Goal: Task Accomplishment & Management: Manage account settings

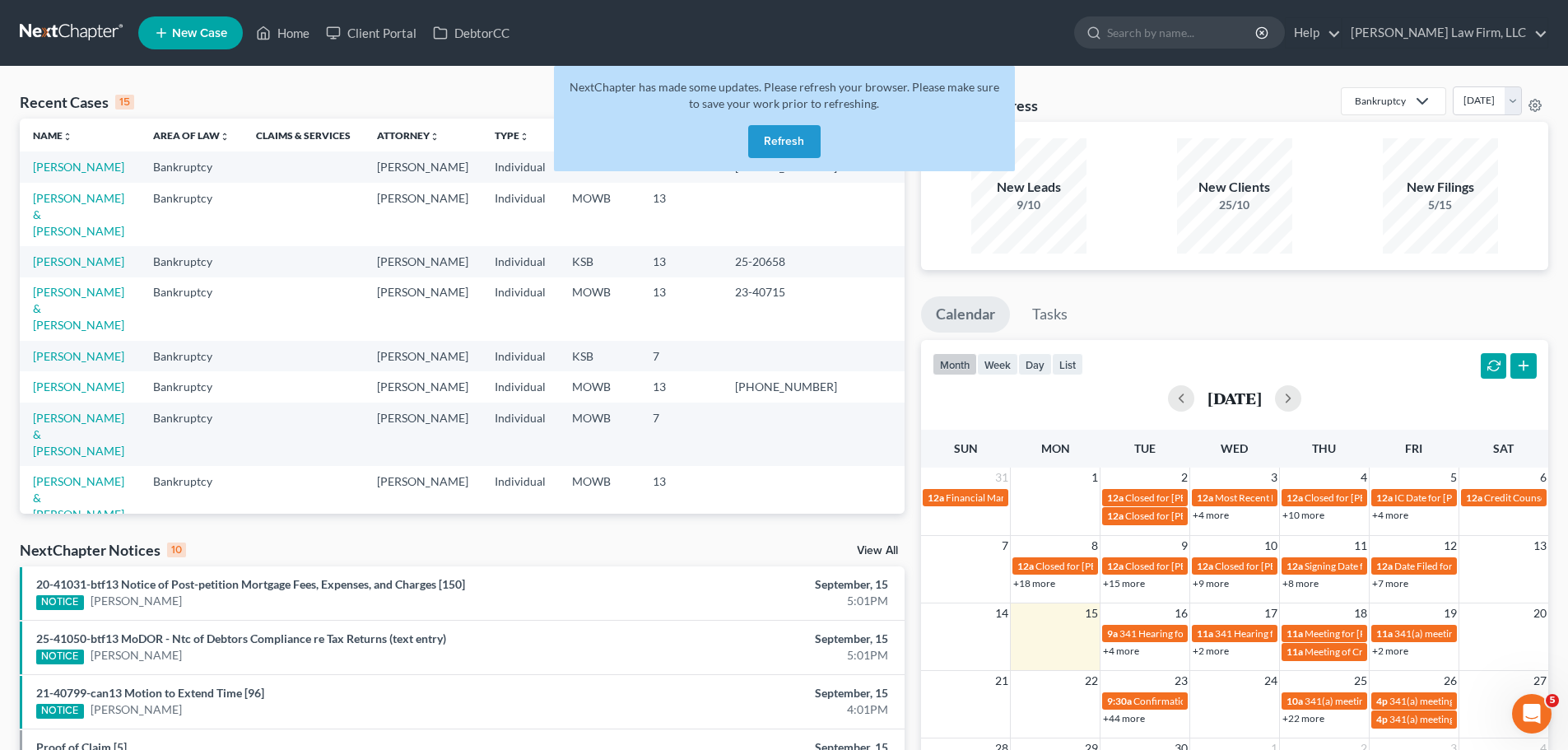
click at [788, 151] on button "Refresh" at bounding box center [784, 141] width 72 height 33
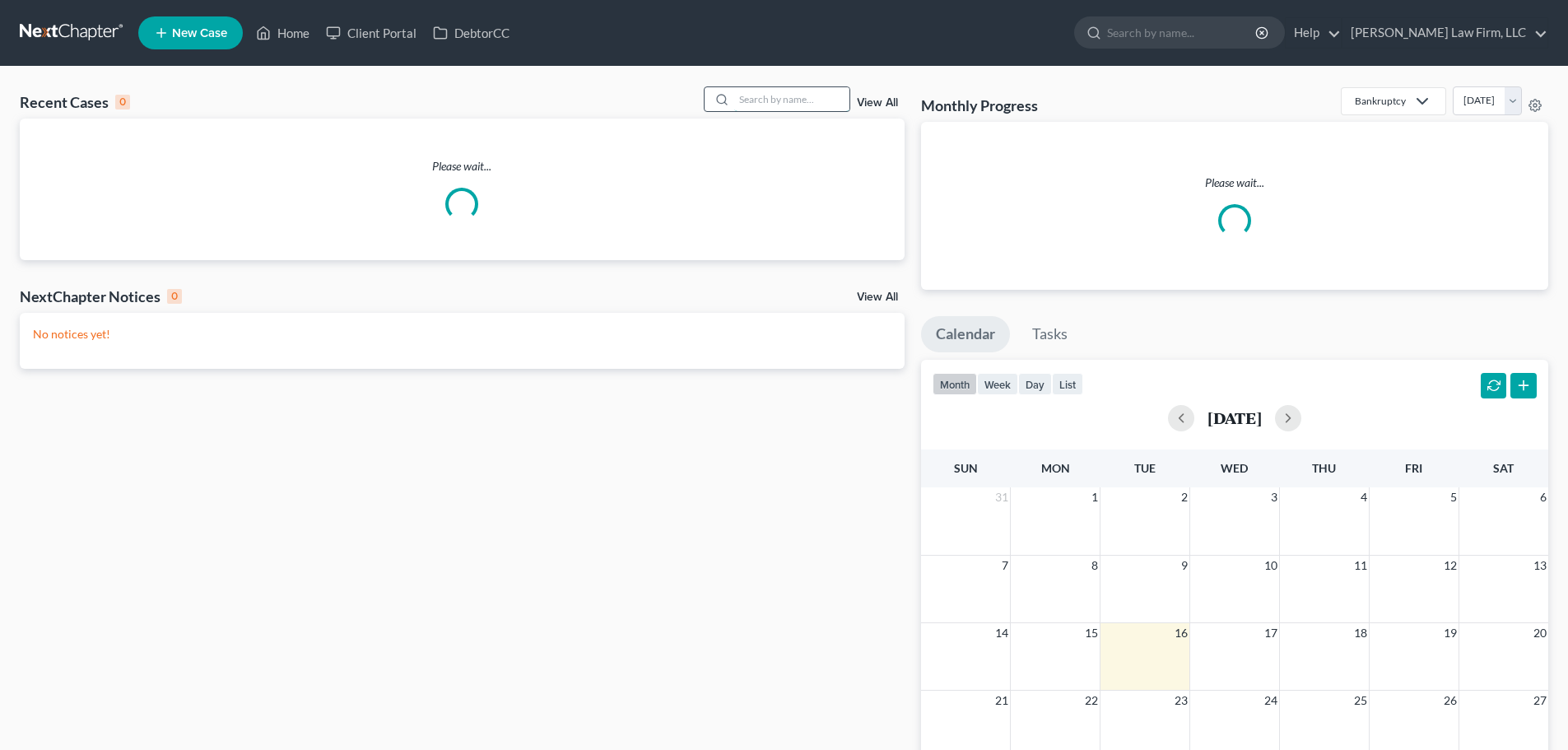
click at [822, 102] on input "search" at bounding box center [792, 99] width 115 height 24
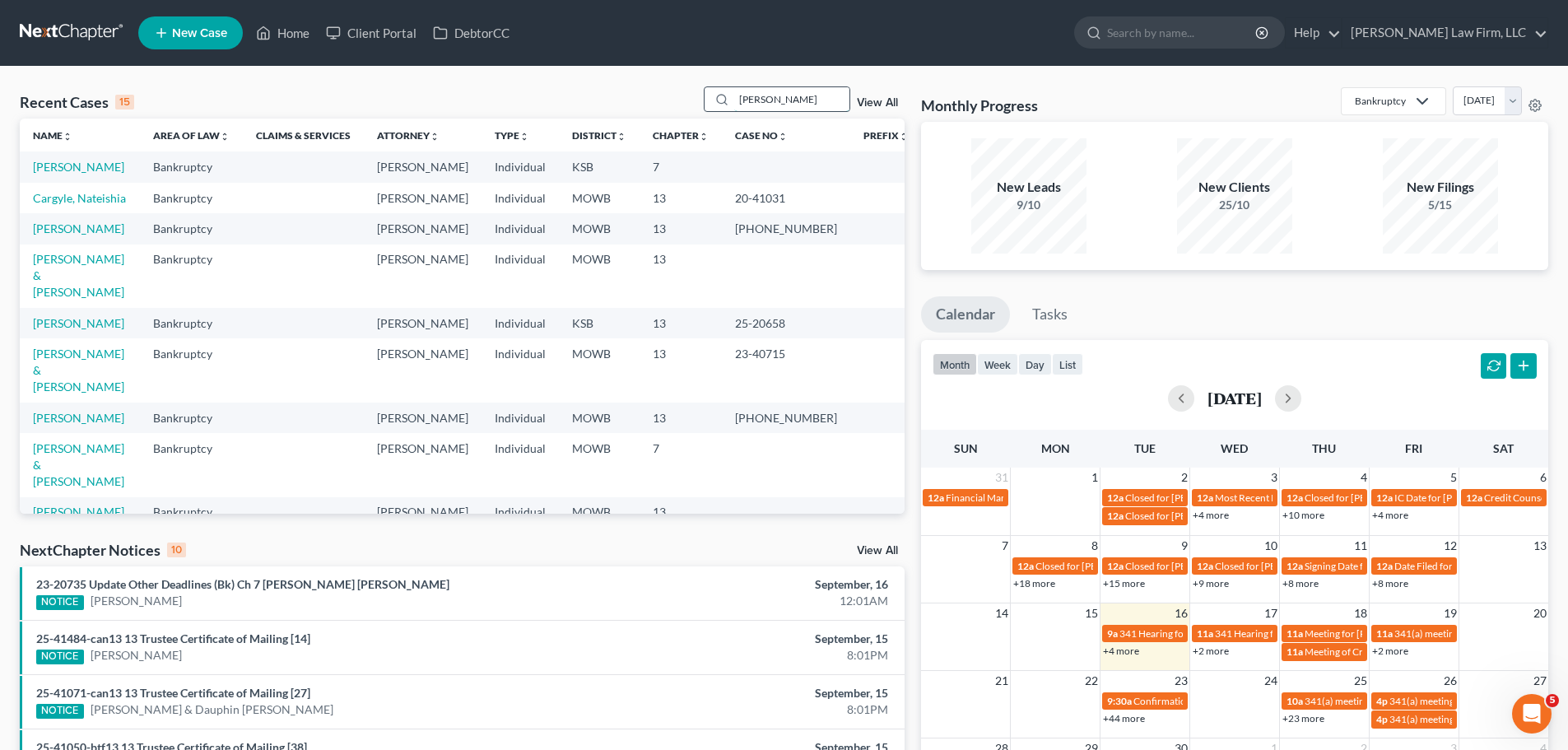
type input "[PERSON_NAME]"
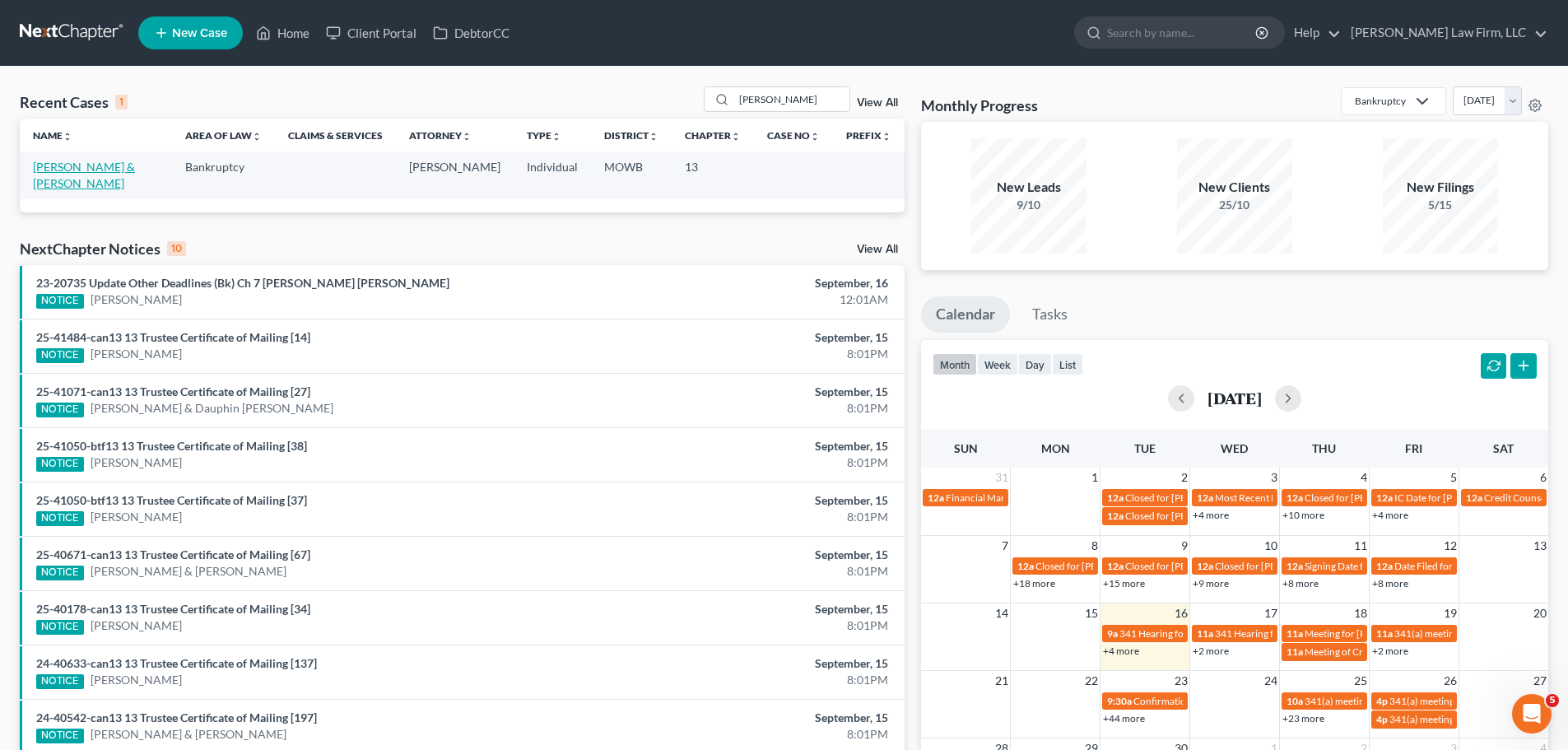
click at [86, 163] on link "[PERSON_NAME] & [PERSON_NAME]" at bounding box center [84, 175] width 102 height 30
select select "4"
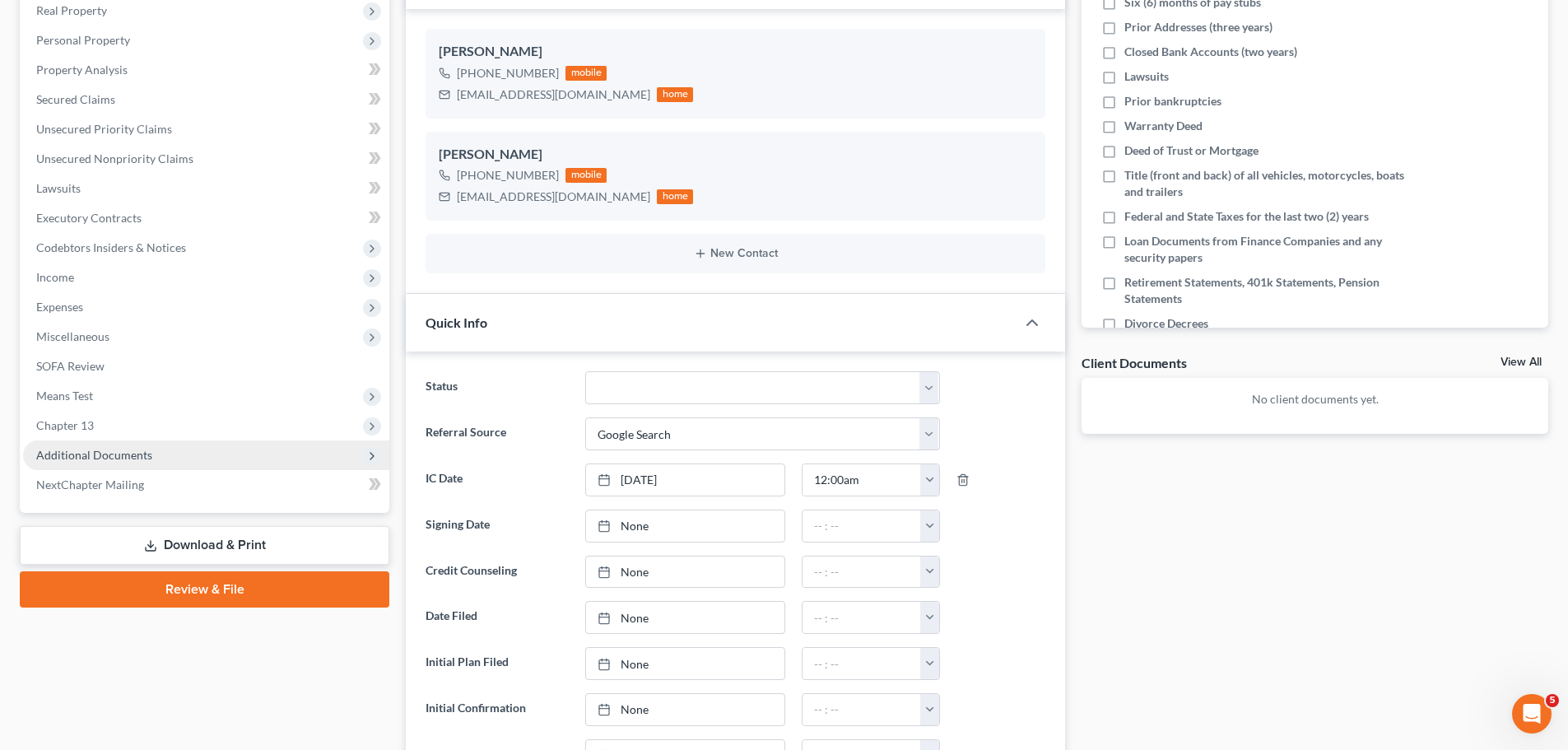
scroll to position [164, 0]
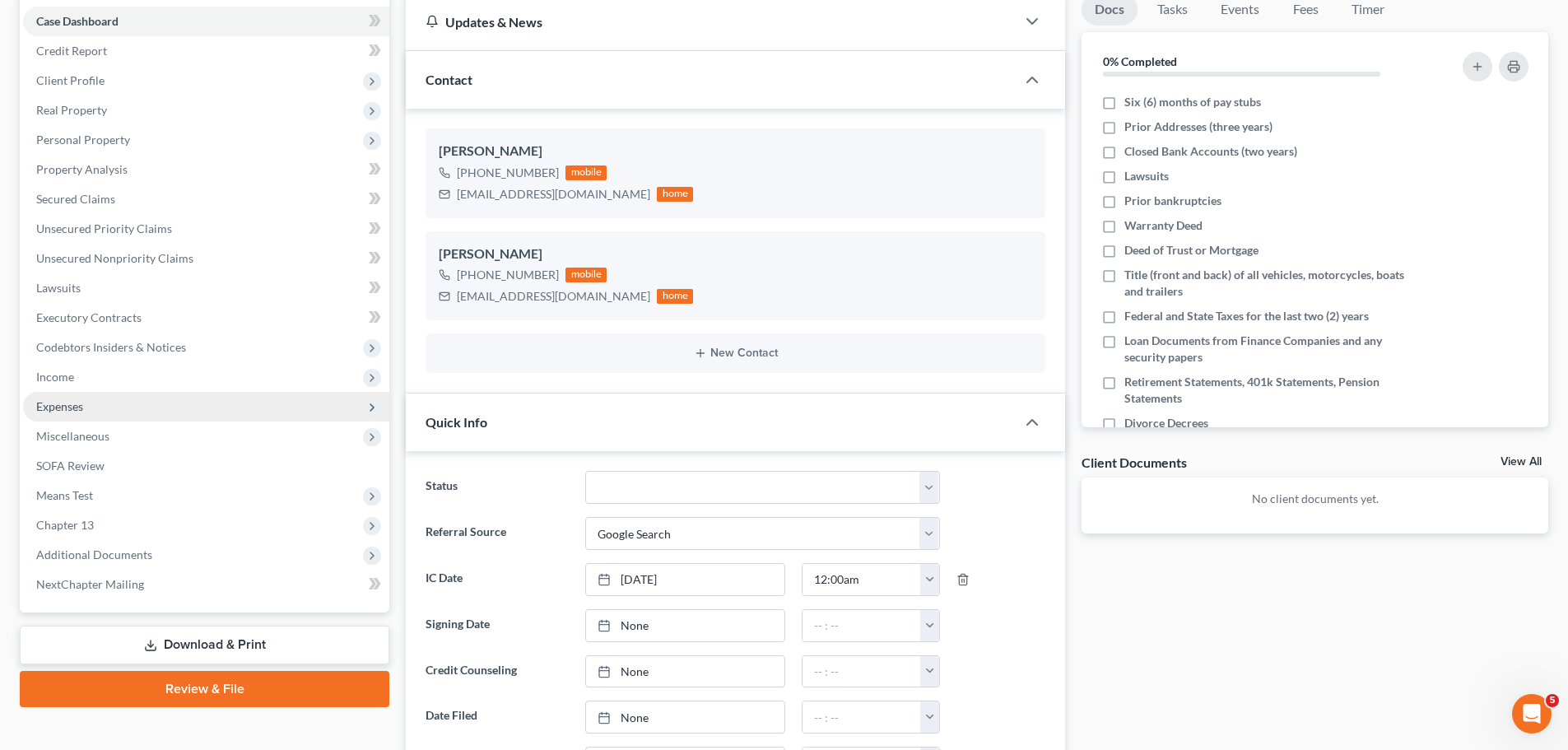
click at [87, 408] on span "Expenses" at bounding box center [206, 407] width 367 height 30
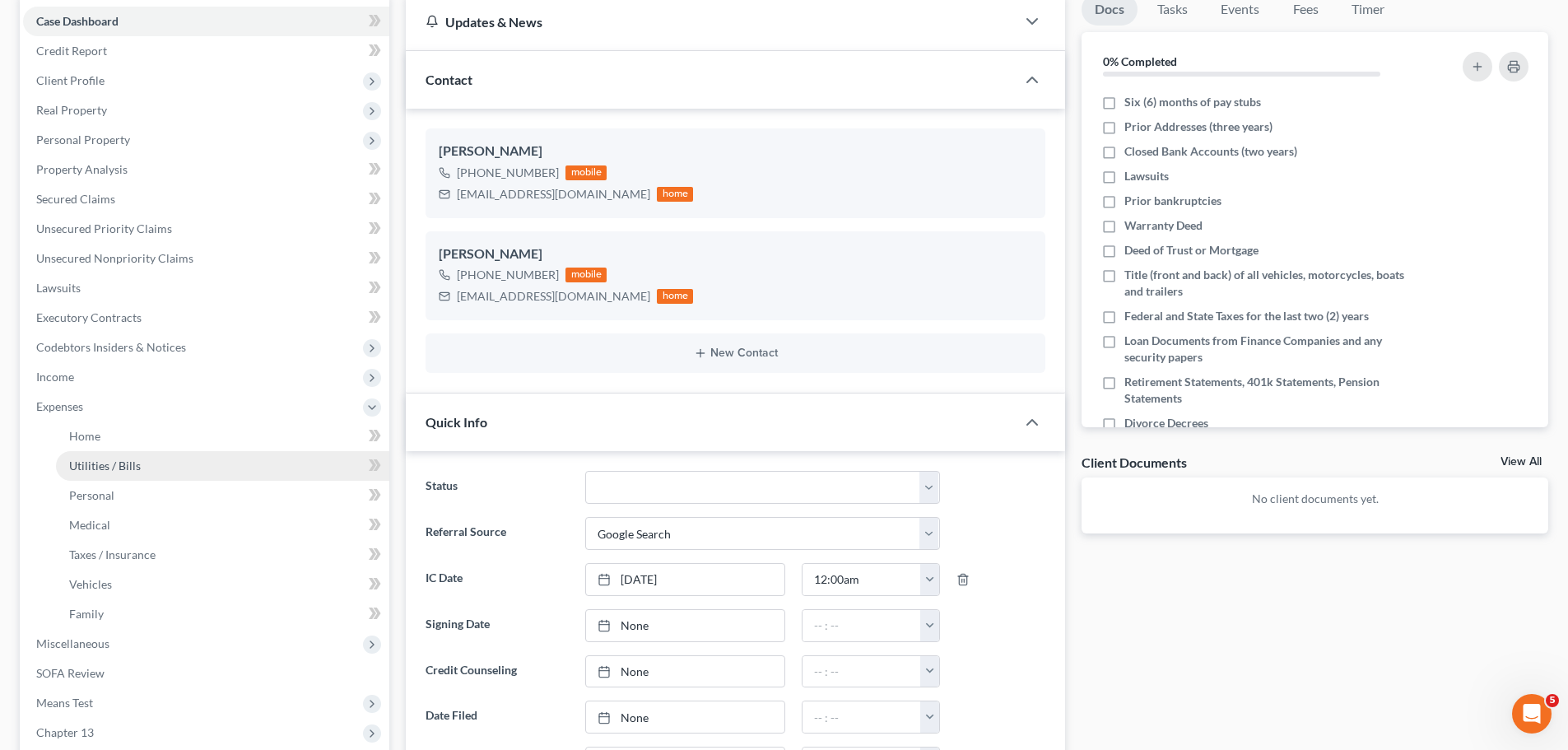
click at [152, 472] on link "Utilities / Bills" at bounding box center [222, 466] width 333 height 30
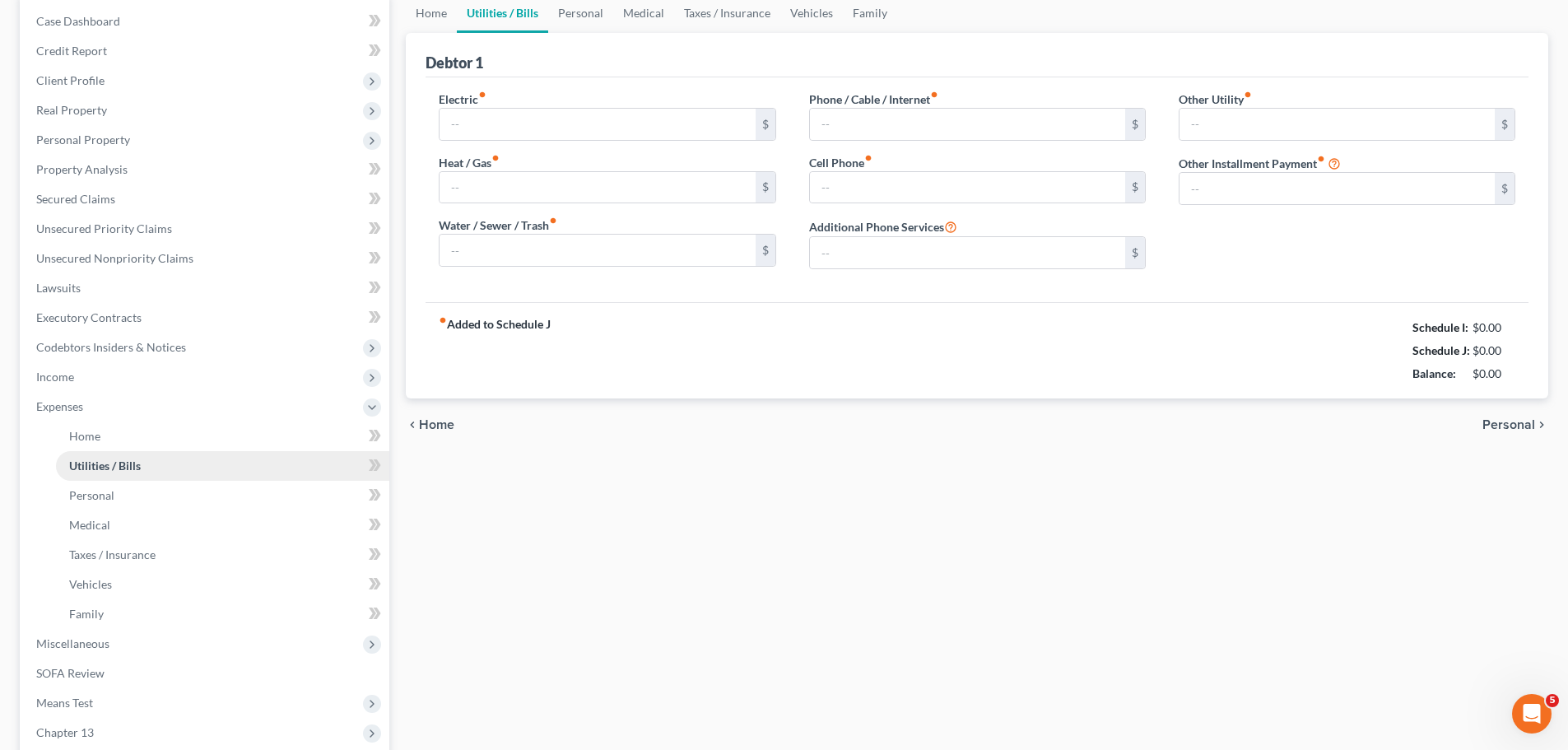
type input "90.00"
type input "100.00"
type input "153.00"
type input "71.00"
type input "145.00"
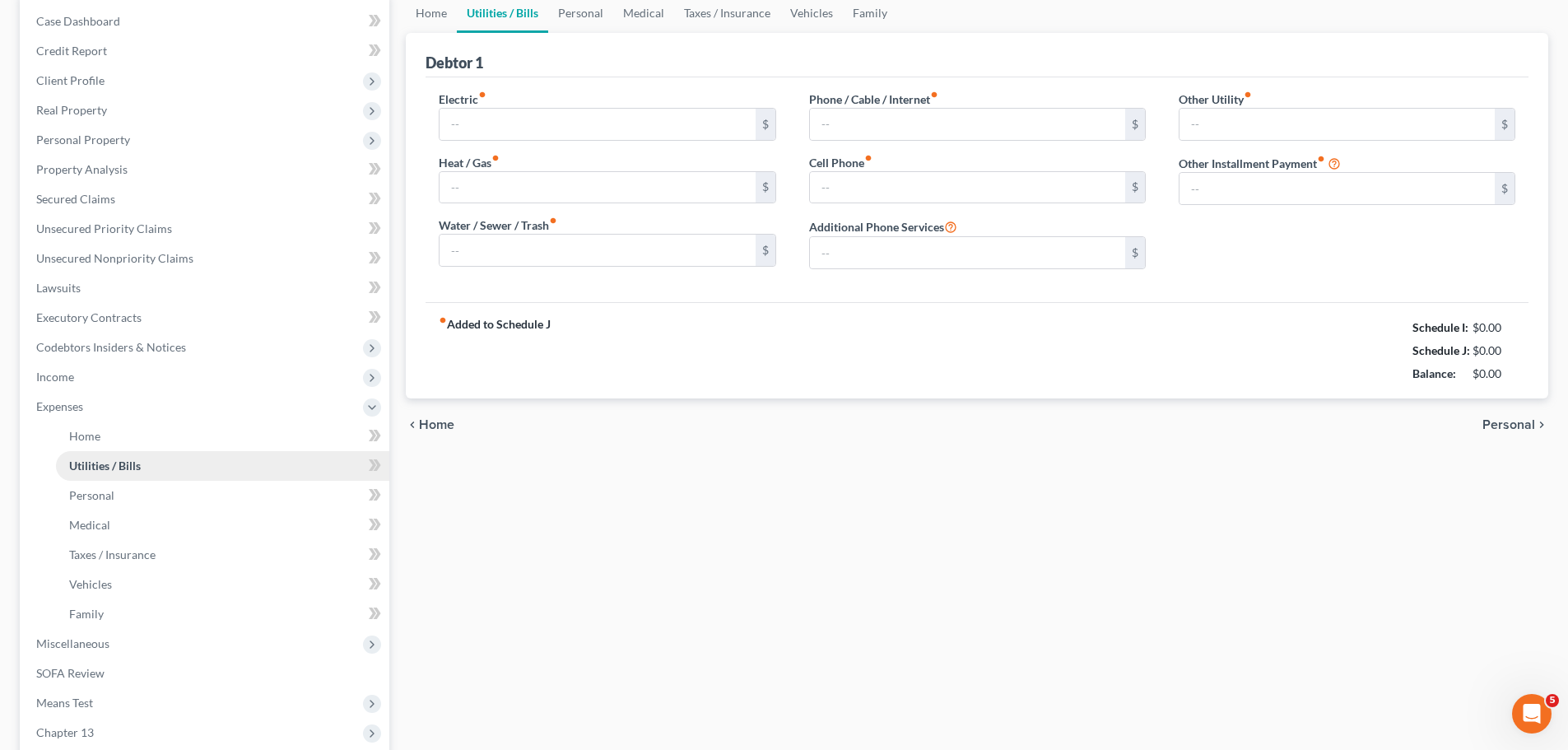
type input "0.00"
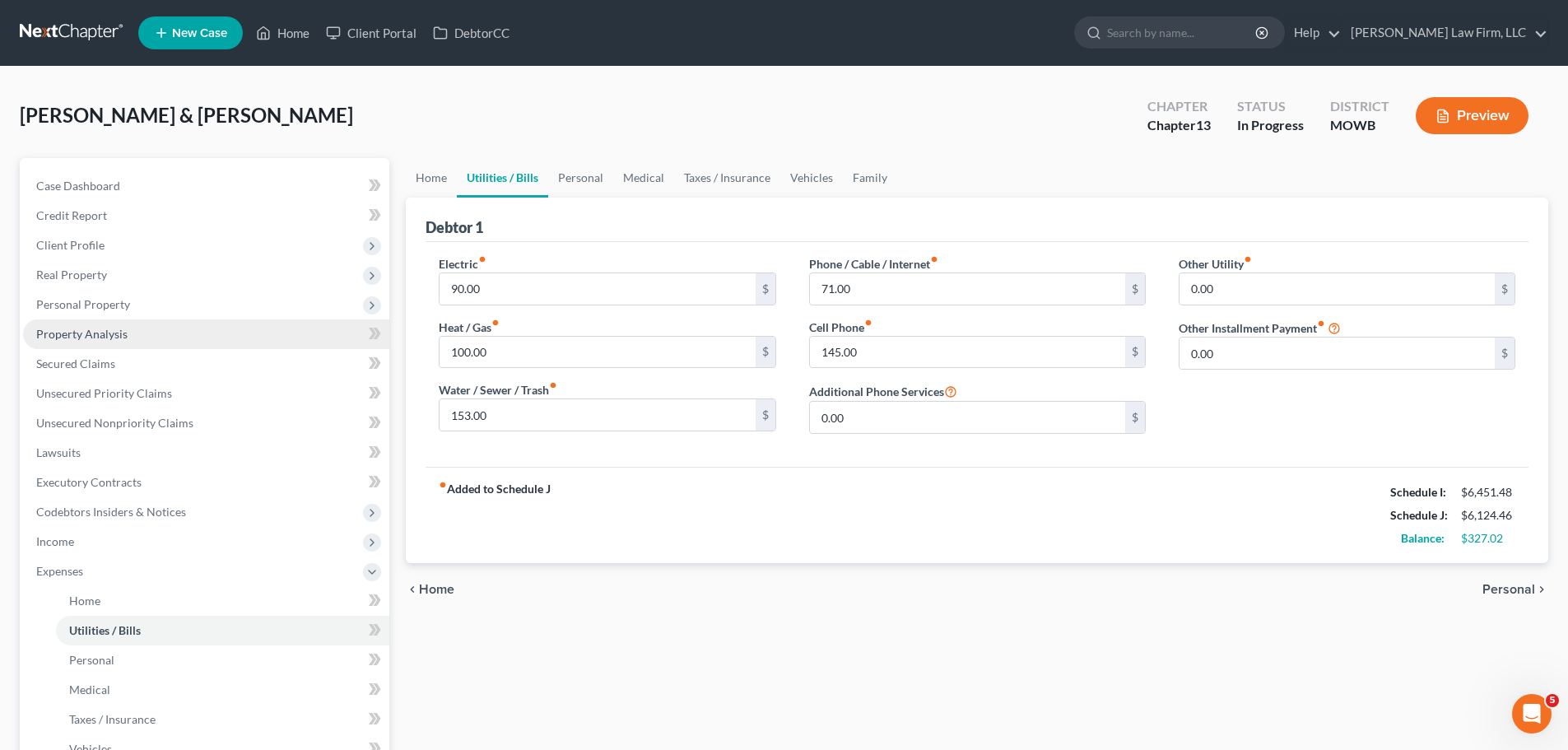
click at [122, 332] on span "Property Analysis" at bounding box center [81, 334] width 91 height 14
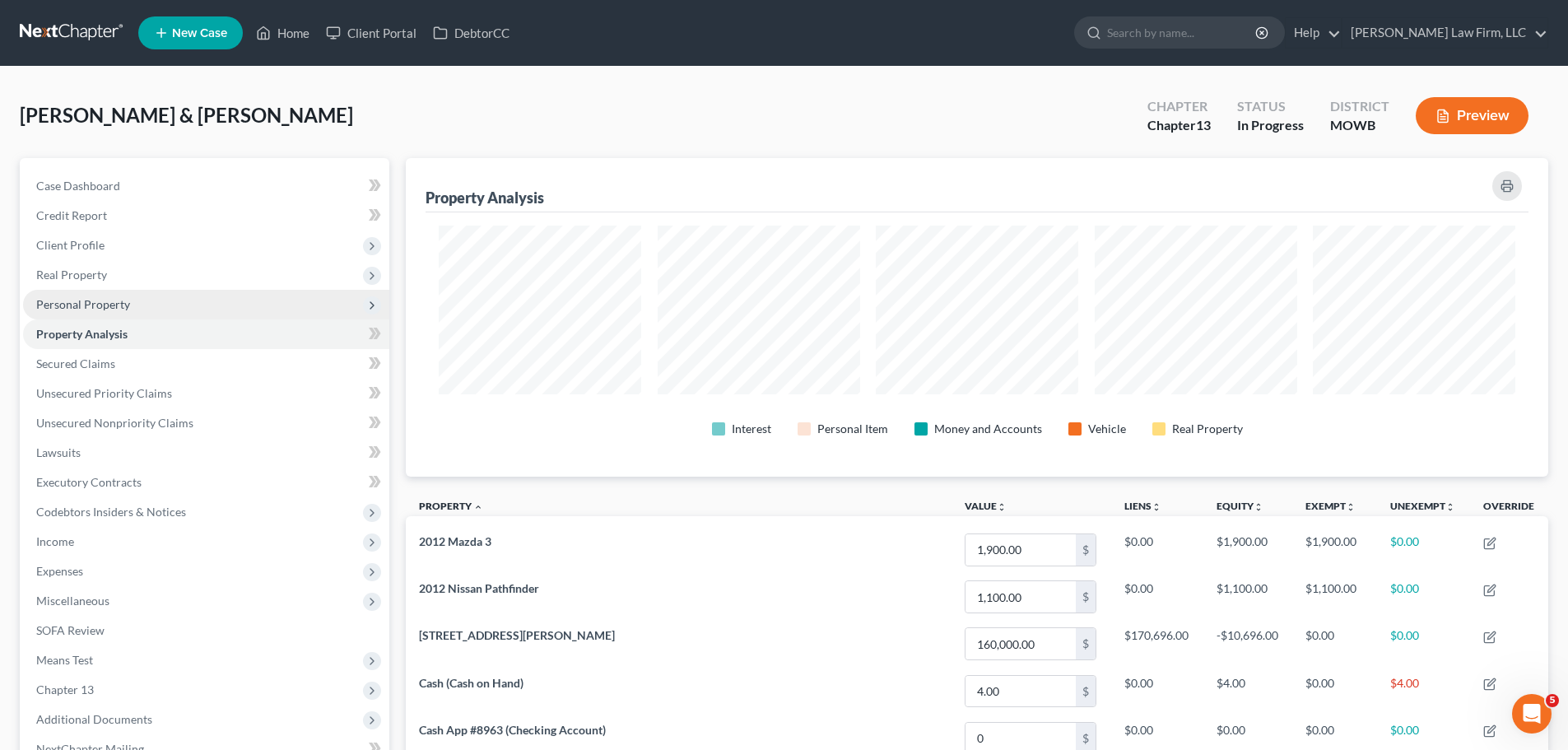
click at [125, 307] on span "Personal Property" at bounding box center [83, 304] width 94 height 14
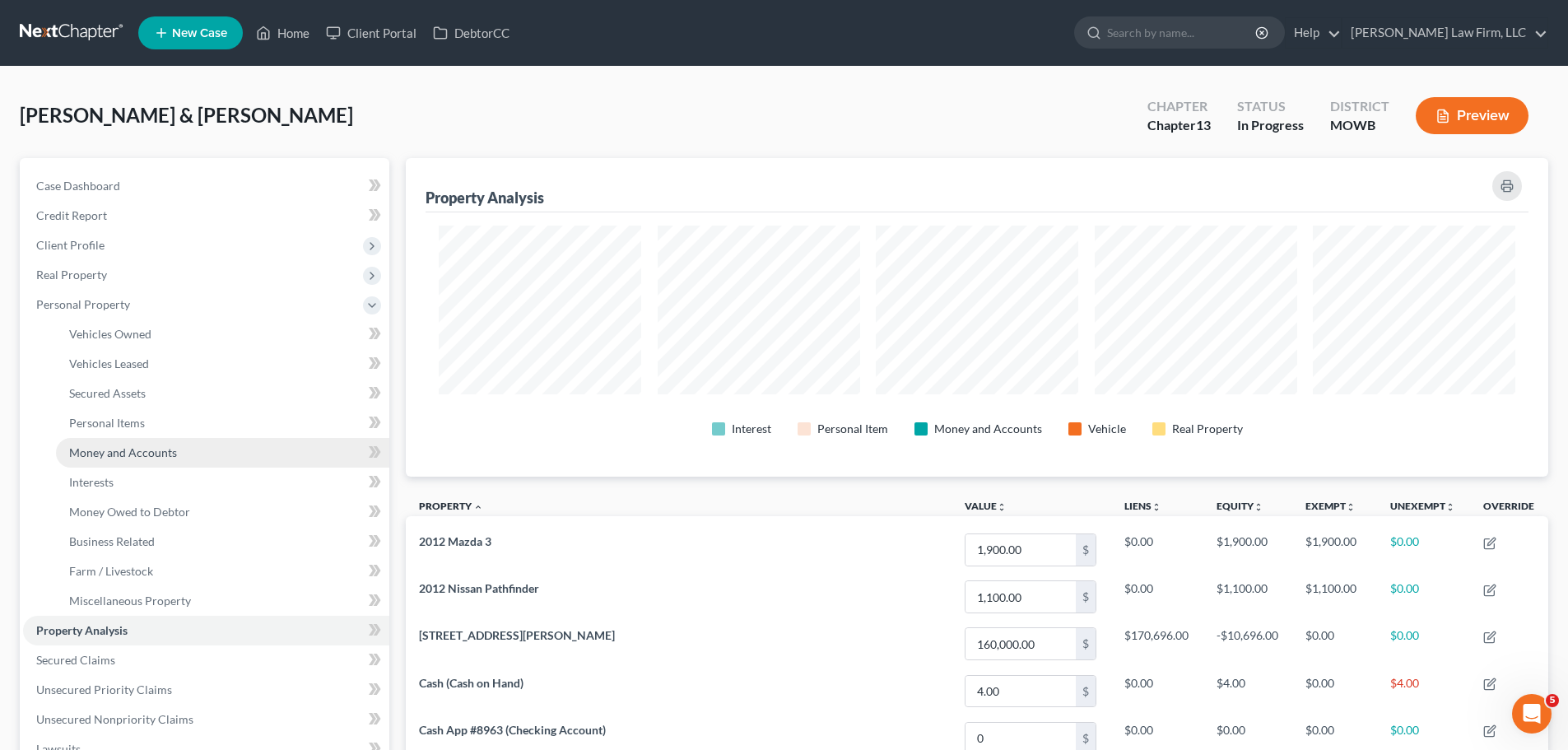
click at [160, 452] on span "Money and Accounts" at bounding box center [123, 452] width 108 height 14
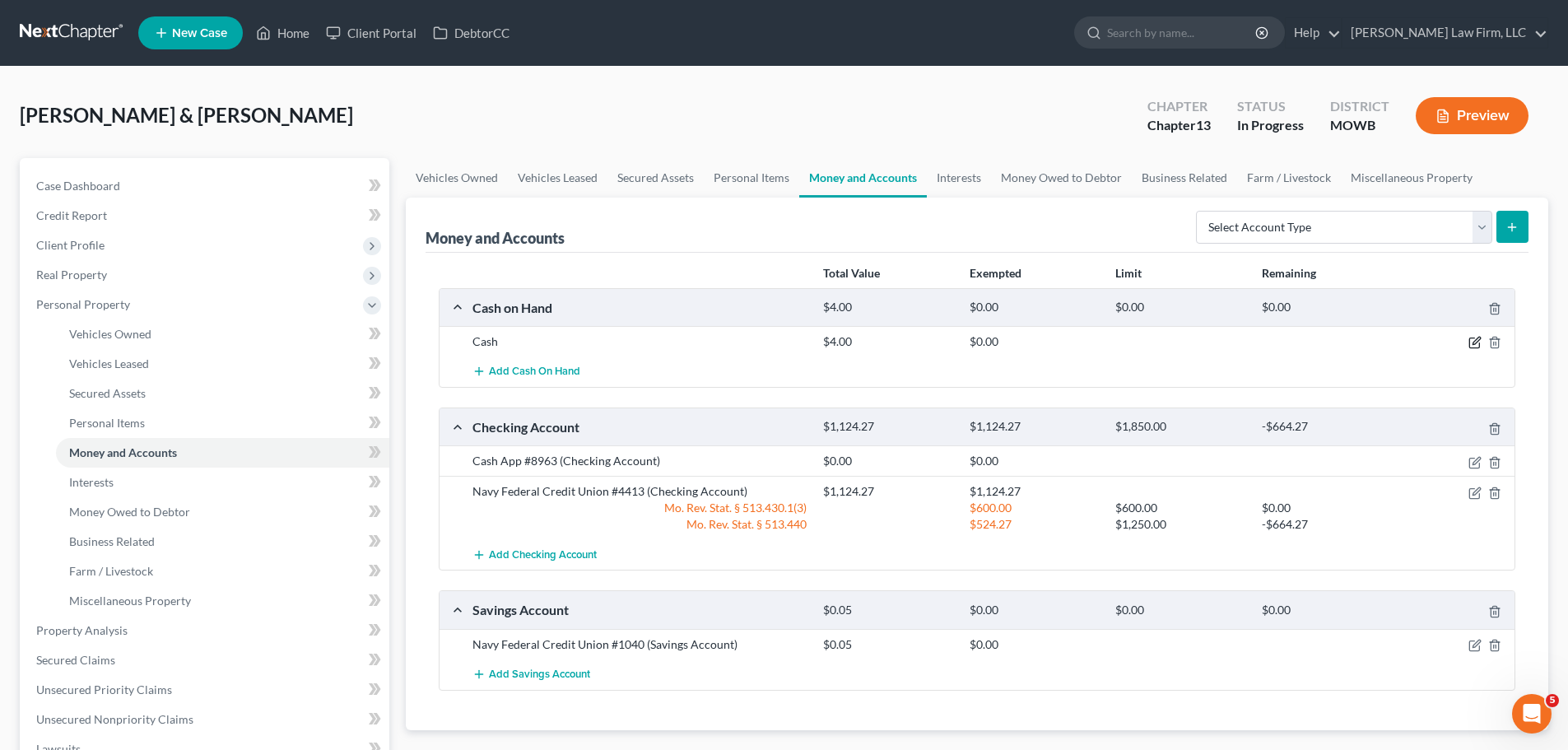
click at [1479, 342] on icon "button" at bounding box center [1474, 342] width 13 height 13
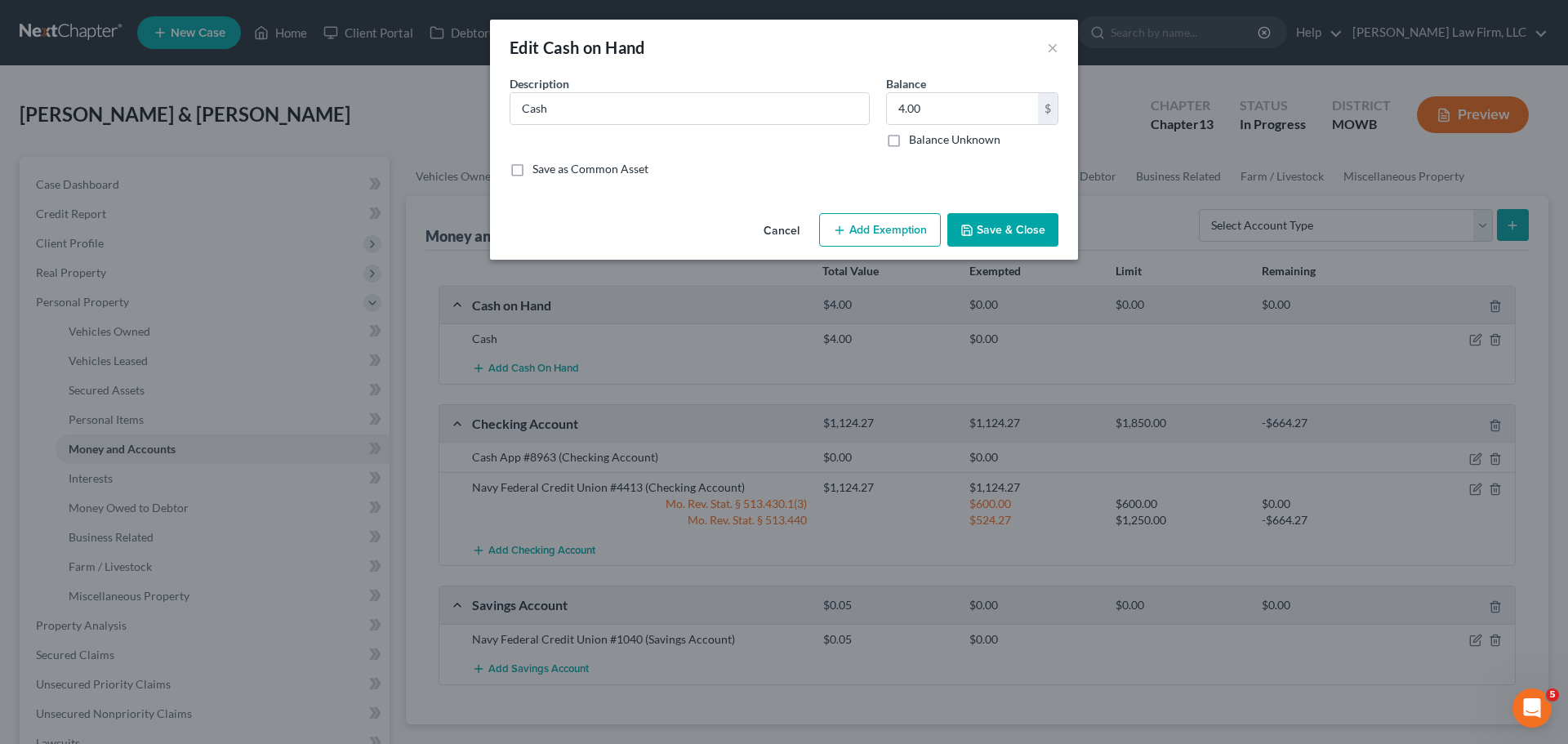
click at [937, 235] on button "Add Exemption" at bounding box center [880, 230] width 122 height 34
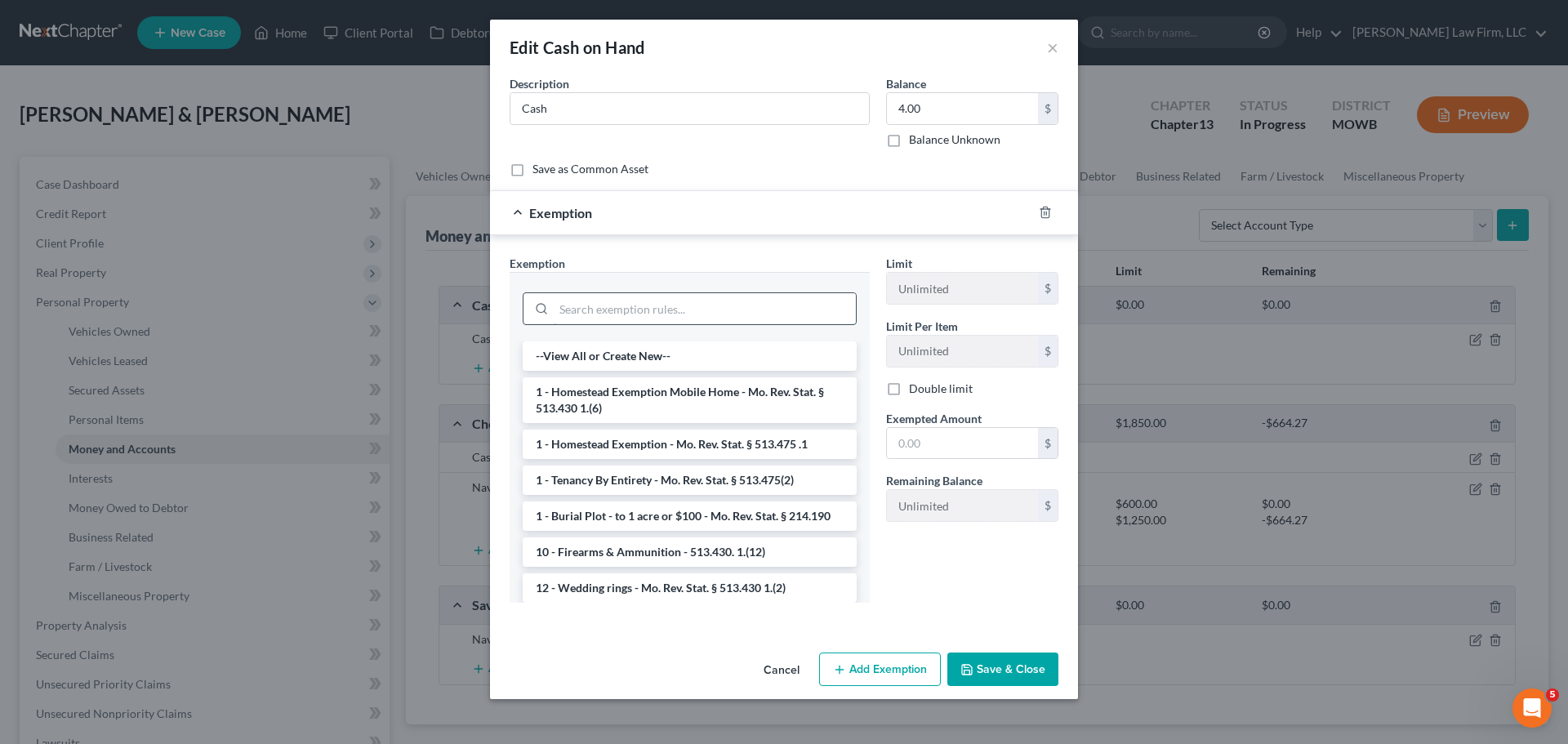
click at [692, 306] on input "search" at bounding box center [705, 308] width 302 height 31
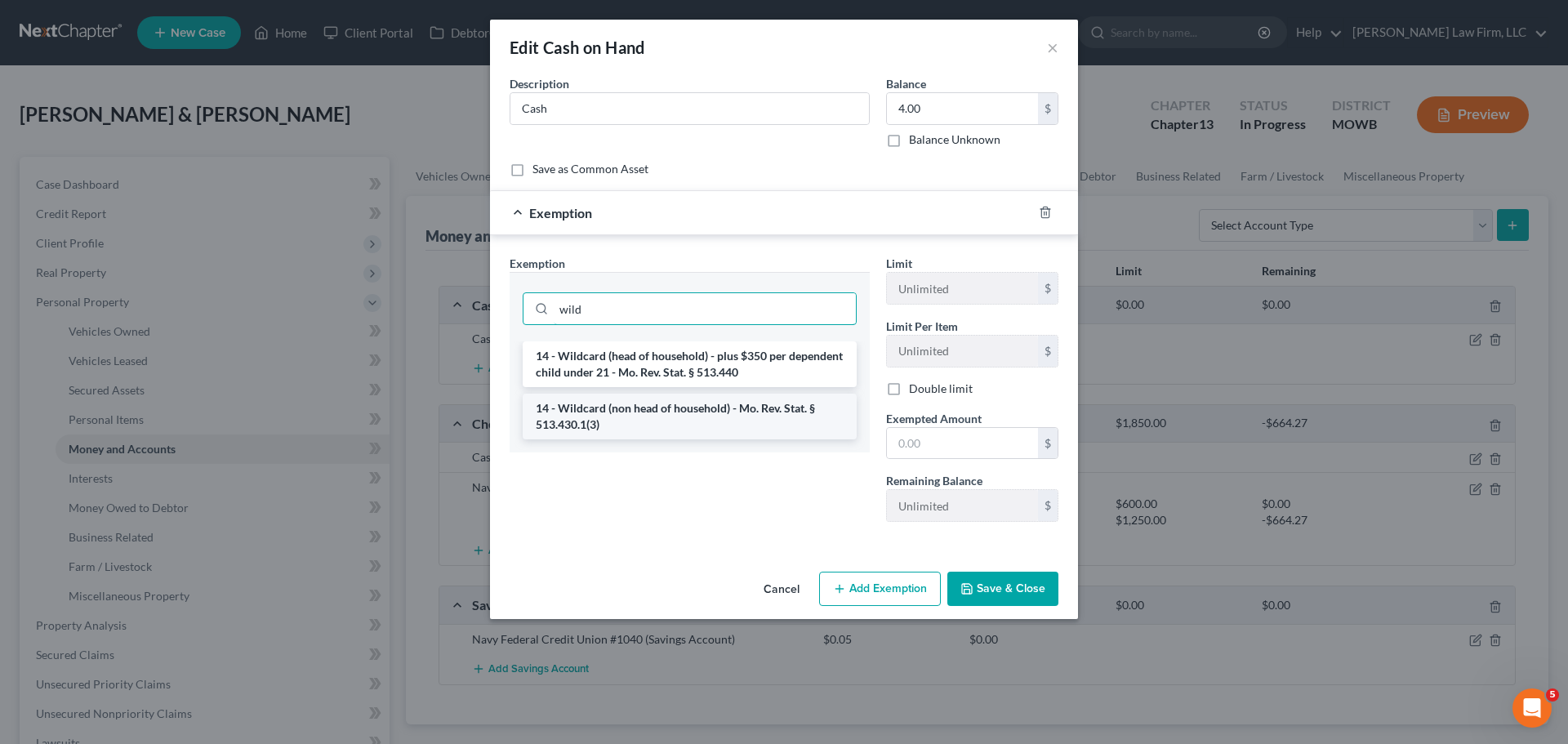
type input "wild"
click at [708, 414] on li "14 - Wildcard (non head of household) - Mo. Rev. Stat. § 513.430.1(3)" at bounding box center [689, 416] width 334 height 46
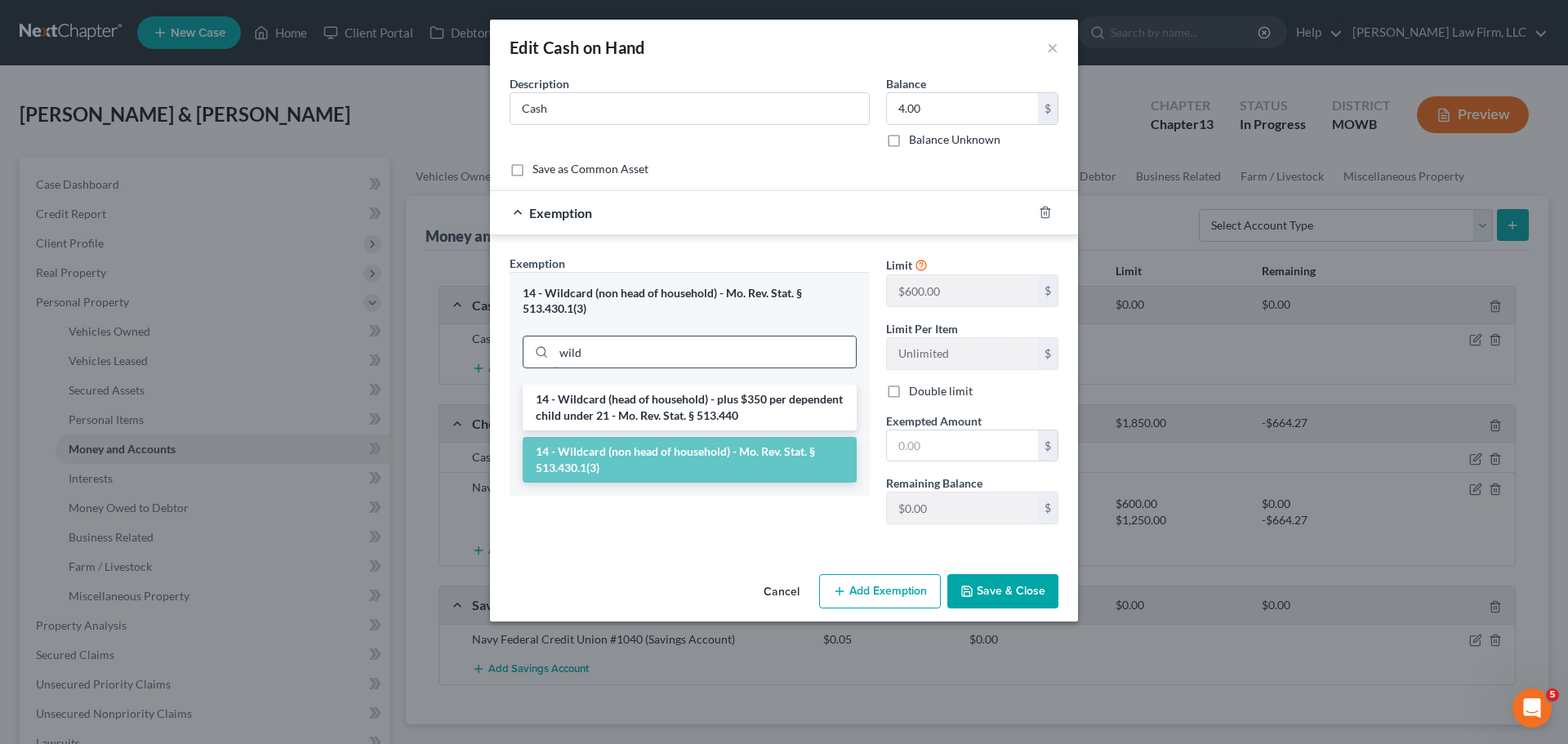
click at [631, 349] on input "wild" at bounding box center [705, 351] width 302 height 31
click at [649, 407] on li "14 - Wildcard (head of household) - plus $350 per dependent child under 21 - Mo…" at bounding box center [689, 407] width 334 height 46
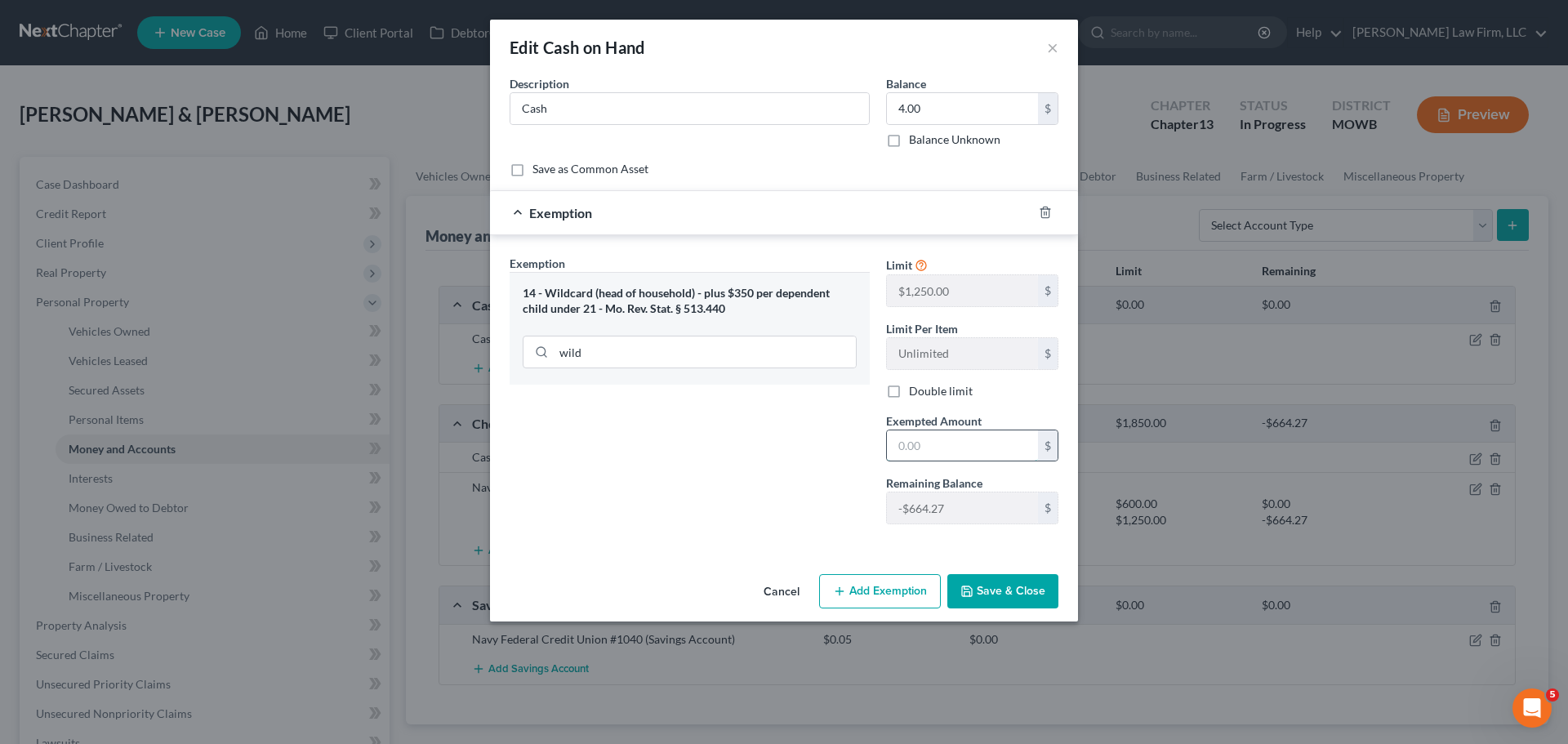
click at [1012, 430] on input "text" at bounding box center [962, 445] width 151 height 31
type input "4"
click at [618, 437] on div "Exemption Set must be selected for CA. Exemption * 14 - Wildcard (head of house…" at bounding box center [690, 396] width 377 height 282
click at [994, 594] on button "Save & Close" at bounding box center [1003, 591] width 111 height 34
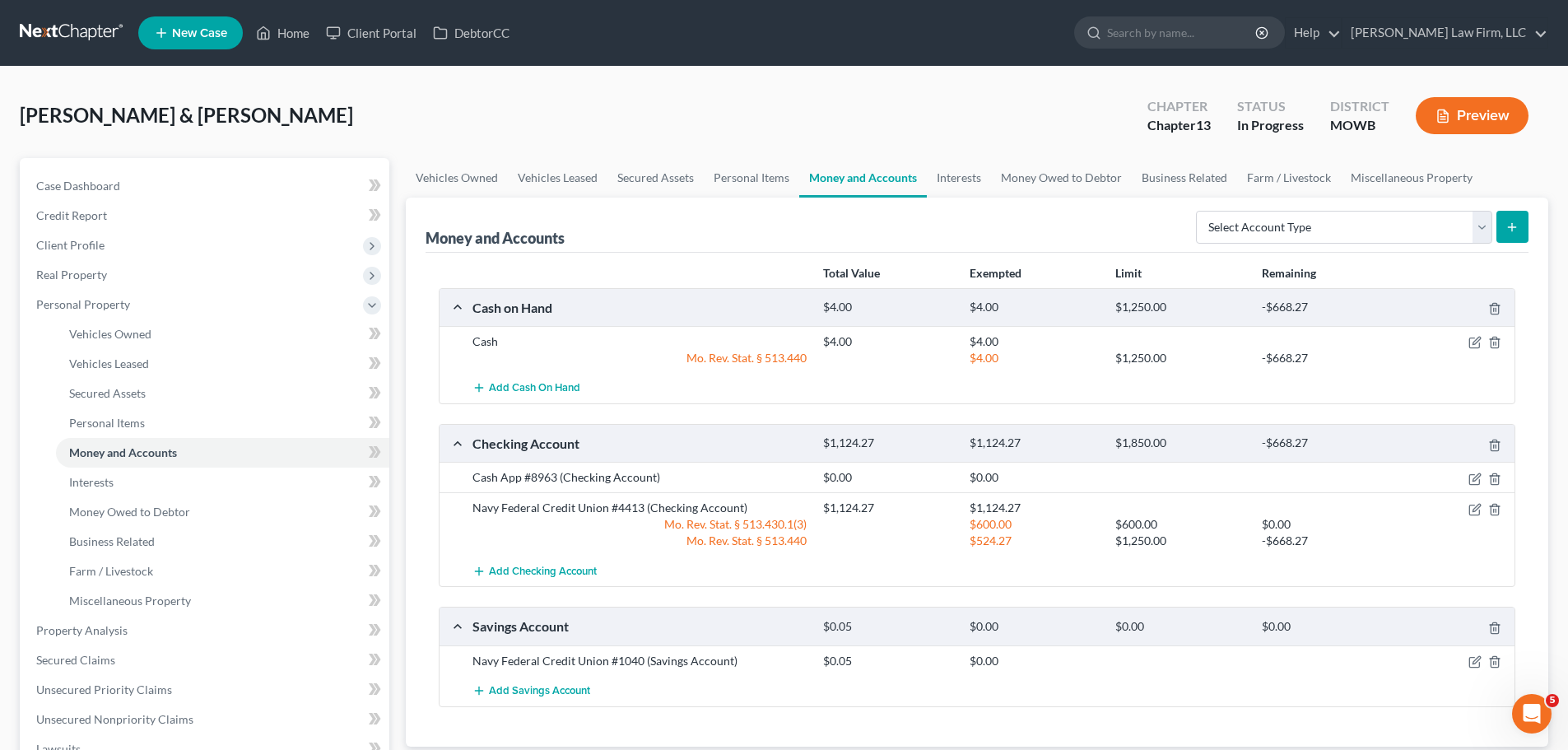
click at [1495, 121] on button "Preview" at bounding box center [1473, 116] width 113 height 37
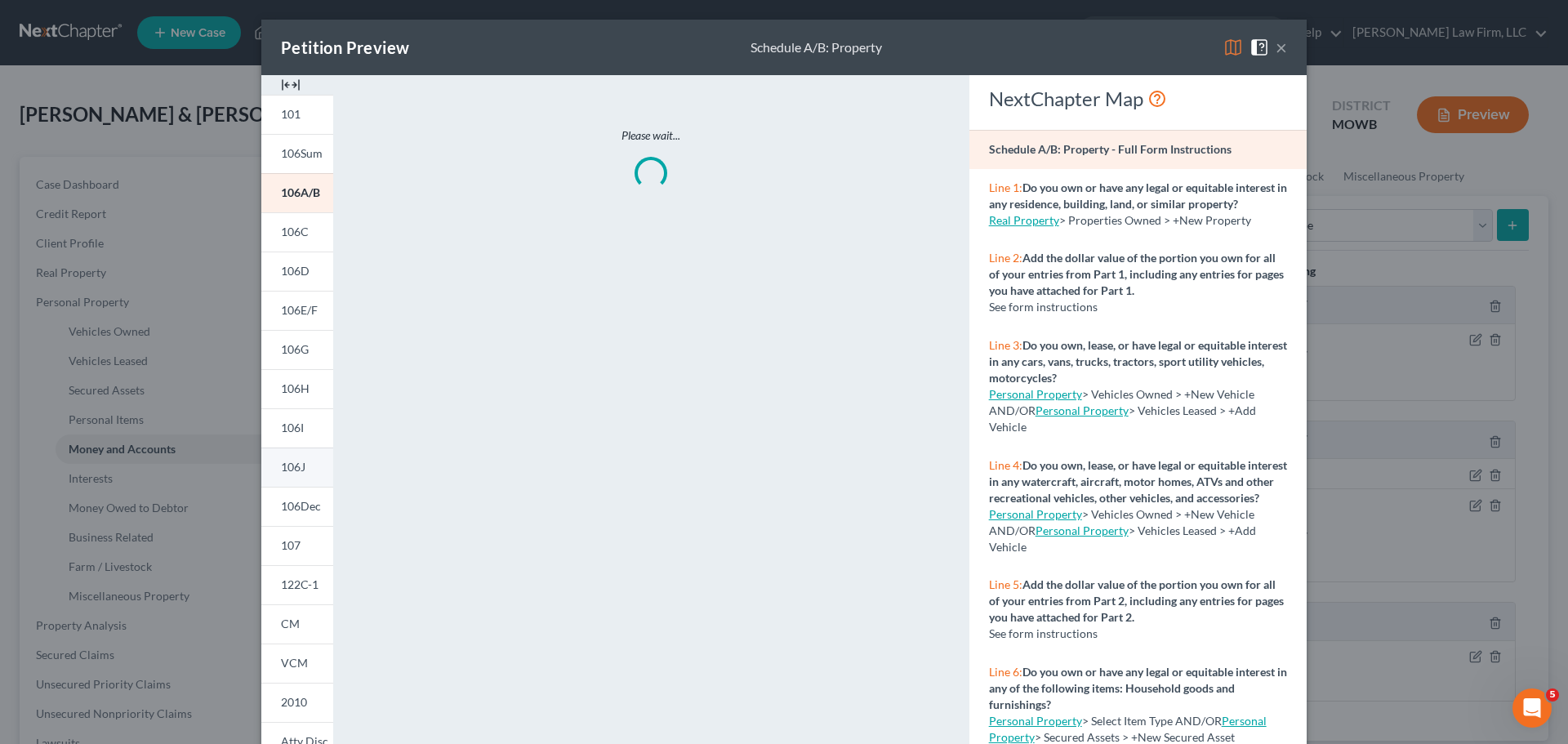
click at [294, 454] on link "106J" at bounding box center [297, 467] width 72 height 39
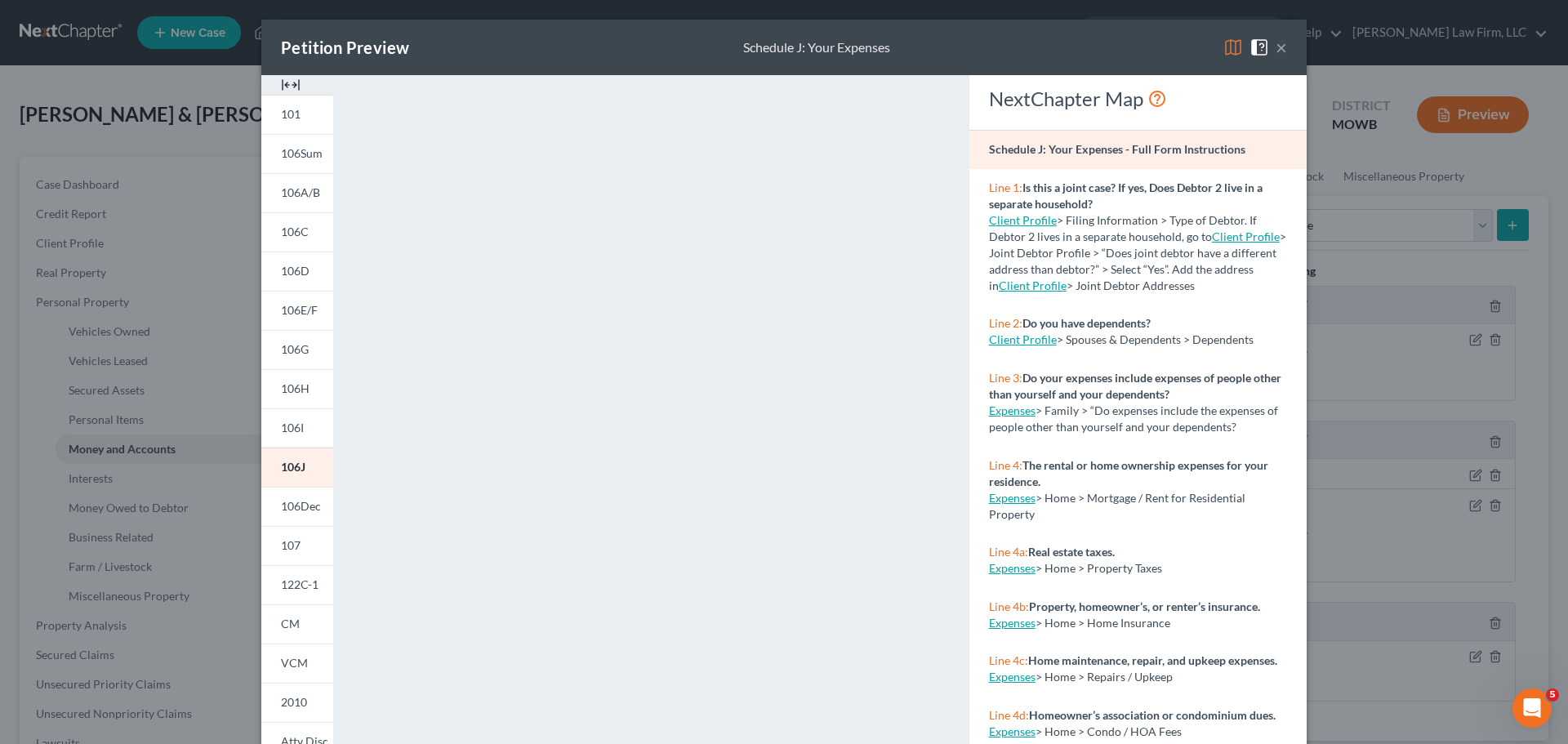
click at [1276, 51] on button "×" at bounding box center [1281, 47] width 11 height 19
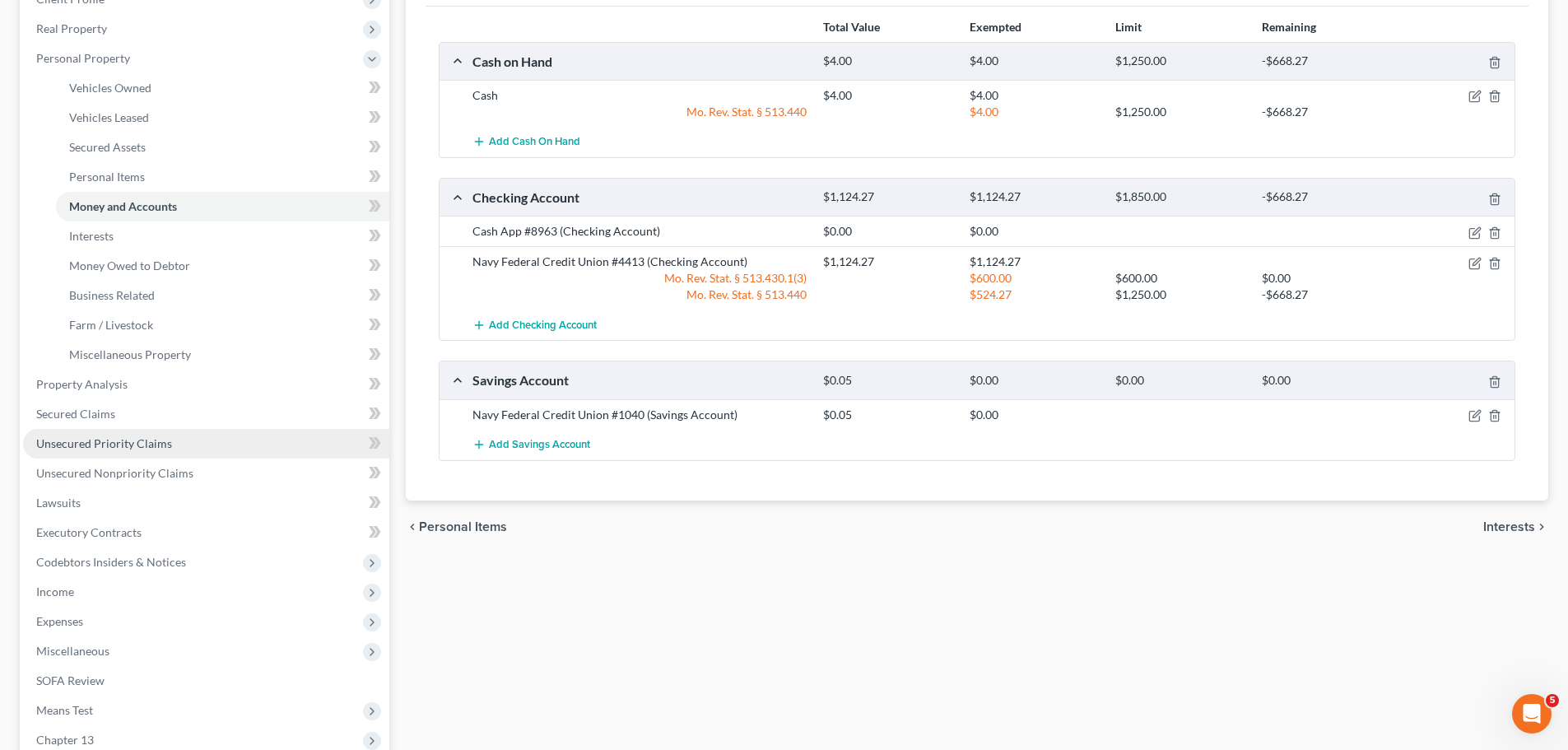
scroll to position [247, 0]
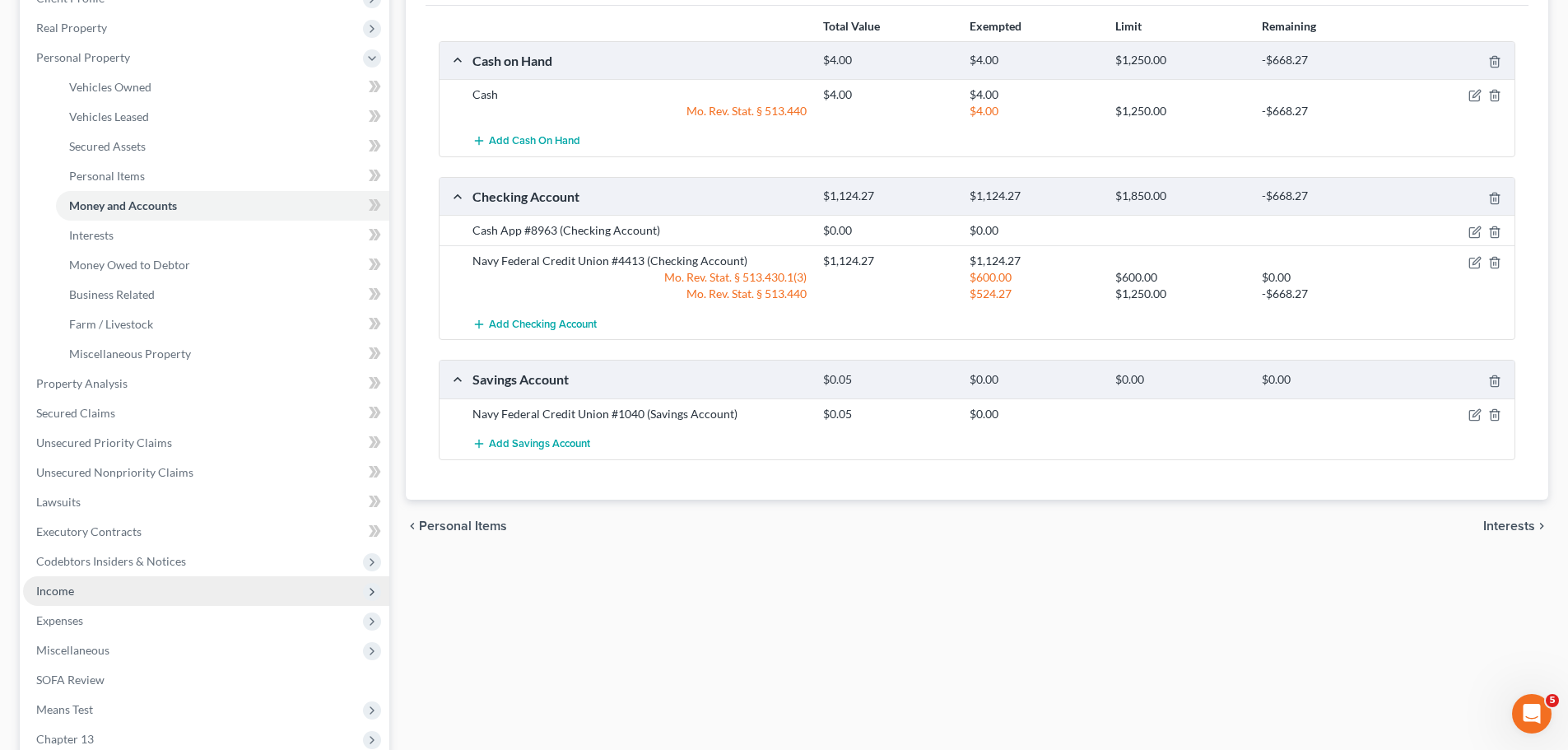
click at [102, 590] on span "Income" at bounding box center [206, 591] width 367 height 30
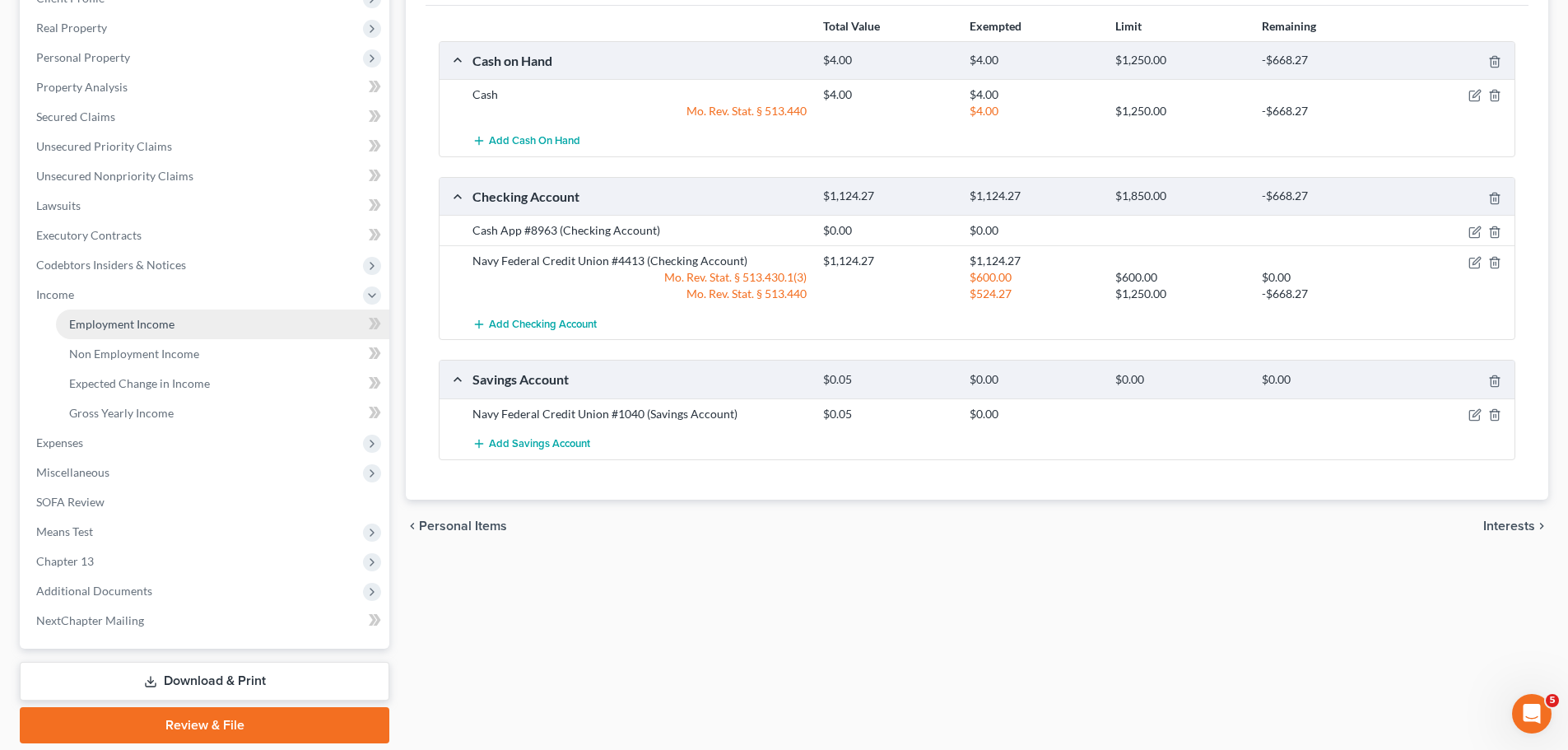
click at [167, 324] on span "Employment Income" at bounding box center [121, 324] width 105 height 14
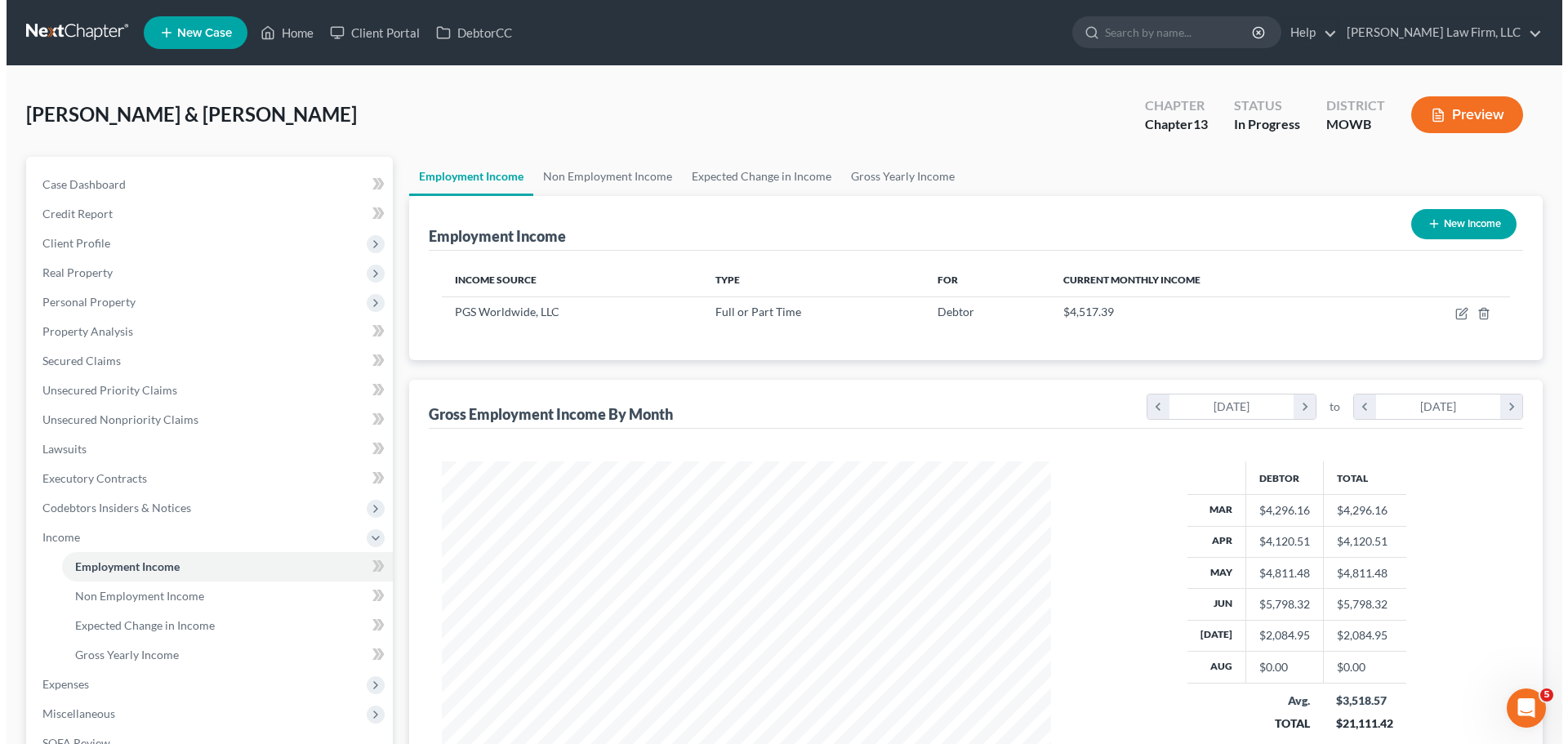
scroll to position [163, 0]
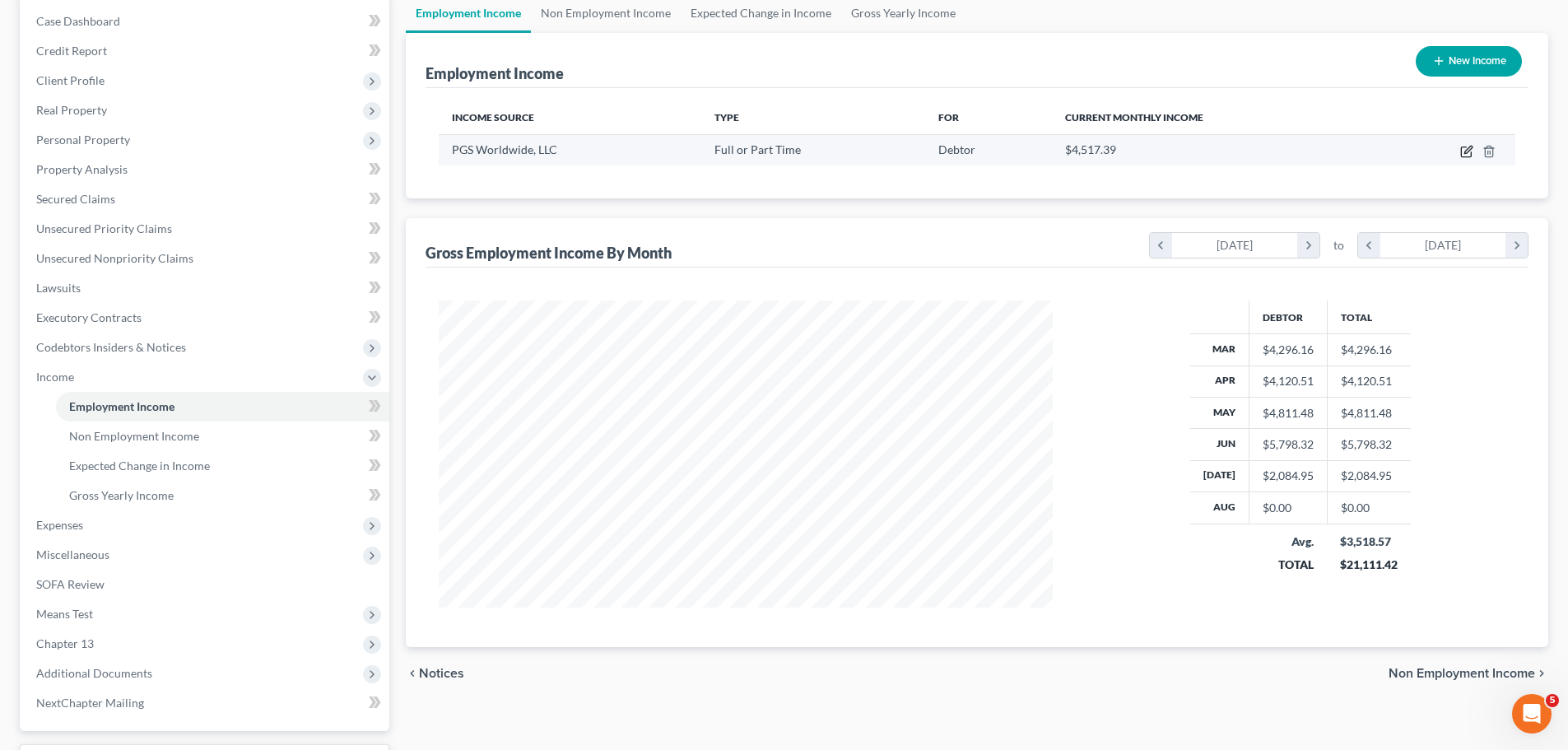
click at [1467, 154] on icon "button" at bounding box center [1466, 151] width 13 height 13
select select "0"
select select "26"
select select "2"
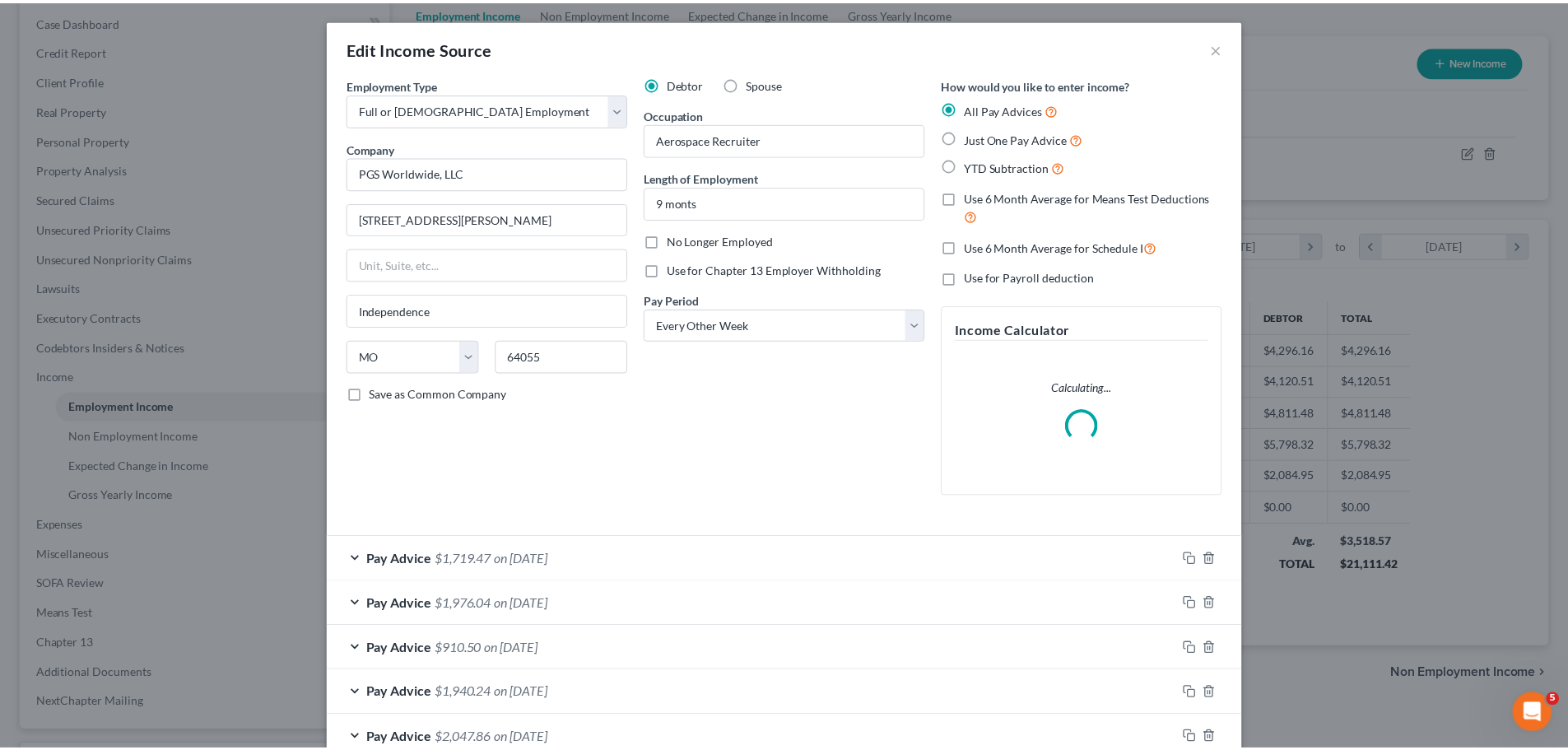
scroll to position [309, 653]
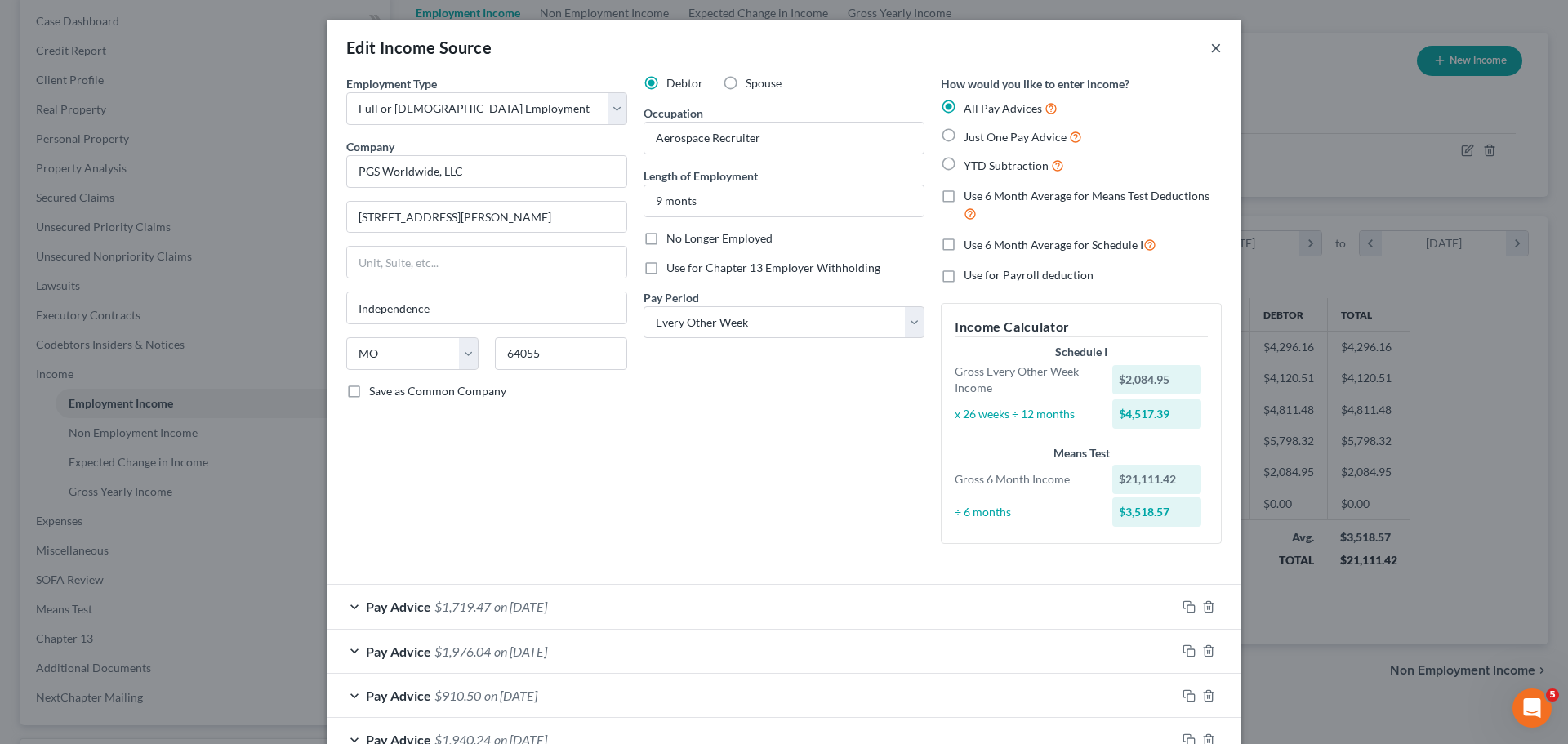
click at [1210, 40] on button "×" at bounding box center [1216, 47] width 11 height 19
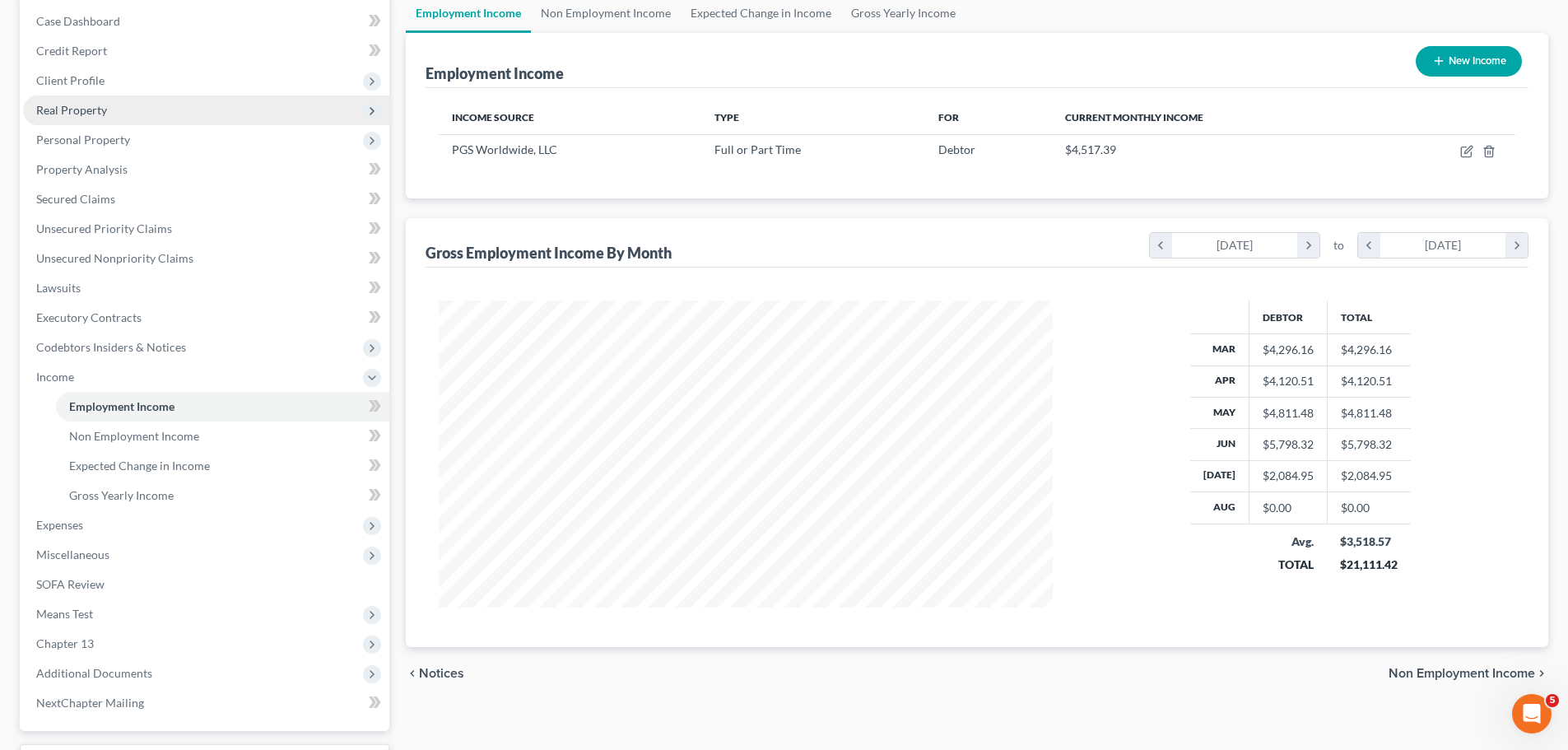
scroll to position [0, 0]
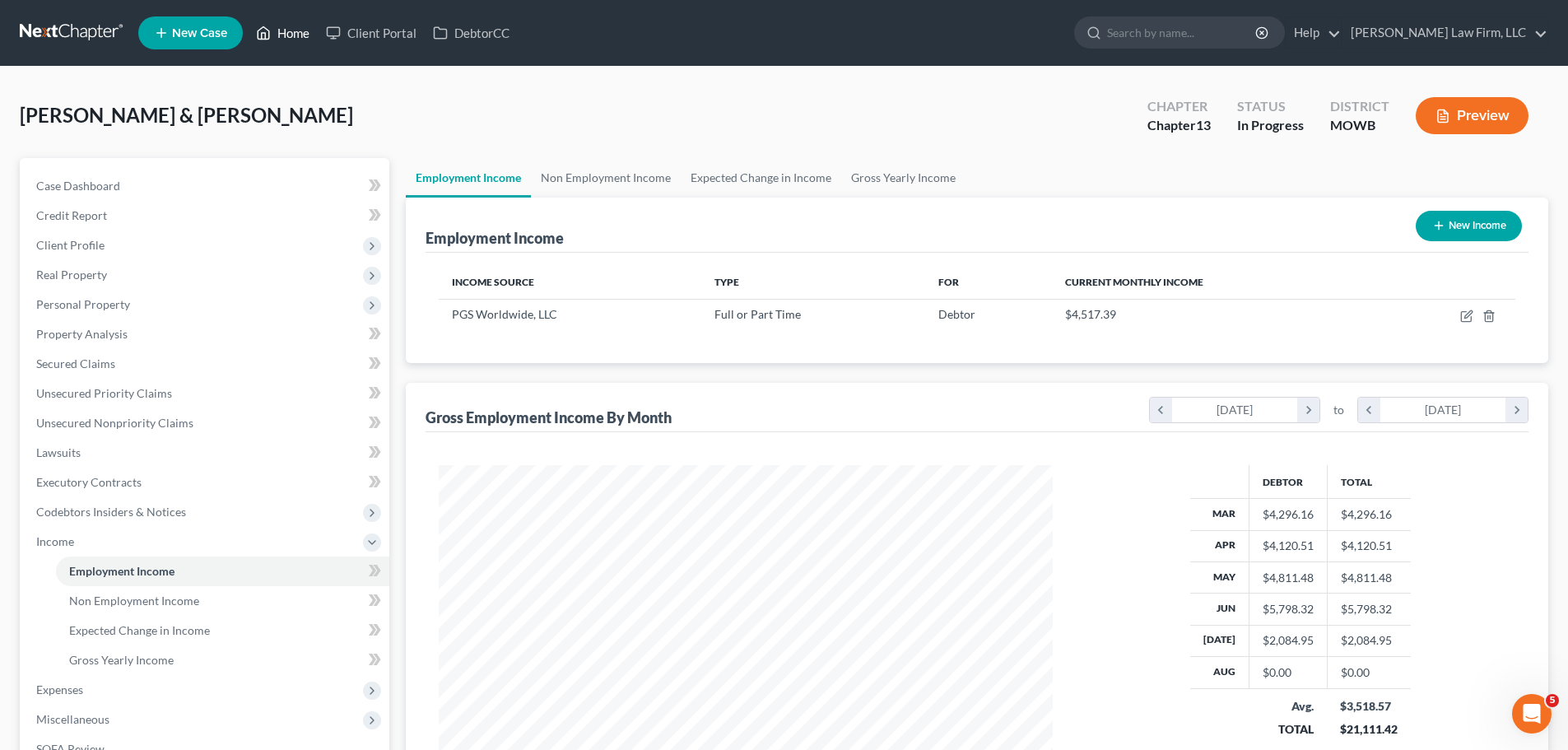
click at [272, 43] on link "Home" at bounding box center [282, 34] width 70 height 30
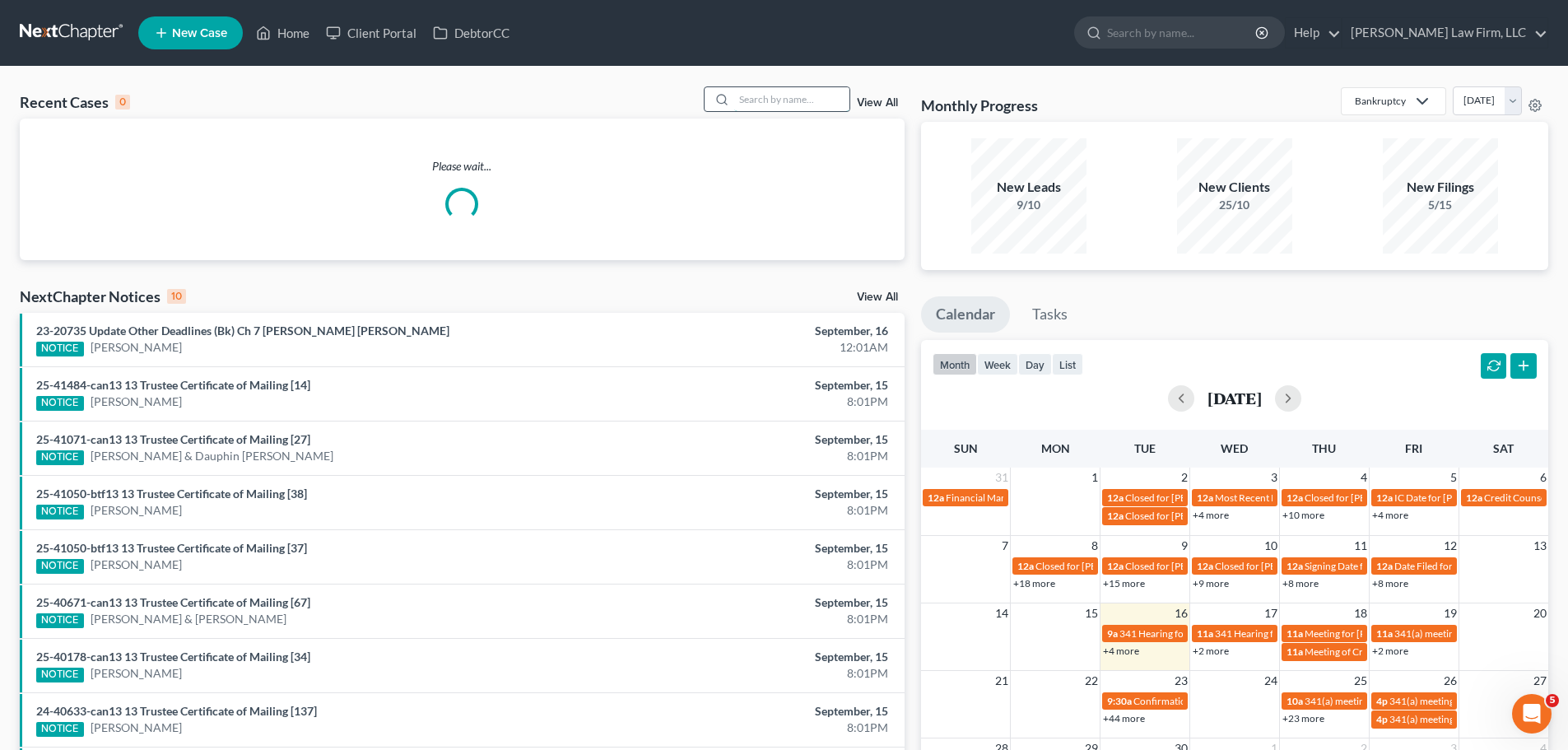
click at [773, 95] on input "search" at bounding box center [792, 99] width 115 height 24
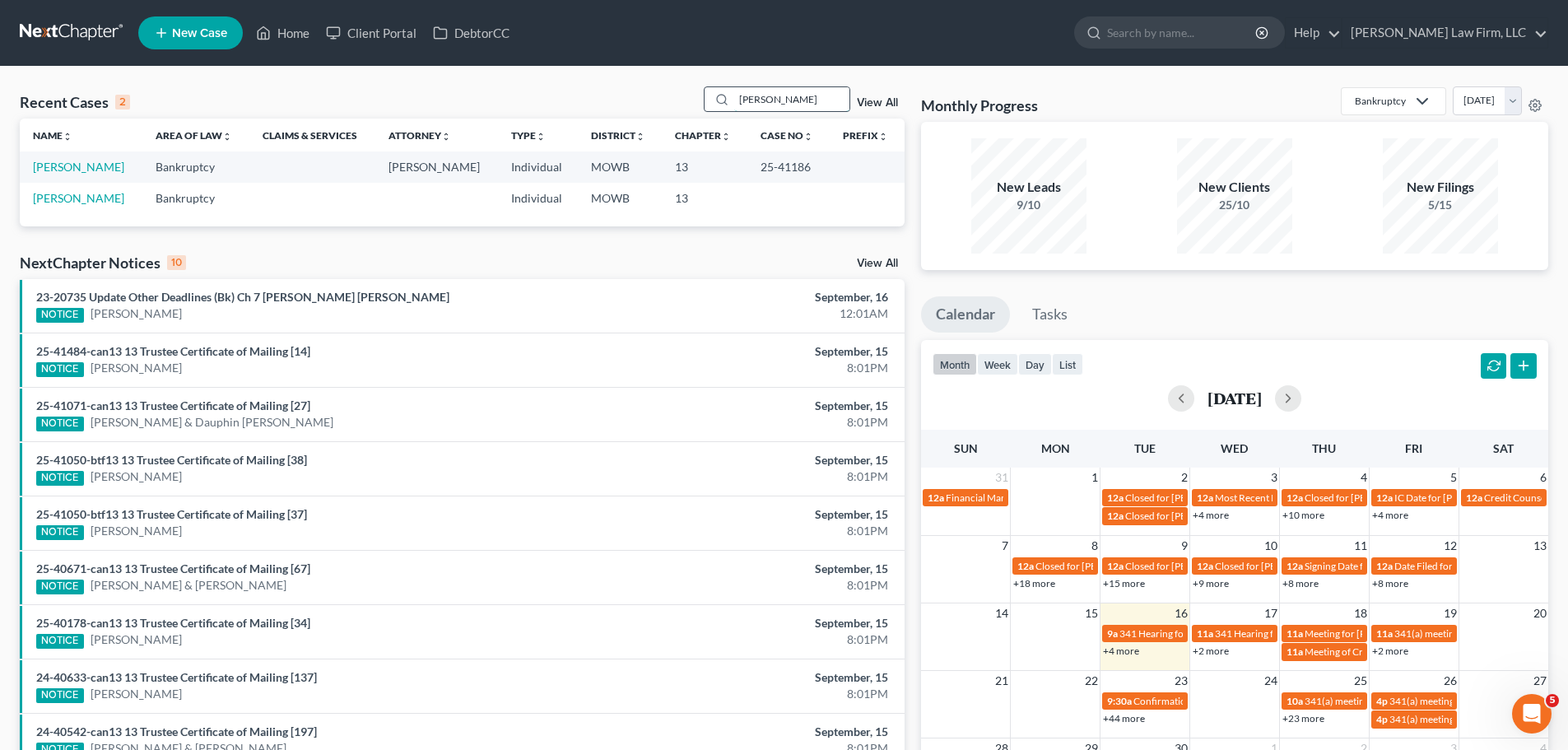
drag, startPoint x: 776, startPoint y: 105, endPoint x: 712, endPoint y: 105, distance: 64.0
click at [712, 105] on div "[PERSON_NAME]" at bounding box center [777, 99] width 147 height 26
type input "[PERSON_NAME]"
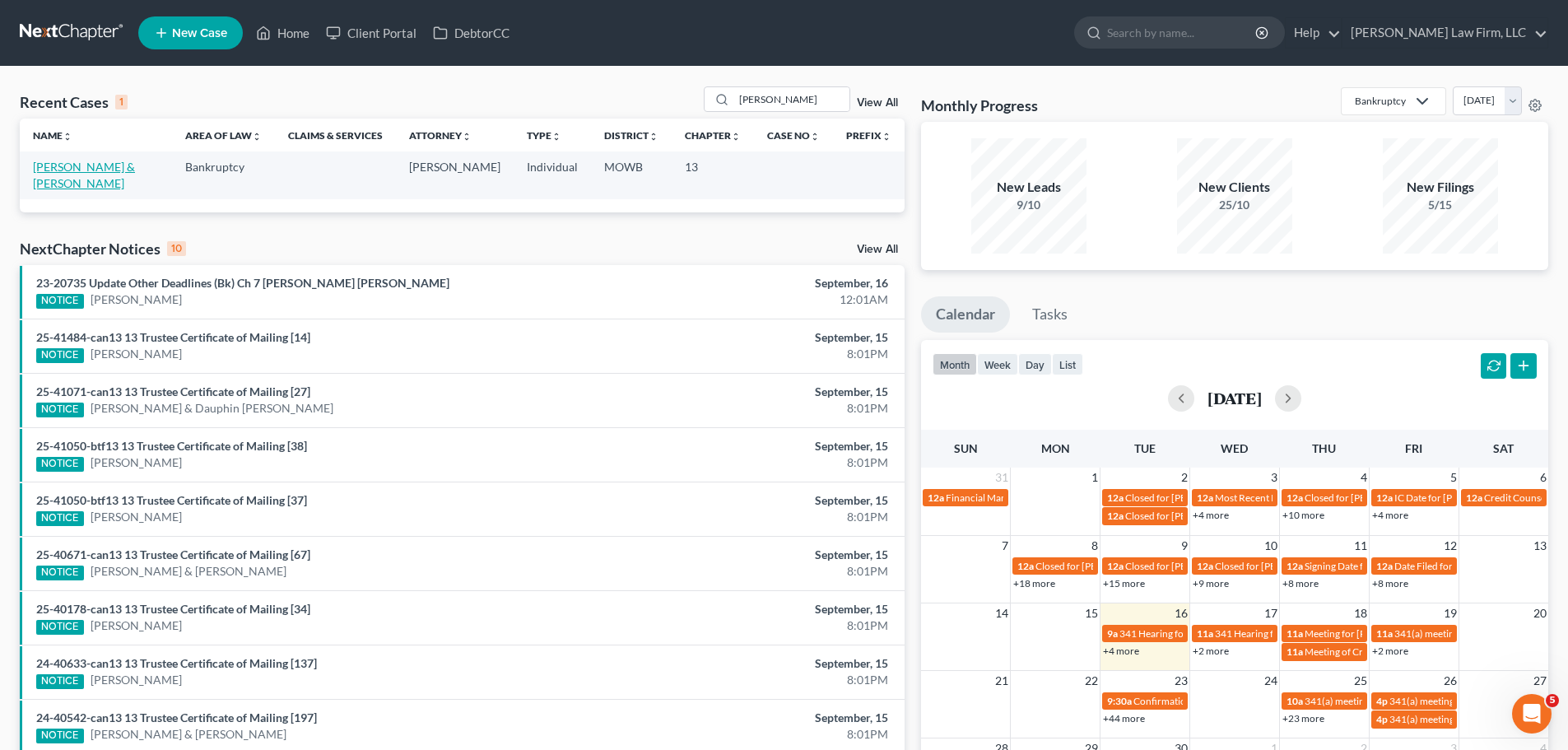
click at [71, 164] on link "[PERSON_NAME] & [PERSON_NAME]" at bounding box center [84, 175] width 102 height 30
select select "4"
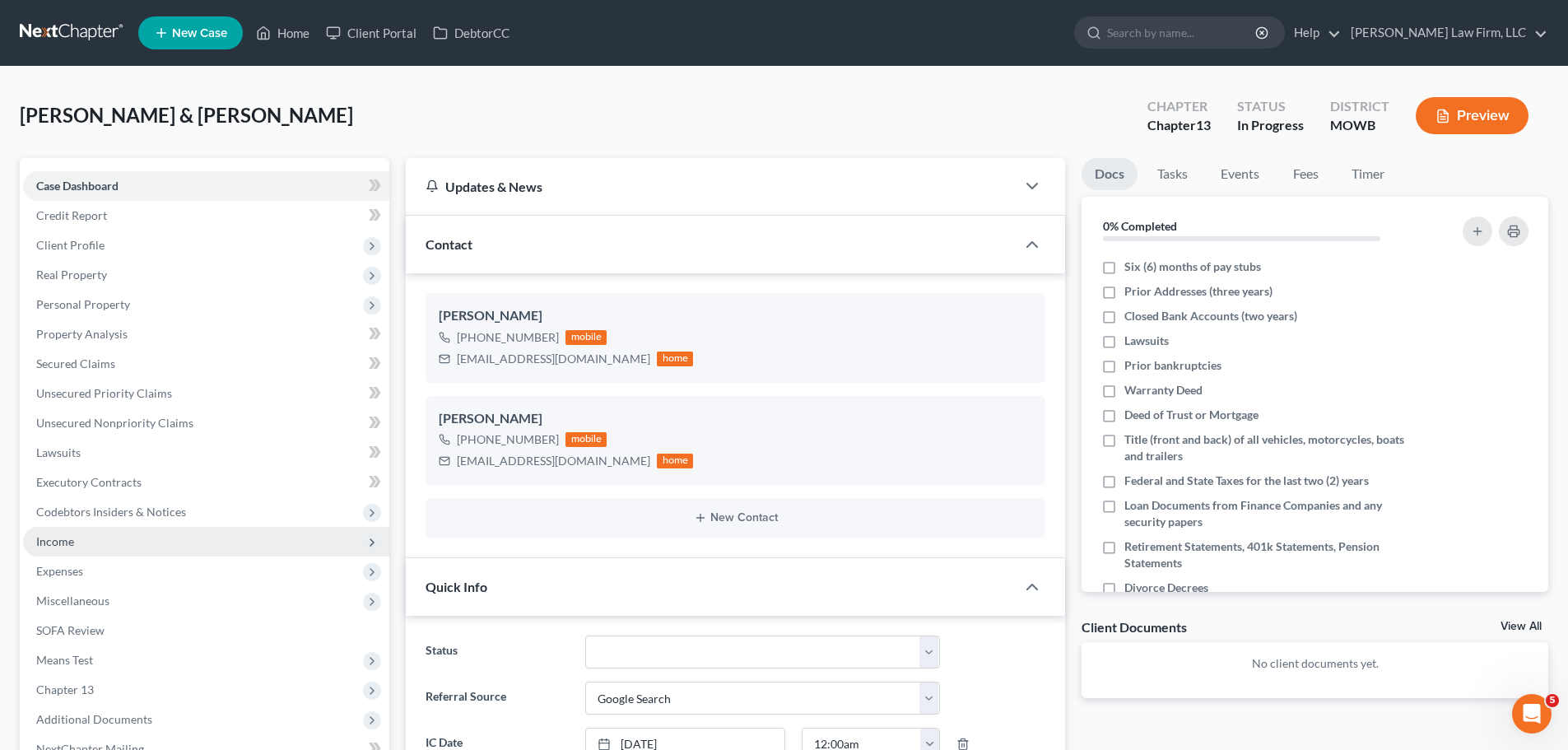
click at [63, 545] on span "Income" at bounding box center [55, 542] width 38 height 14
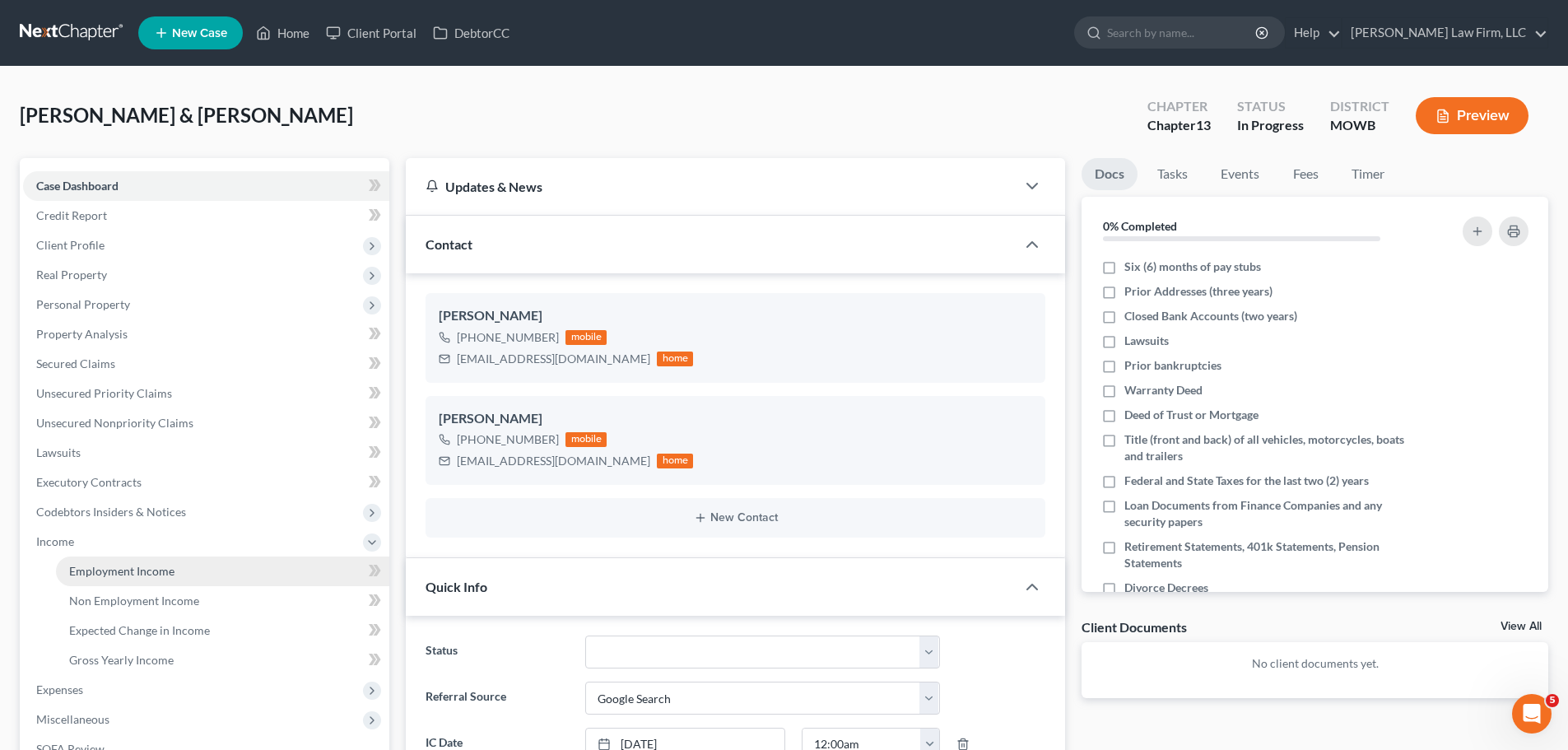
click at [149, 571] on span "Employment Income" at bounding box center [121, 571] width 105 height 14
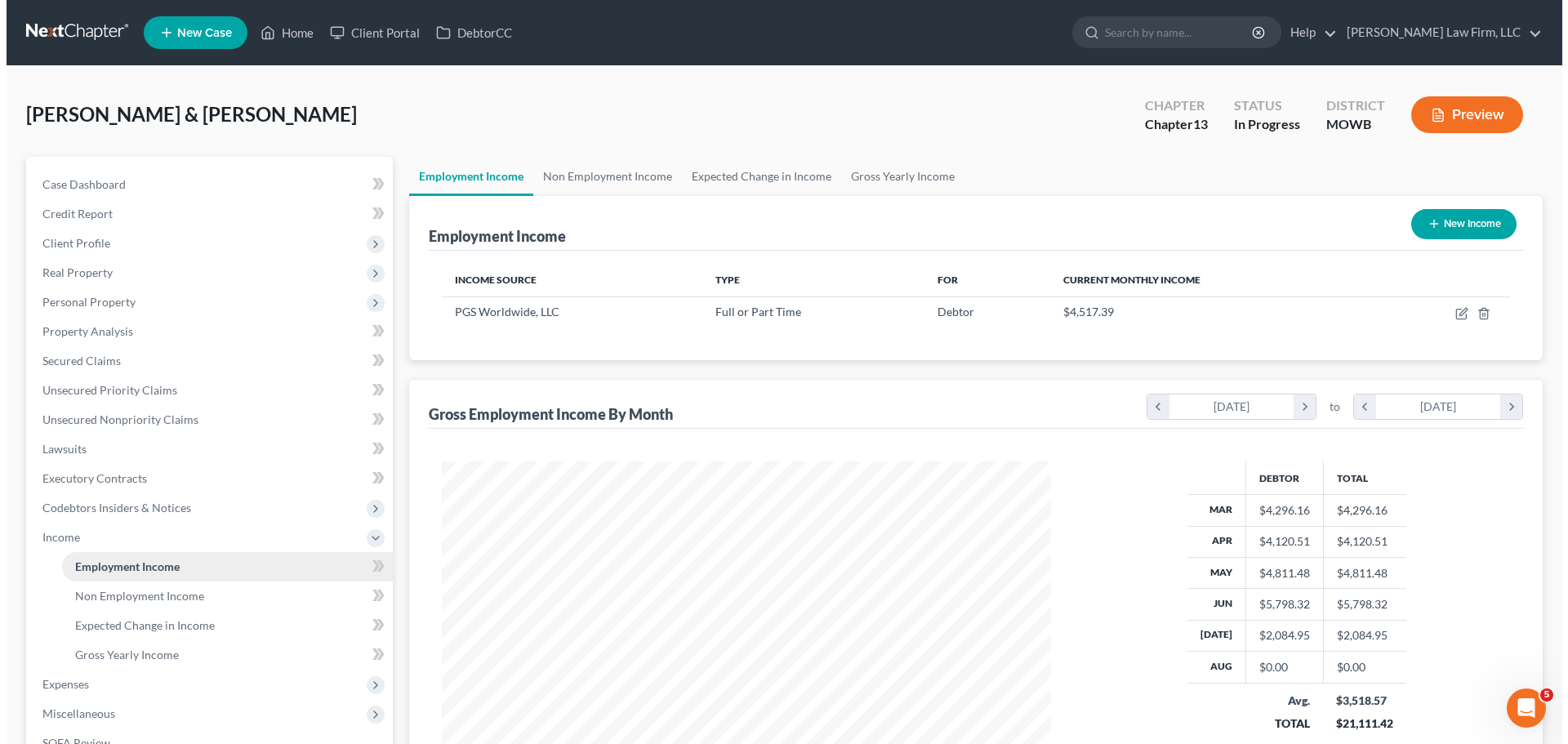
scroll to position [305, 642]
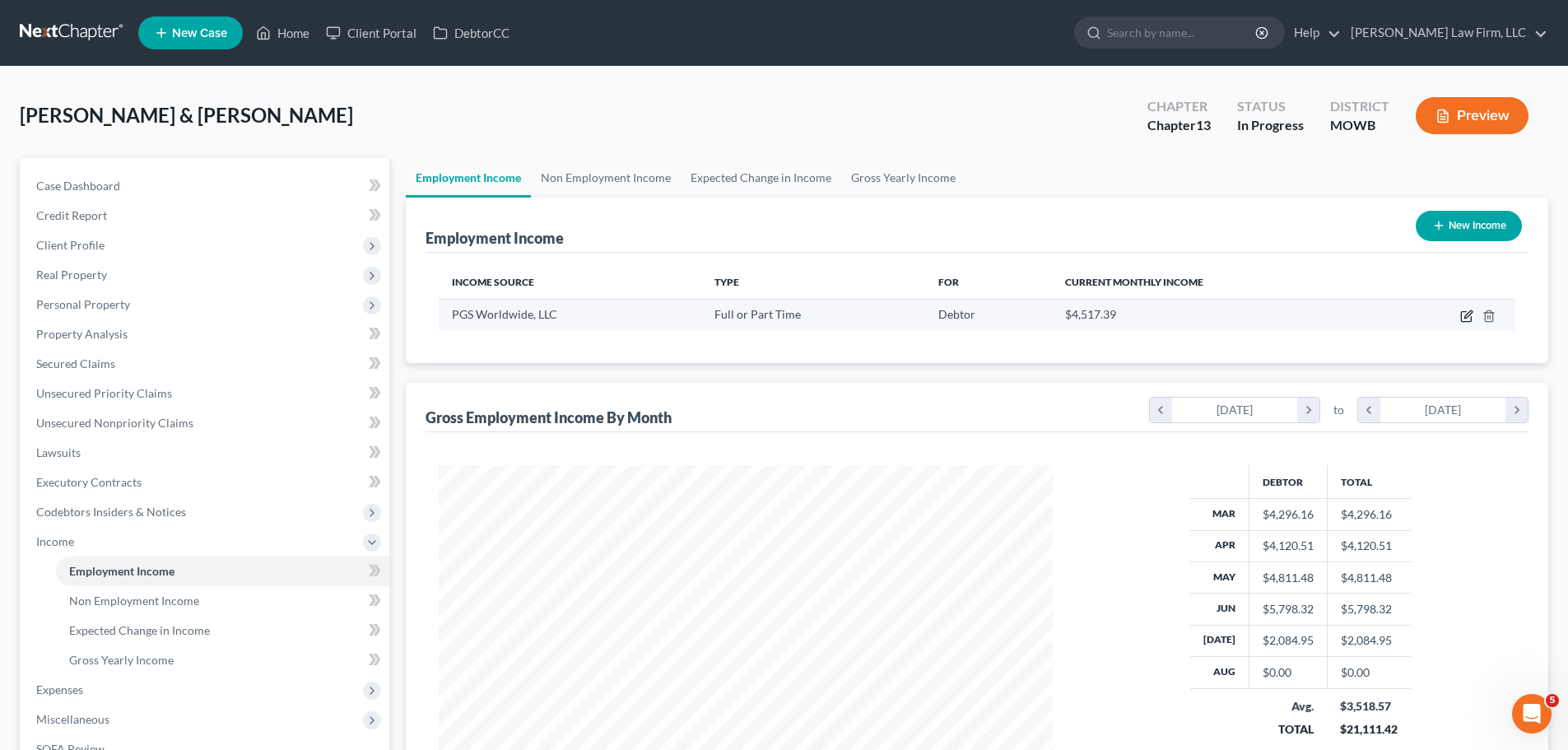
click at [1466, 320] on icon "button" at bounding box center [1466, 315] width 13 height 13
select select "0"
select select "26"
select select "2"
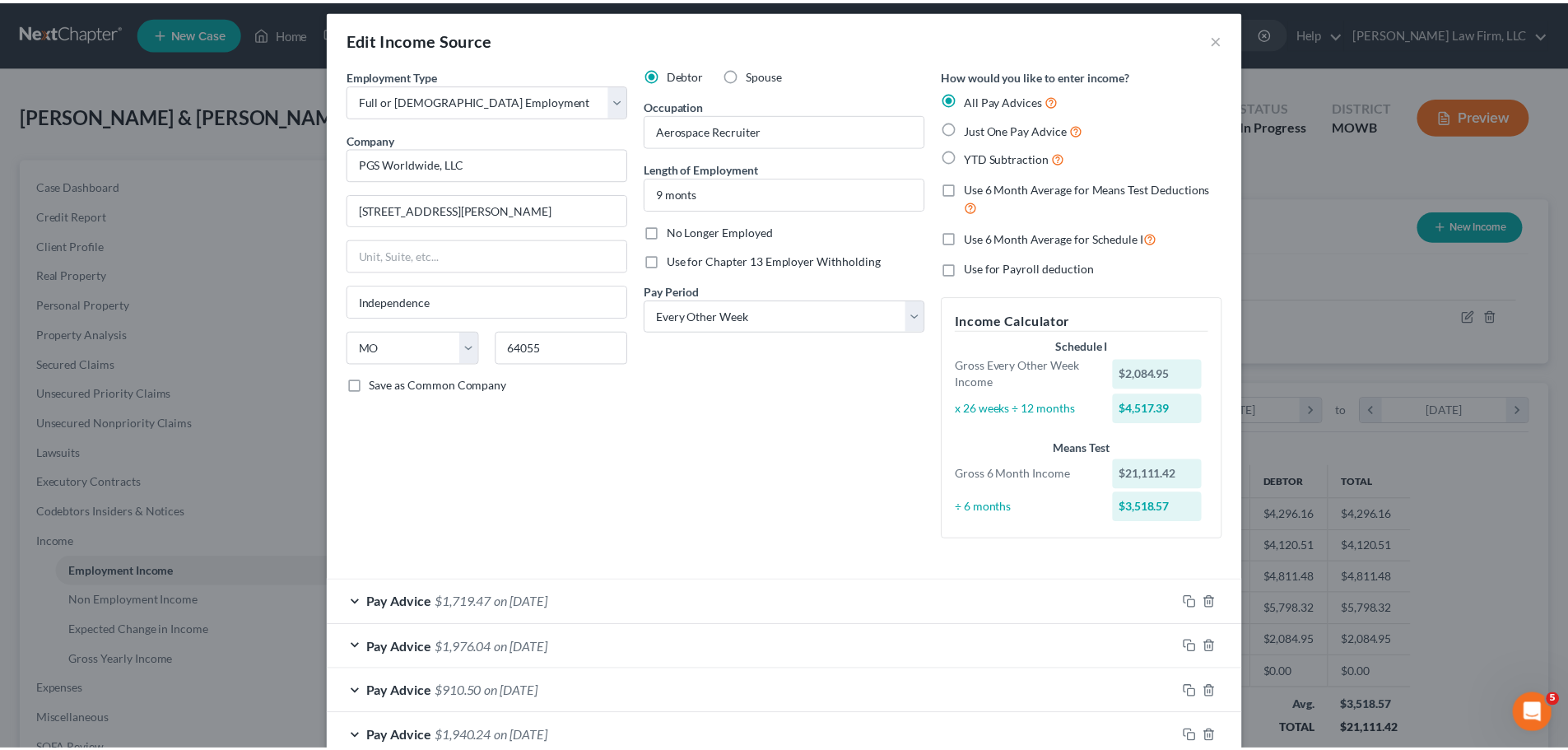
scroll to position [0, 0]
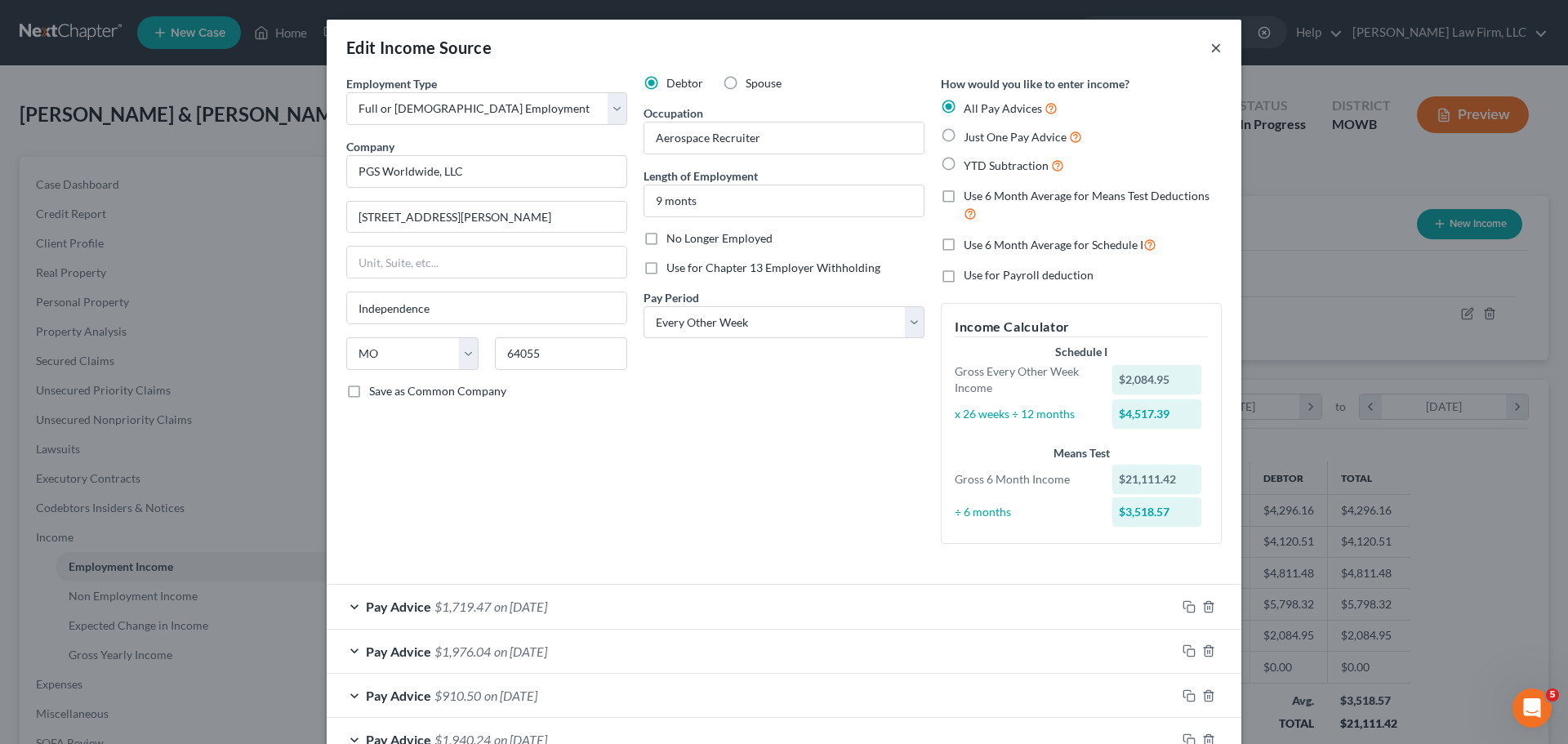
click at [1216, 54] on button "×" at bounding box center [1216, 47] width 11 height 19
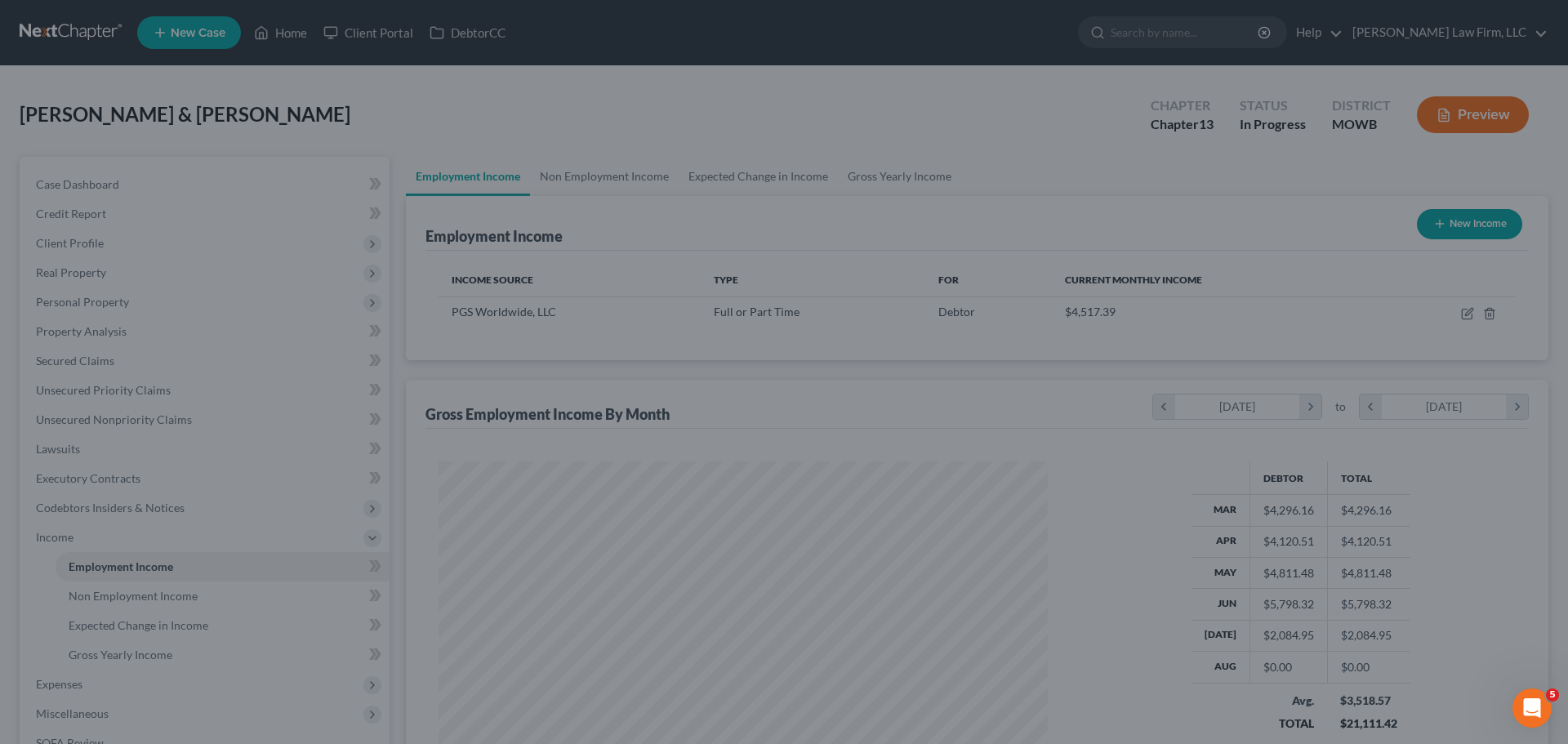
scroll to position [816282, 816077]
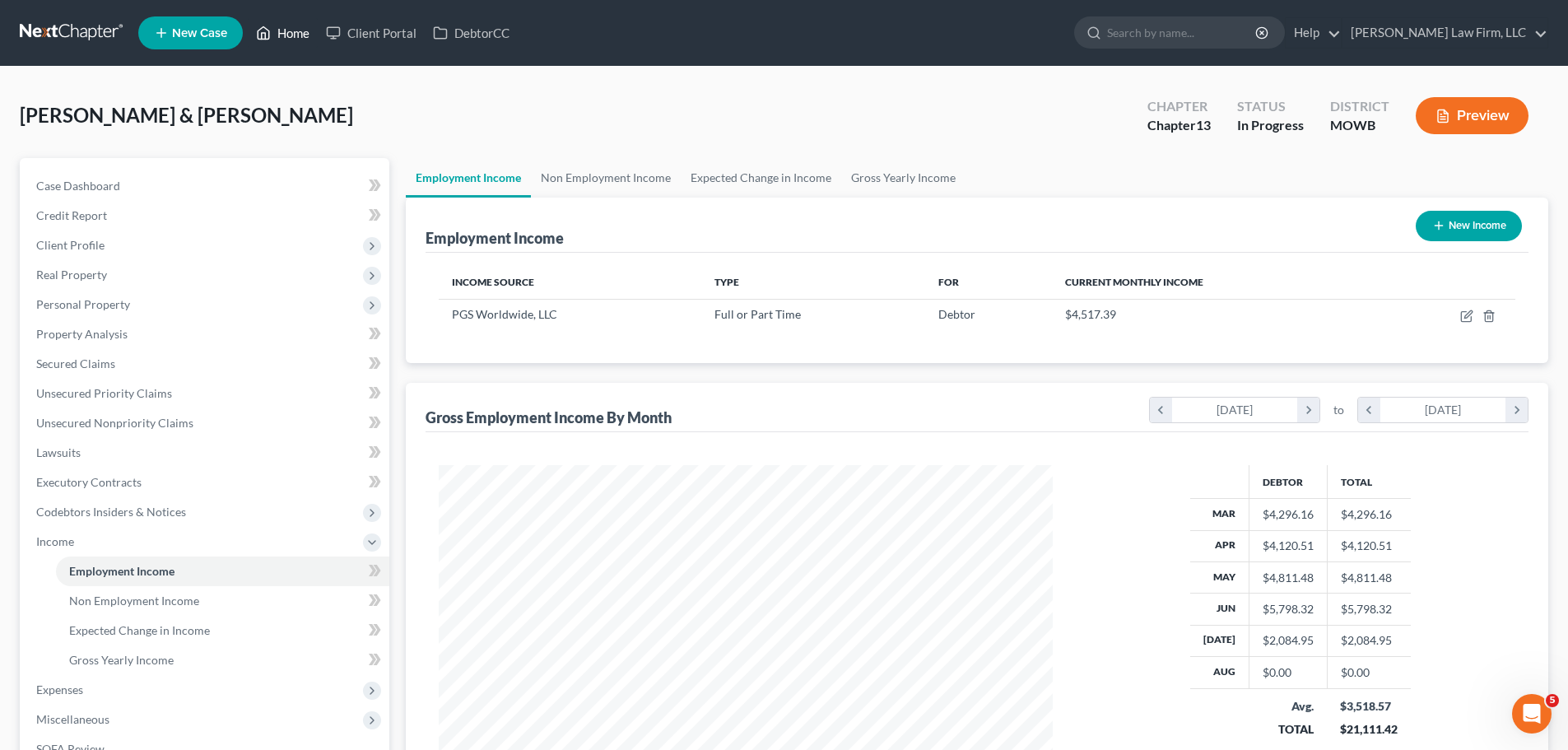
click at [302, 19] on link "Home" at bounding box center [282, 34] width 70 height 30
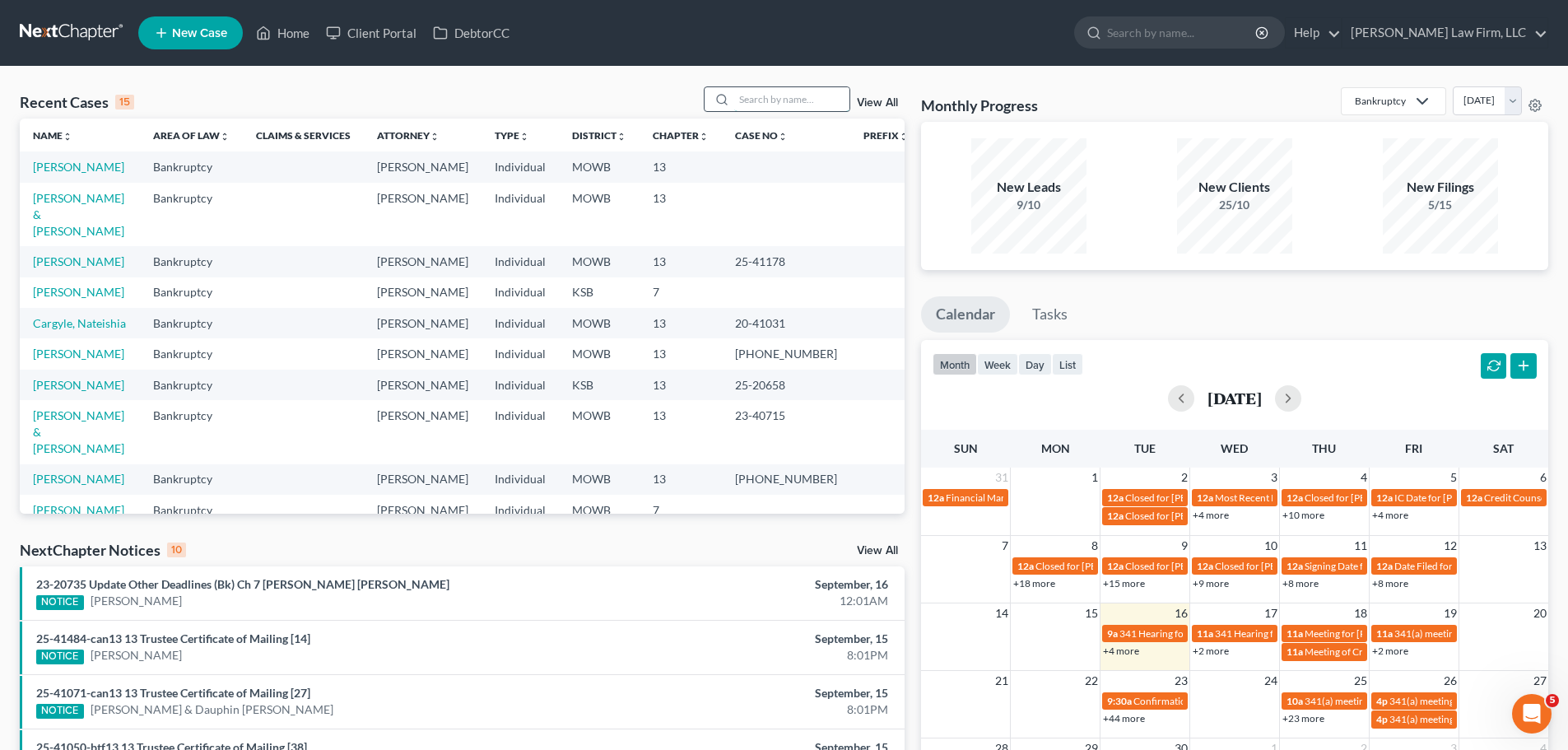
click at [784, 99] on input "search" at bounding box center [792, 99] width 115 height 24
type input "[PERSON_NAME]"
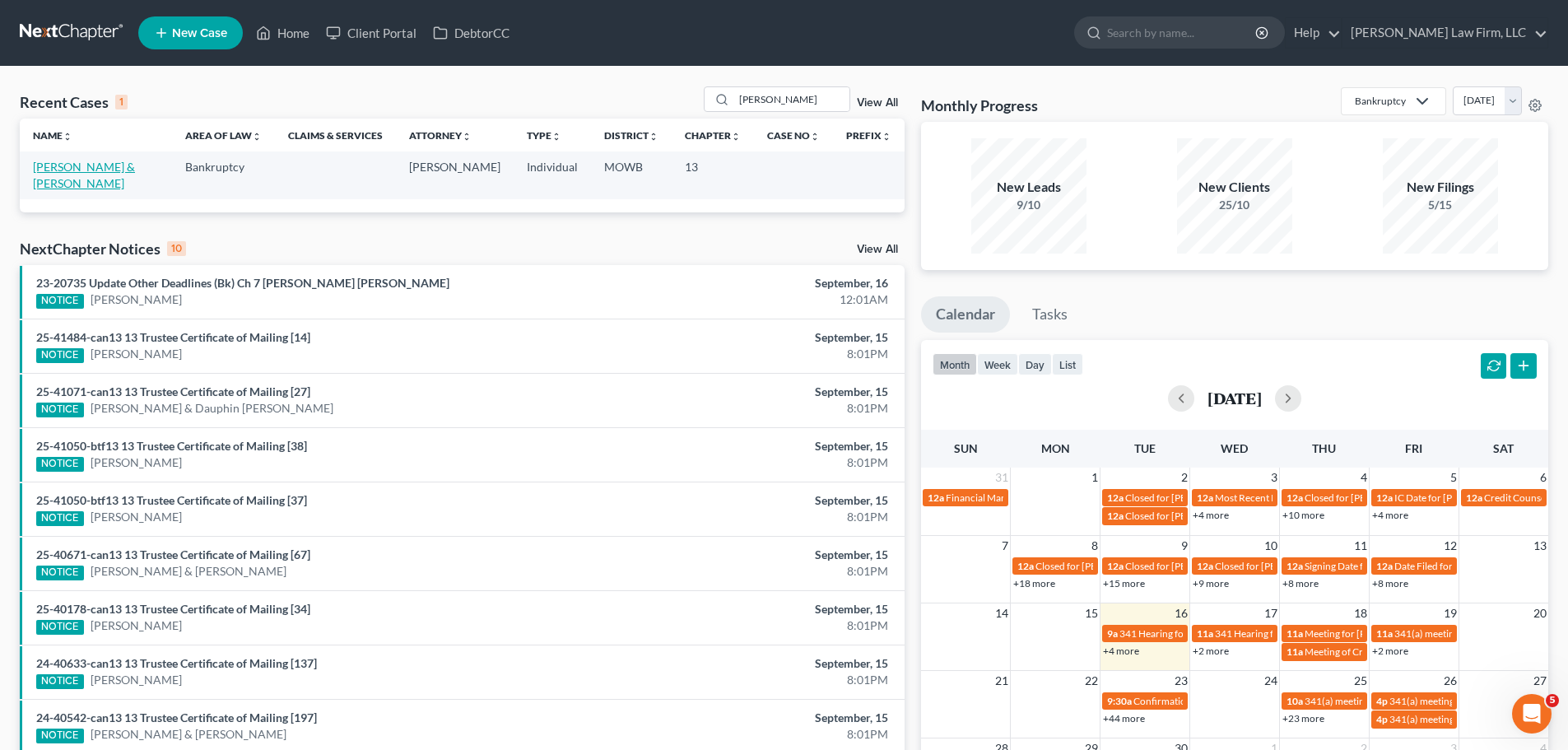
click at [89, 167] on link "[PERSON_NAME] & [PERSON_NAME]" at bounding box center [84, 175] width 102 height 30
select select "4"
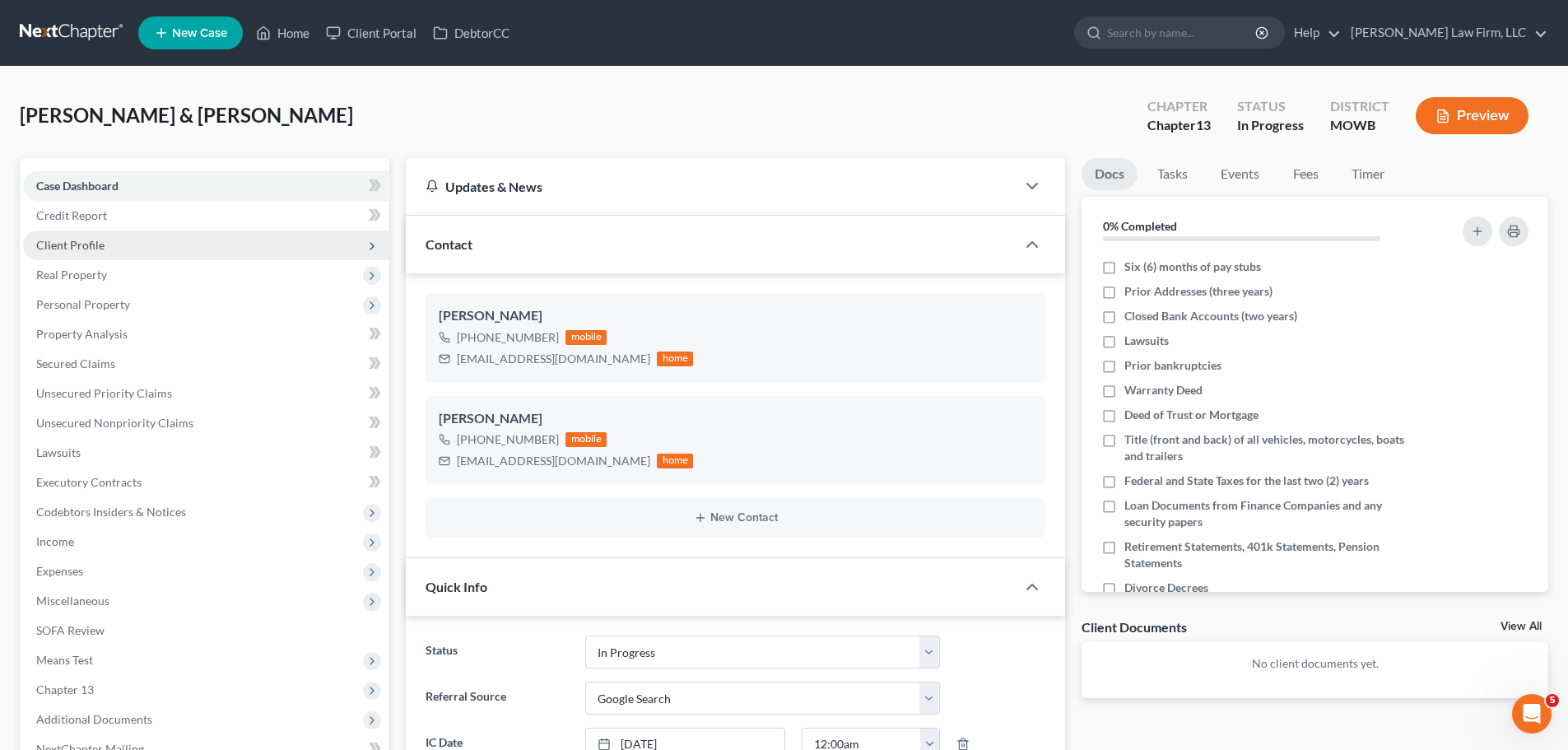
click at [124, 256] on span "Client Profile" at bounding box center [206, 246] width 367 height 30
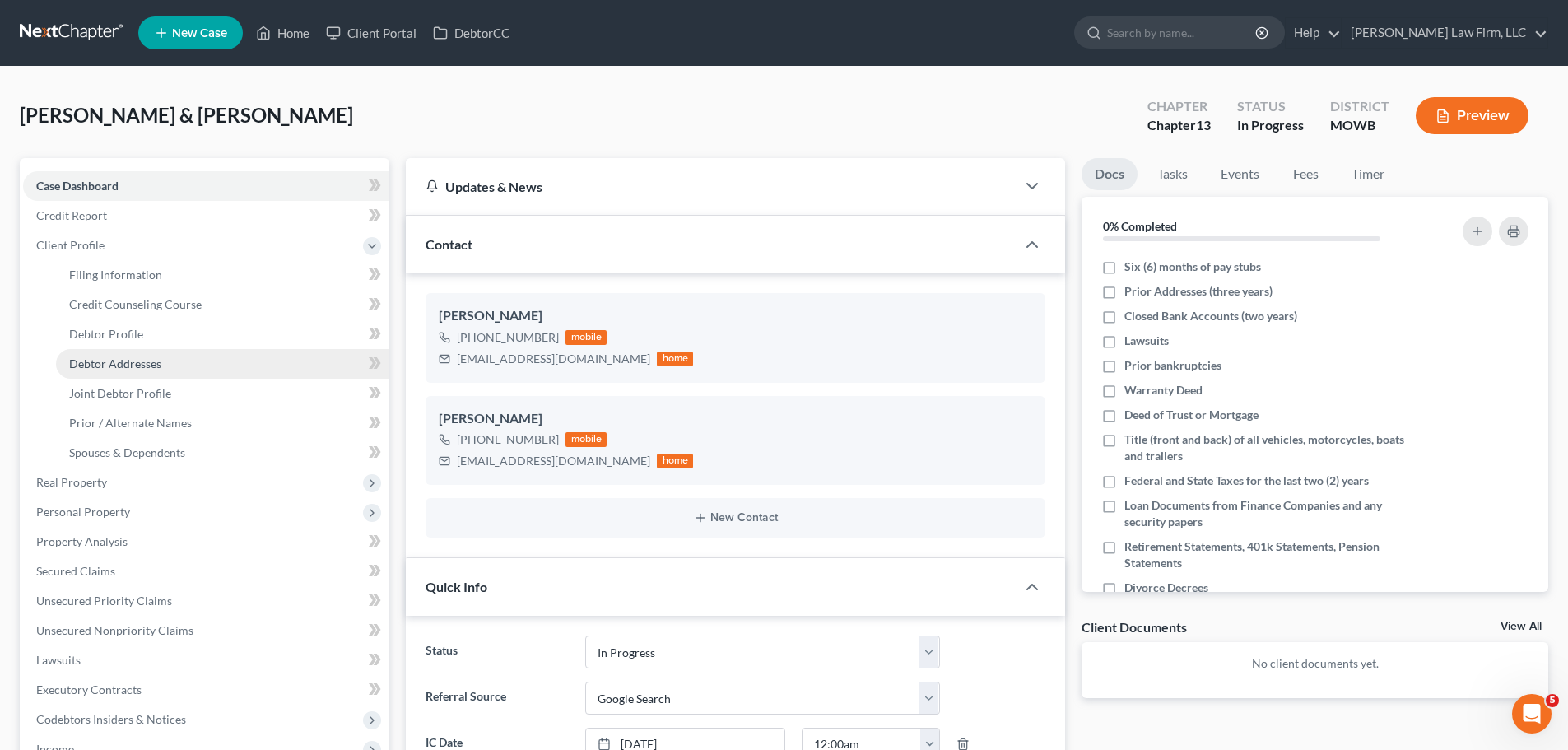
click at [170, 361] on link "Debtor Addresses" at bounding box center [222, 364] width 333 height 30
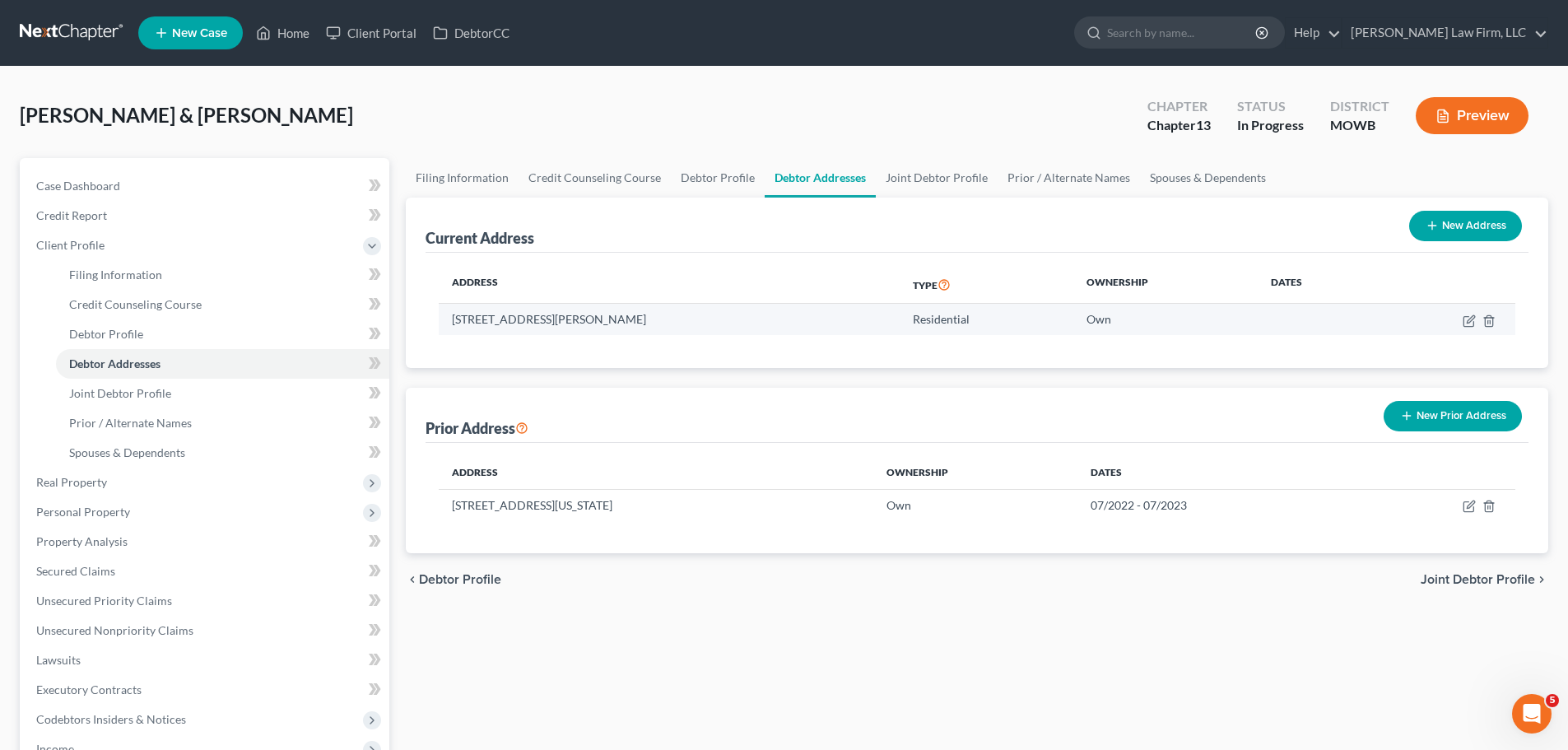
drag, startPoint x: 667, startPoint y: 319, endPoint x: 451, endPoint y: 325, distance: 216.1
click at [451, 325] on td "[STREET_ADDRESS][PERSON_NAME]" at bounding box center [670, 319] width 461 height 31
copy td "[STREET_ADDRESS][PERSON_NAME]"
click at [703, 179] on link "Debtor Profile" at bounding box center [717, 178] width 94 height 40
select select "1"
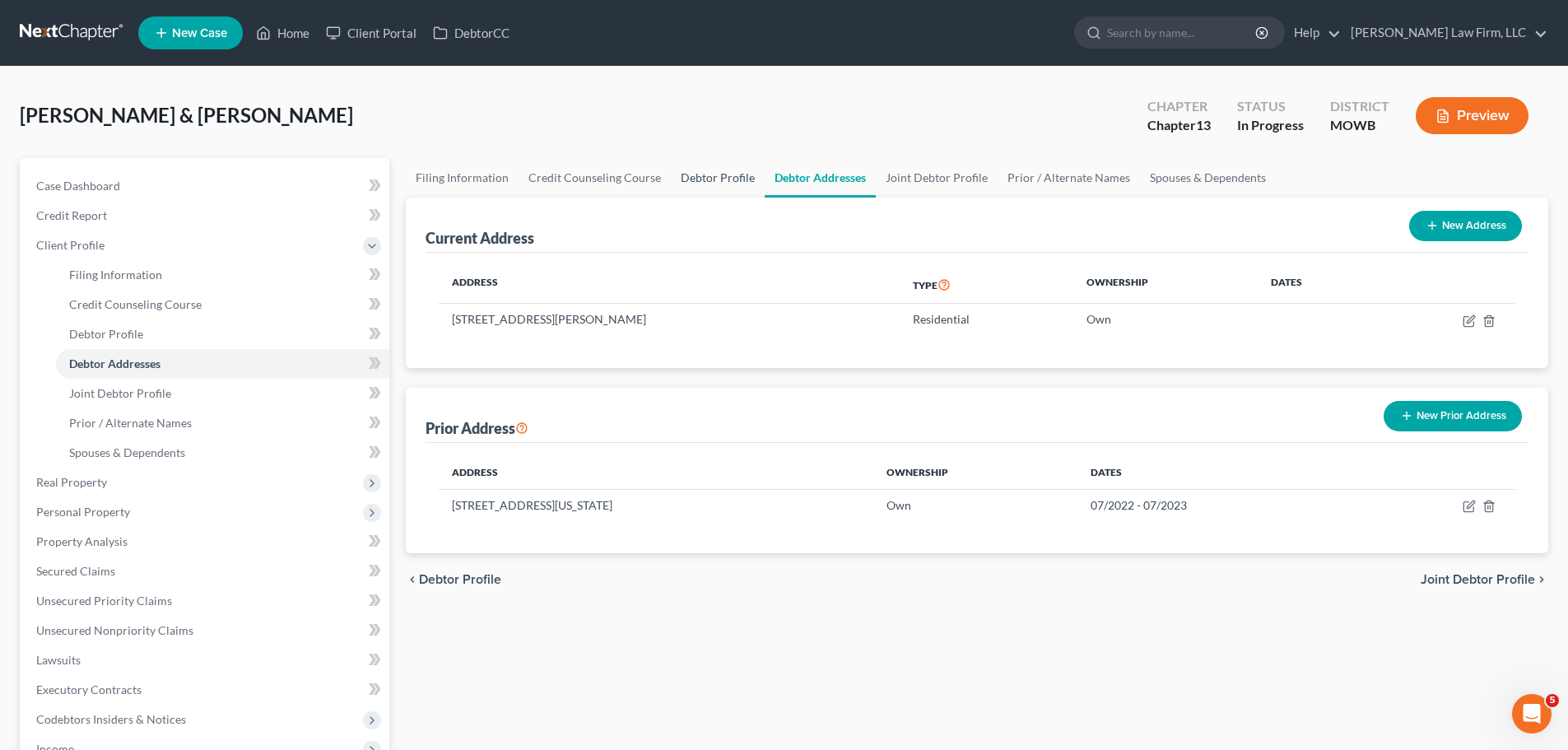
select select "3"
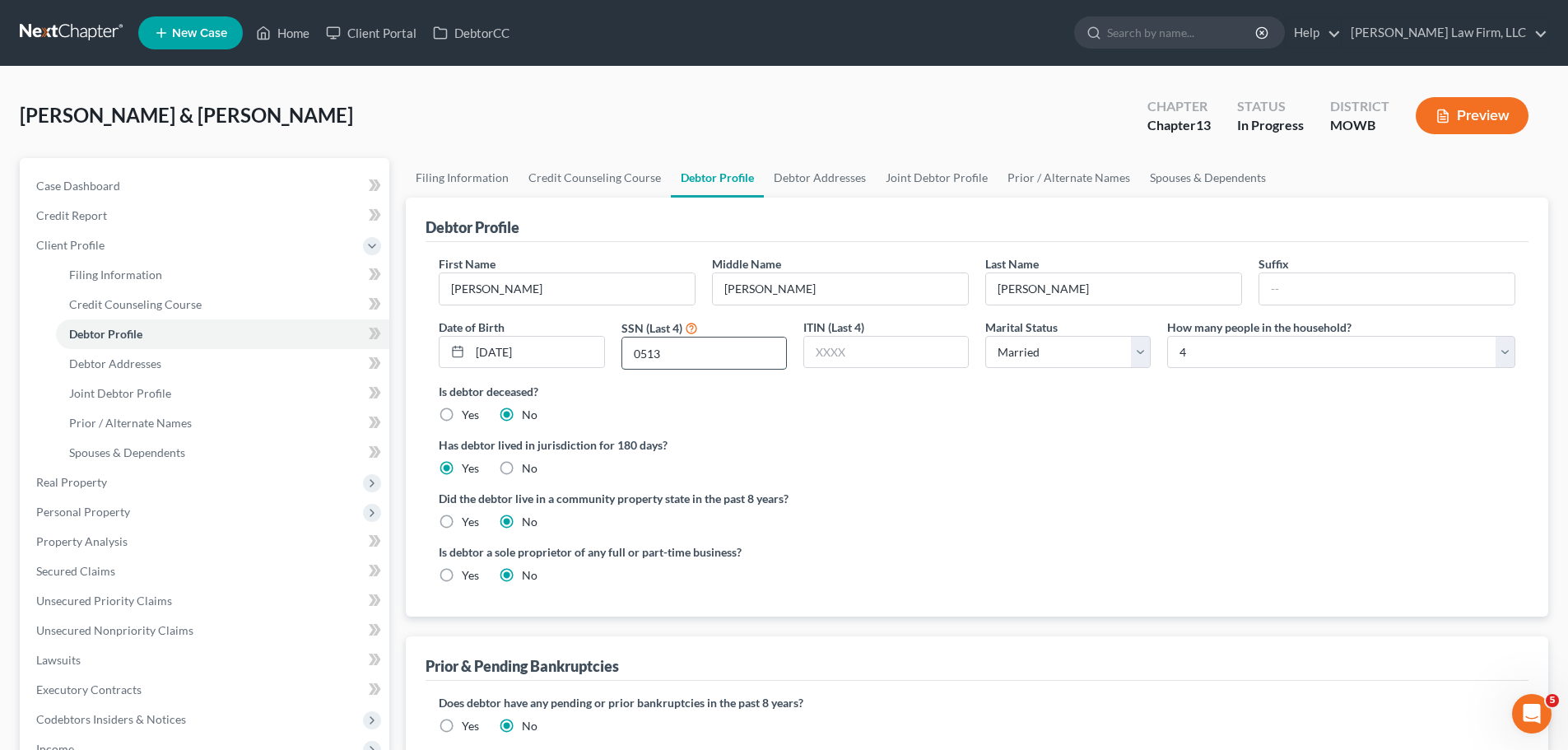
click at [649, 360] on input "0513" at bounding box center [703, 352] width 163 height 31
click at [965, 176] on link "Joint Debtor Profile" at bounding box center [936, 178] width 122 height 40
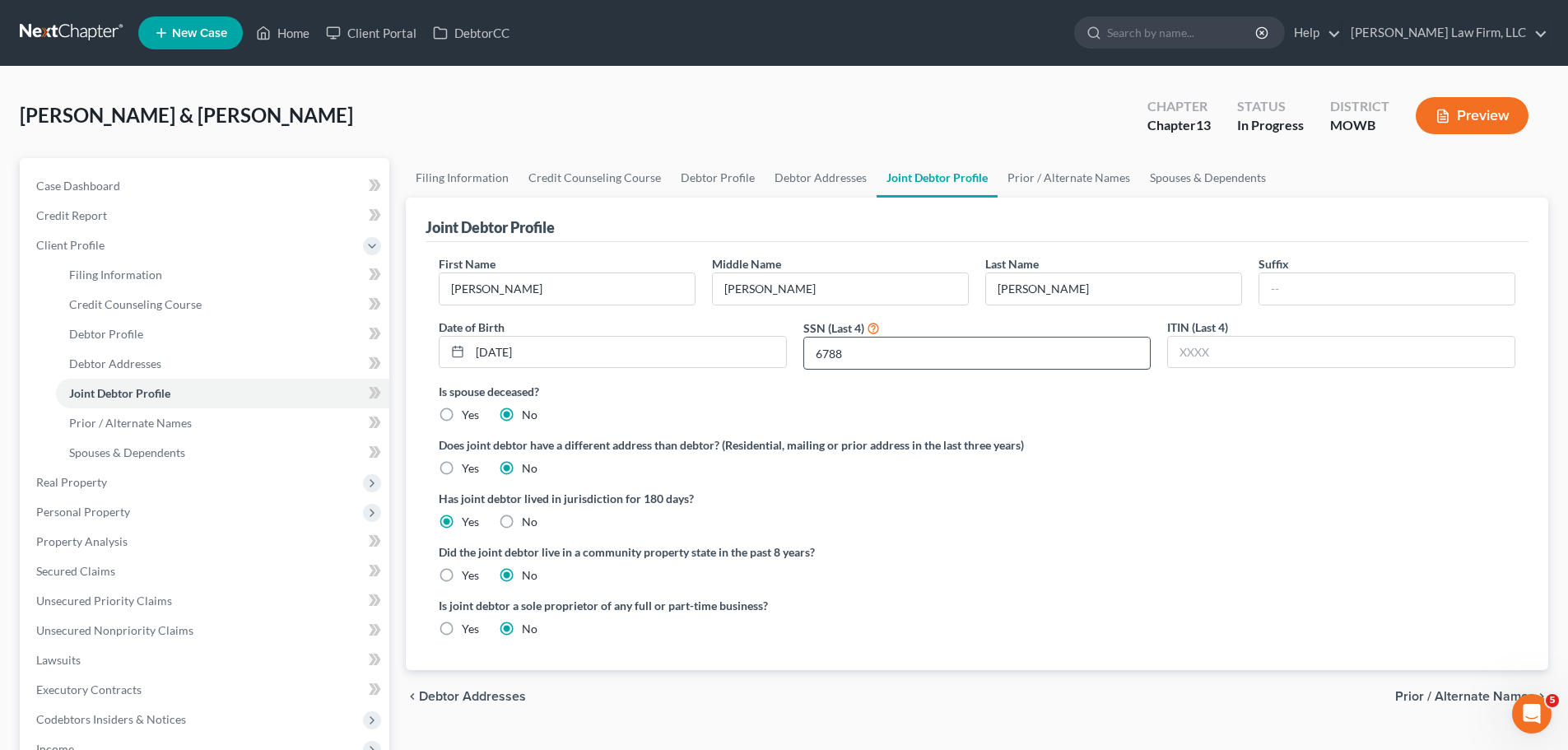
click at [830, 366] on input "6788" at bounding box center [977, 352] width 346 height 31
click at [757, 288] on input "[PERSON_NAME]" at bounding box center [840, 288] width 255 height 31
drag, startPoint x: 731, startPoint y: 181, endPoint x: 709, endPoint y: 196, distance: 26.6
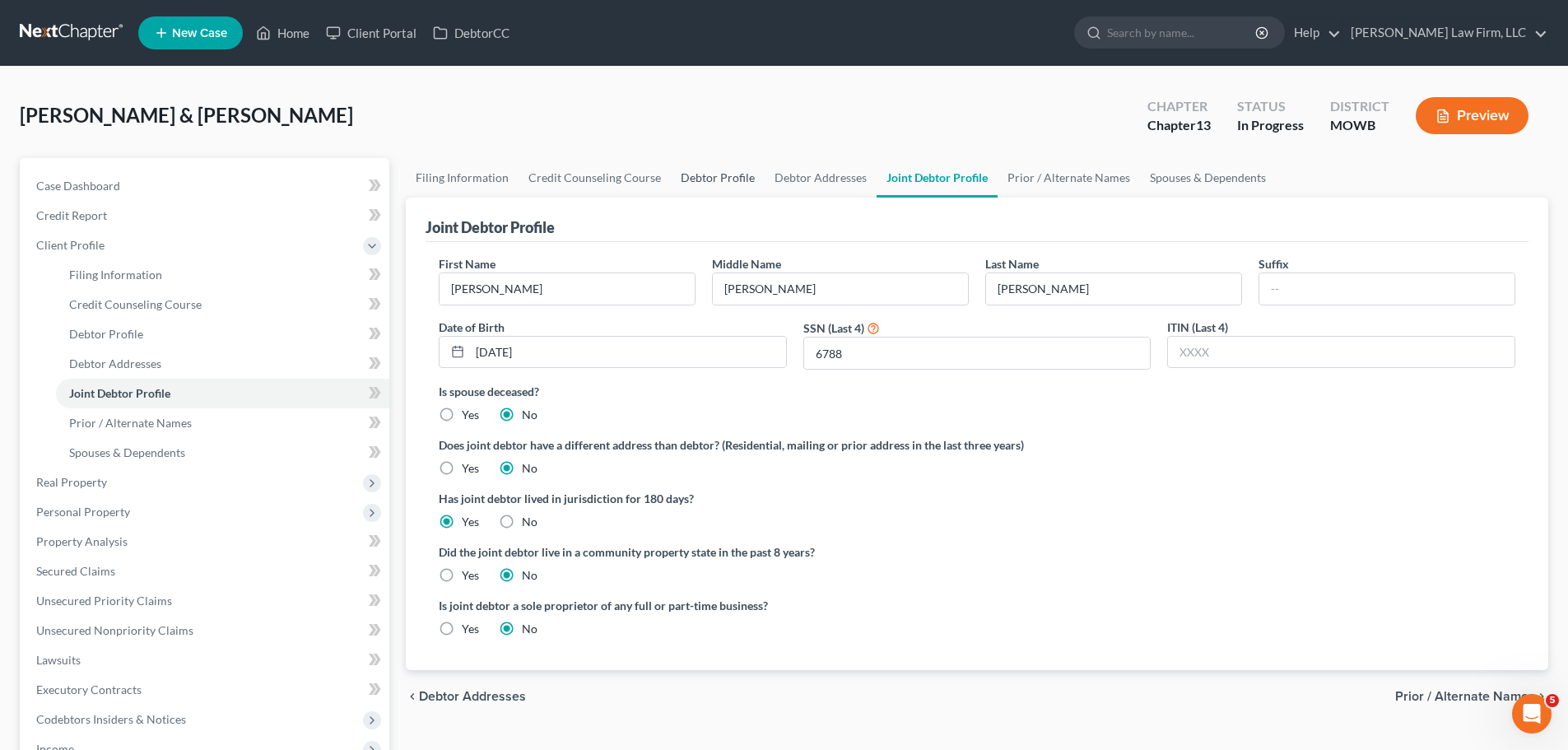
click at [731, 181] on link "Debtor Profile" at bounding box center [717, 178] width 94 height 40
select select "1"
select select "3"
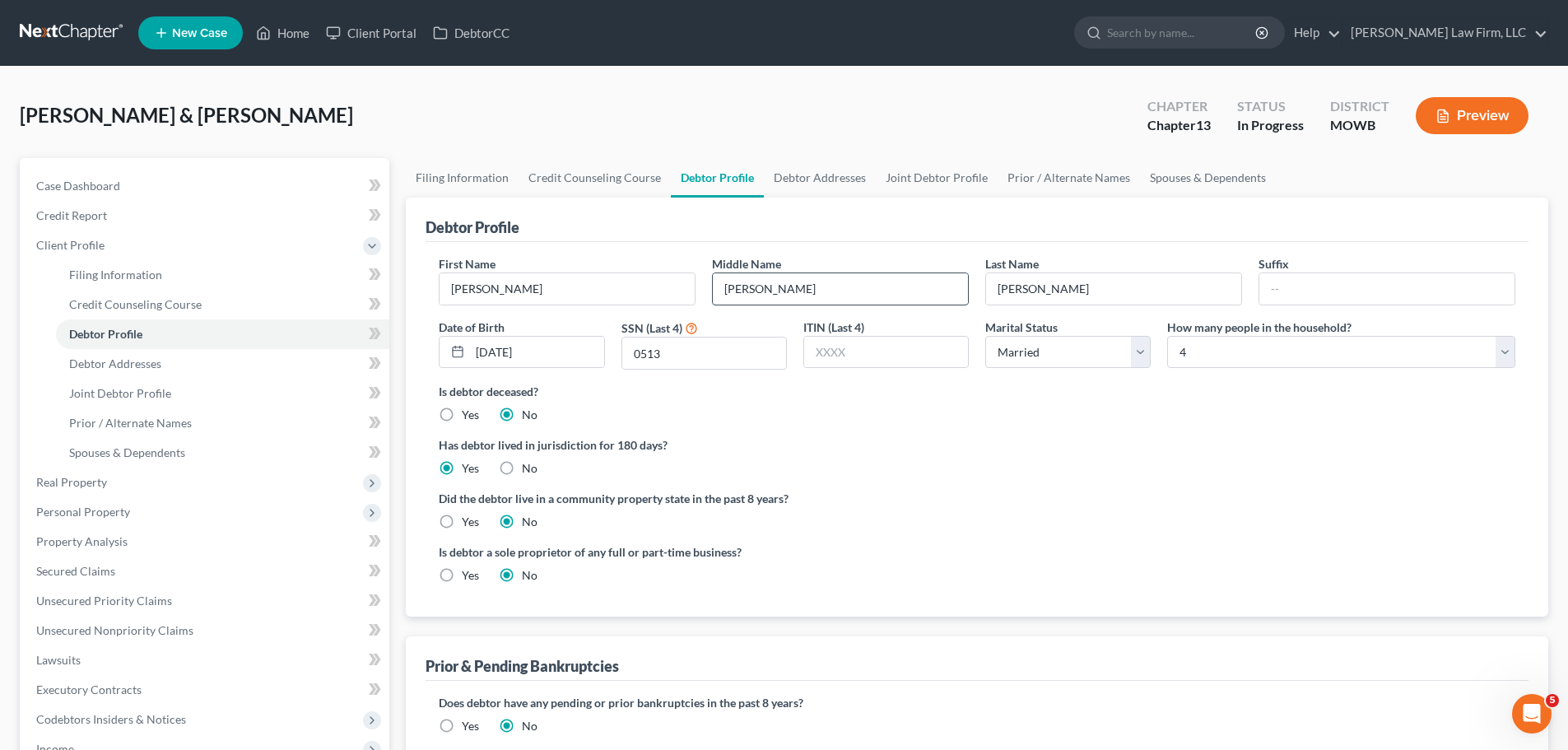
click at [761, 293] on input "[PERSON_NAME]" at bounding box center [840, 288] width 255 height 31
click at [284, 39] on link "Home" at bounding box center [282, 34] width 70 height 30
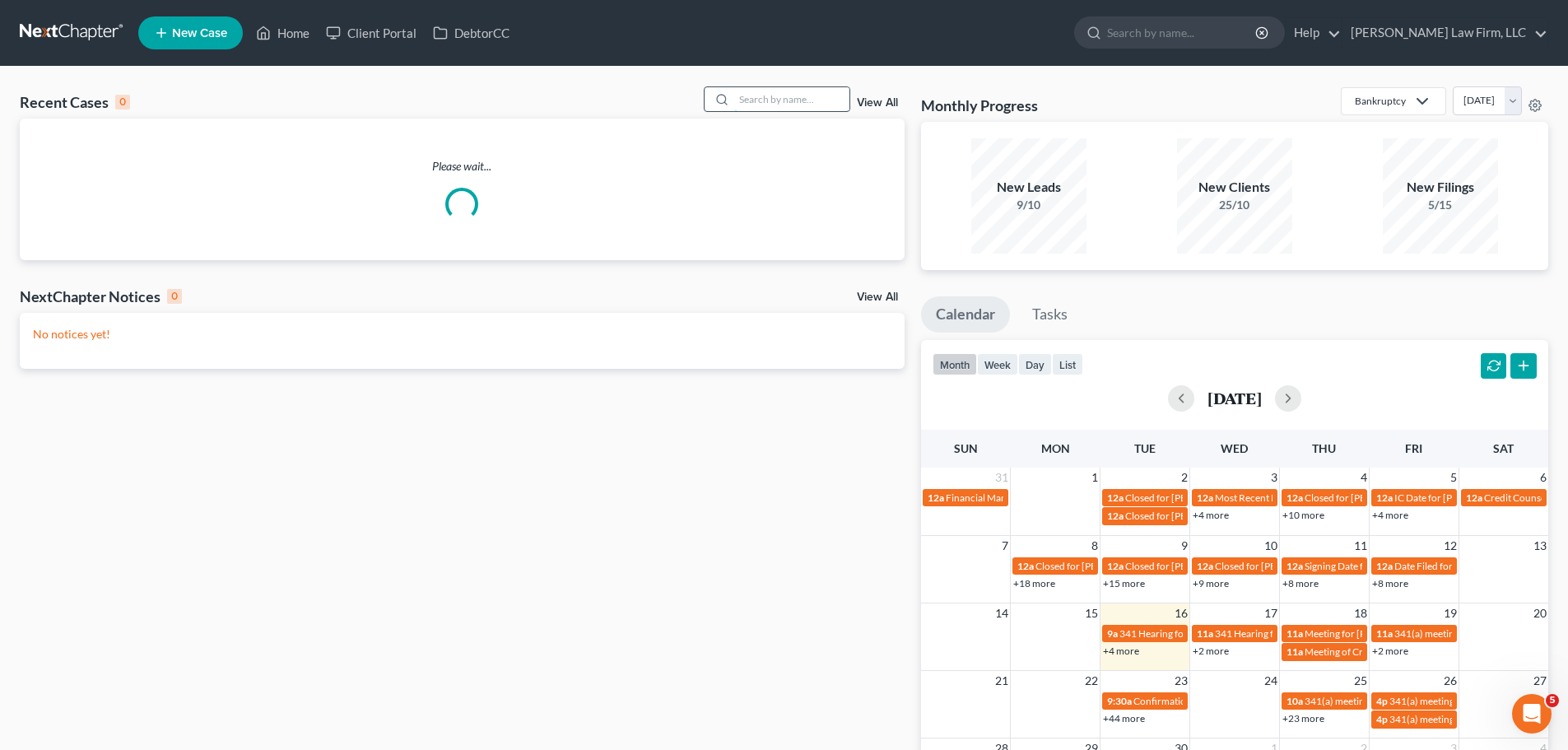
click at [769, 101] on input "search" at bounding box center [792, 99] width 115 height 24
type input "[PERSON_NAME]"
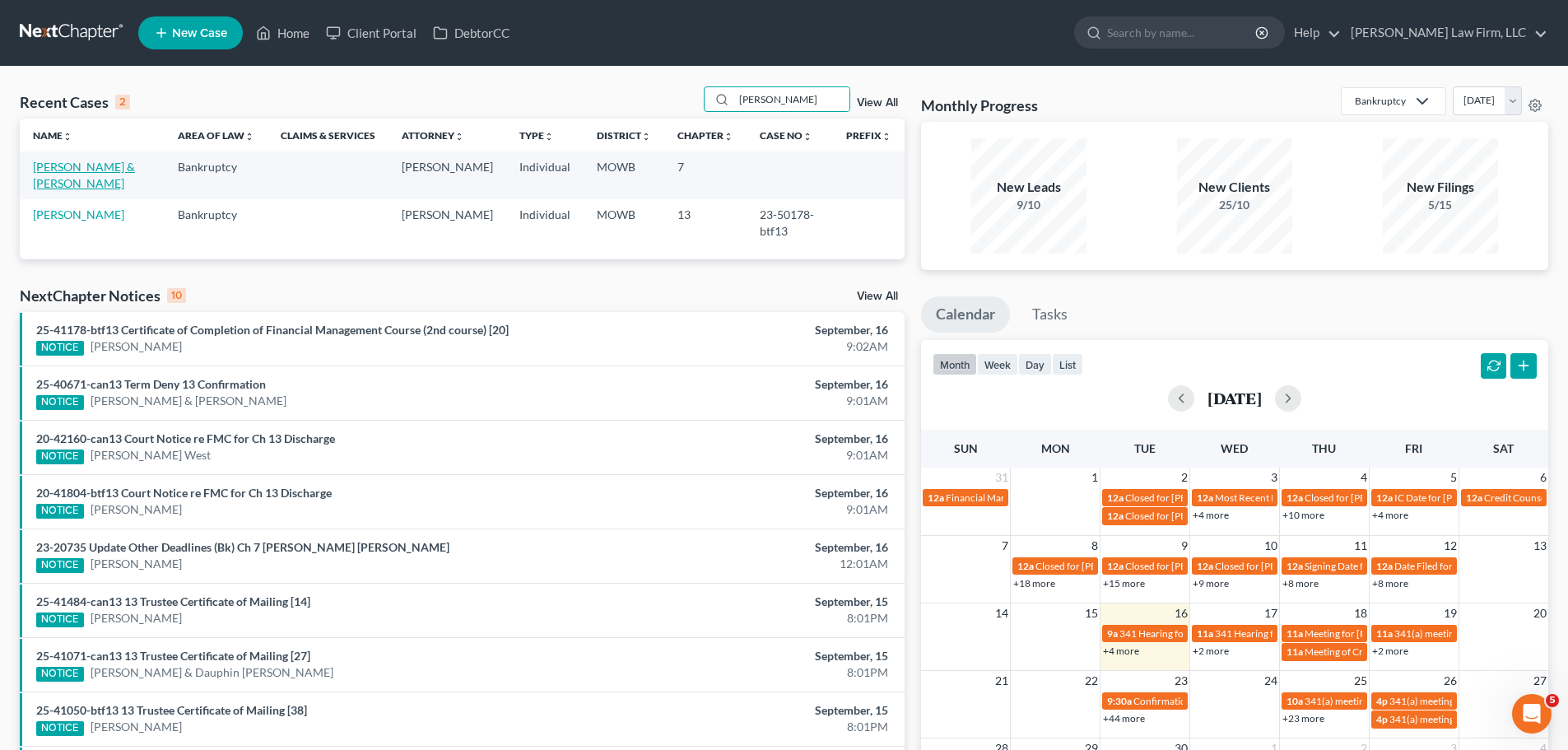
click at [114, 163] on link "[PERSON_NAME] & [PERSON_NAME]" at bounding box center [84, 175] width 102 height 30
select select "0"
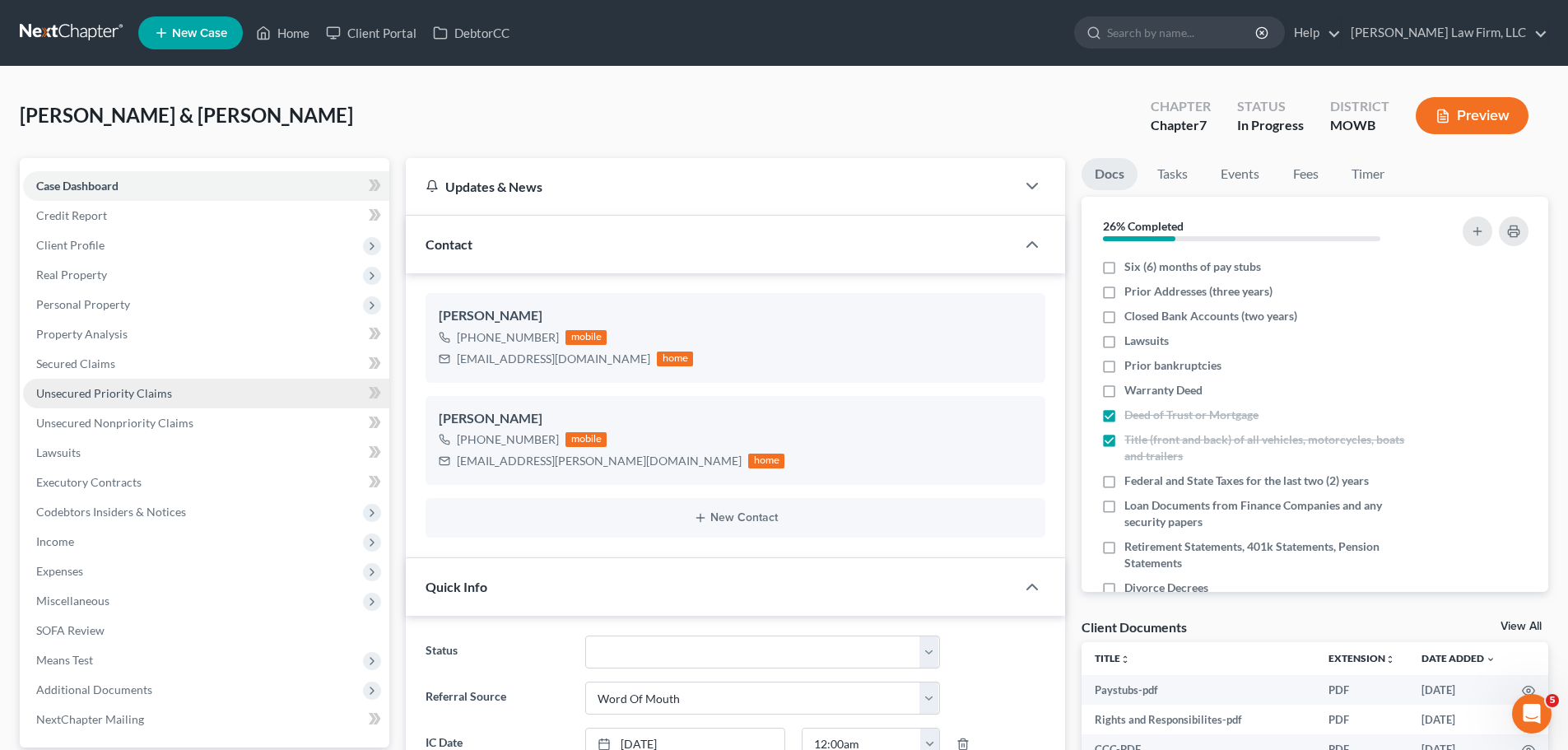
click at [144, 401] on link "Unsecured Priority Claims" at bounding box center [206, 394] width 367 height 30
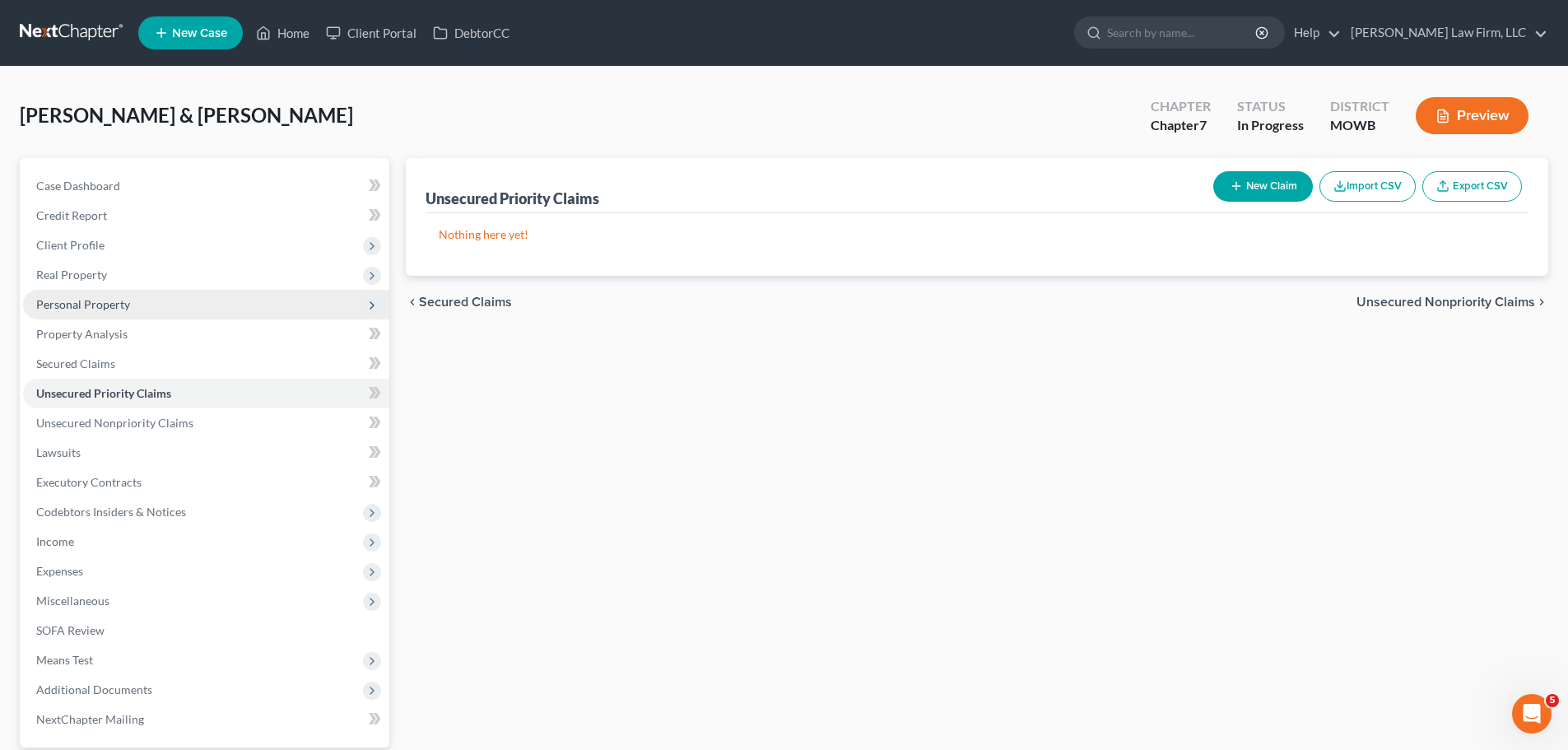
click at [140, 310] on span "Personal Property" at bounding box center [206, 305] width 367 height 30
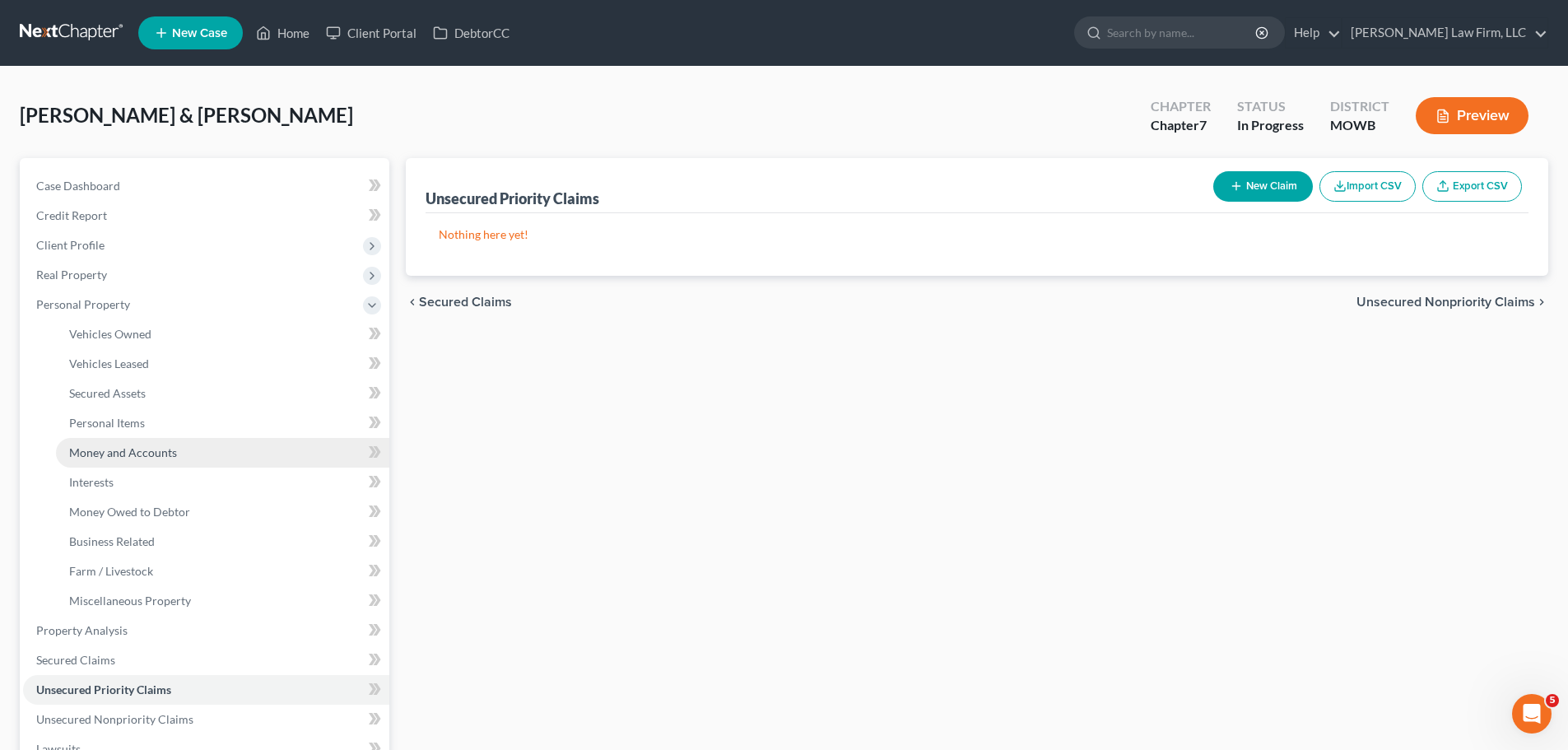
click at [168, 452] on span "Money and Accounts" at bounding box center [123, 452] width 108 height 14
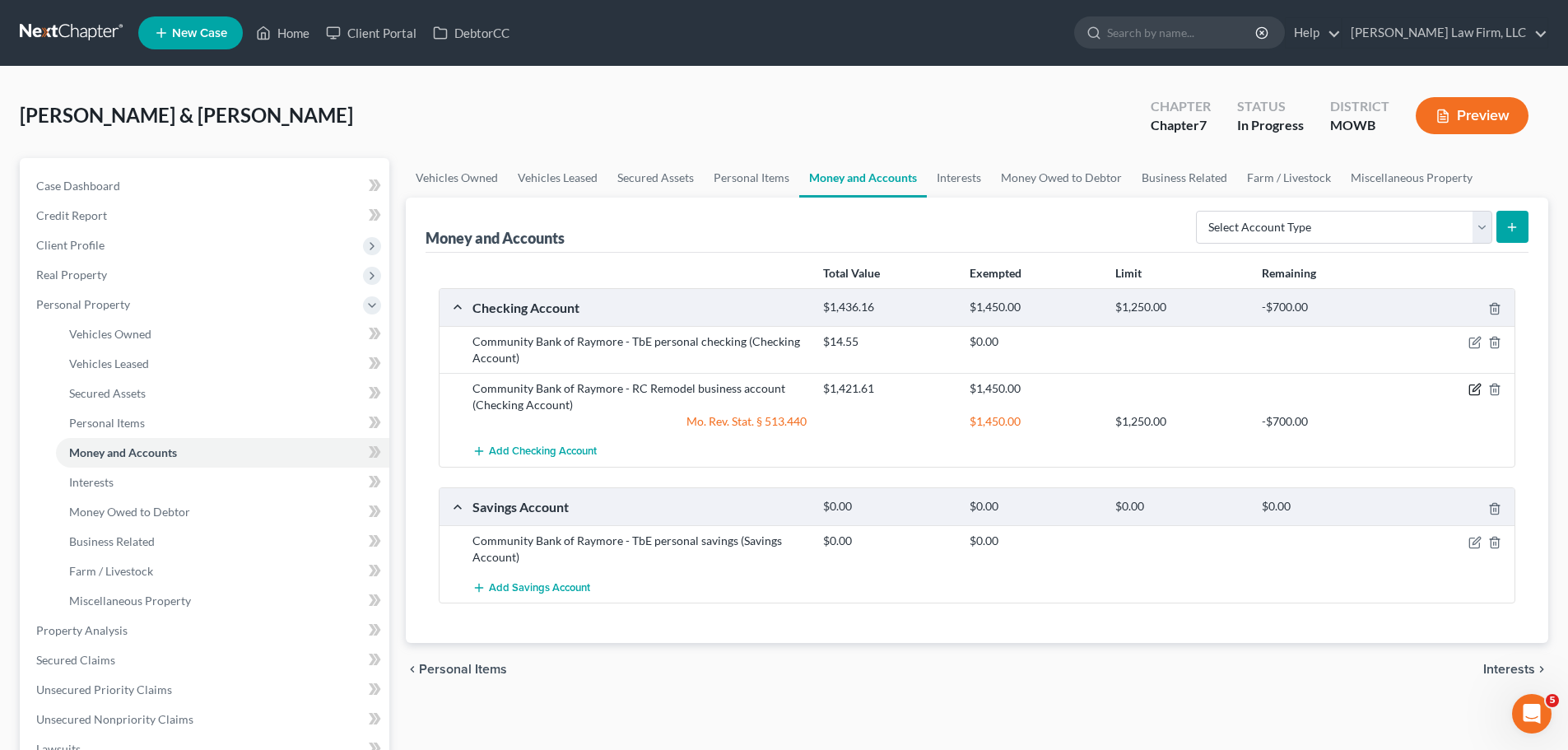
click at [1479, 390] on icon "button" at bounding box center [1473, 390] width 10 height 10
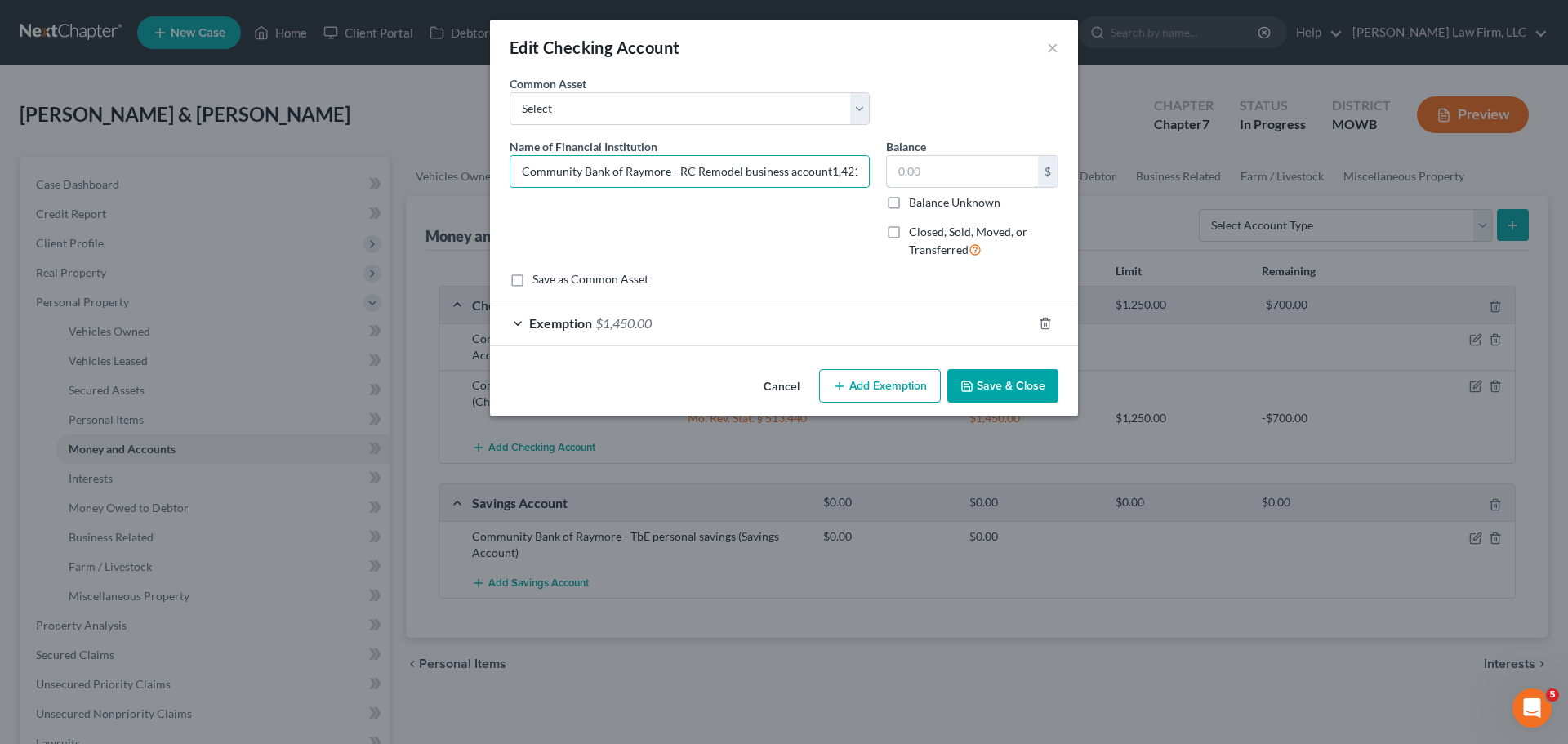
type input "Community Bank of Raymore - RC Remodel business account"
type input "500.05"
click at [695, 322] on div "Exemption $1,450.00" at bounding box center [761, 322] width 543 height 43
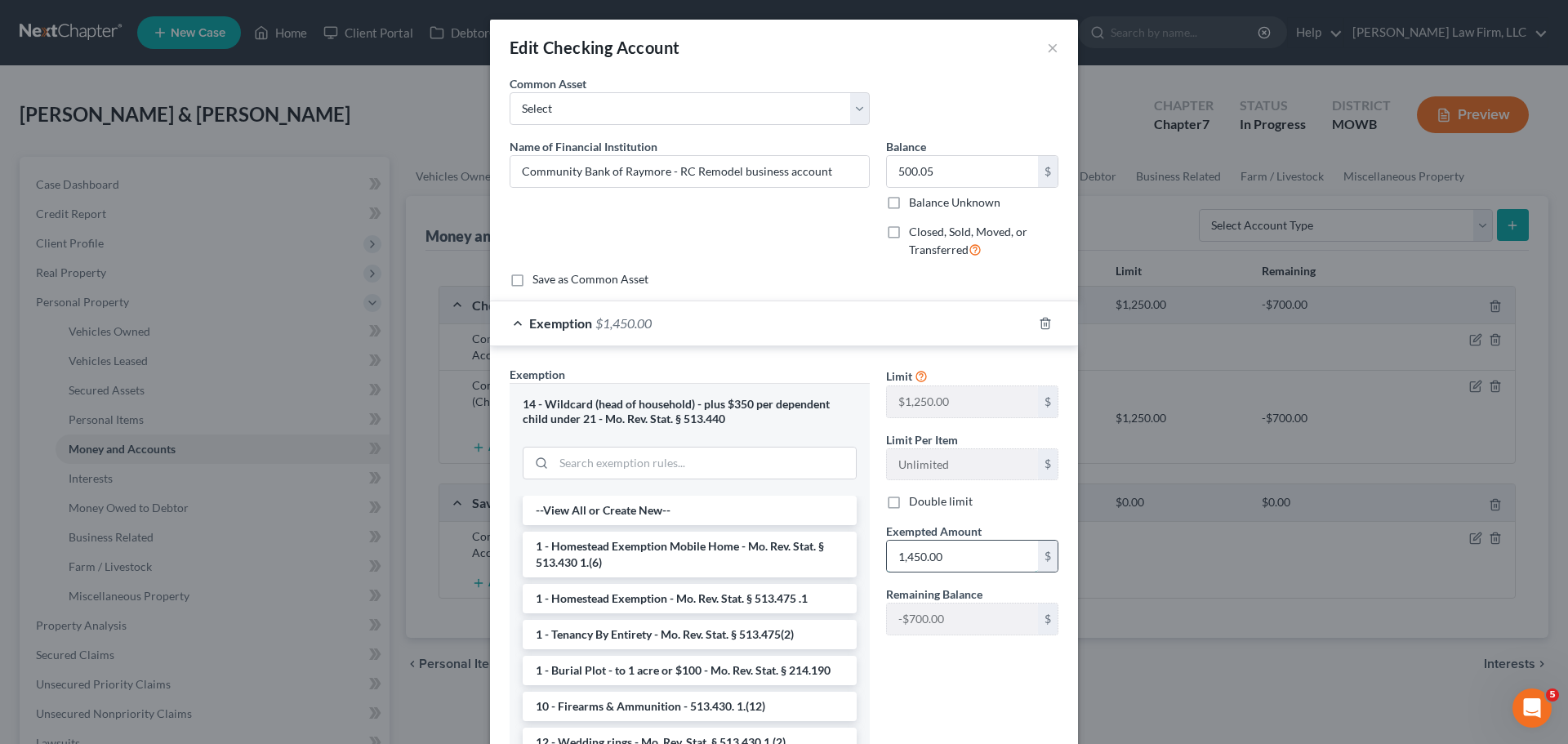
click at [956, 561] on input "1,450.00" at bounding box center [962, 556] width 151 height 31
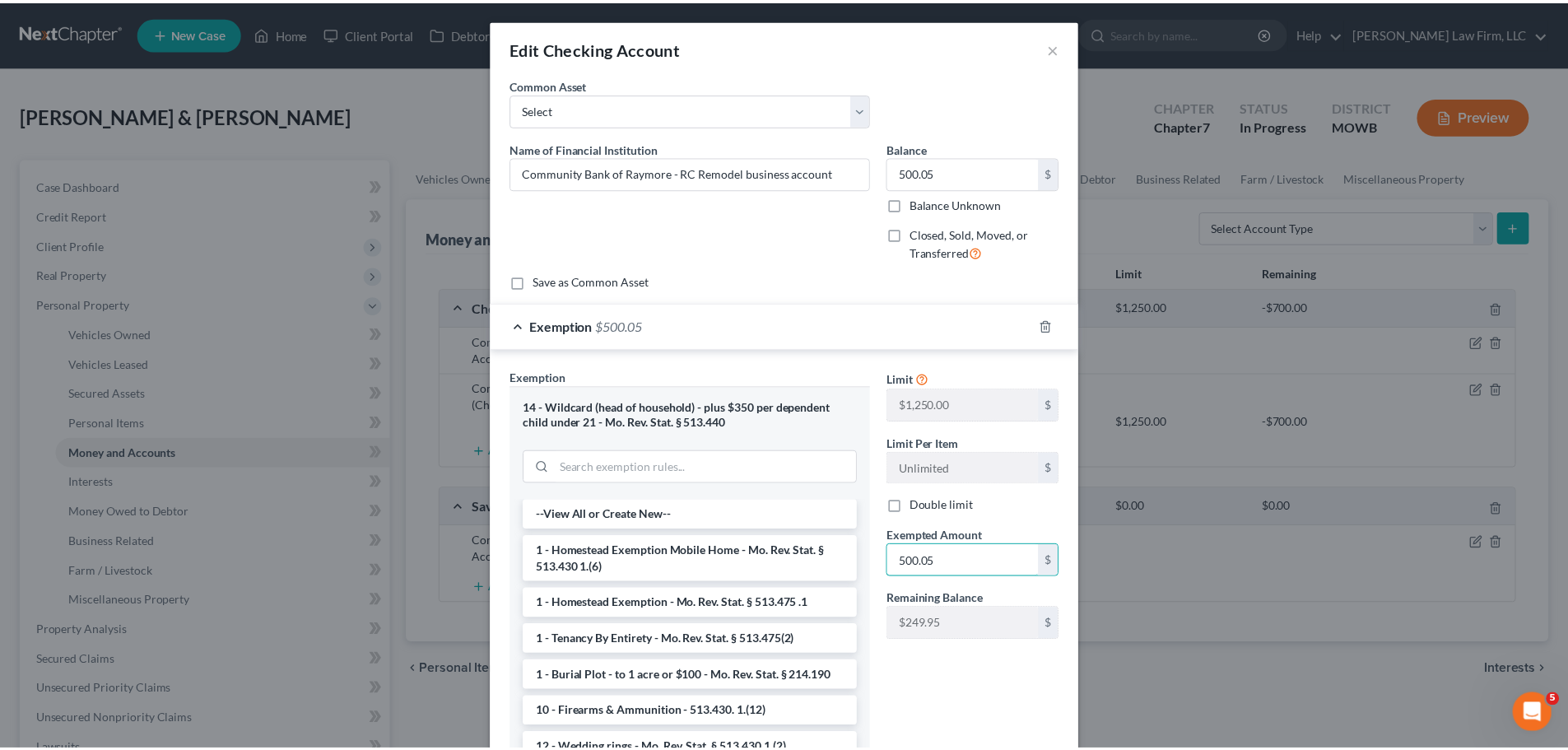
scroll to position [130, 0]
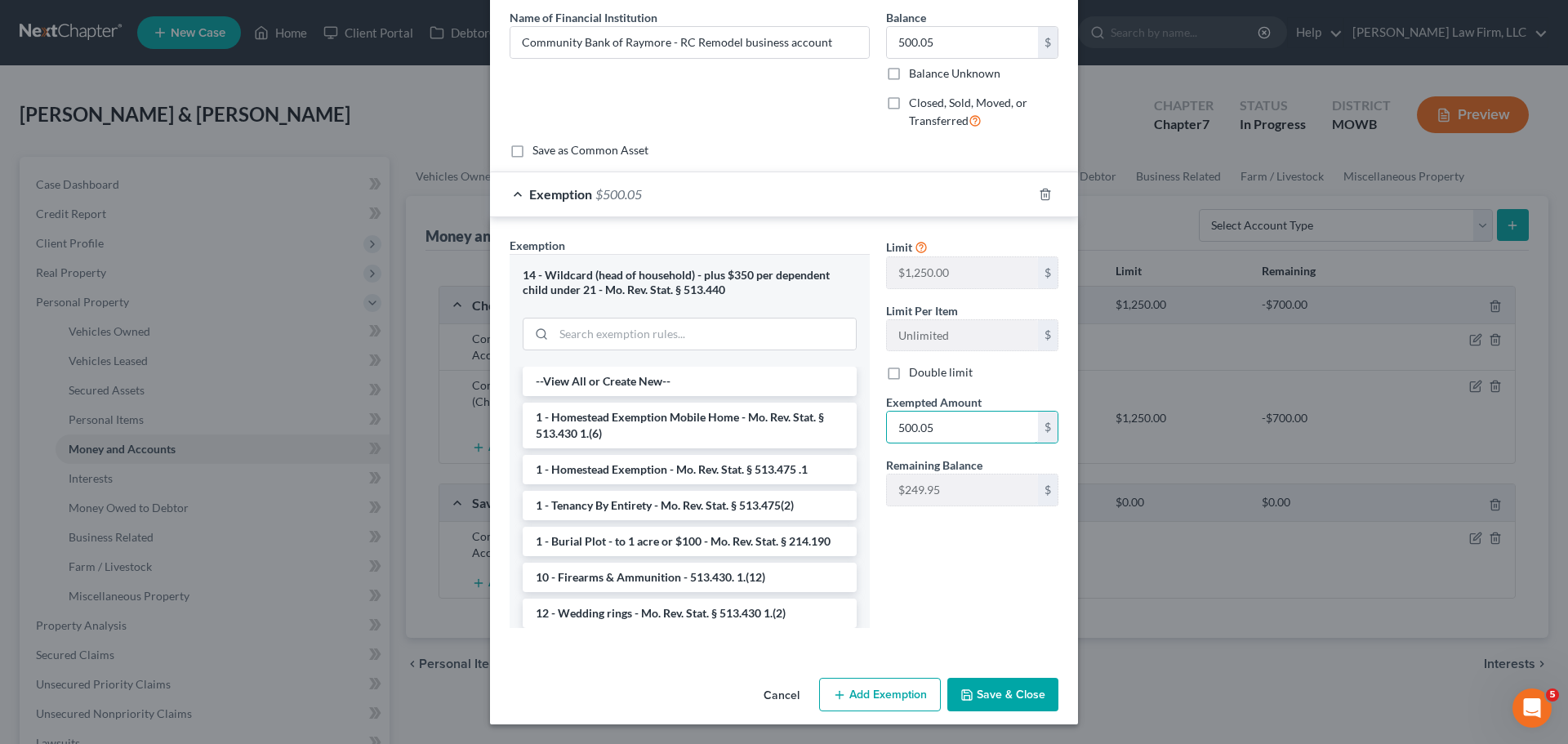
type input "500.05"
click at [1004, 705] on button "Save & Close" at bounding box center [1003, 694] width 111 height 34
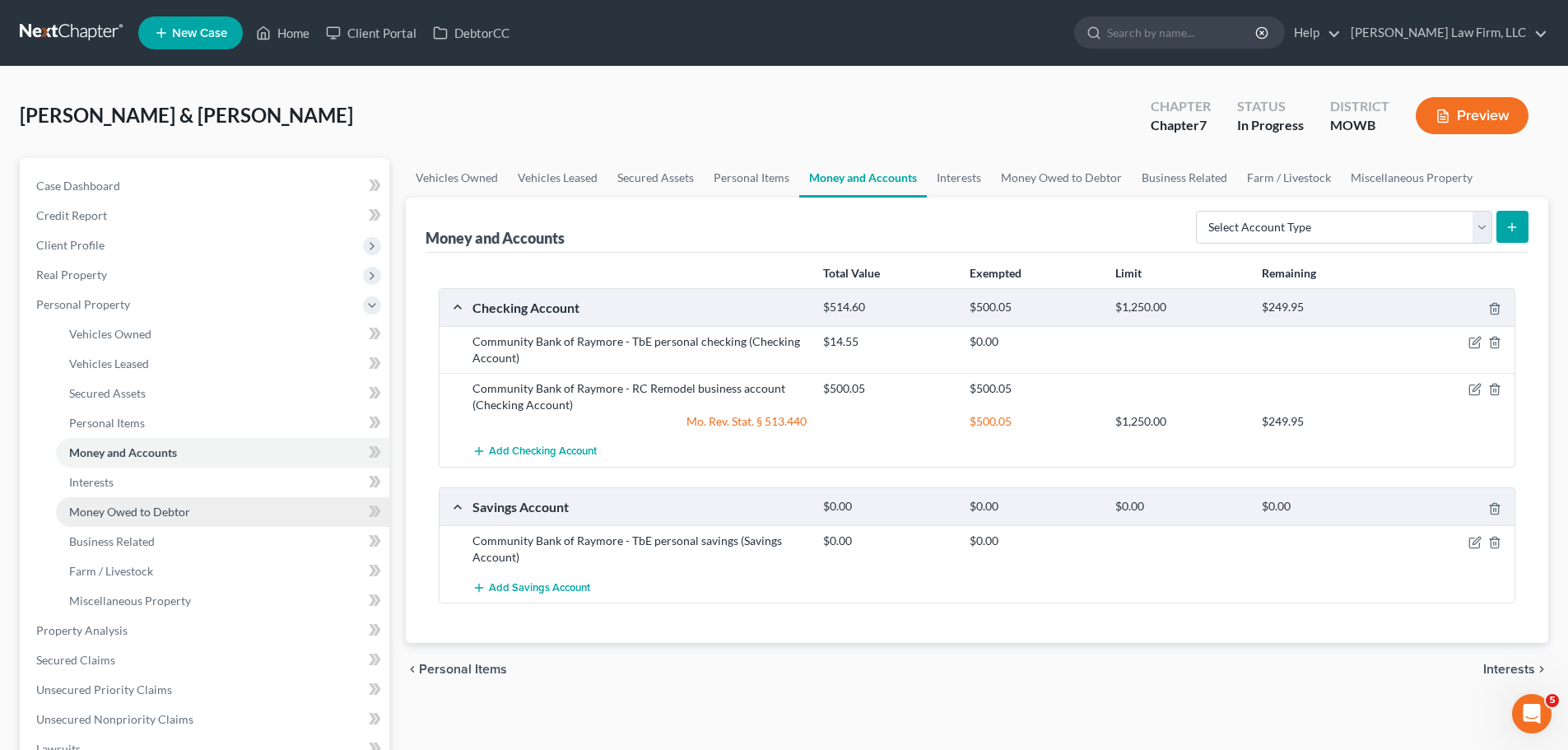
click at [153, 513] on span "Money Owed to Debtor" at bounding box center [129, 511] width 121 height 14
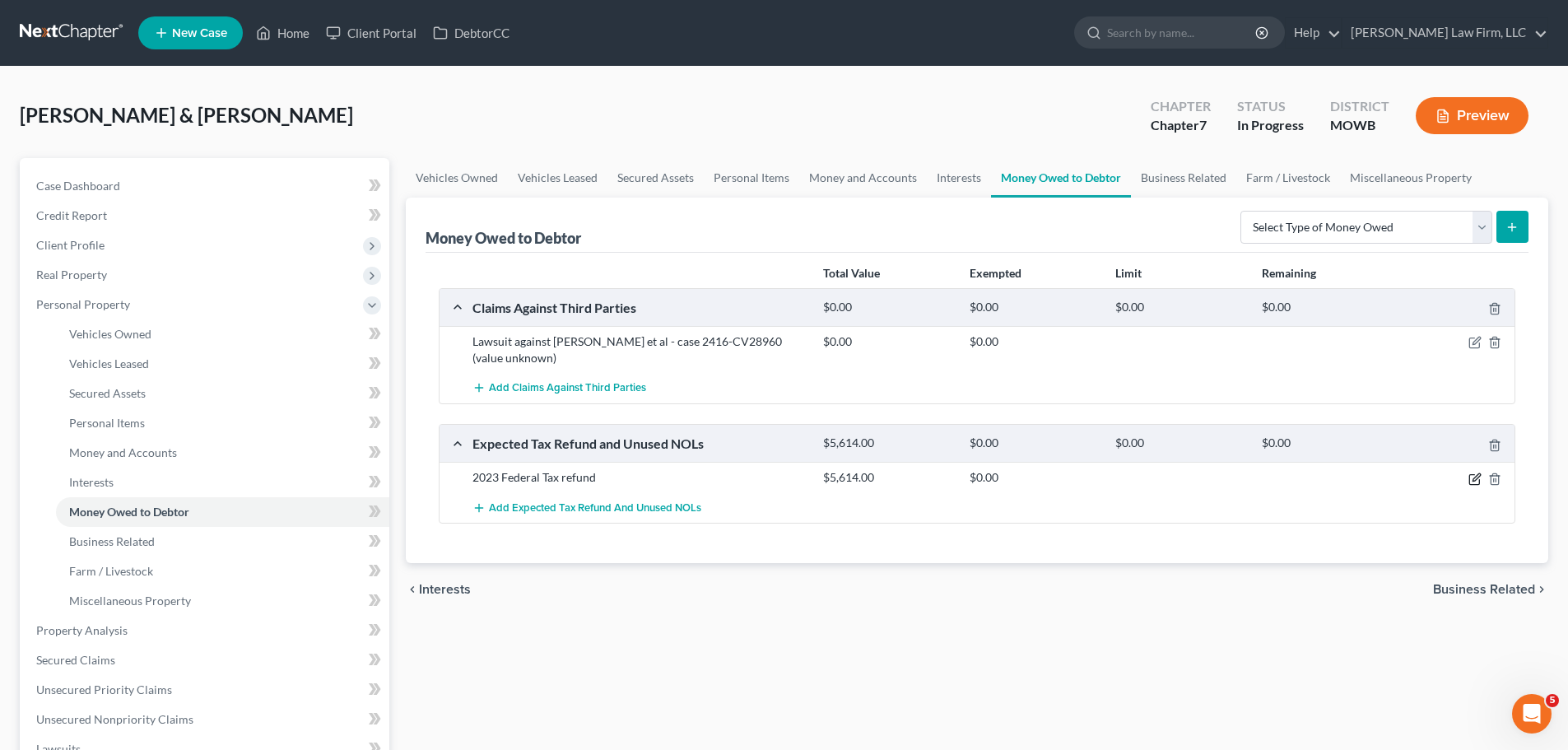
click at [1473, 479] on icon "button" at bounding box center [1476, 477] width 7 height 7
select select "0"
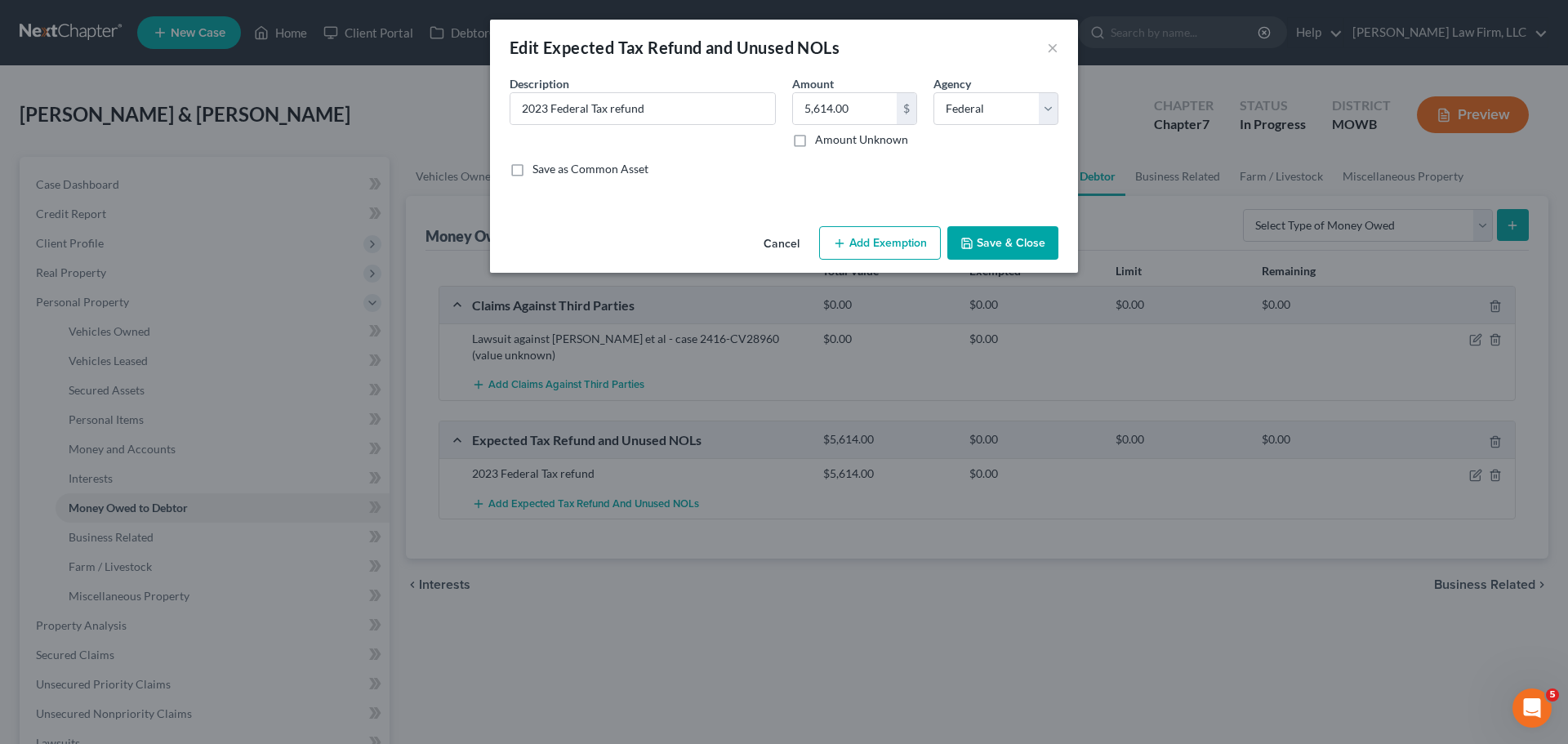
click at [889, 243] on button "Add Exemption" at bounding box center [880, 243] width 122 height 34
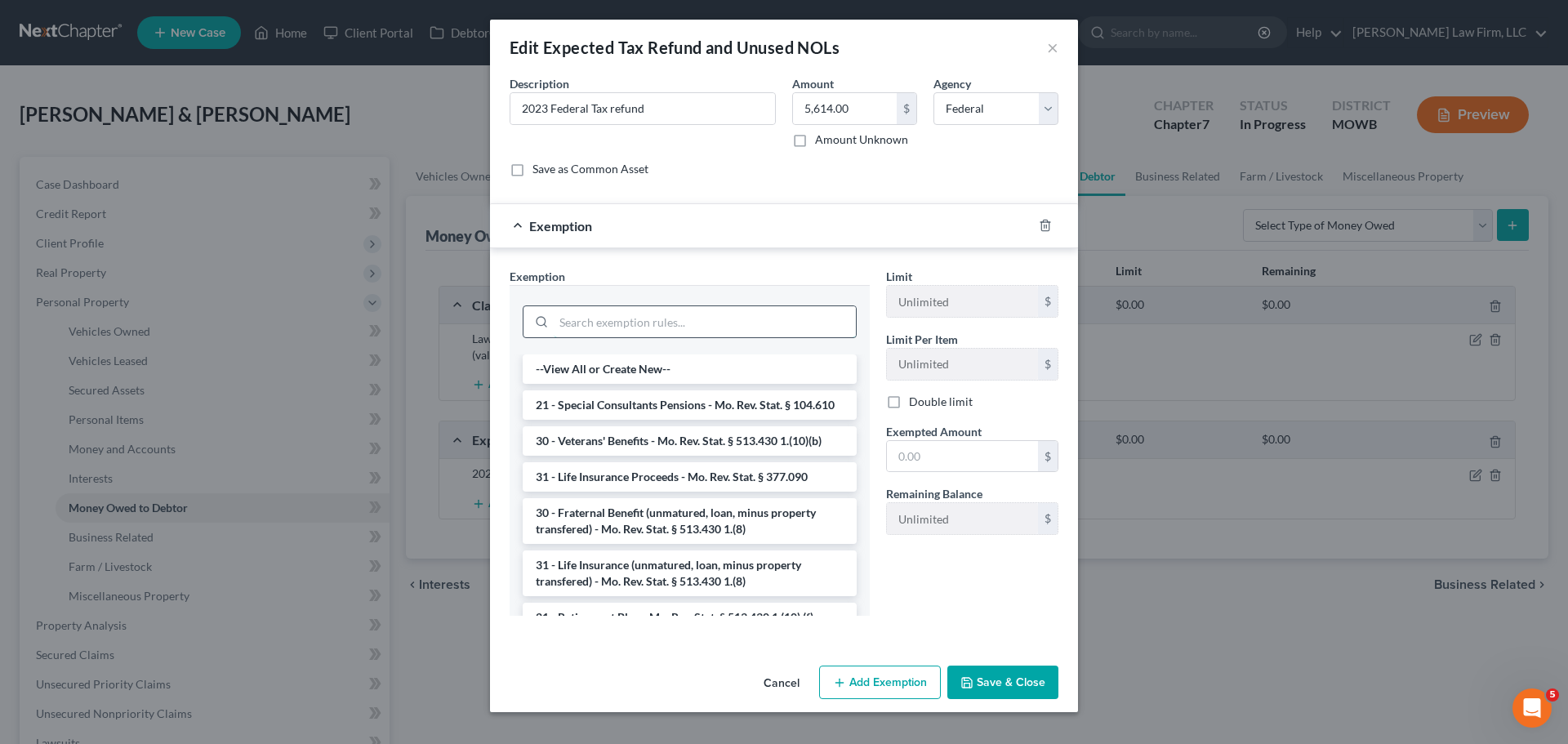
click at [631, 322] on input "search" at bounding box center [705, 321] width 302 height 31
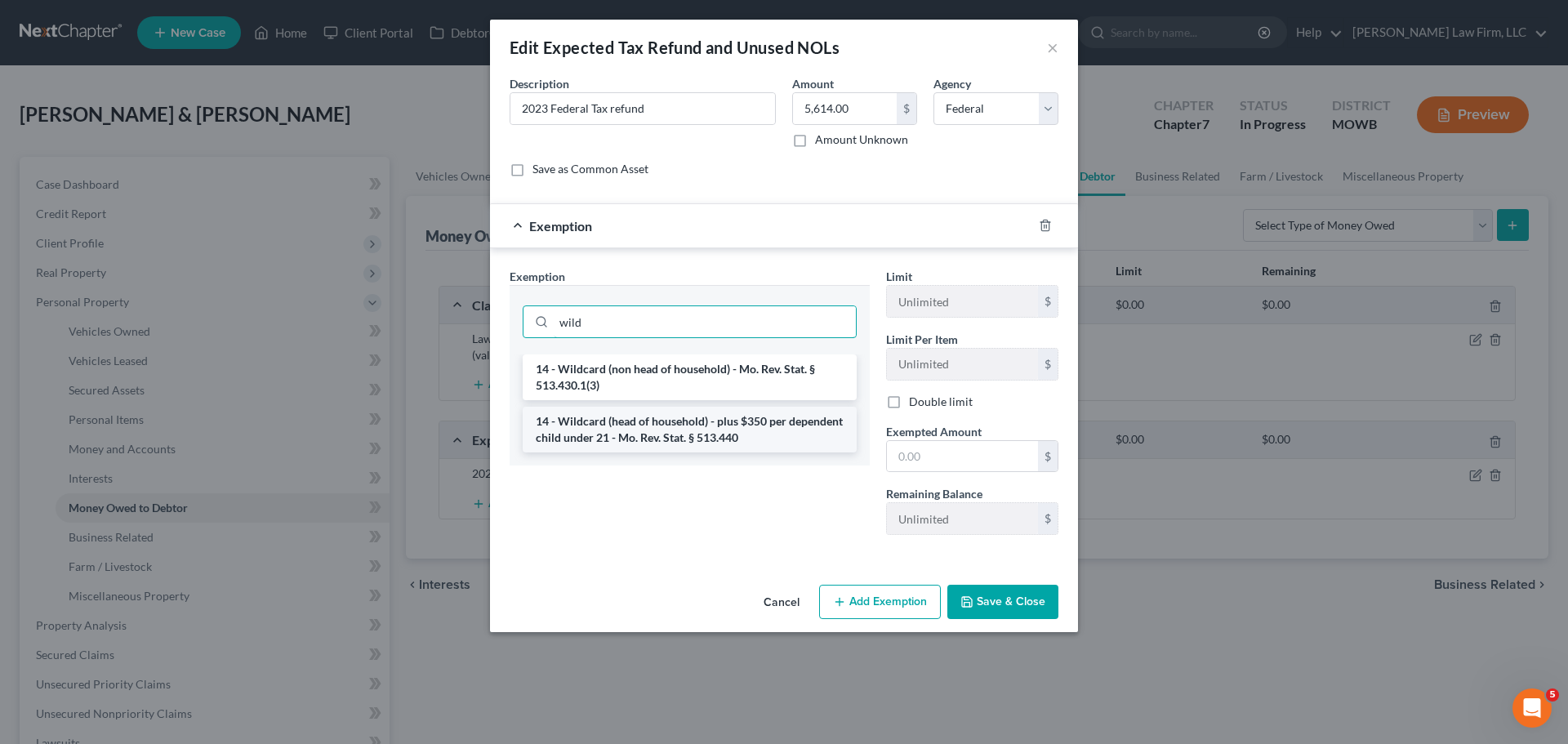
type input "wild"
click at [697, 414] on li "14 - Wildcard (head of household) - plus $350 per dependent child under 21 - Mo…" at bounding box center [689, 429] width 334 height 46
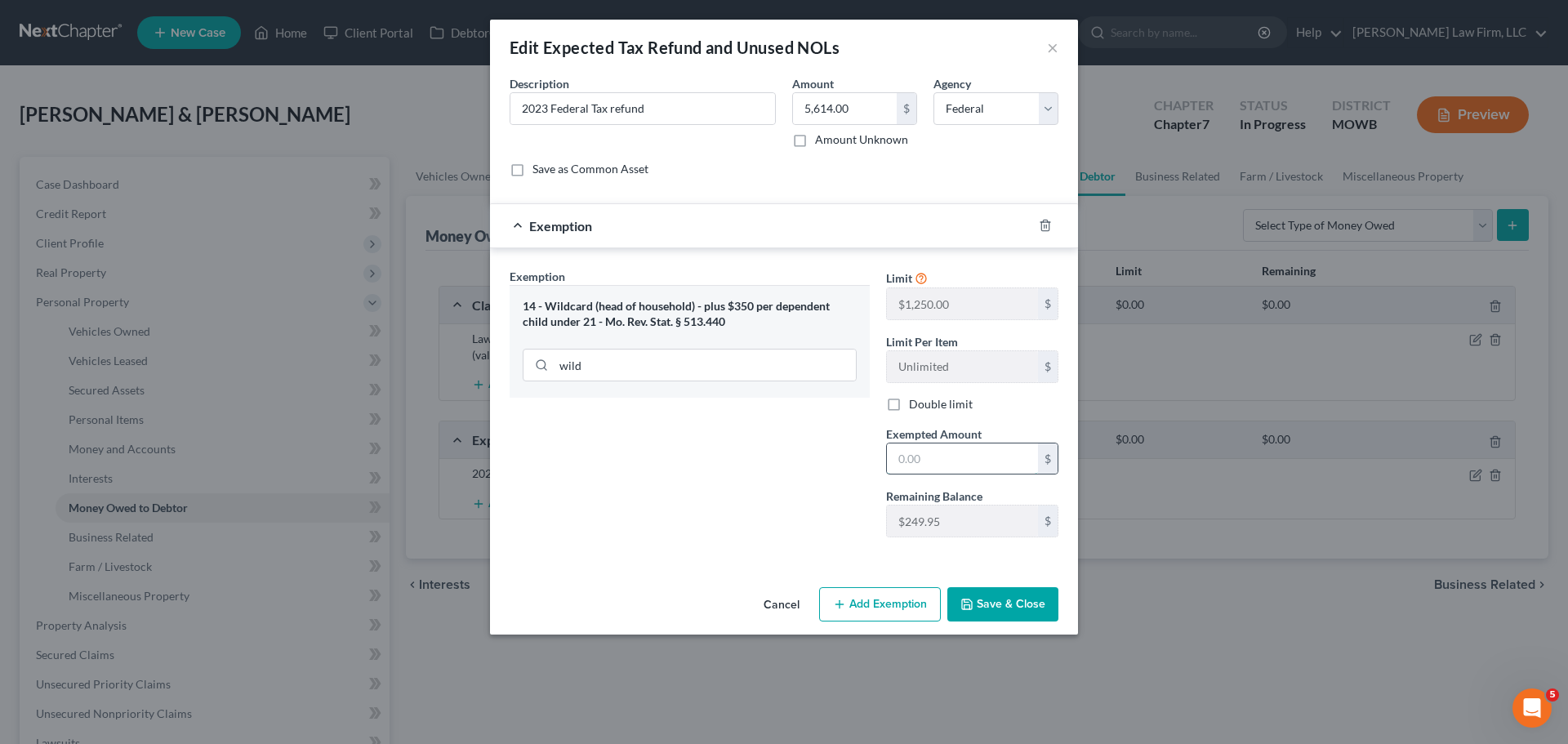
click at [989, 468] on input "text" at bounding box center [962, 458] width 151 height 31
paste input "749.95"
type input "749.95"
click at [748, 497] on div "Exemption Set must be selected for CA. Exemption * 14 - Wildcard (head of house…" at bounding box center [690, 409] width 377 height 282
click at [1019, 602] on button "Save & Close" at bounding box center [1003, 604] width 111 height 34
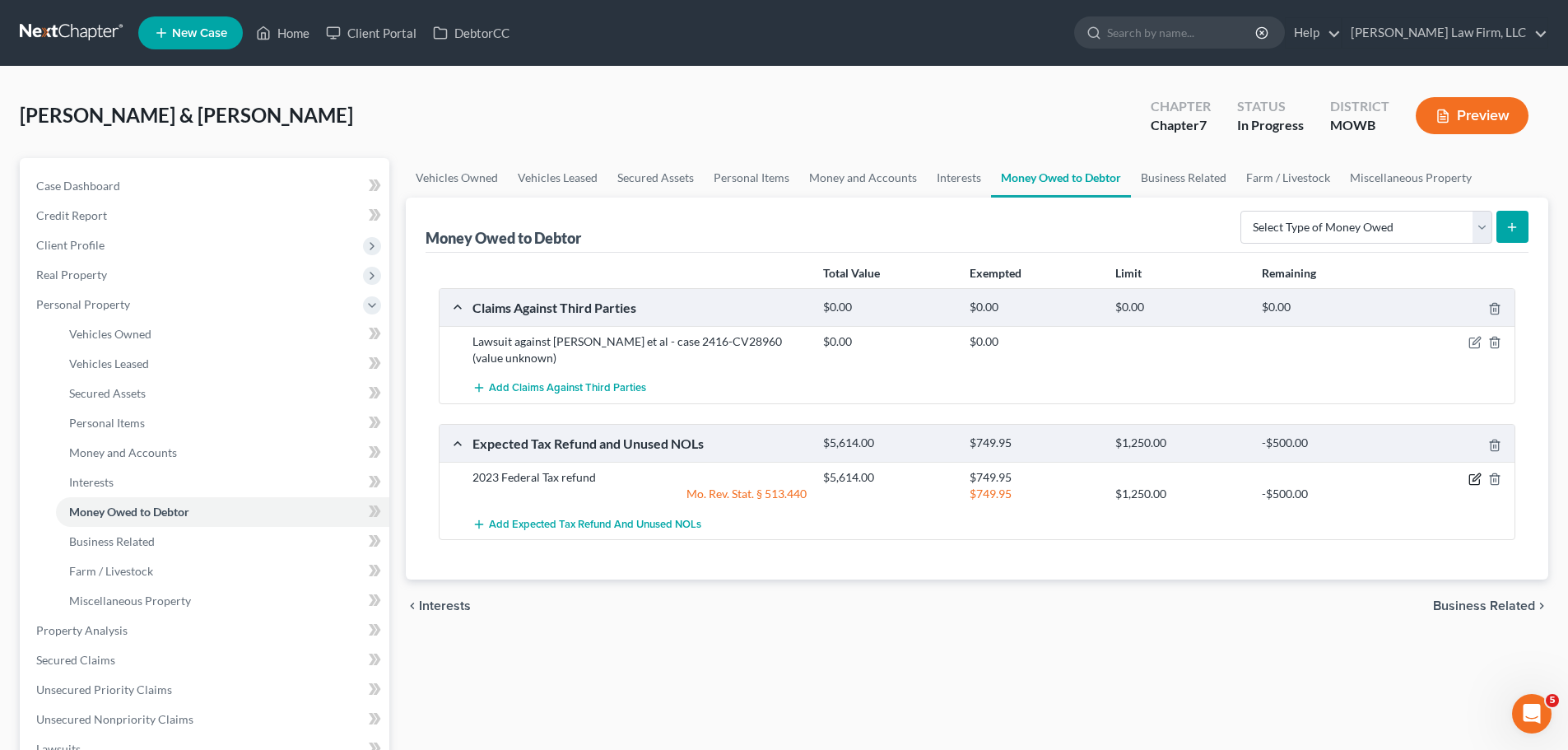
click at [1469, 477] on icon "button" at bounding box center [1473, 479] width 10 height 10
select select "0"
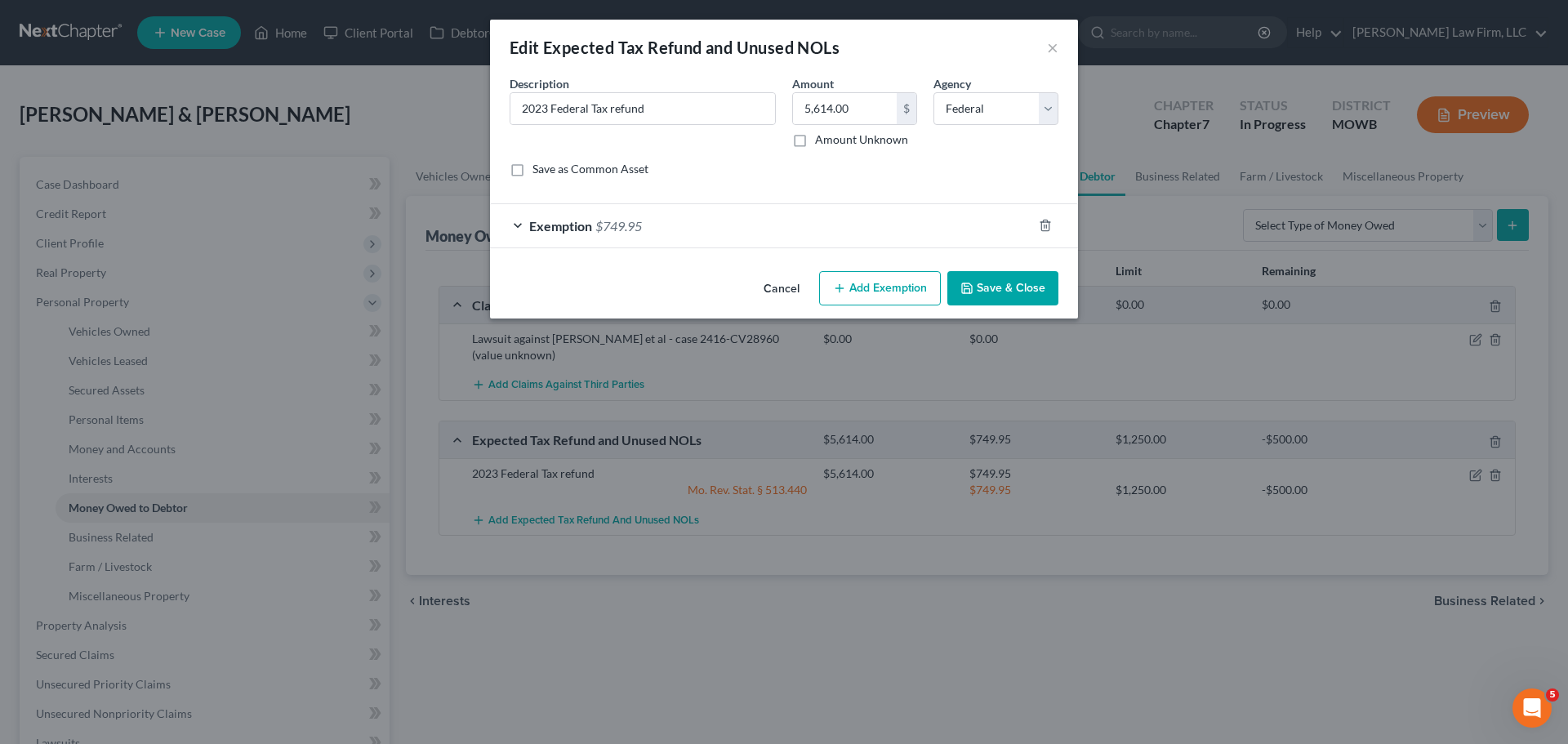
click at [675, 225] on div "Exemption $749.95" at bounding box center [761, 225] width 543 height 43
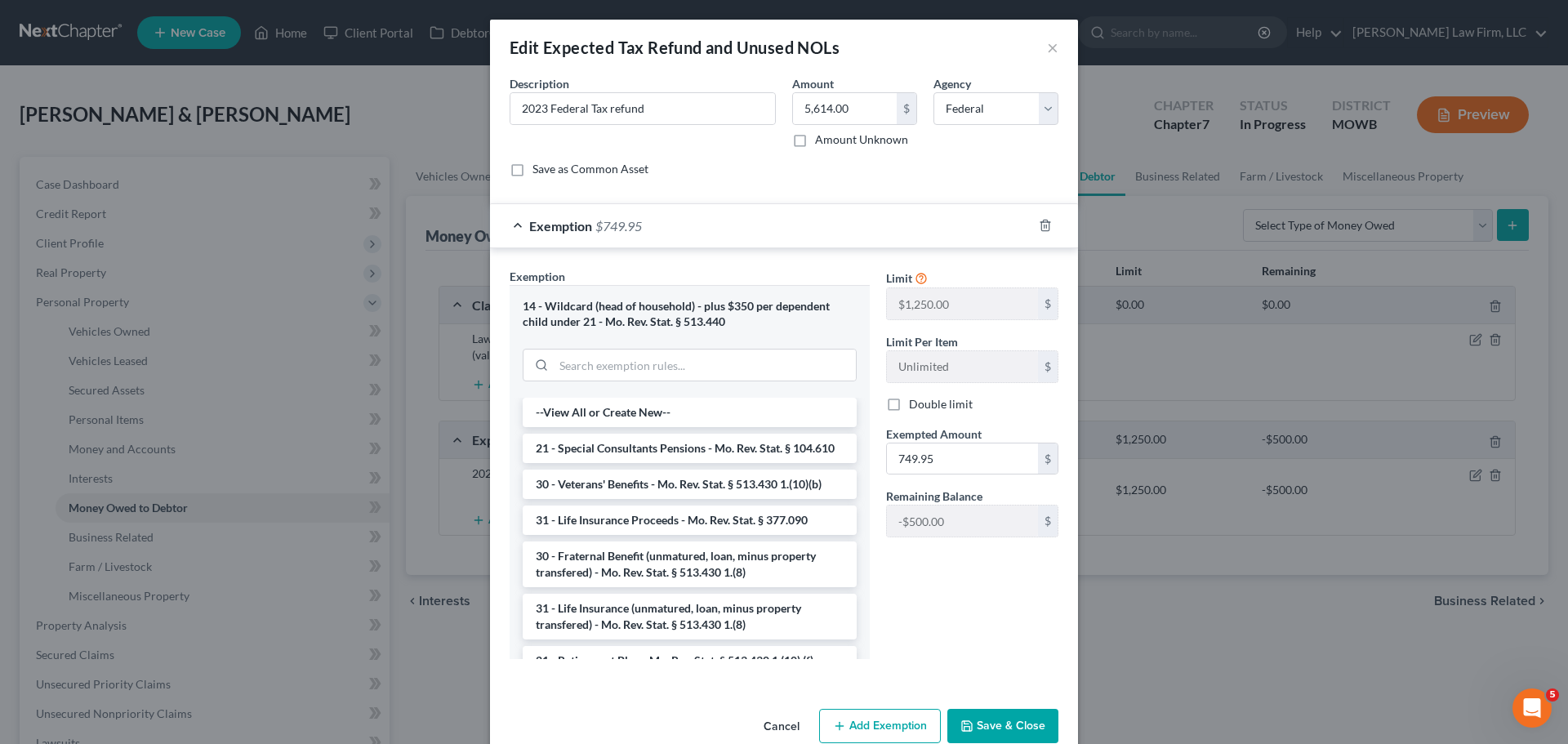
click at [1005, 719] on button "Save & Close" at bounding box center [1003, 726] width 111 height 34
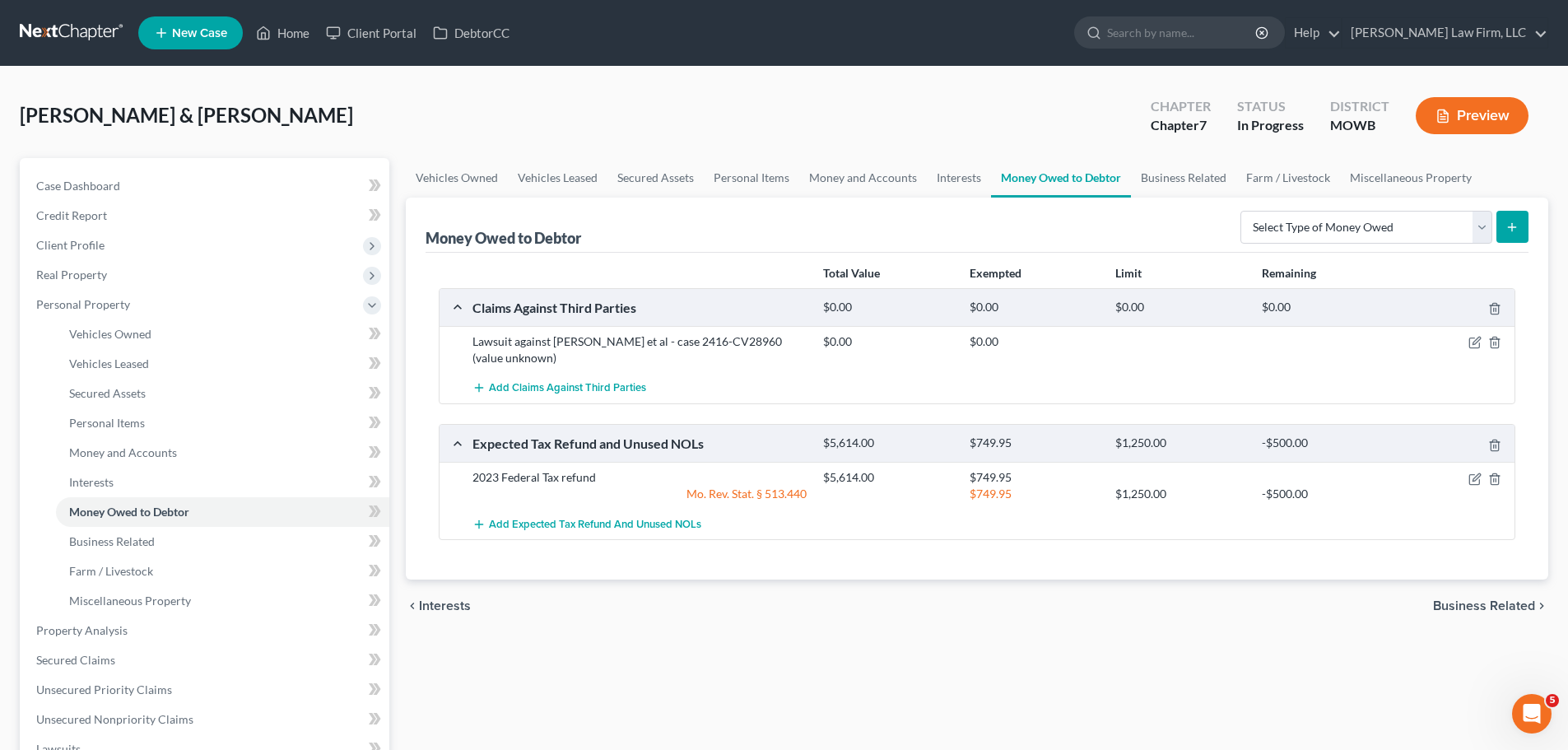
click at [1459, 125] on button "Preview" at bounding box center [1473, 116] width 113 height 37
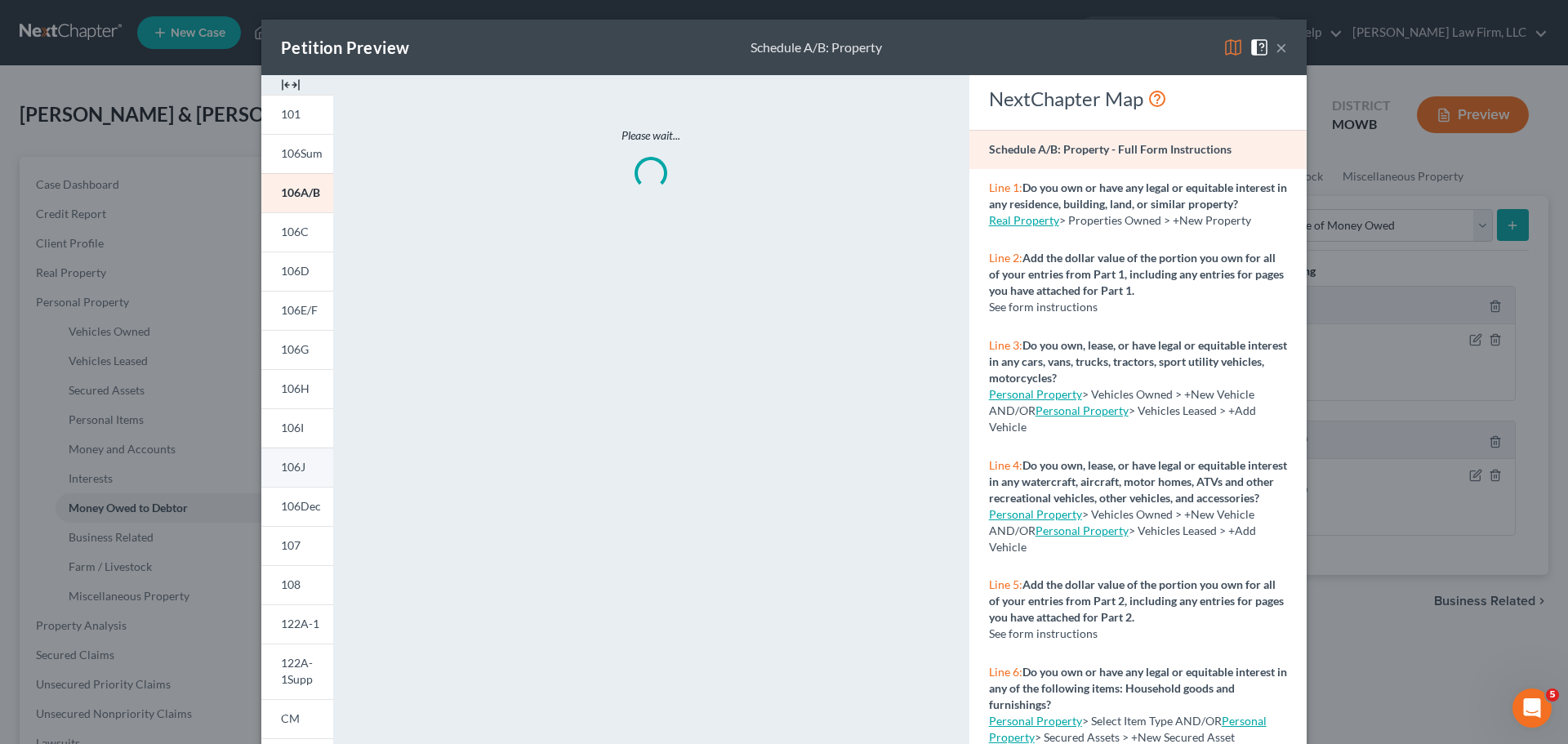
click at [302, 466] on link "106J" at bounding box center [297, 467] width 72 height 39
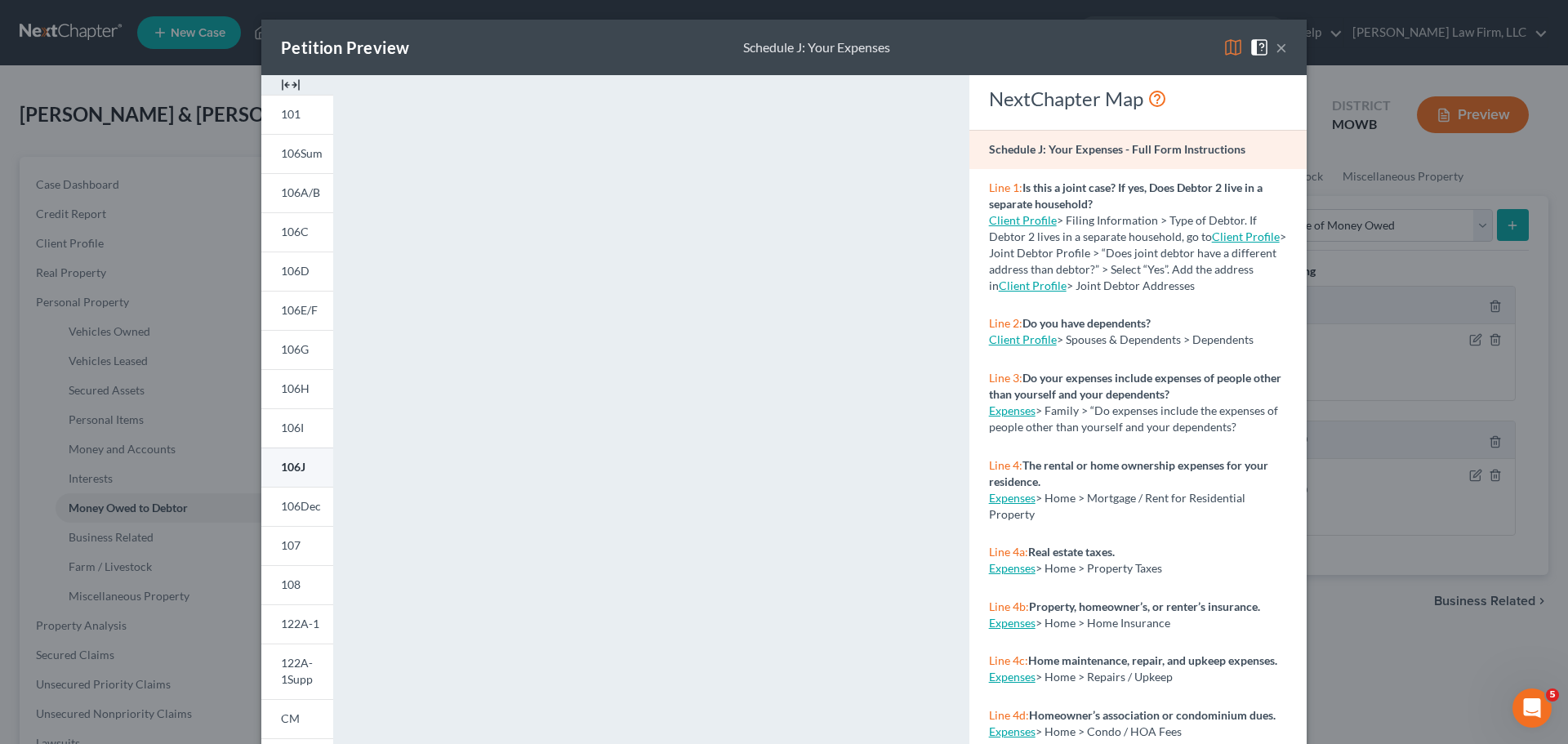
click at [288, 465] on span "106J" at bounding box center [294, 467] width 25 height 14
click at [1276, 47] on button "×" at bounding box center [1281, 47] width 11 height 19
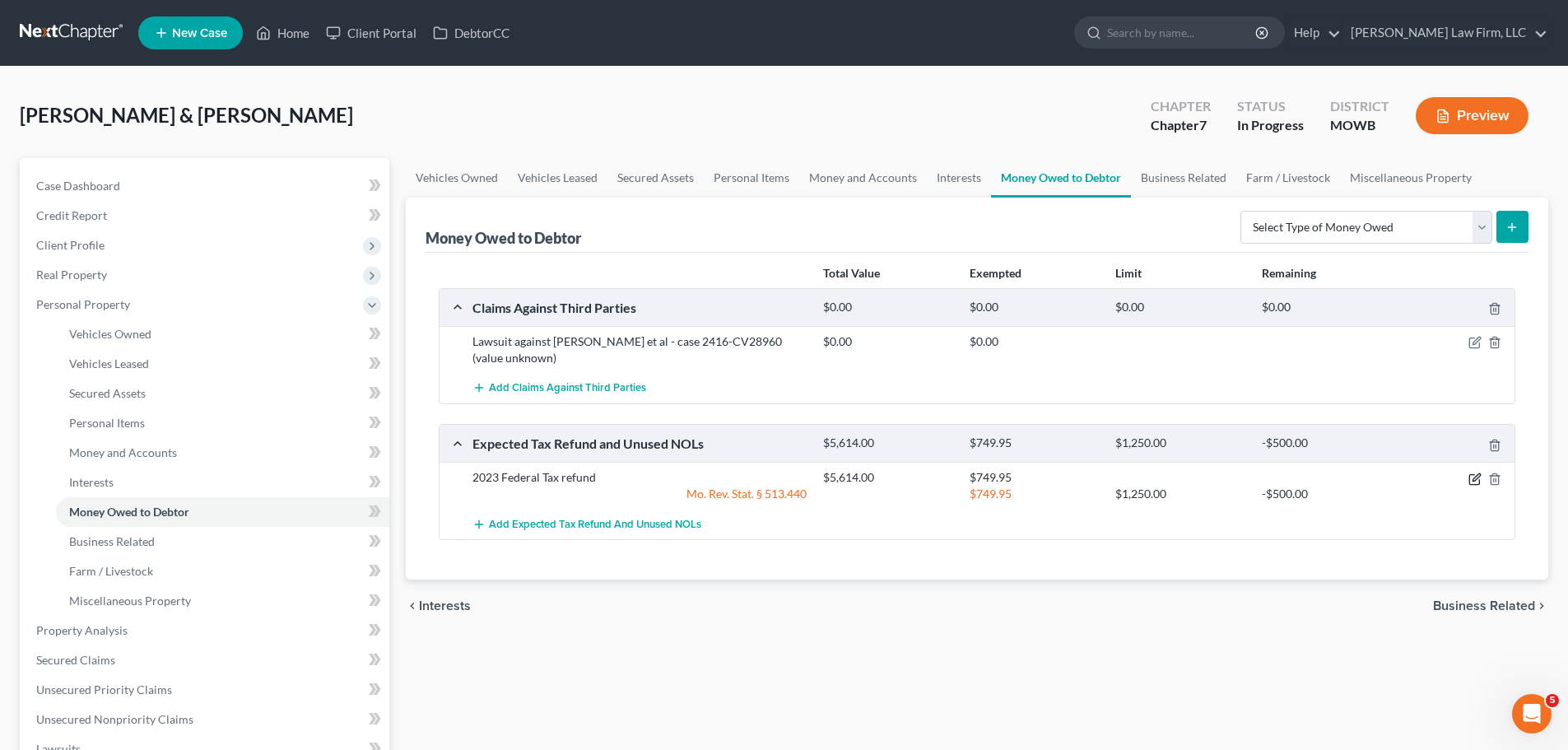
click at [1476, 481] on icon "button" at bounding box center [1474, 479] width 13 height 13
select select "0"
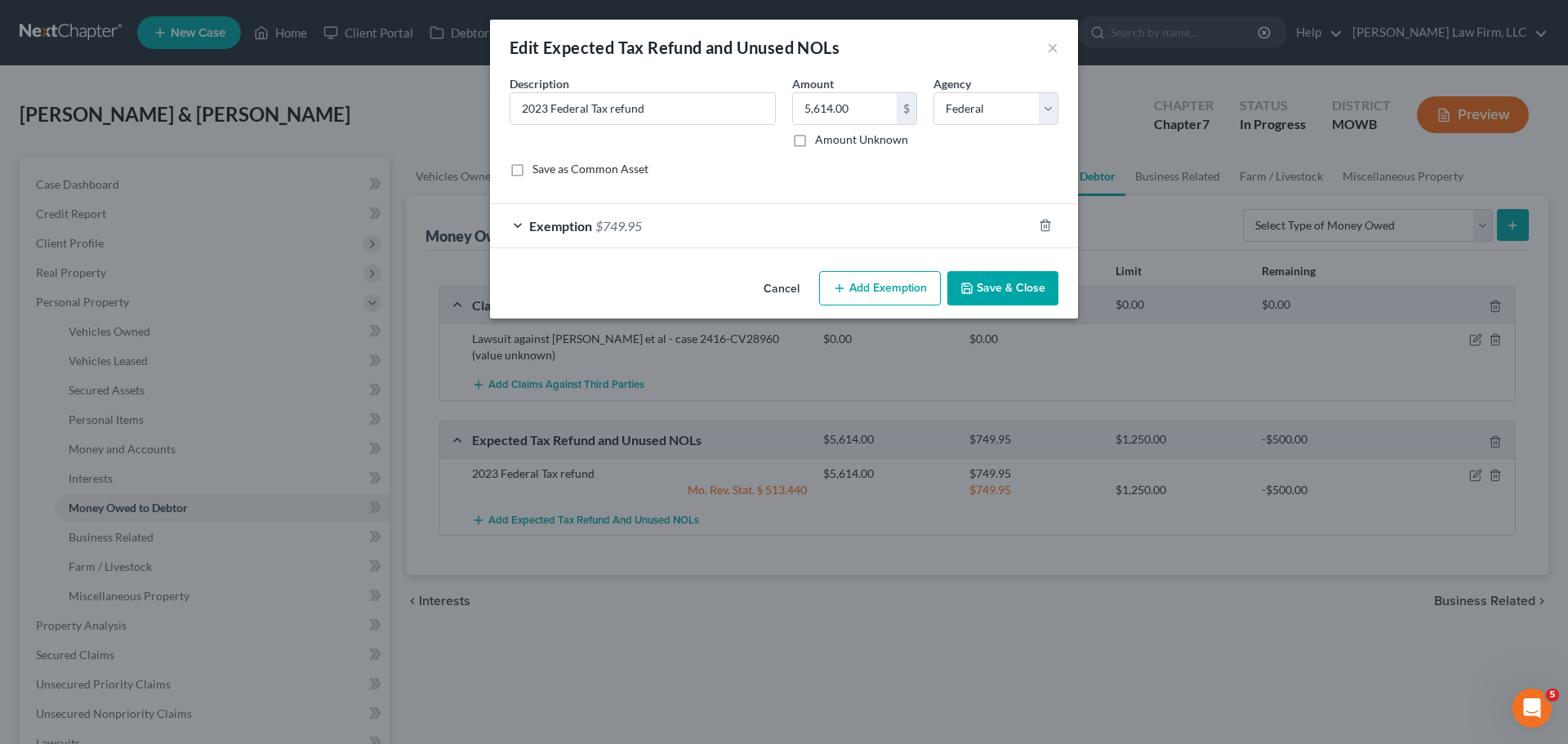
click at [783, 232] on div "Exemption $749.95" at bounding box center [761, 225] width 543 height 43
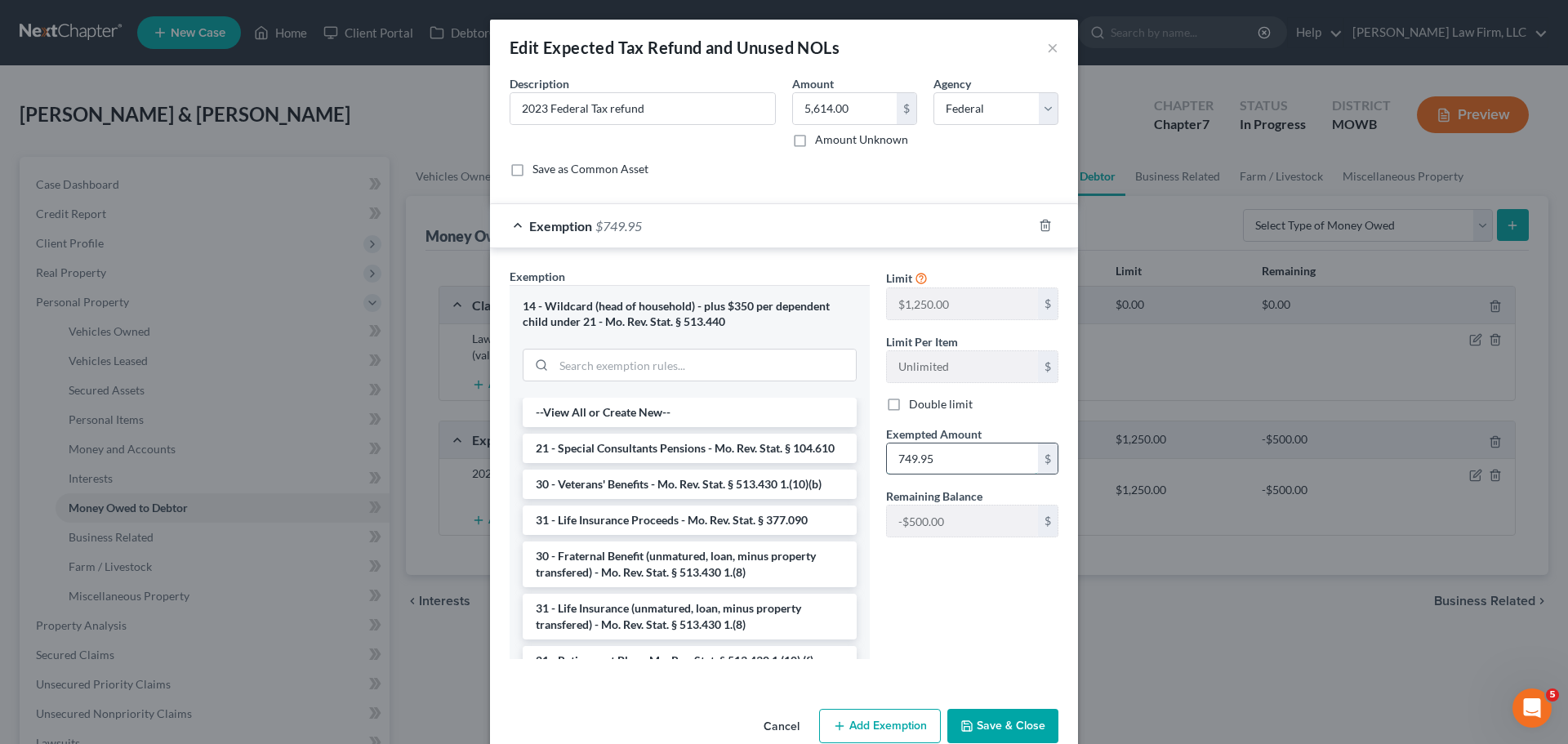
click at [903, 464] on input "749.95" at bounding box center [962, 458] width 151 height 31
type input "949.95"
click at [991, 733] on button "Save & Close" at bounding box center [1003, 726] width 111 height 34
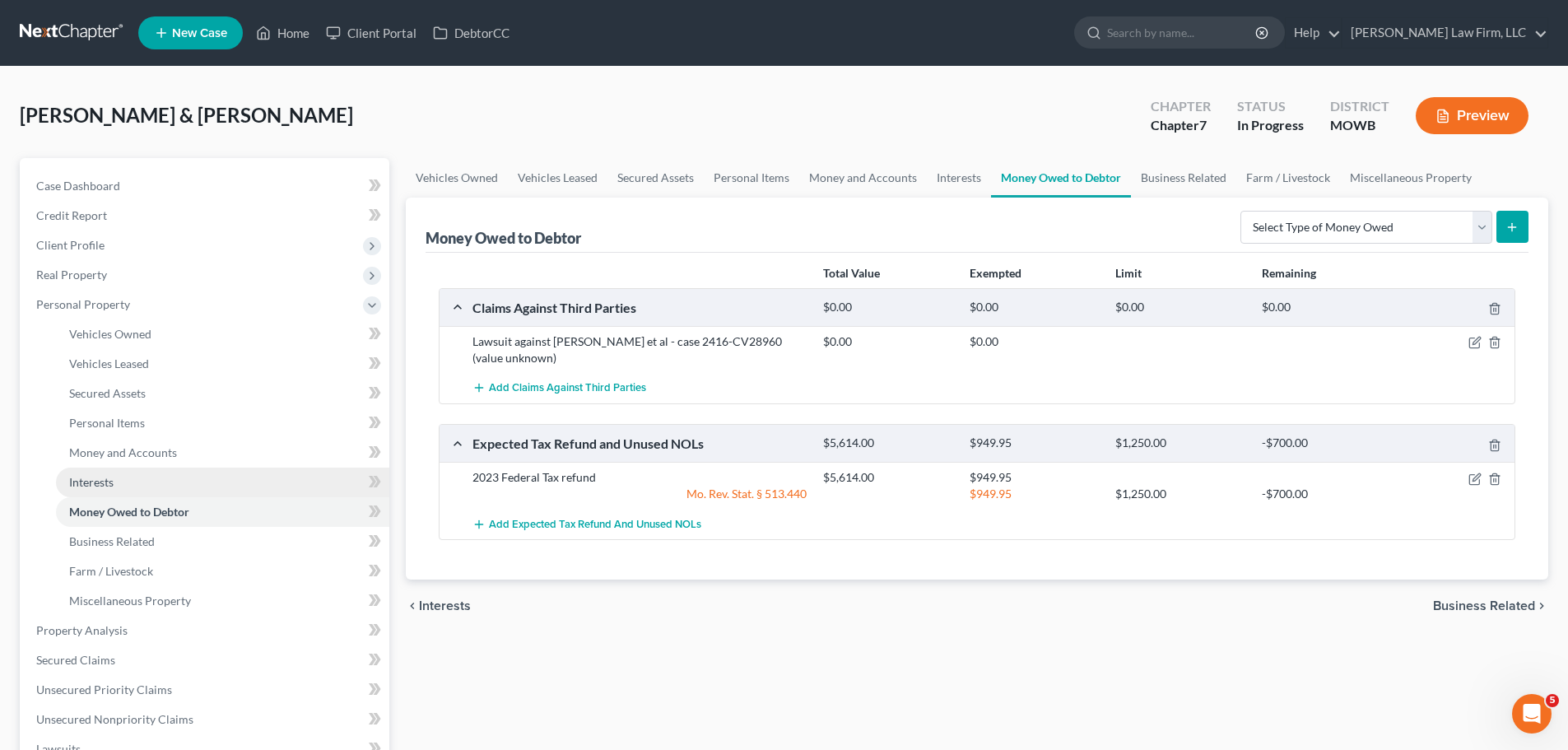
click at [117, 467] on link "Interests" at bounding box center [222, 482] width 333 height 30
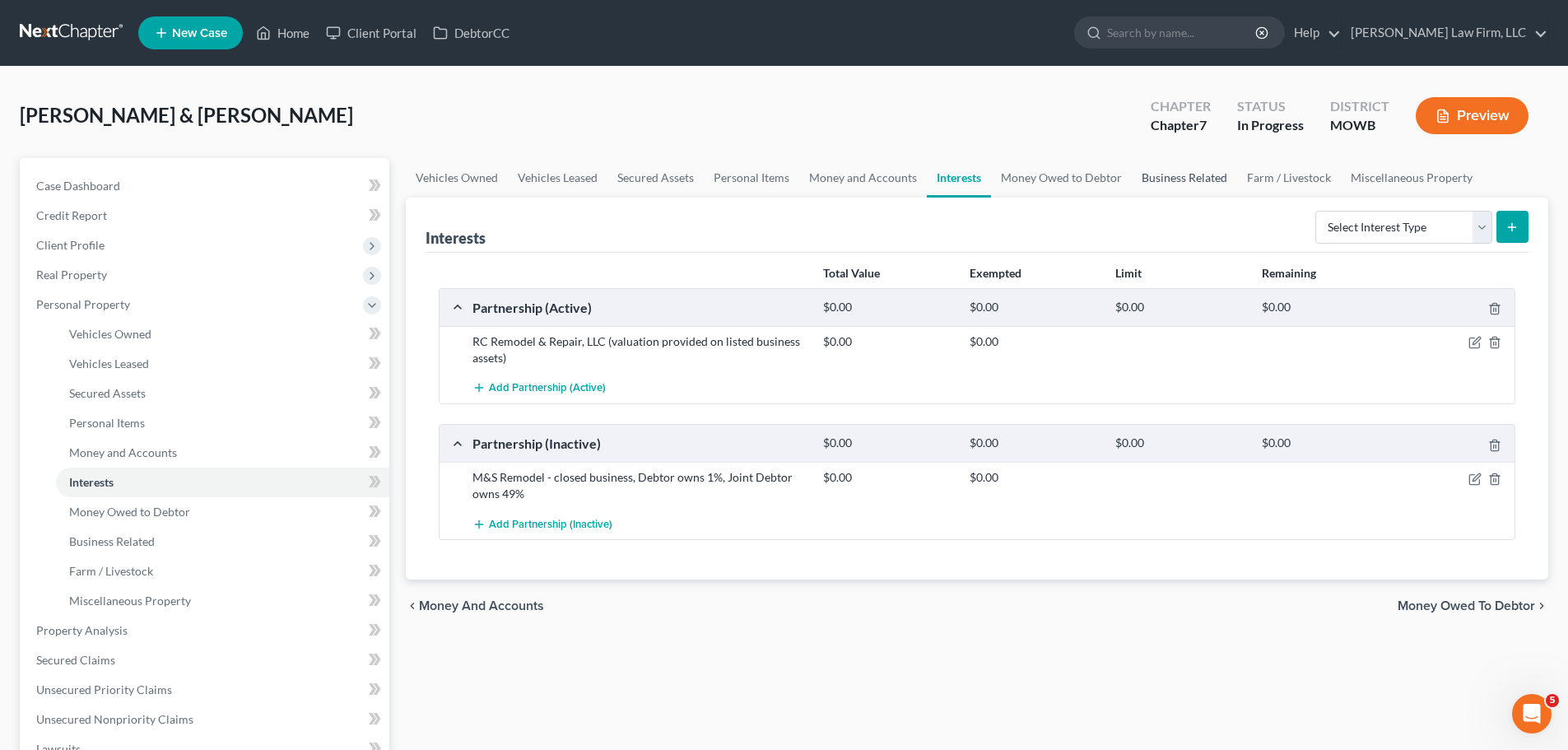
click at [1183, 178] on link "Business Related" at bounding box center [1184, 178] width 105 height 40
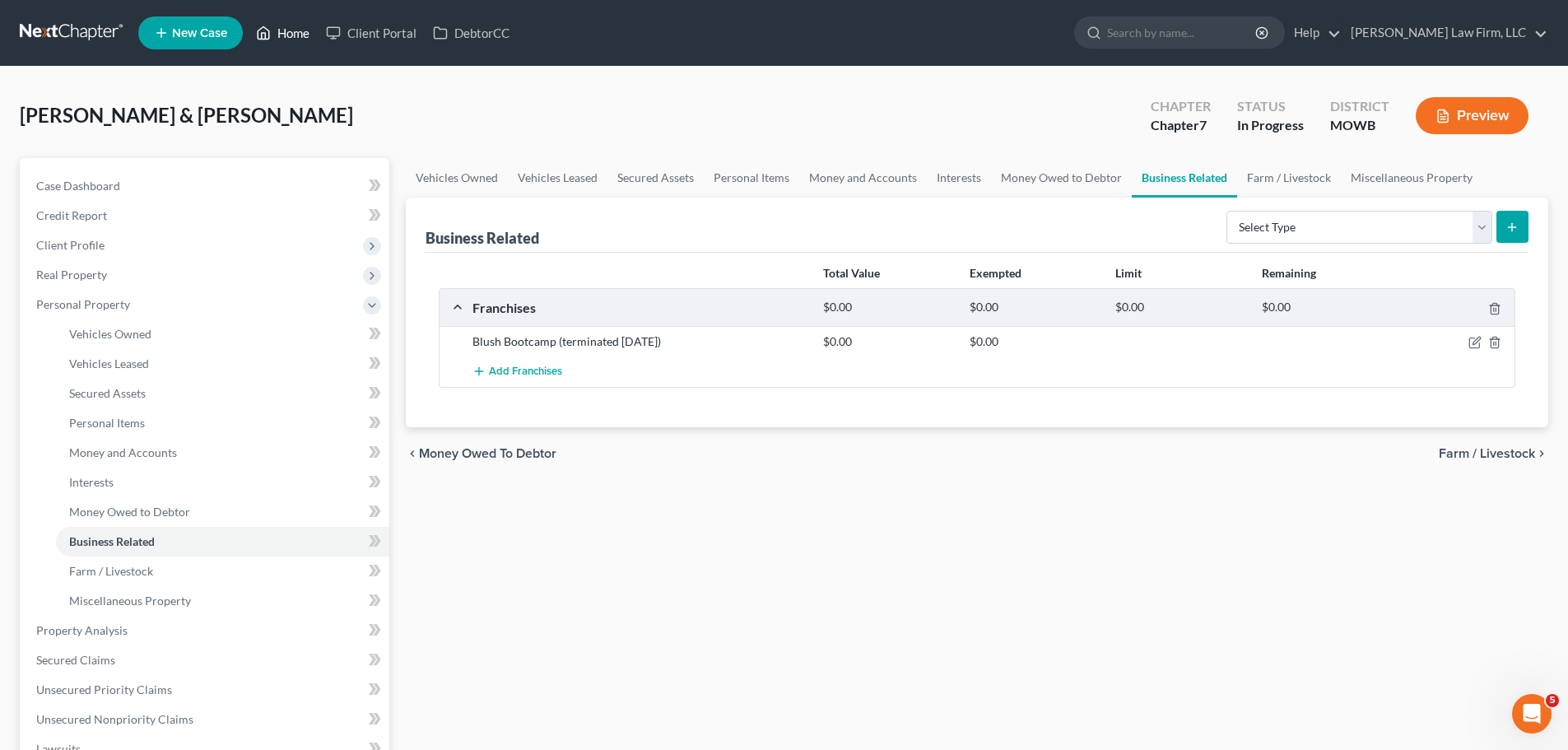
click at [272, 21] on link "Home" at bounding box center [282, 34] width 70 height 30
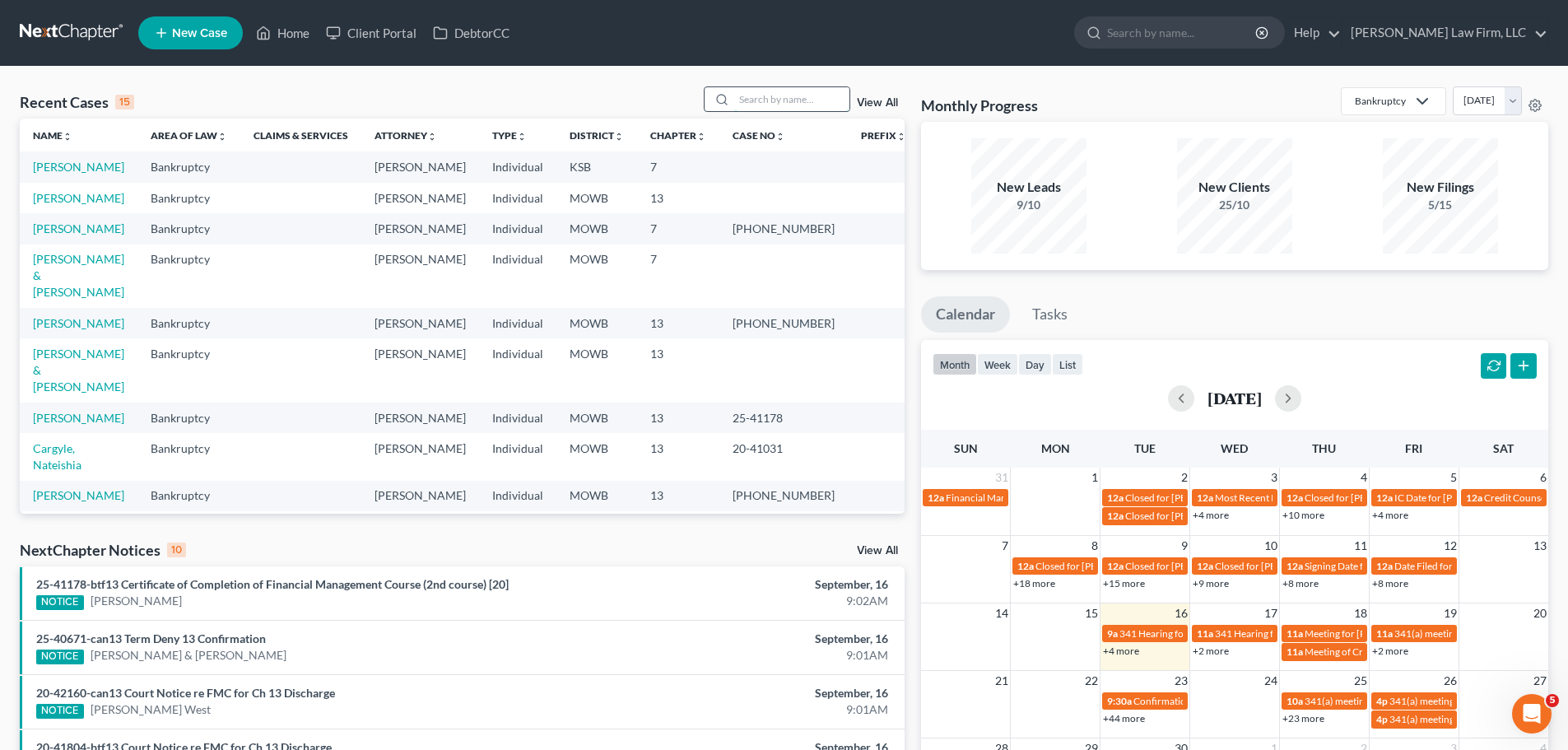
click at [761, 107] on input "search" at bounding box center [792, 99] width 115 height 24
type input "[PERSON_NAME]"
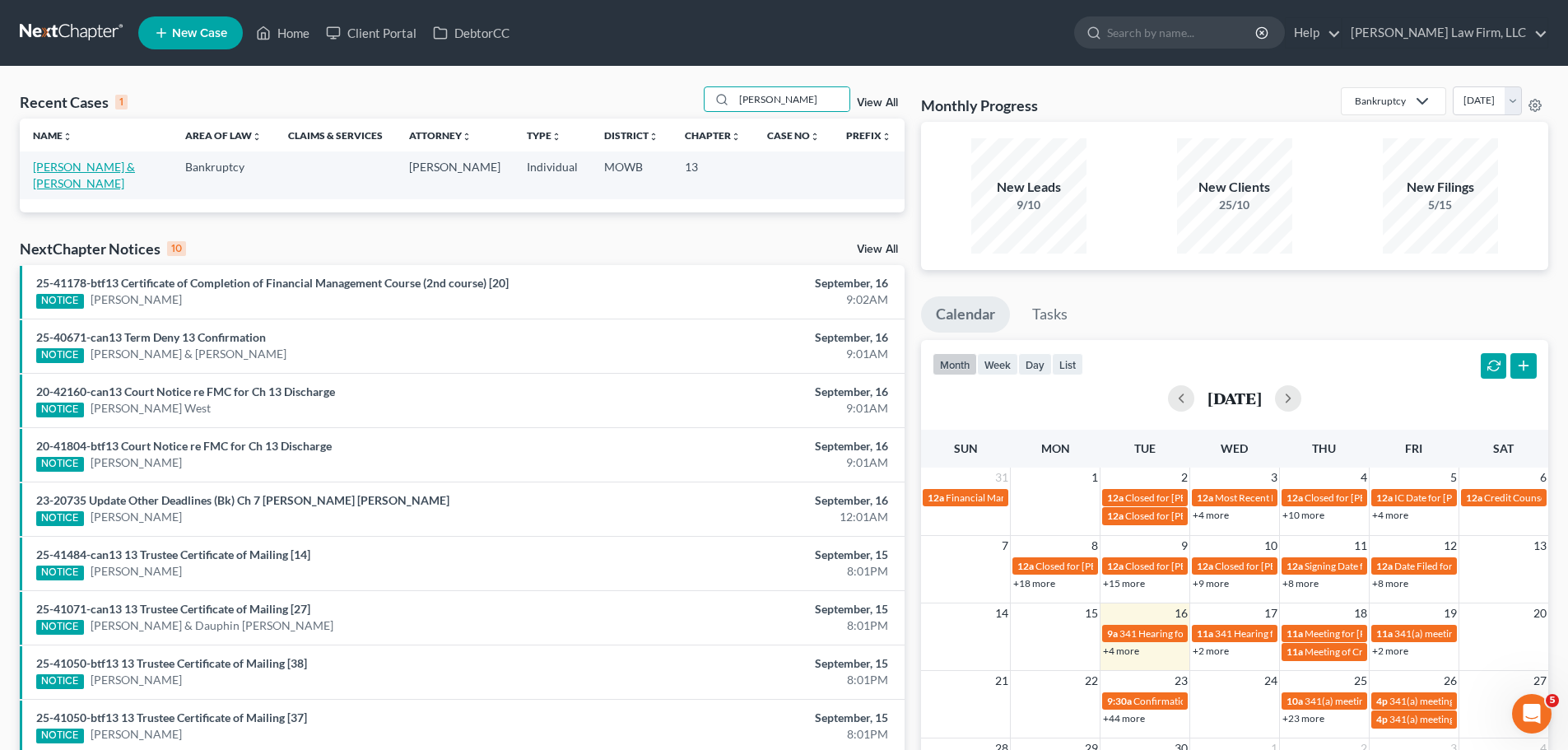
click at [135, 163] on link "[PERSON_NAME] & [PERSON_NAME]" at bounding box center [84, 175] width 102 height 30
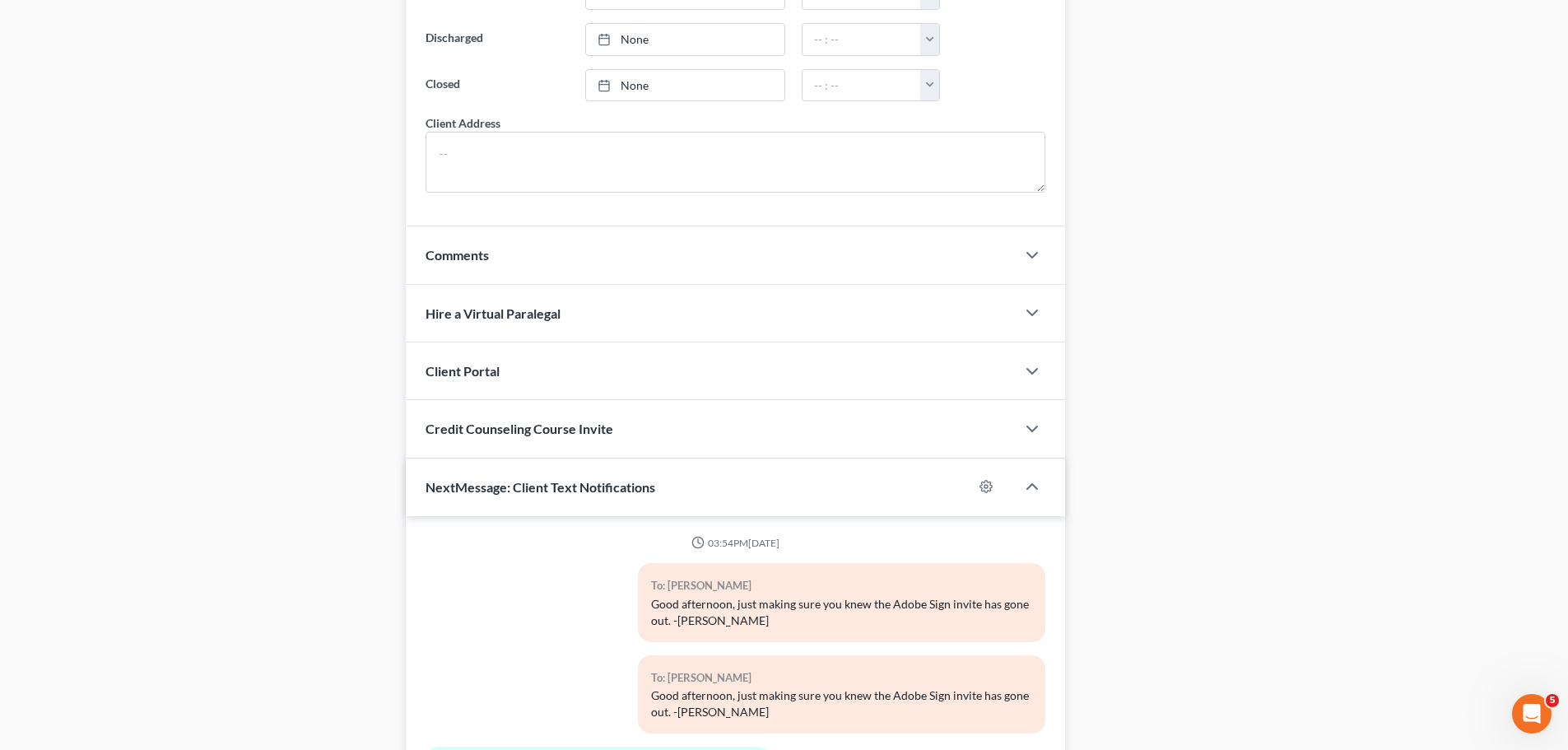
scroll to position [1482, 0]
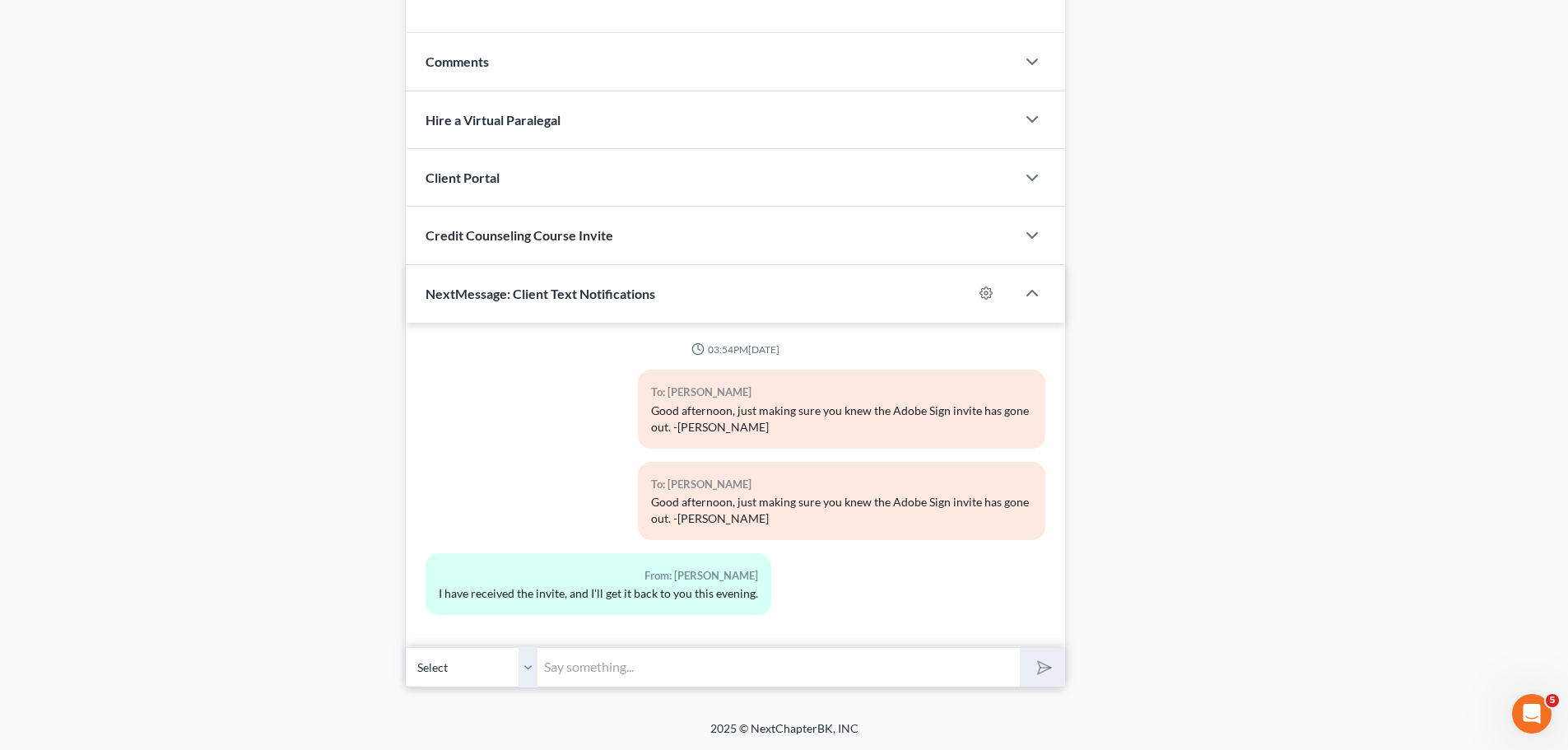
drag, startPoint x: 524, startPoint y: 661, endPoint x: 563, endPoint y: 661, distance: 39.0
click at [524, 661] on select "Select [PHONE_NUMBER] - [PERSON_NAME] [PHONE_NUMBER] - [PERSON_NAME]" at bounding box center [471, 667] width 132 height 41
click at [599, 666] on input "text" at bounding box center [778, 667] width 482 height 41
click at [620, 674] on input "text" at bounding box center [778, 667] width 482 height 41
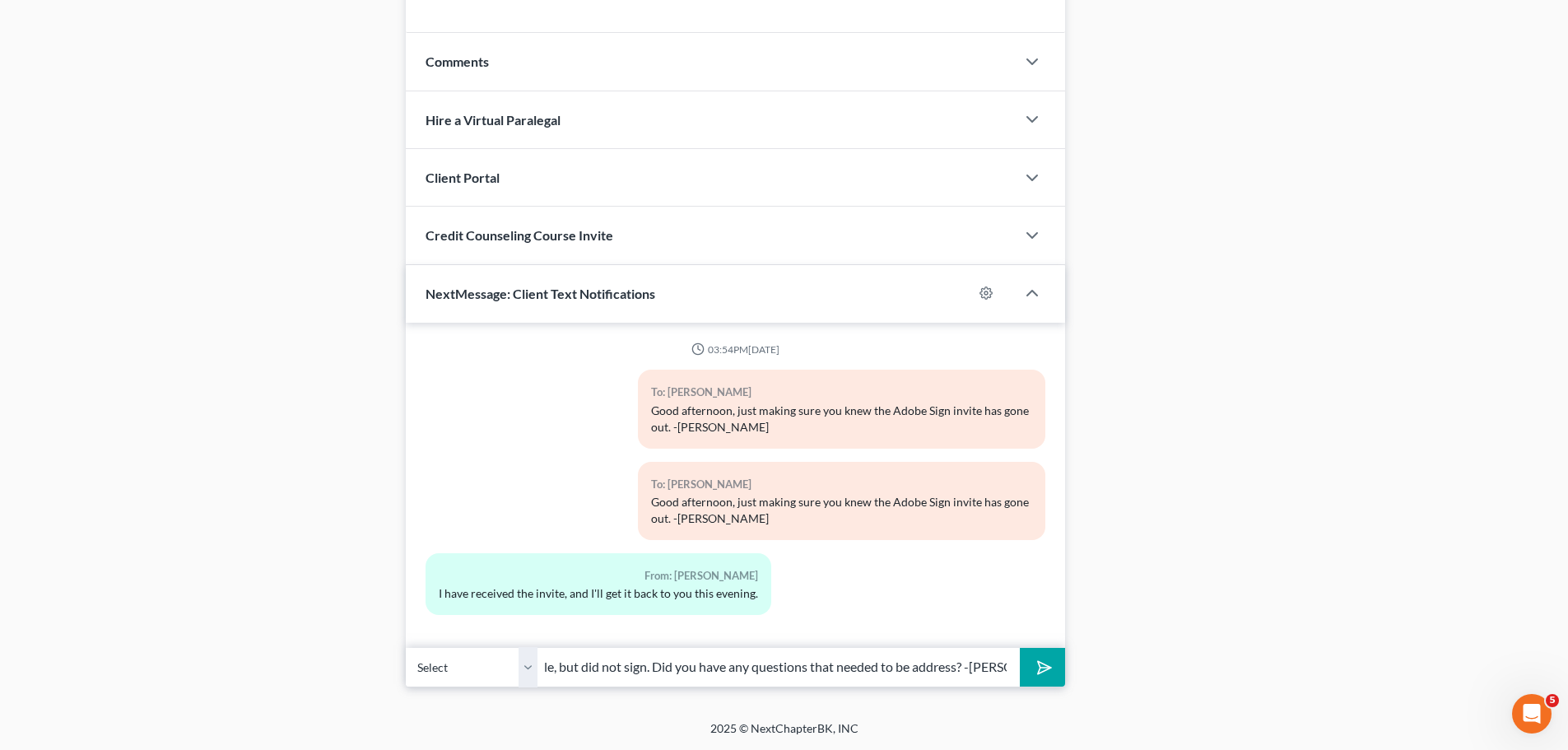
scroll to position [0, 362]
type input "Good morning, it looks like both of you viewed the Adobe bundle, but did not si…"
click at [1020, 648] on button "submit" at bounding box center [1042, 667] width 45 height 39
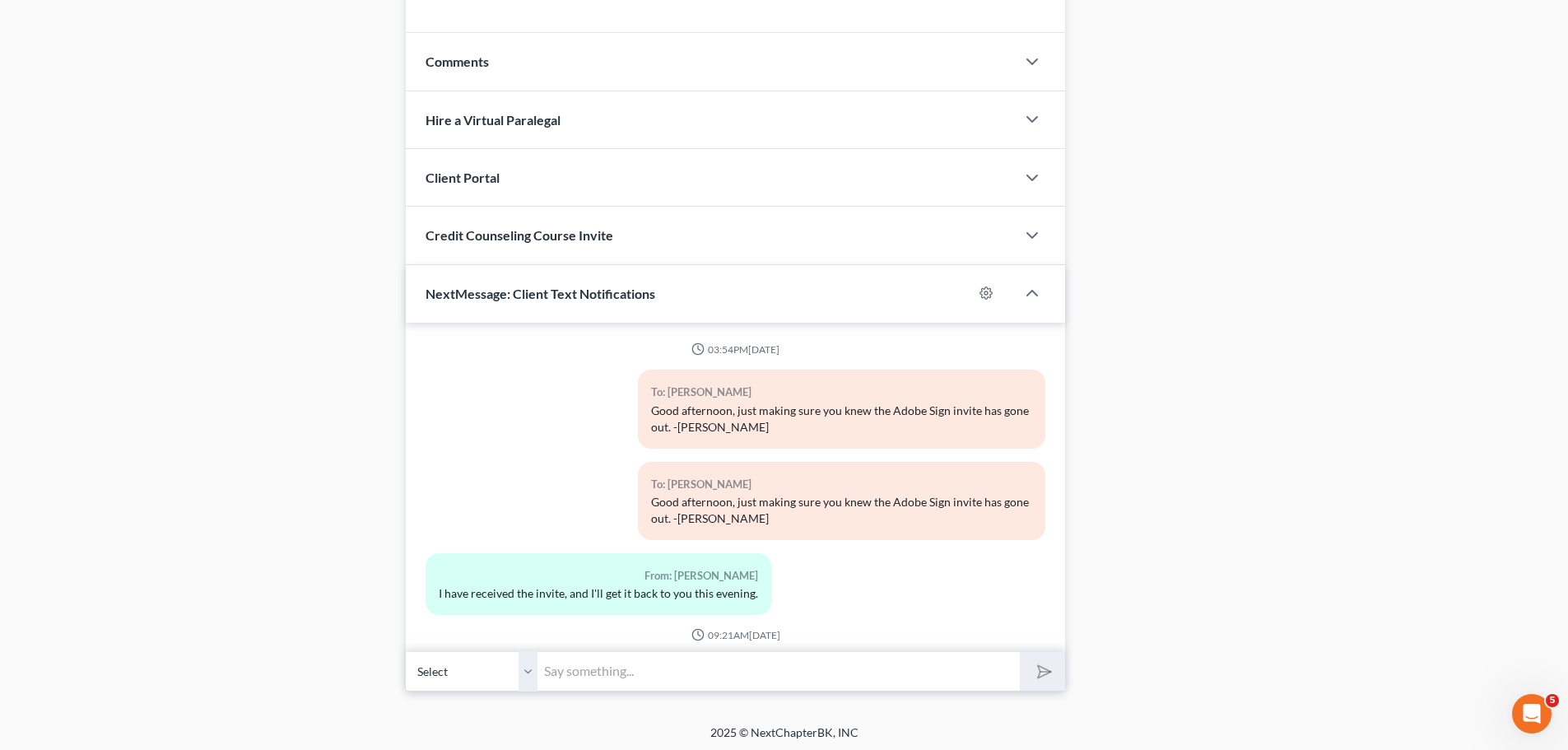
scroll to position [115, 0]
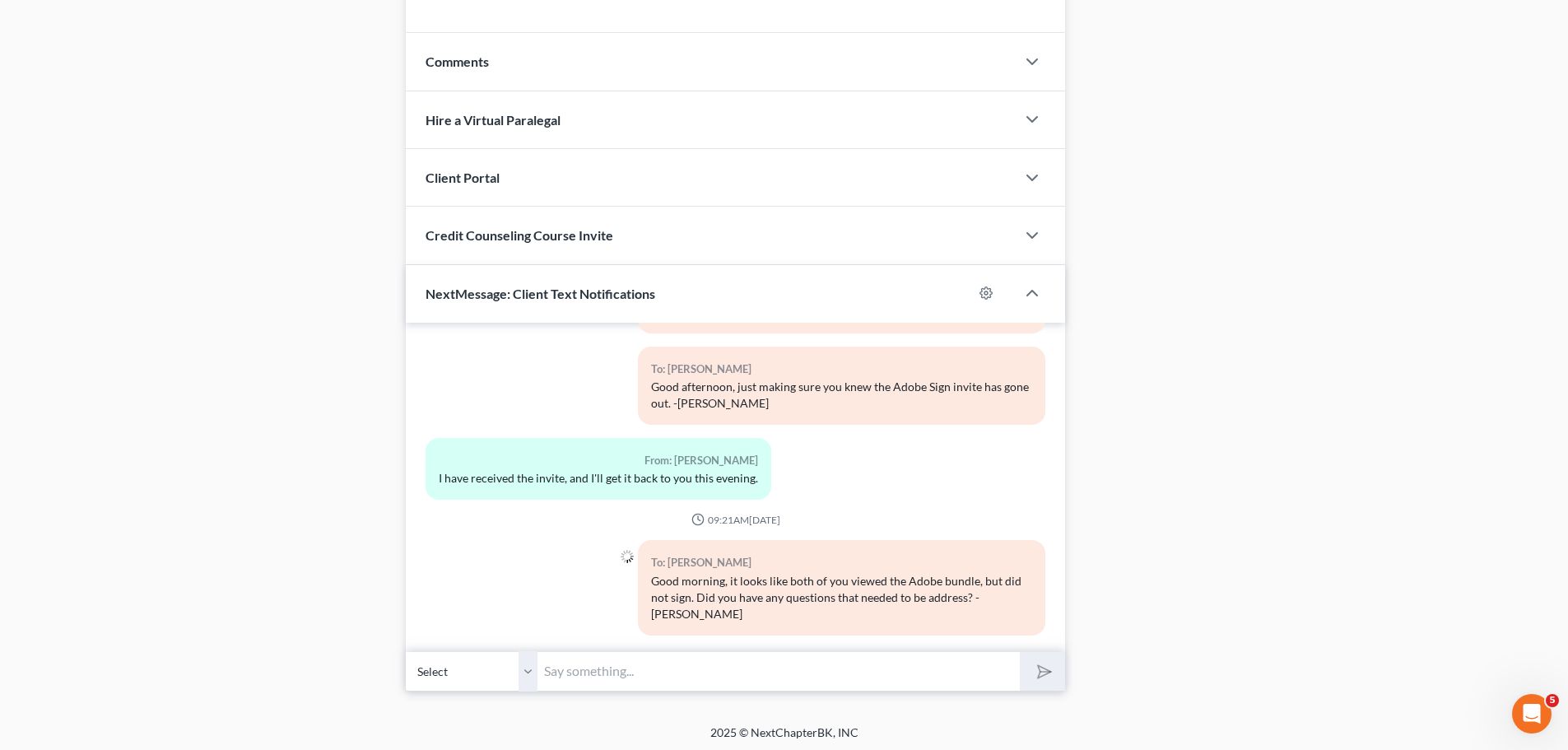
click at [530, 670] on select "Select [PHONE_NUMBER] - [PERSON_NAME] [PHONE_NUMBER] - [PERSON_NAME]" at bounding box center [471, 671] width 132 height 41
select select "1"
click at [405, 651] on select "Select [PHONE_NUMBER] - [PERSON_NAME] [PHONE_NUMBER] - [PERSON_NAME]" at bounding box center [471, 671] width 132 height 41
drag, startPoint x: 598, startPoint y: 678, endPoint x: 646, endPoint y: 664, distance: 50.0
click at [598, 678] on input "text" at bounding box center [778, 671] width 482 height 41
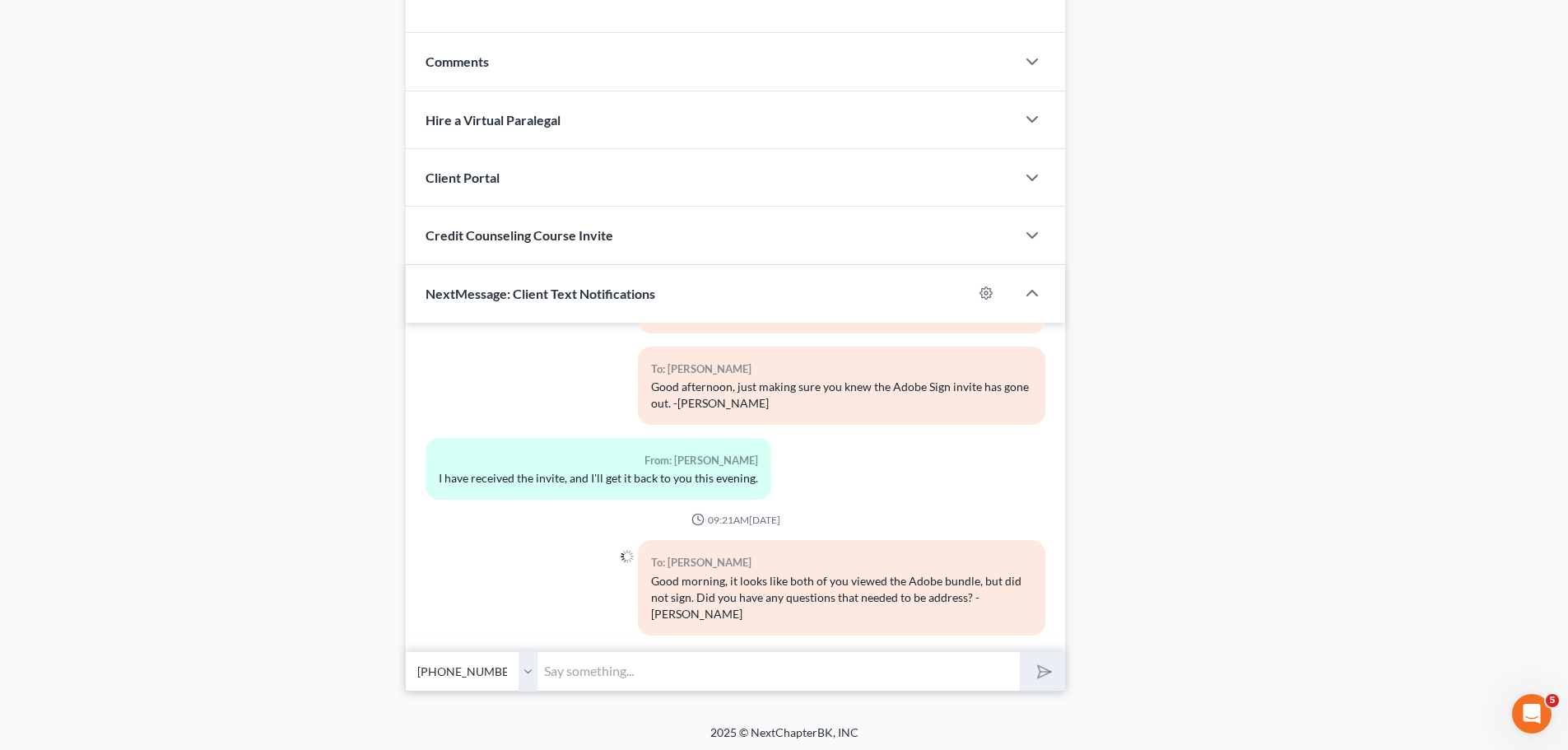
paste input "Good morning, it looks like both of you viewed the Adobe bundle, but did not si…"
type input "Good morning, it looks like both of you viewed the Adobe bundle, but did not si…"
click at [1052, 672] on icon "submit" at bounding box center [1042, 670] width 23 height 23
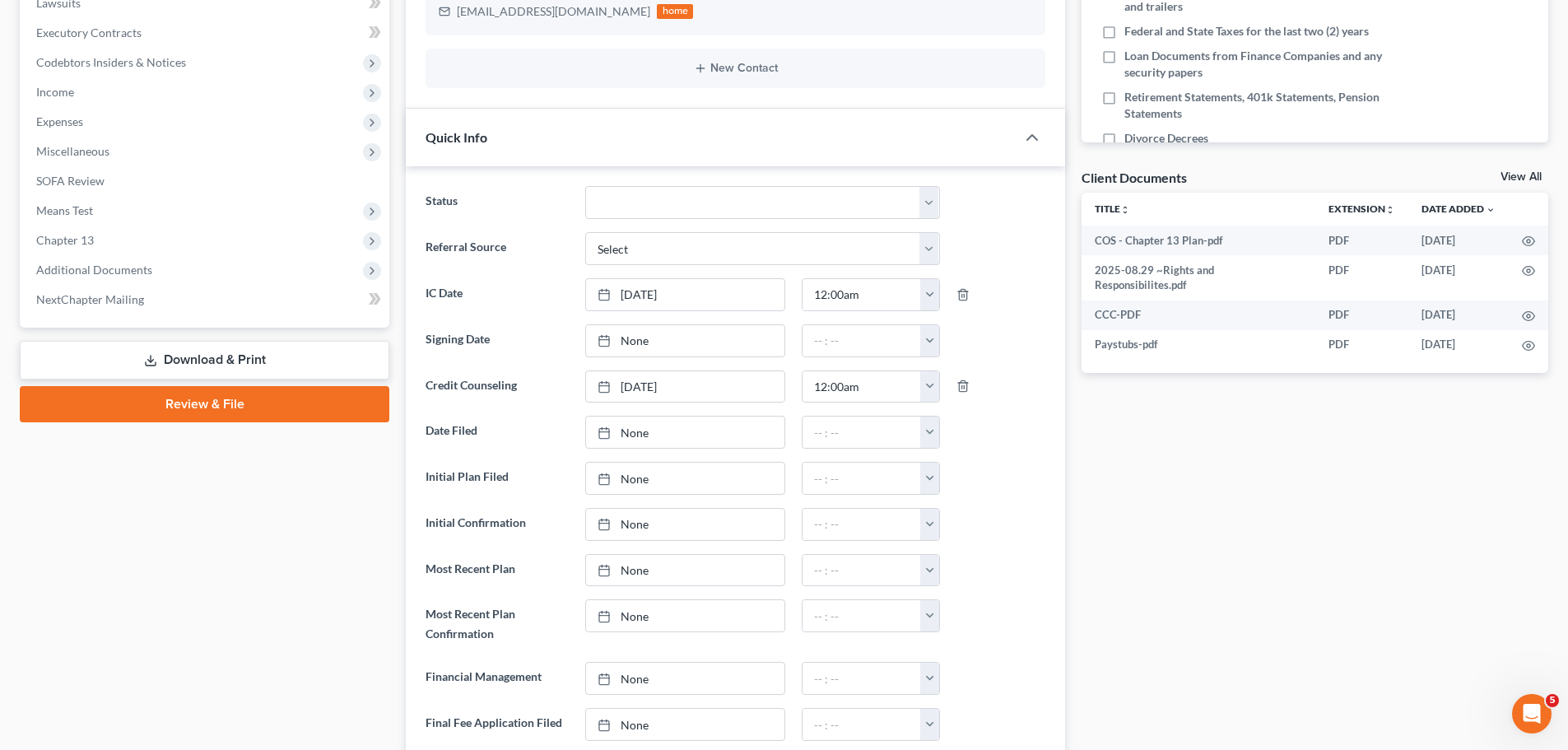
scroll to position [0, 0]
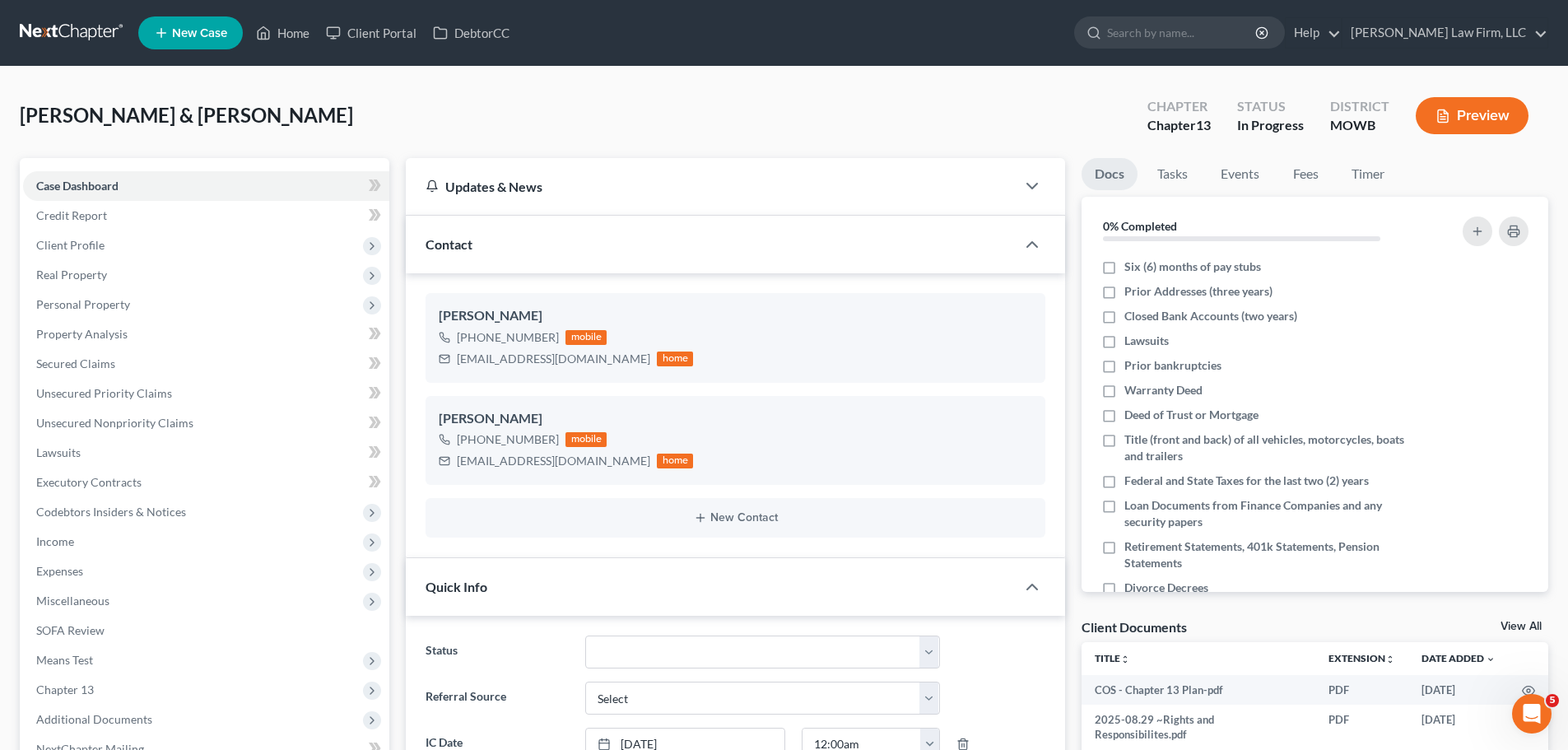
click at [284, 49] on ul "New Case Home Client Portal DebtorCC - No Result - See all results Or Press Ent…" at bounding box center [844, 33] width 1410 height 42
click at [291, 33] on link "Home" at bounding box center [282, 34] width 70 height 30
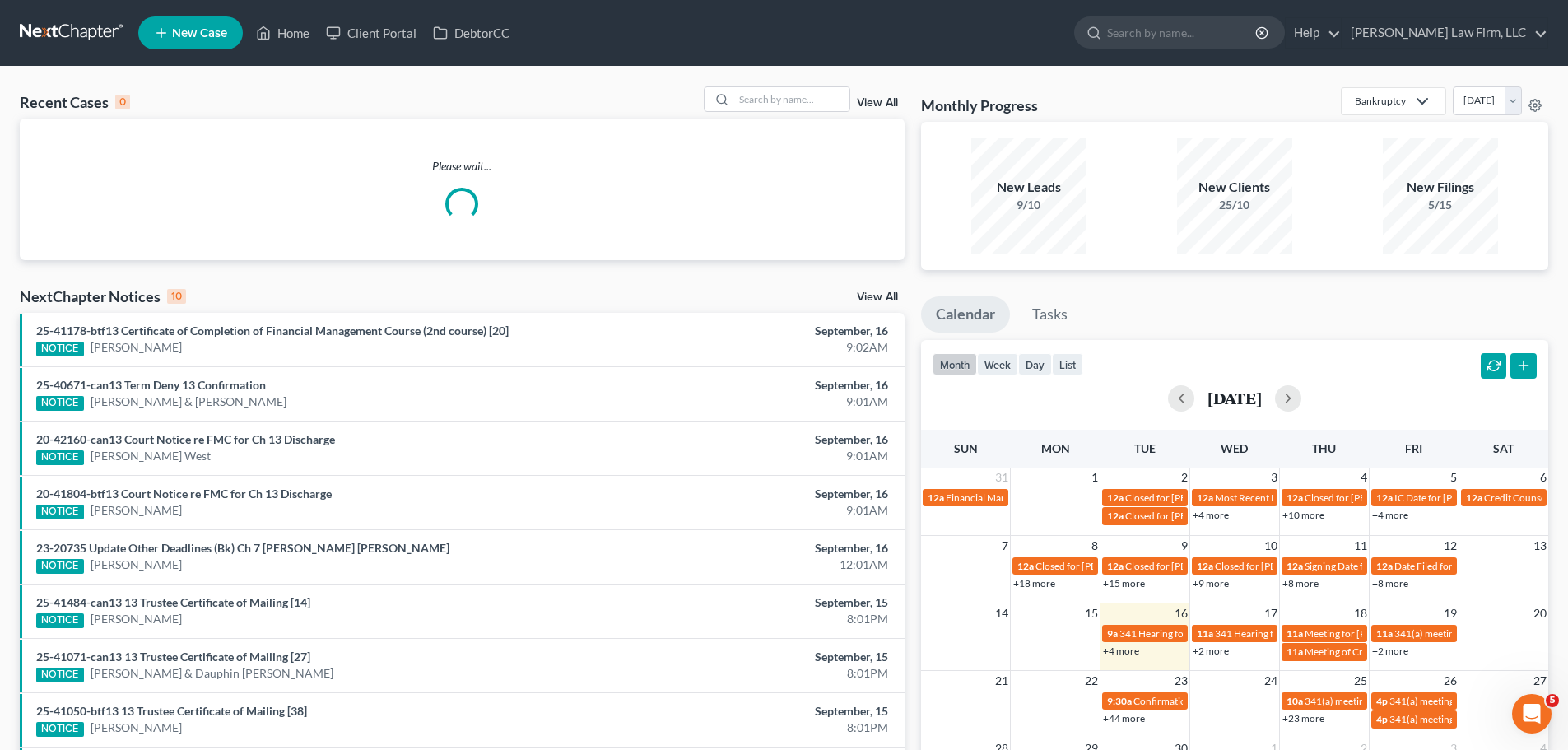
click at [823, 86] on div "Recent Cases 0 View All Please wait... NextChapter Notices 10 View All 25-41178…" at bounding box center [784, 493] width 1568 height 854
click at [811, 91] on input "search" at bounding box center [792, 99] width 115 height 24
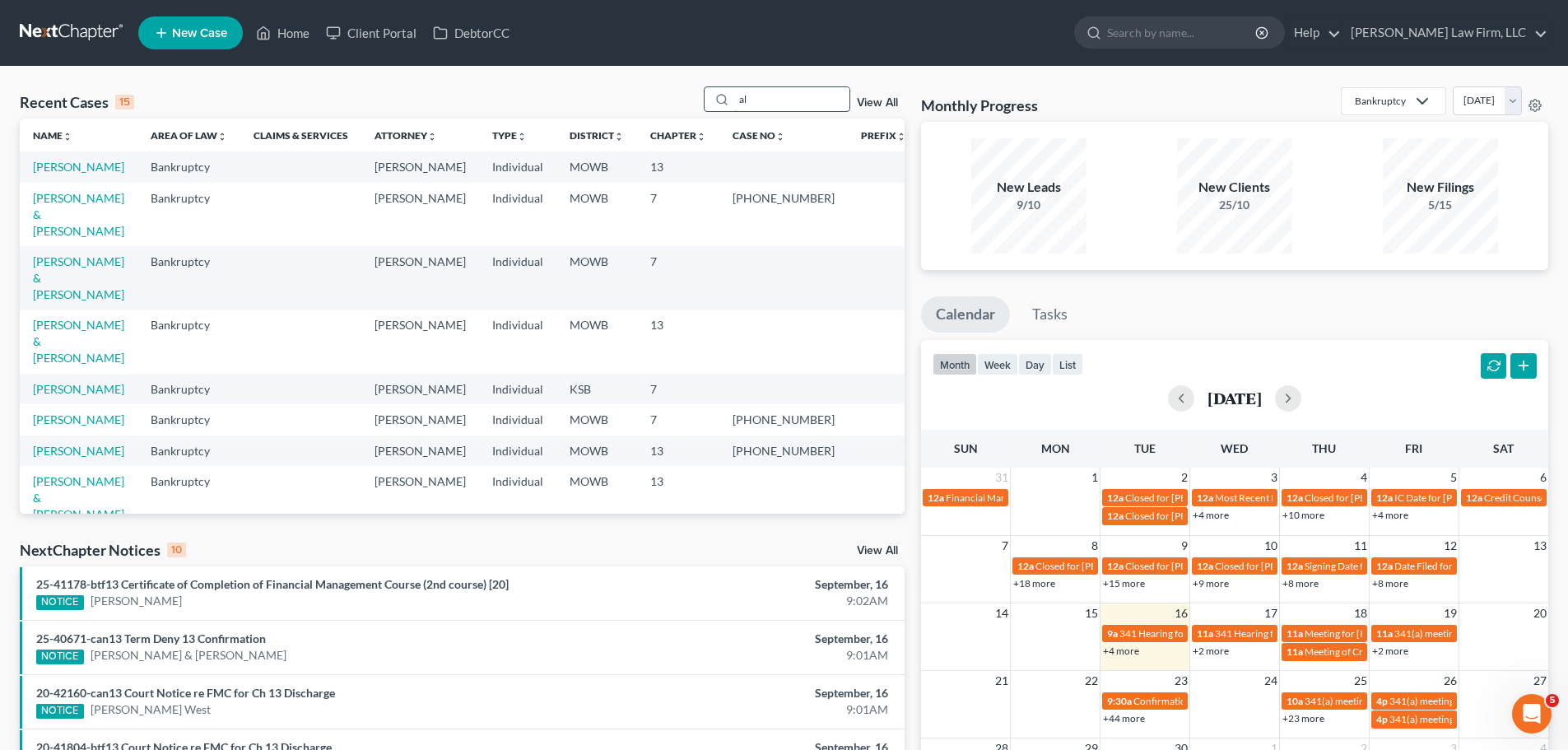
type input "a"
type input "[PERSON_NAME]"
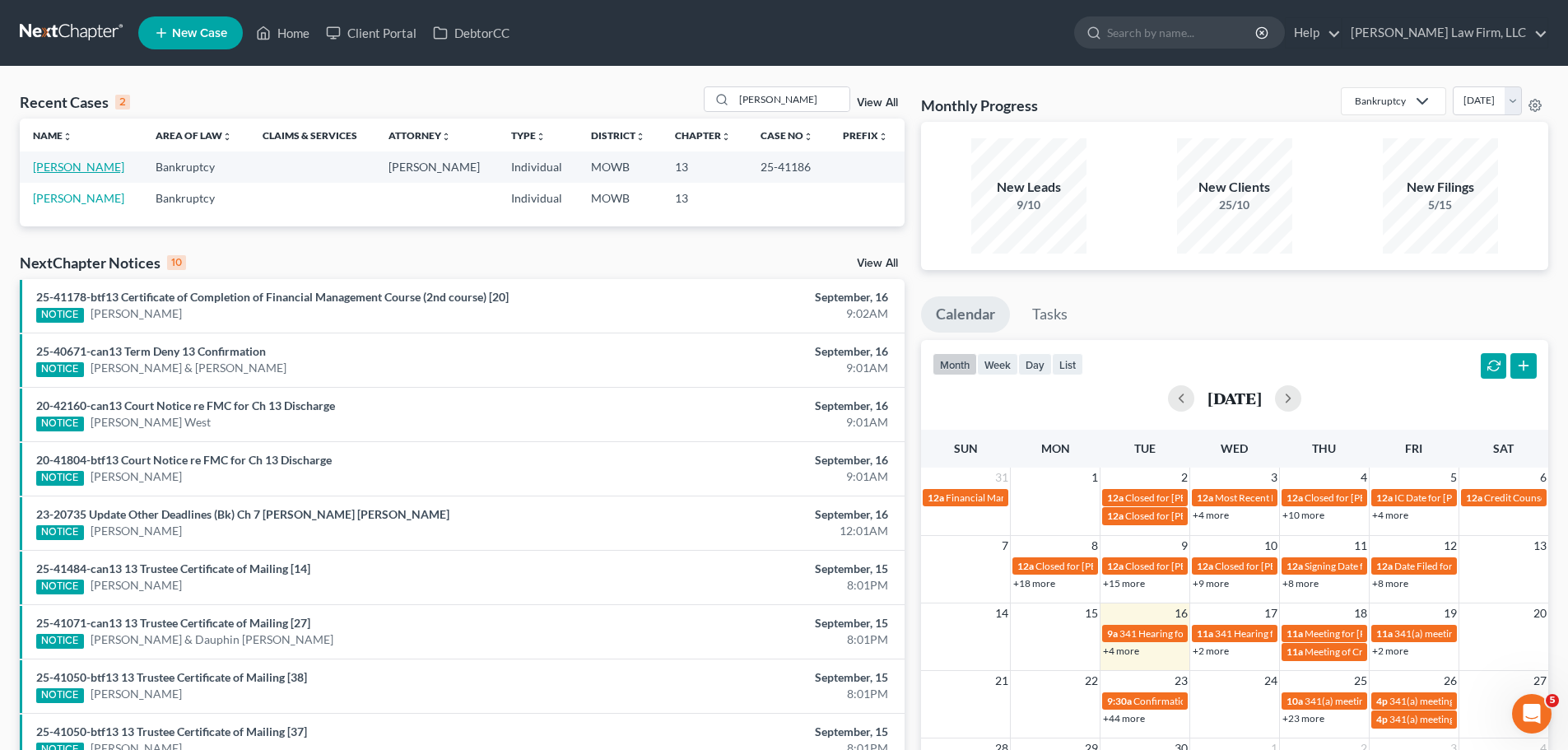
click at [95, 166] on link "[PERSON_NAME]" at bounding box center [78, 167] width 91 height 14
select select "4"
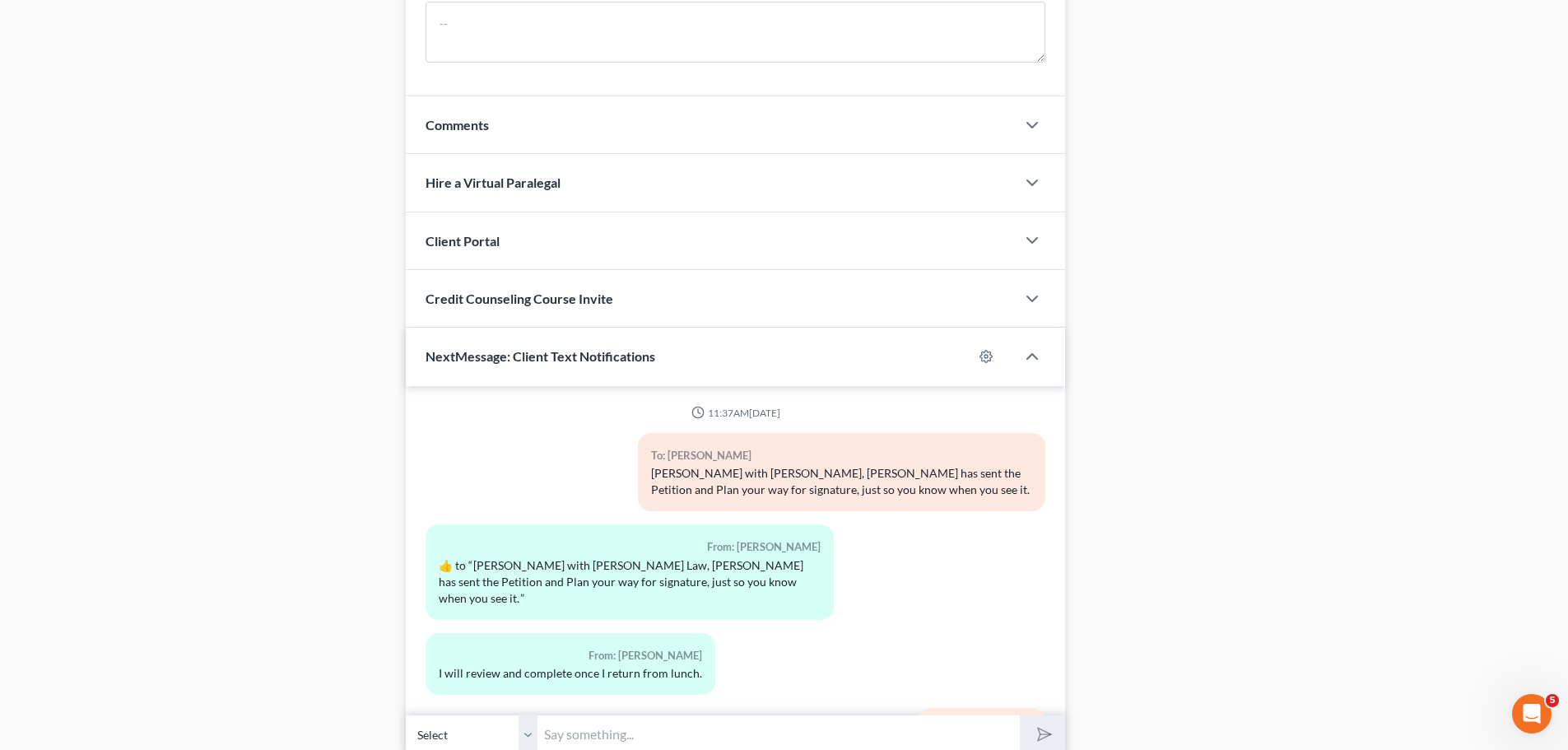
scroll to position [174, 0]
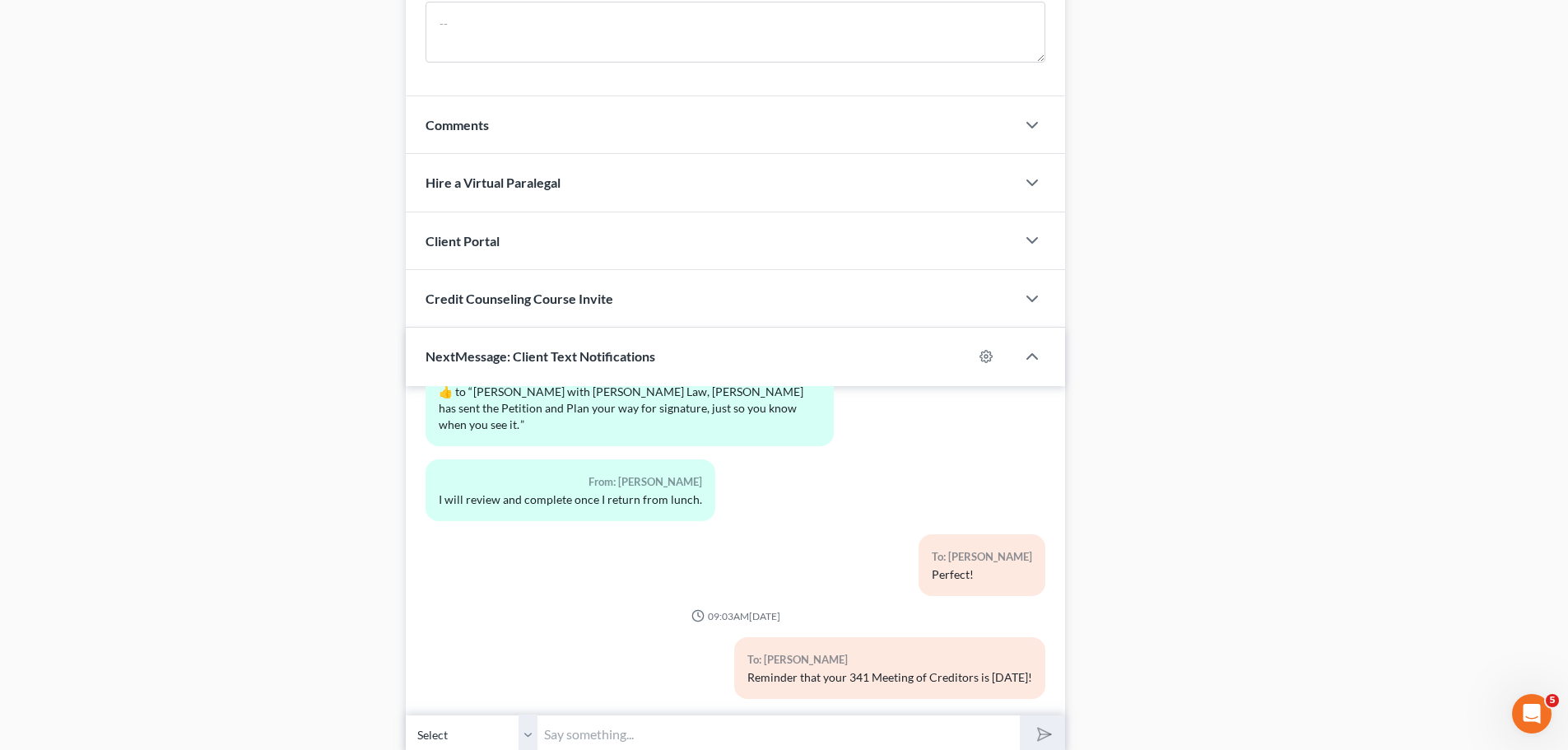
drag, startPoint x: 572, startPoint y: 739, endPoint x: 506, endPoint y: 700, distance: 76.7
click at [572, 739] on input "text" at bounding box center [778, 735] width 482 height 41
type input "For a backup plan, you might try clicking this on your phone:"
click at [1020, 716] on button "submit" at bounding box center [1042, 735] width 45 height 39
paste input "[URL][DOMAIN_NAME]"
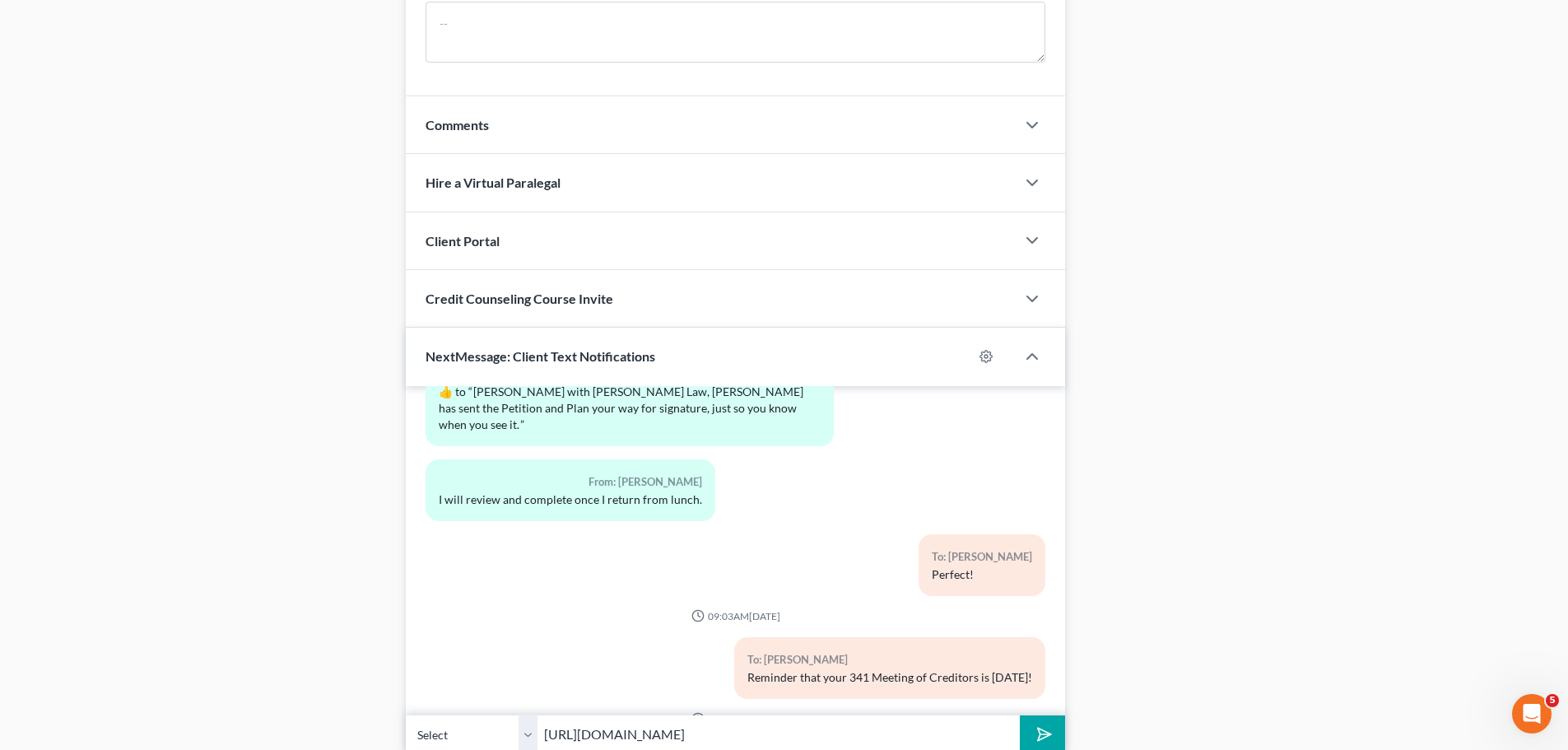
scroll to position [277, 0]
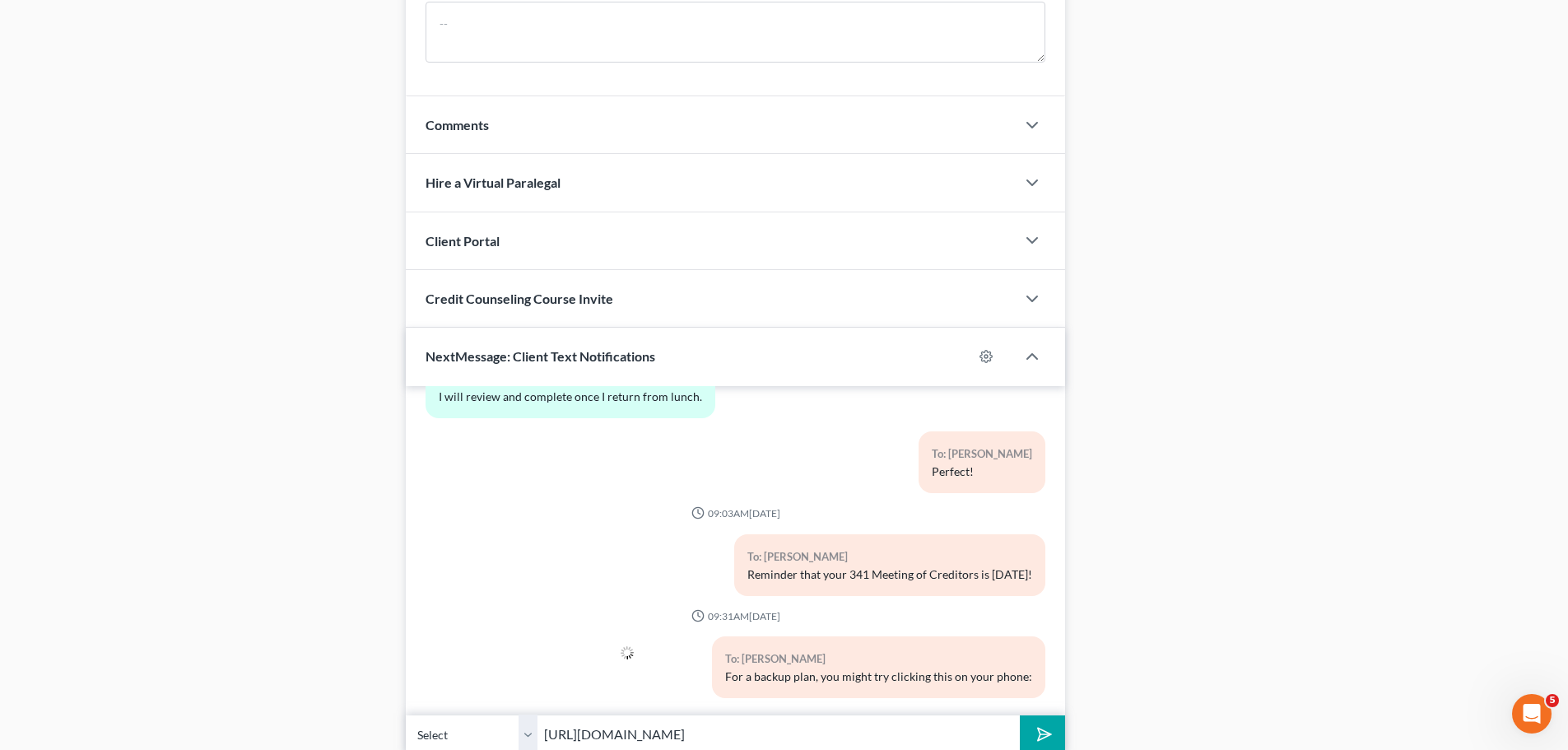
type input "[URL][DOMAIN_NAME]"
click at [1020, 716] on button "submit" at bounding box center [1042, 735] width 45 height 39
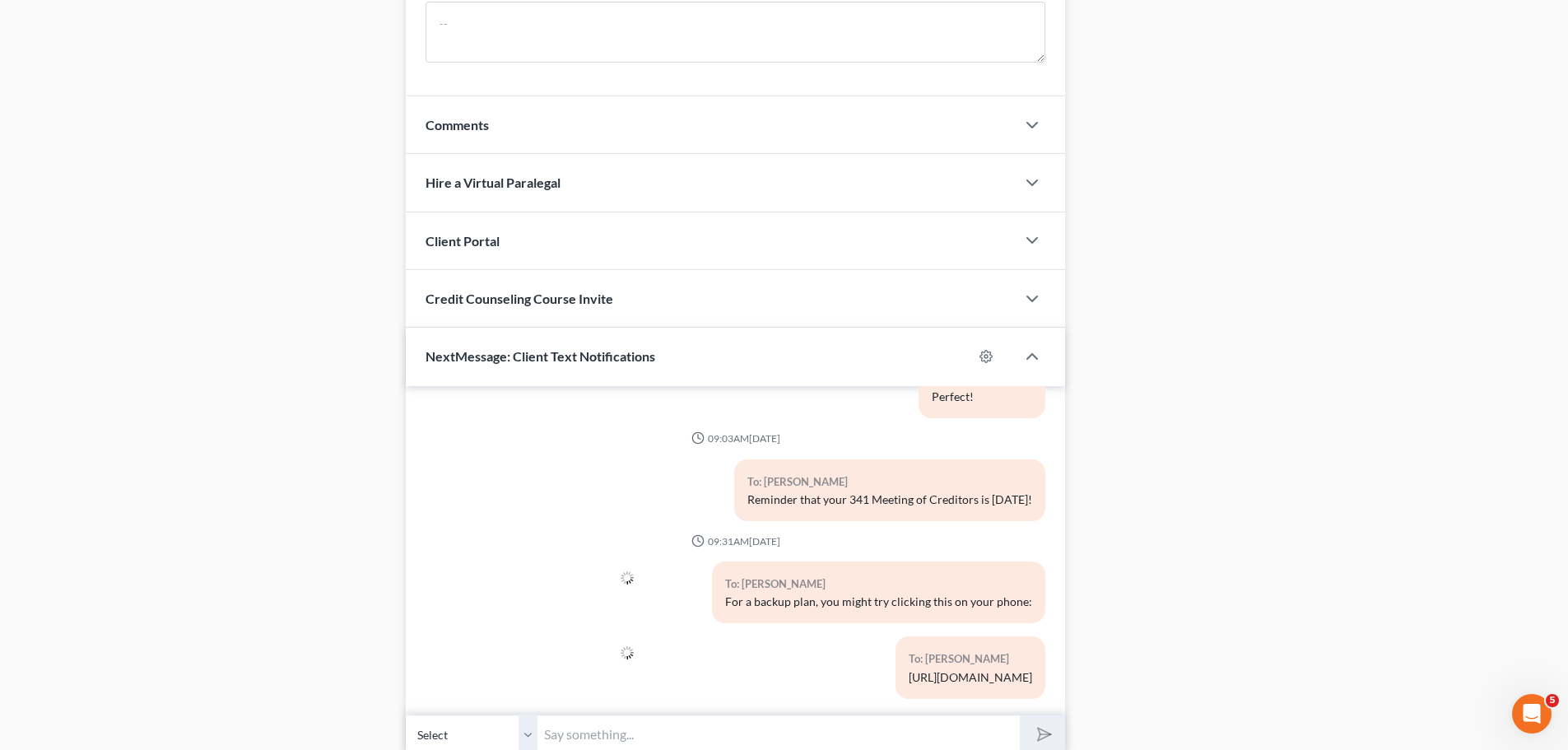
click at [661, 733] on input "text" at bounding box center [778, 735] width 482 height 41
drag, startPoint x: 581, startPoint y: 739, endPoint x: 670, endPoint y: 716, distance: 91.9
click at [581, 739] on input "text" at bounding box center [778, 735] width 482 height 41
type input "(but if you can get it going on the laptop that's great)"
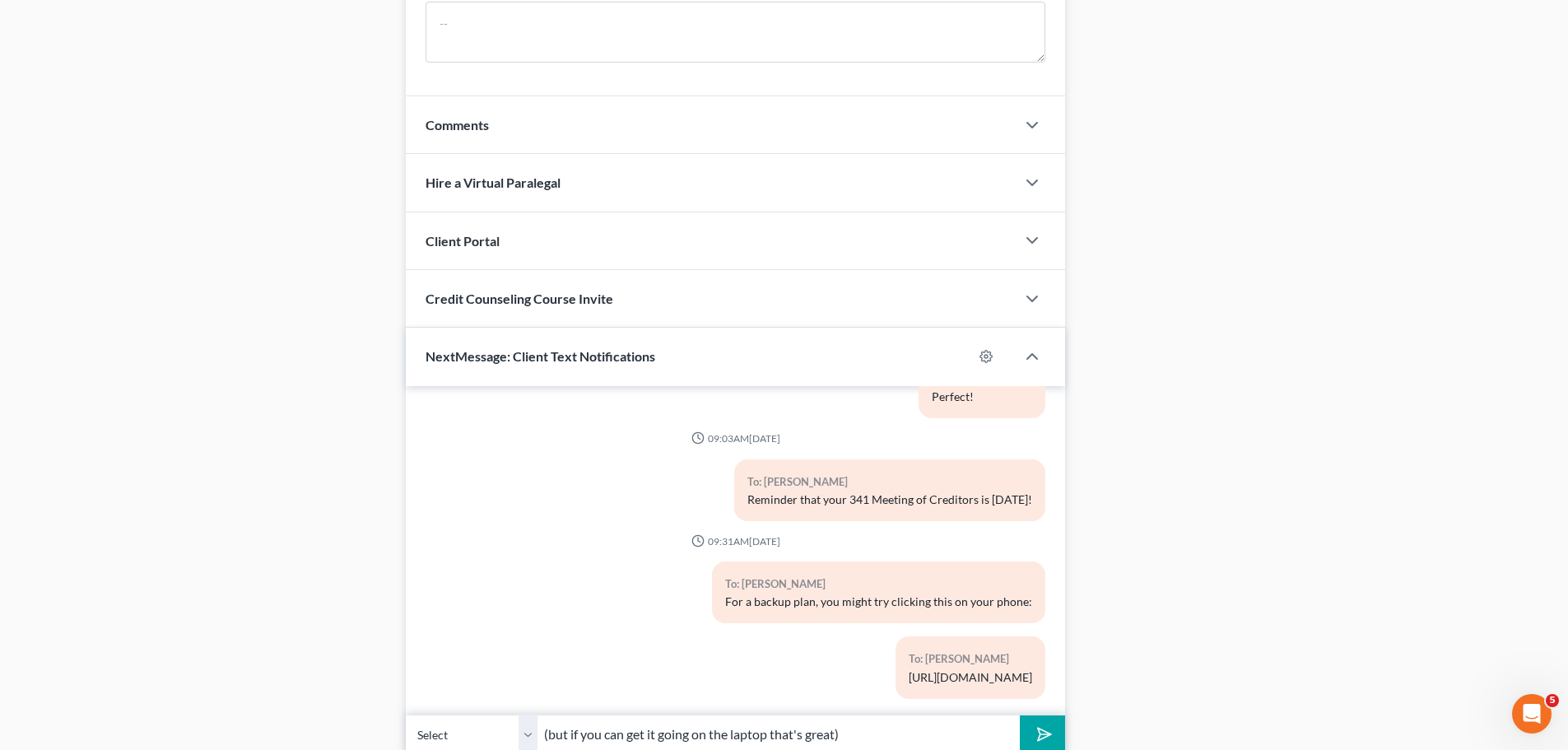
click at [1020, 716] on button "submit" at bounding box center [1042, 735] width 45 height 39
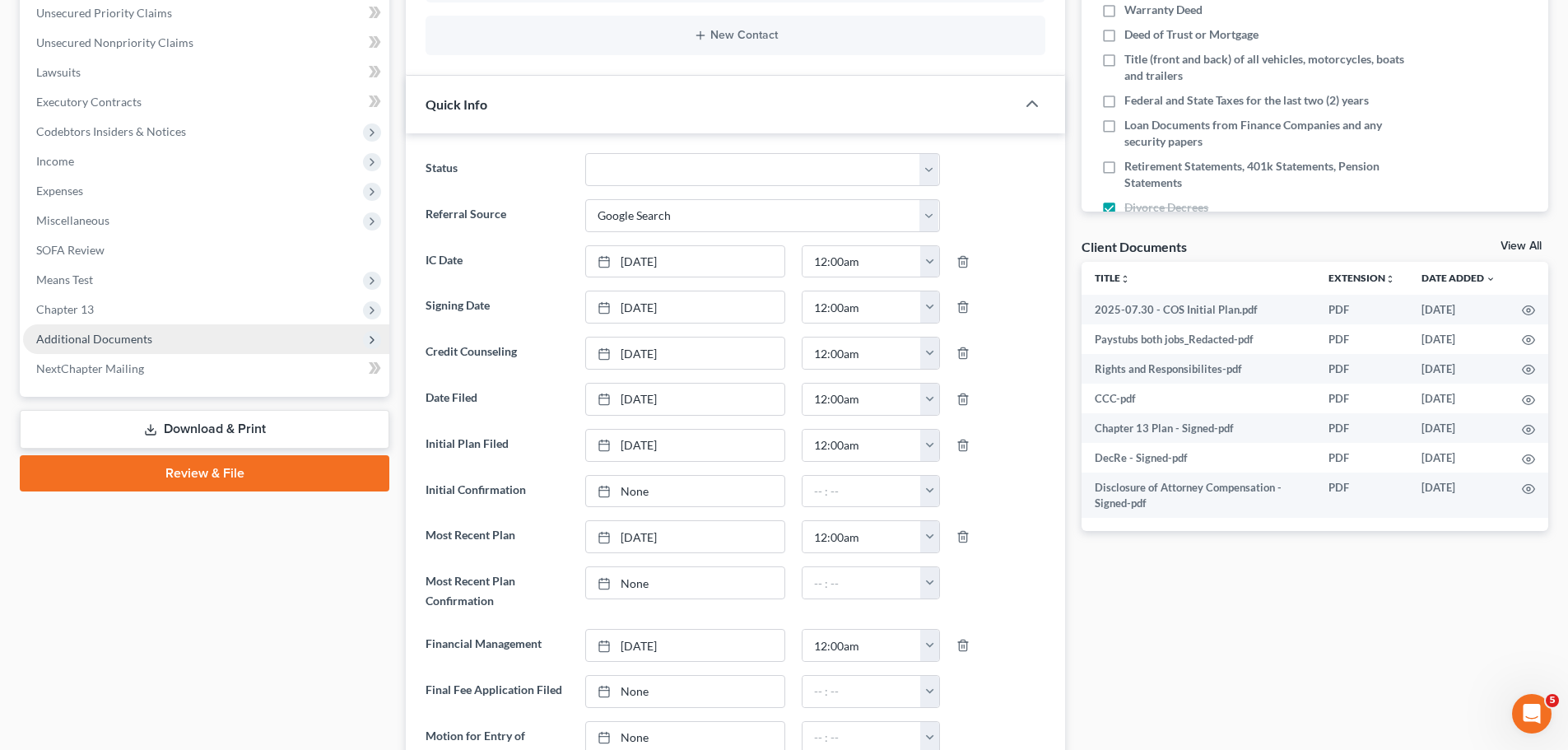
scroll to position [0, 0]
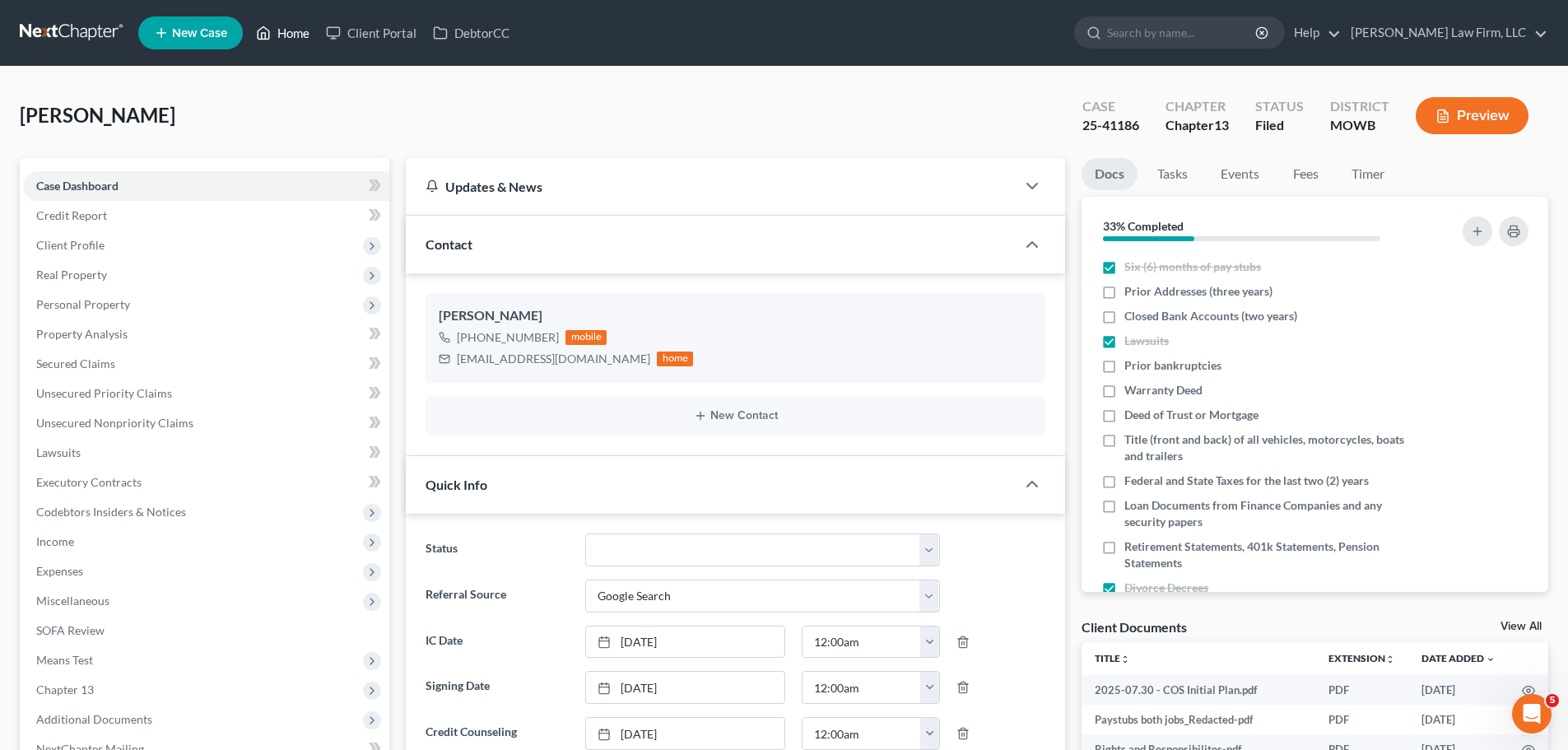
click at [301, 42] on link "Home" at bounding box center [282, 34] width 70 height 30
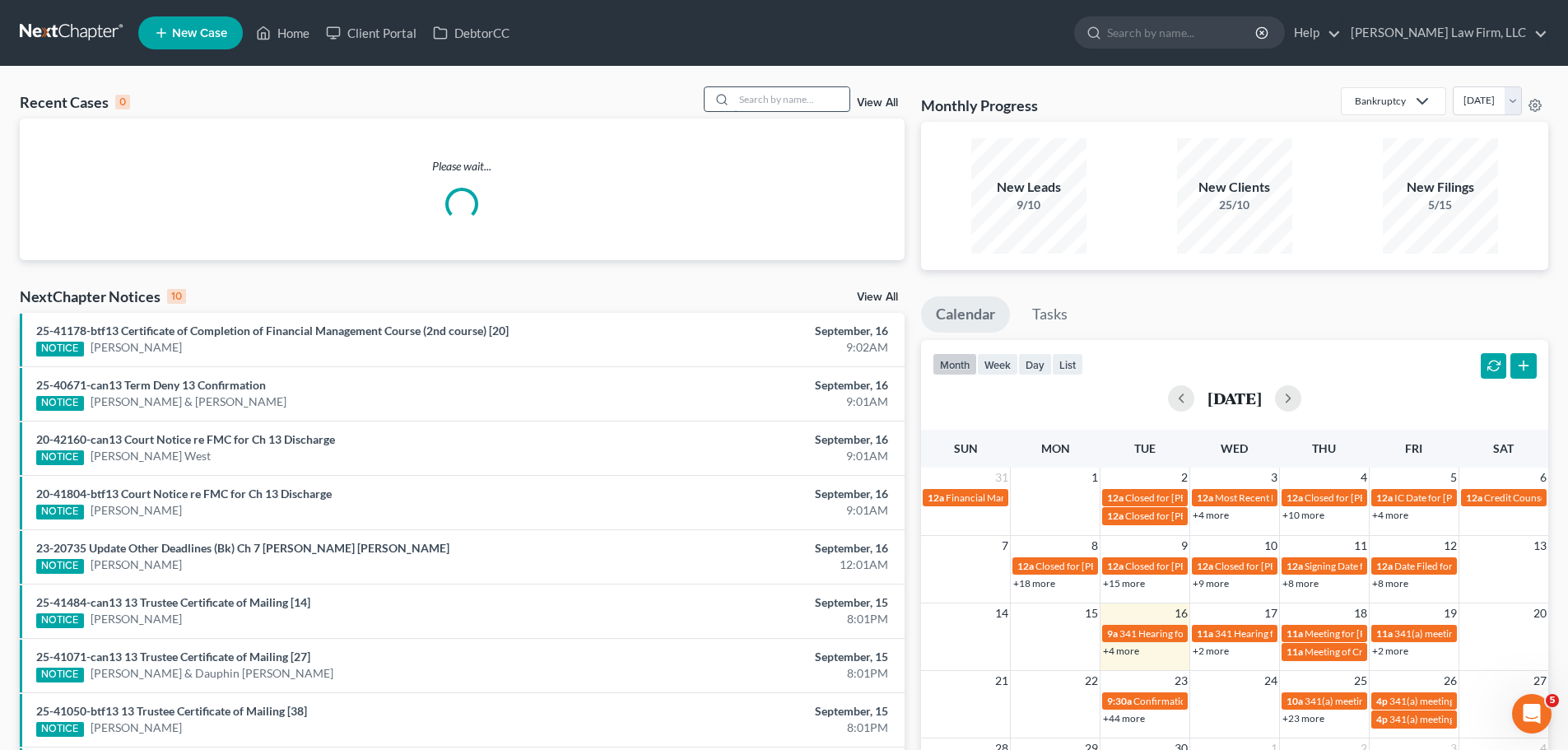
click at [767, 96] on input "search" at bounding box center [792, 99] width 115 height 24
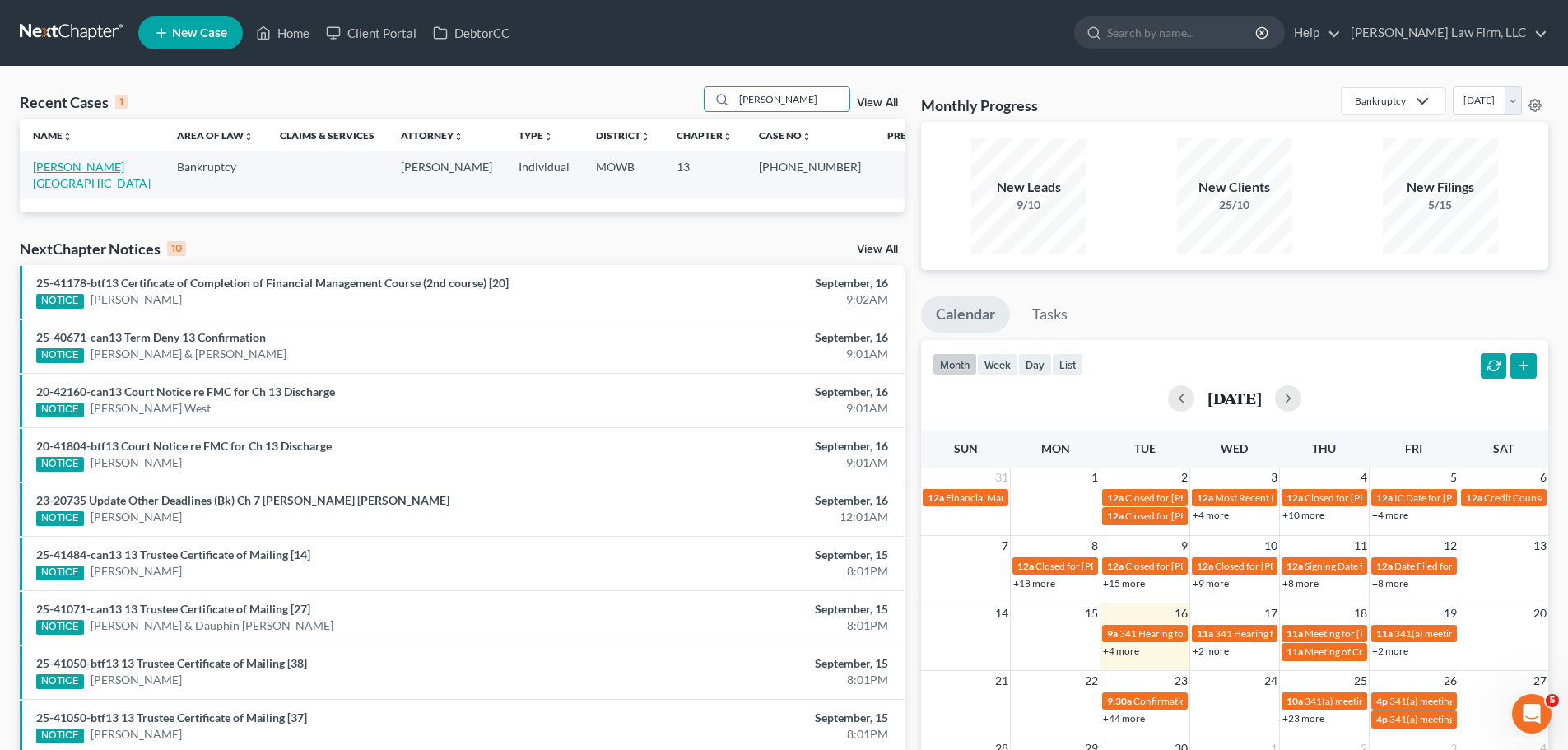
type input "[PERSON_NAME]"
click at [105, 163] on link "[PERSON_NAME][GEOGRAPHIC_DATA]" at bounding box center [91, 175] width 117 height 30
select select "6"
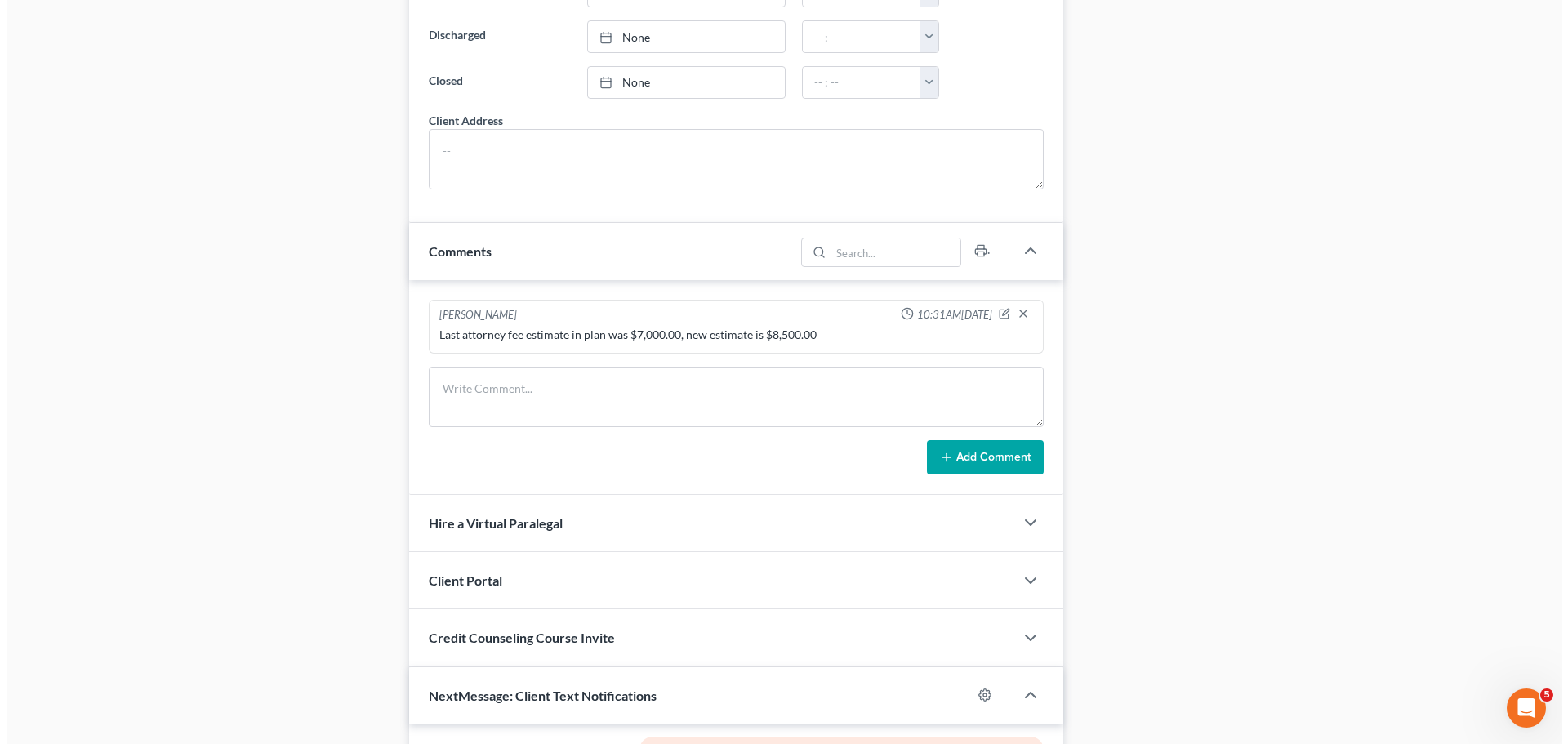
scroll to position [1633, 0]
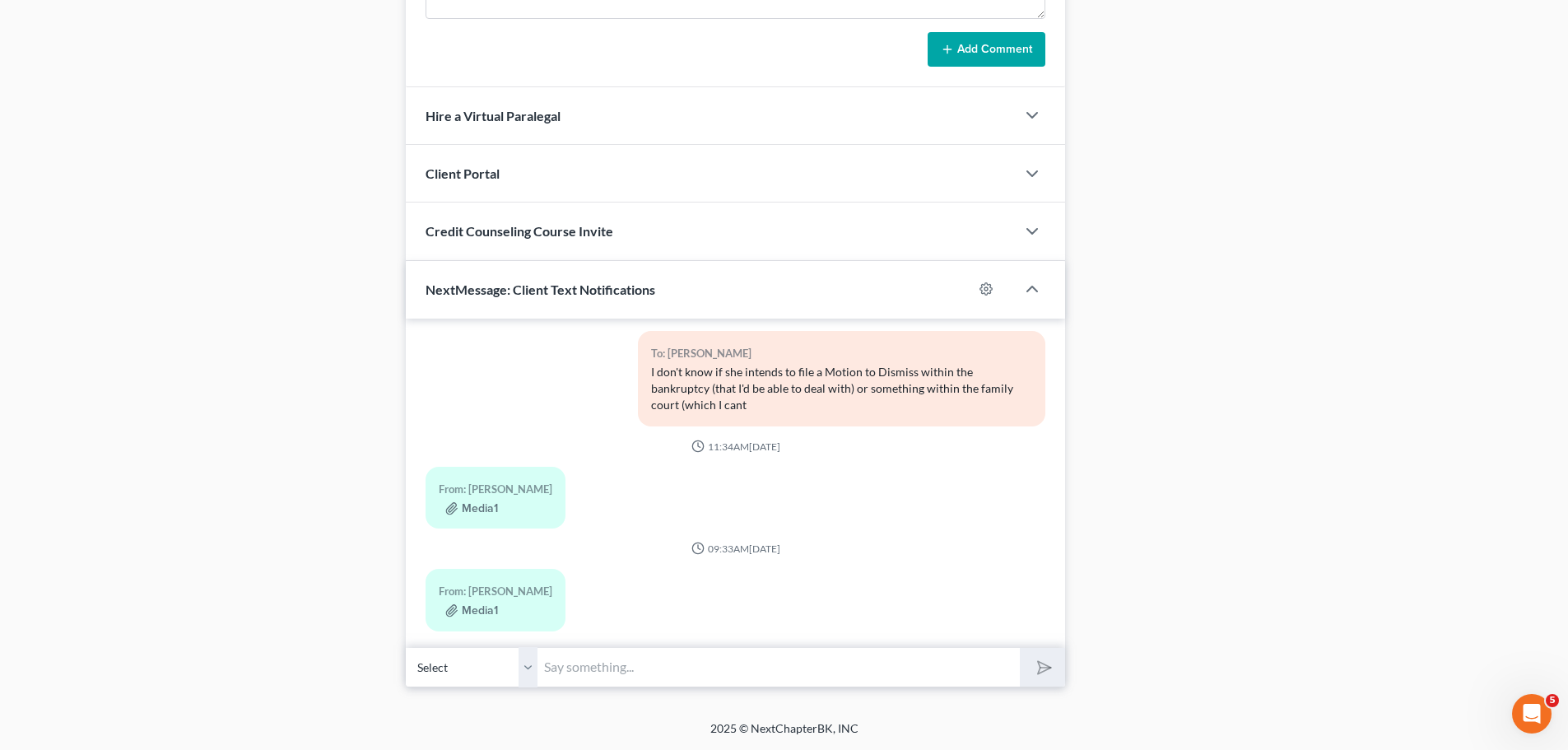
click at [607, 665] on input "text" at bounding box center [778, 667] width 482 height 41
click at [481, 604] on button "Media1" at bounding box center [472, 610] width 53 height 13
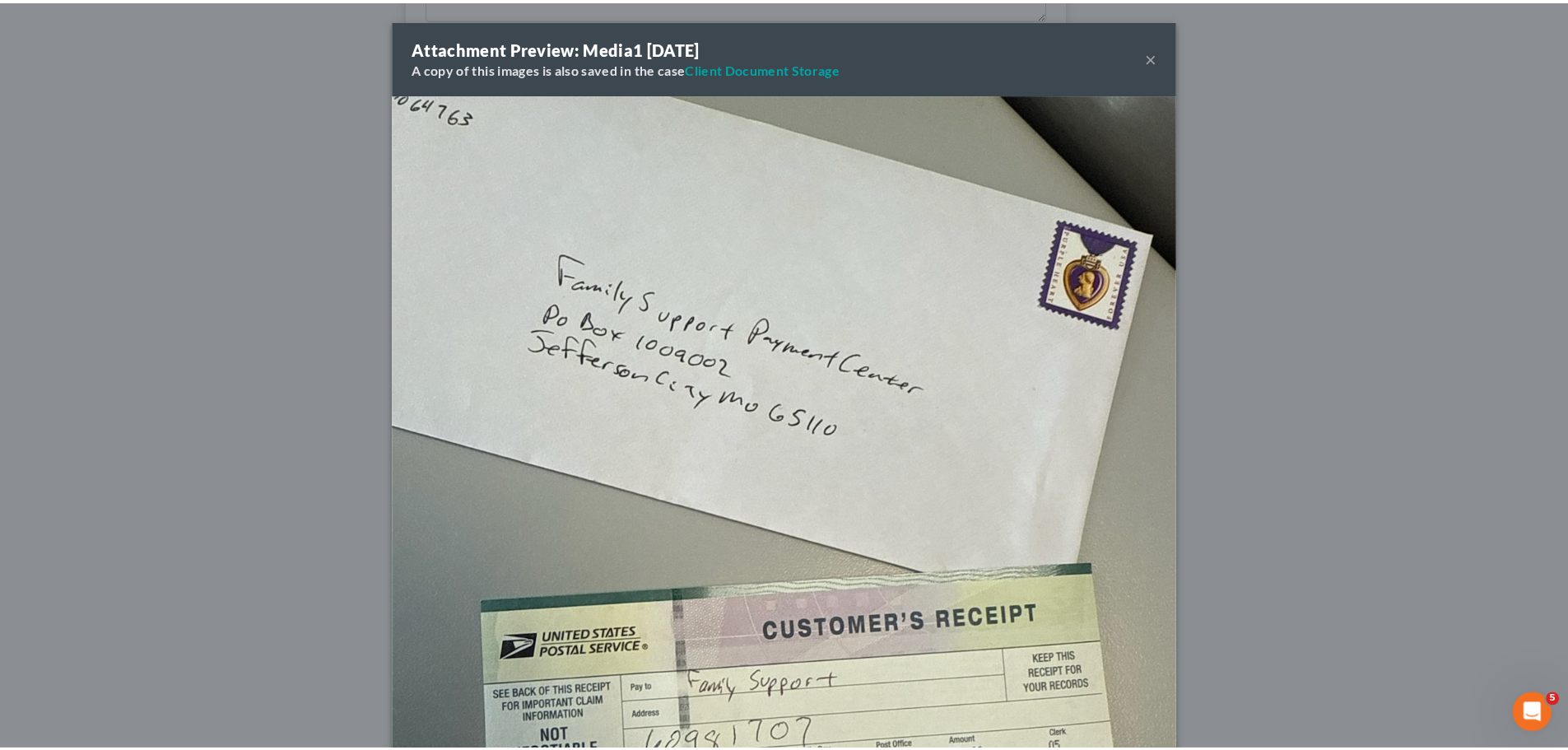
scroll to position [17261, 0]
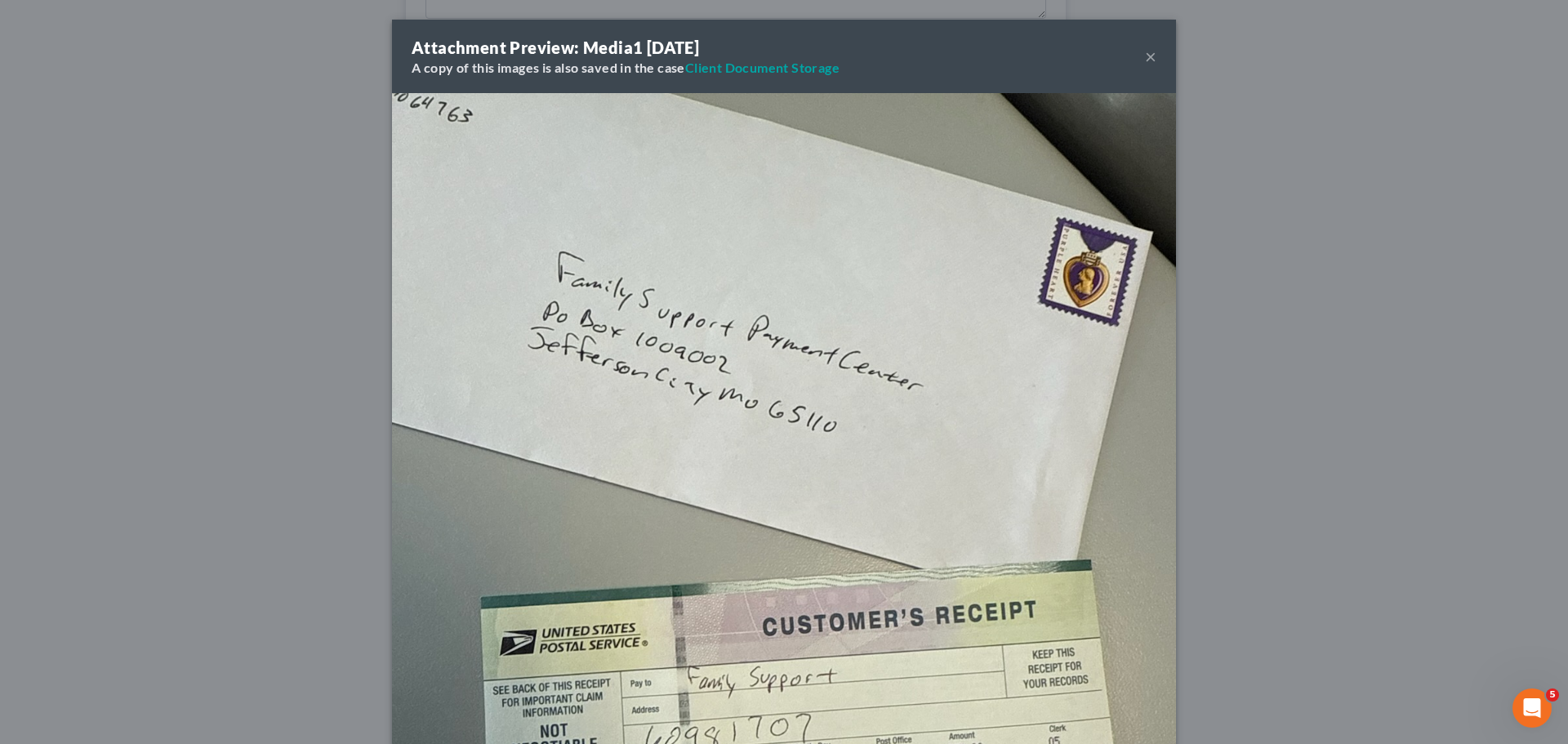
click at [1145, 61] on button "×" at bounding box center [1150, 56] width 11 height 19
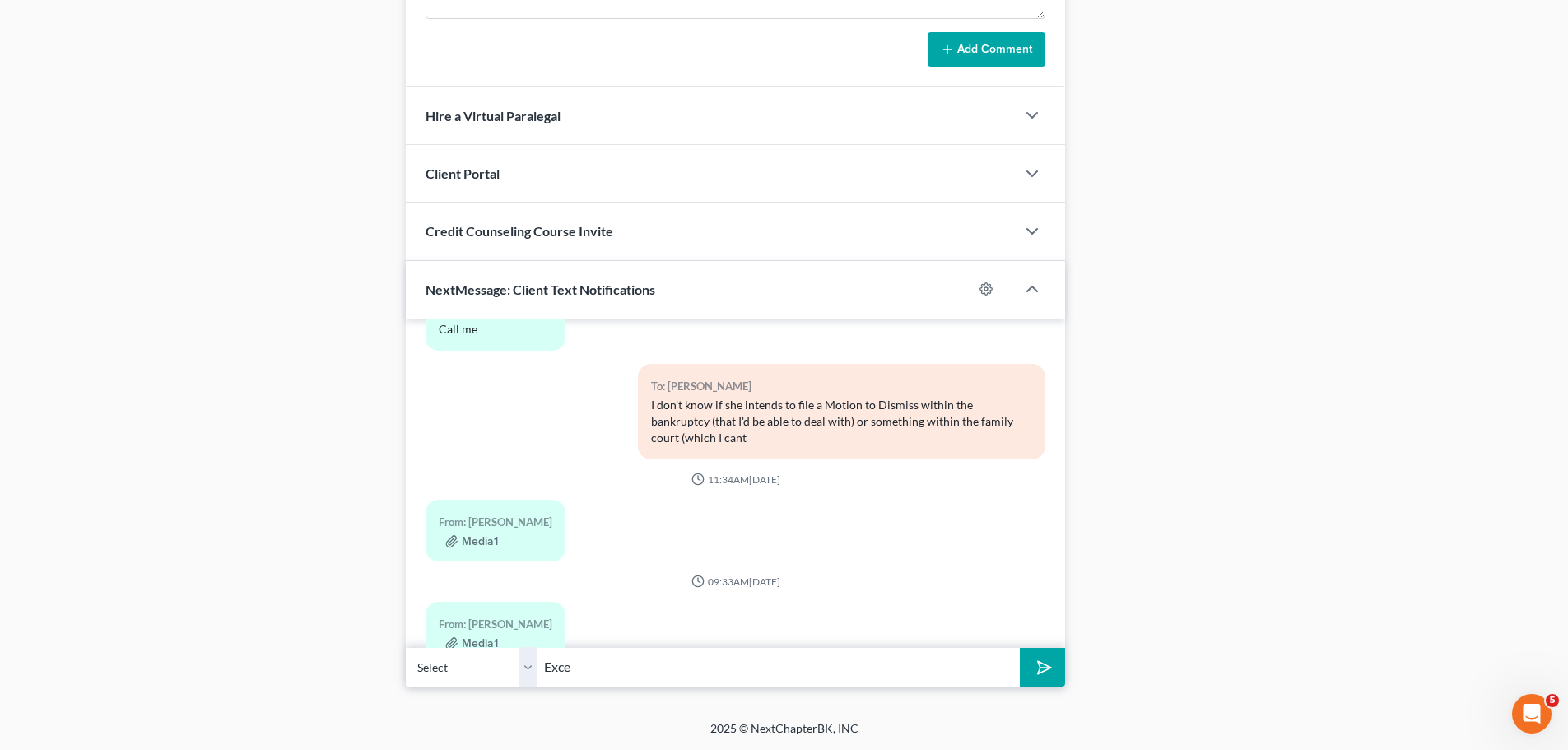
scroll to position [17294, 0]
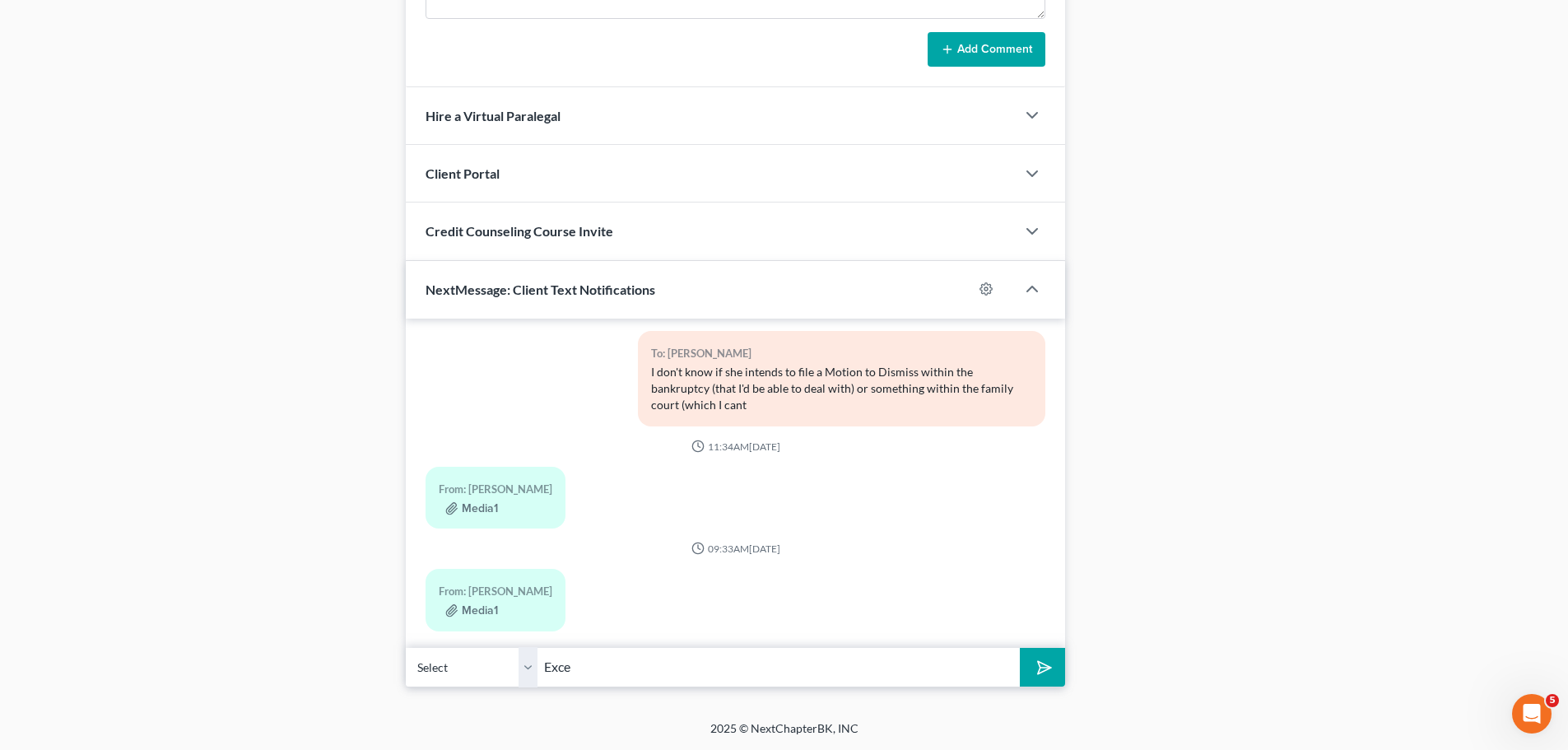
click at [617, 673] on input "Exce" at bounding box center [778, 667] width 482 height 41
type input "Excellent, when you can send me the screenshot showing that you have the online…"
click at [1020, 648] on button "submit" at bounding box center [1042, 667] width 45 height 39
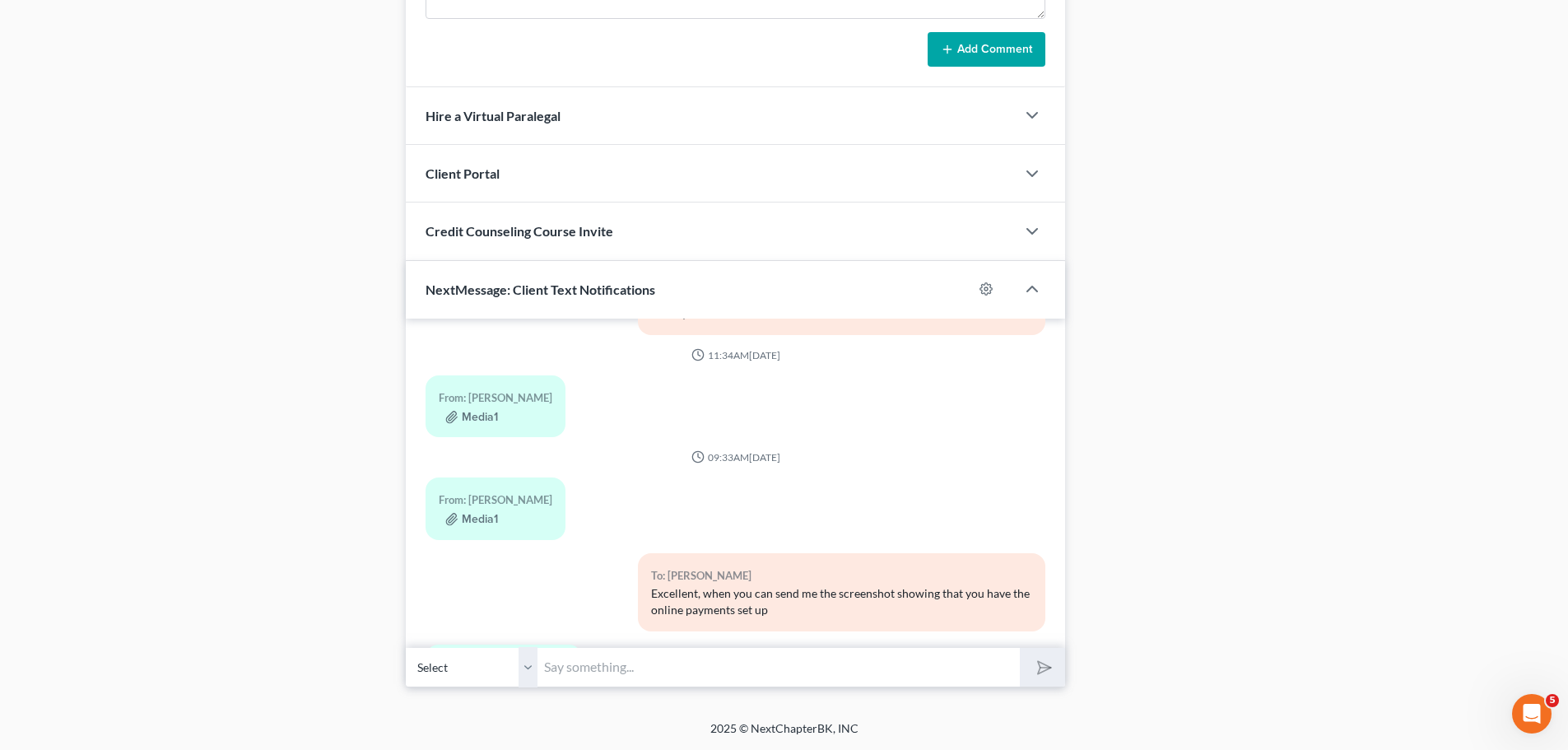
scroll to position [17461, 0]
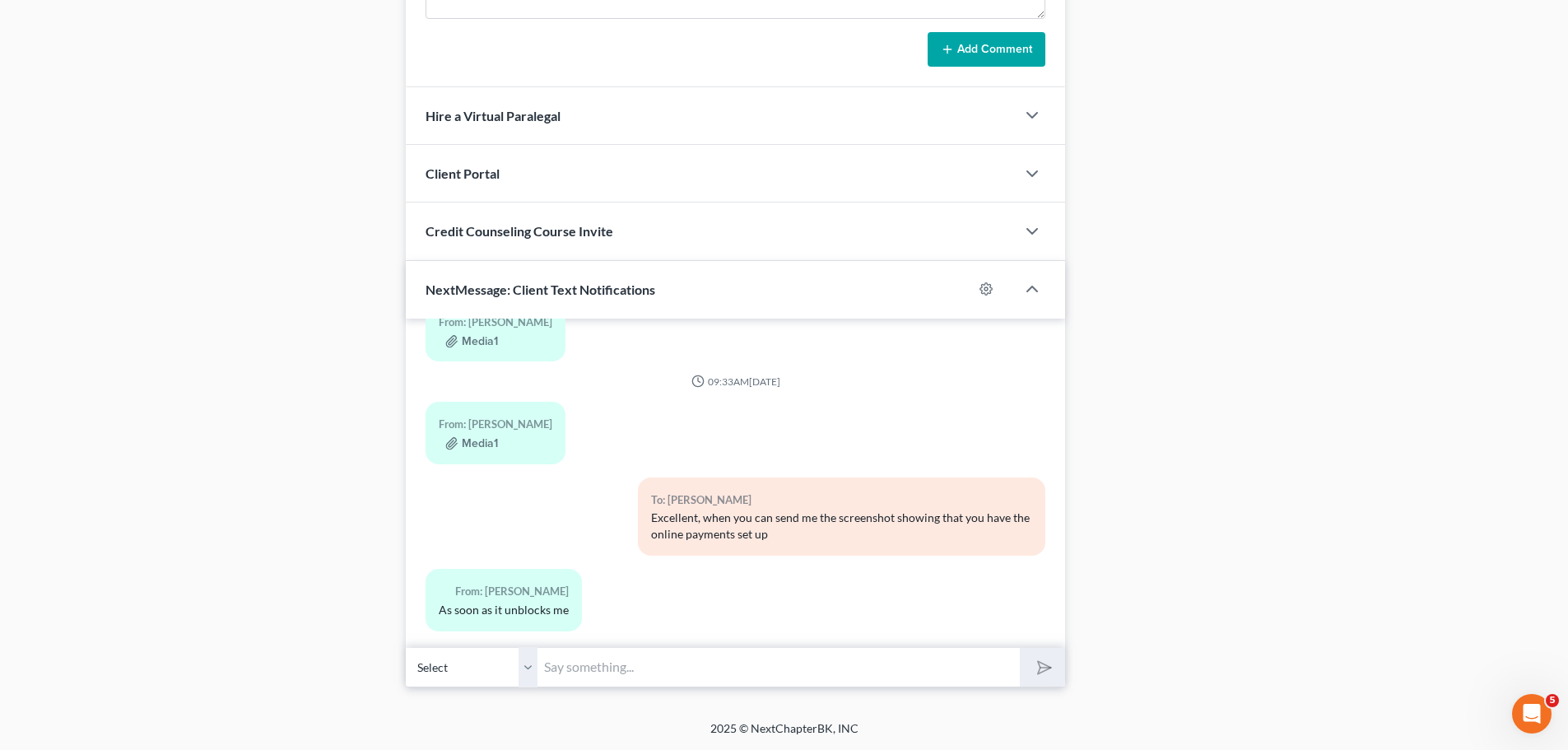
click at [671, 670] on input "text" at bounding box center [778, 667] width 482 height 41
type input "Thank you."
click at [1020, 648] on button "submit" at bounding box center [1042, 667] width 45 height 39
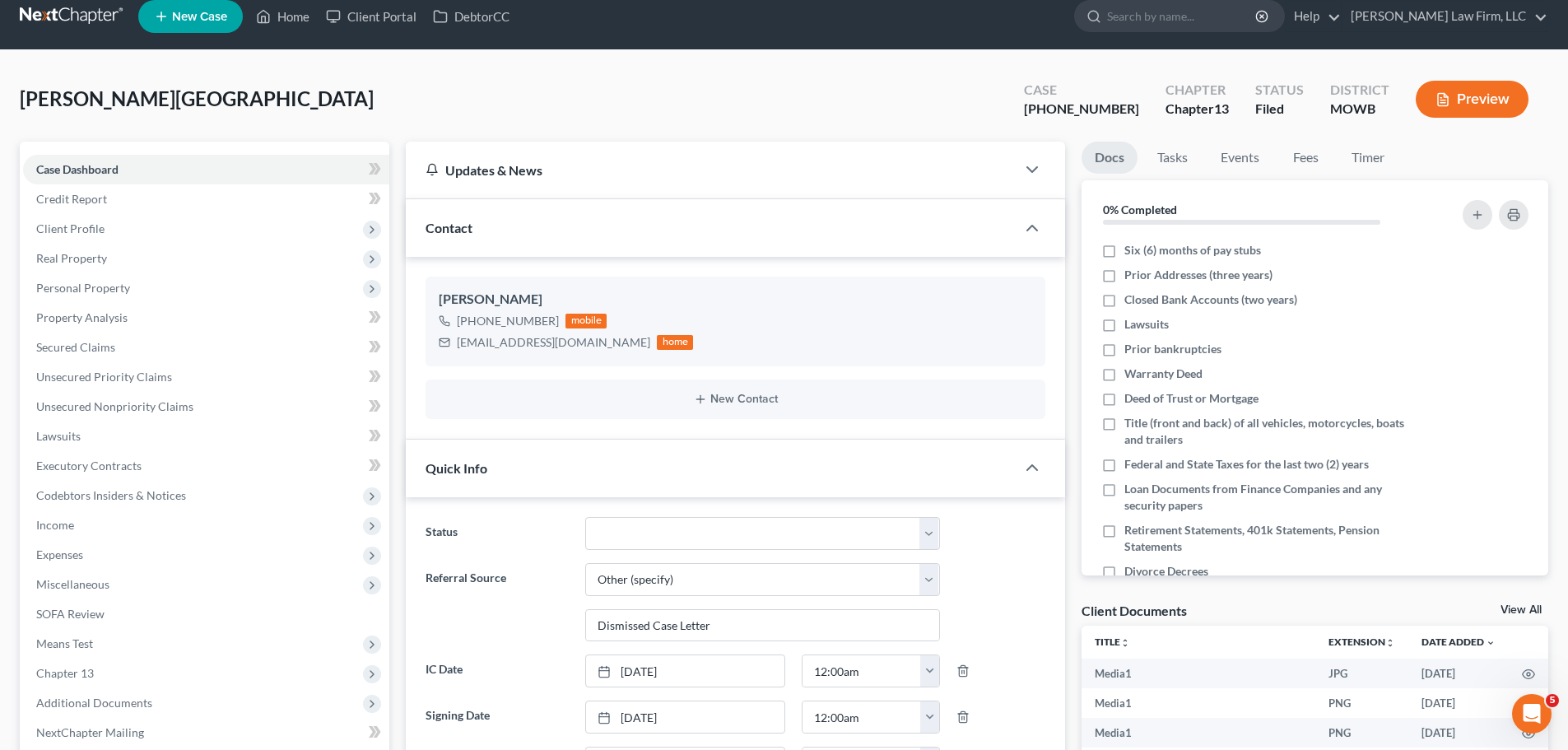
scroll to position [0, 0]
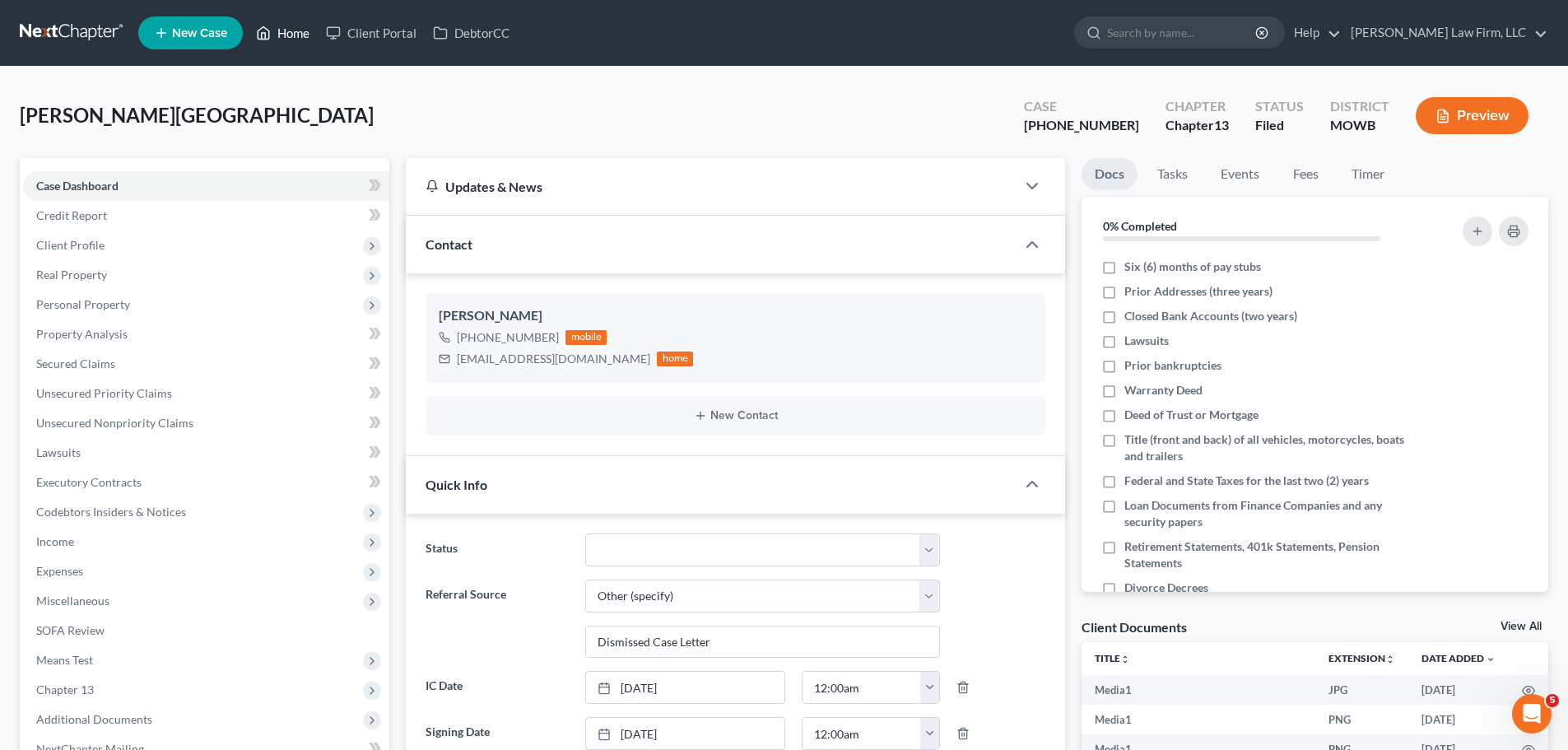
click at [286, 35] on link "Home" at bounding box center [282, 34] width 70 height 30
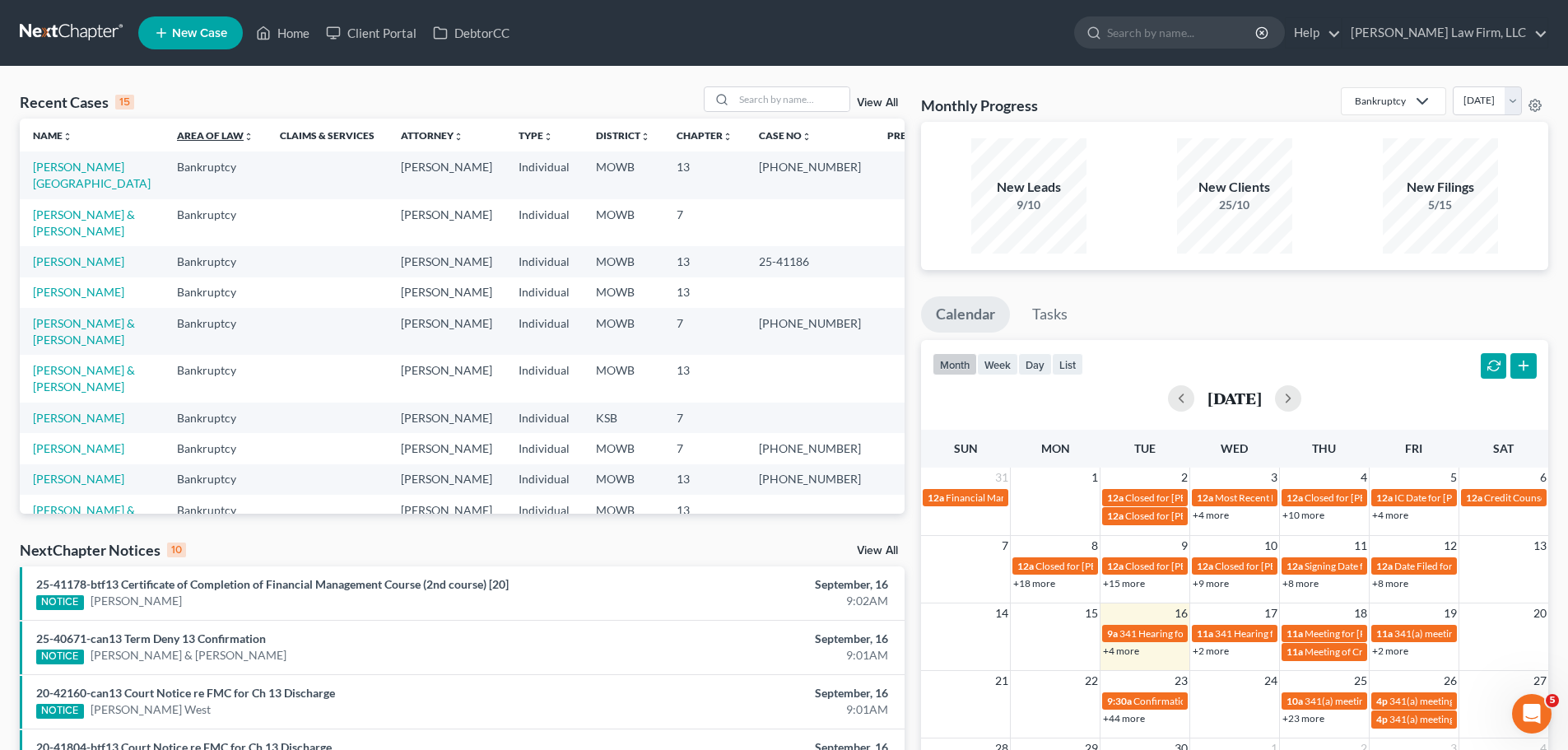
drag, startPoint x: 231, startPoint y: 96, endPoint x: 201, endPoint y: 129, distance: 44.6
click at [231, 96] on div "Recent Cases 15 View All" at bounding box center [462, 102] width 885 height 32
click at [814, 102] on input "search" at bounding box center [792, 99] width 115 height 24
type input "[PERSON_NAME]"
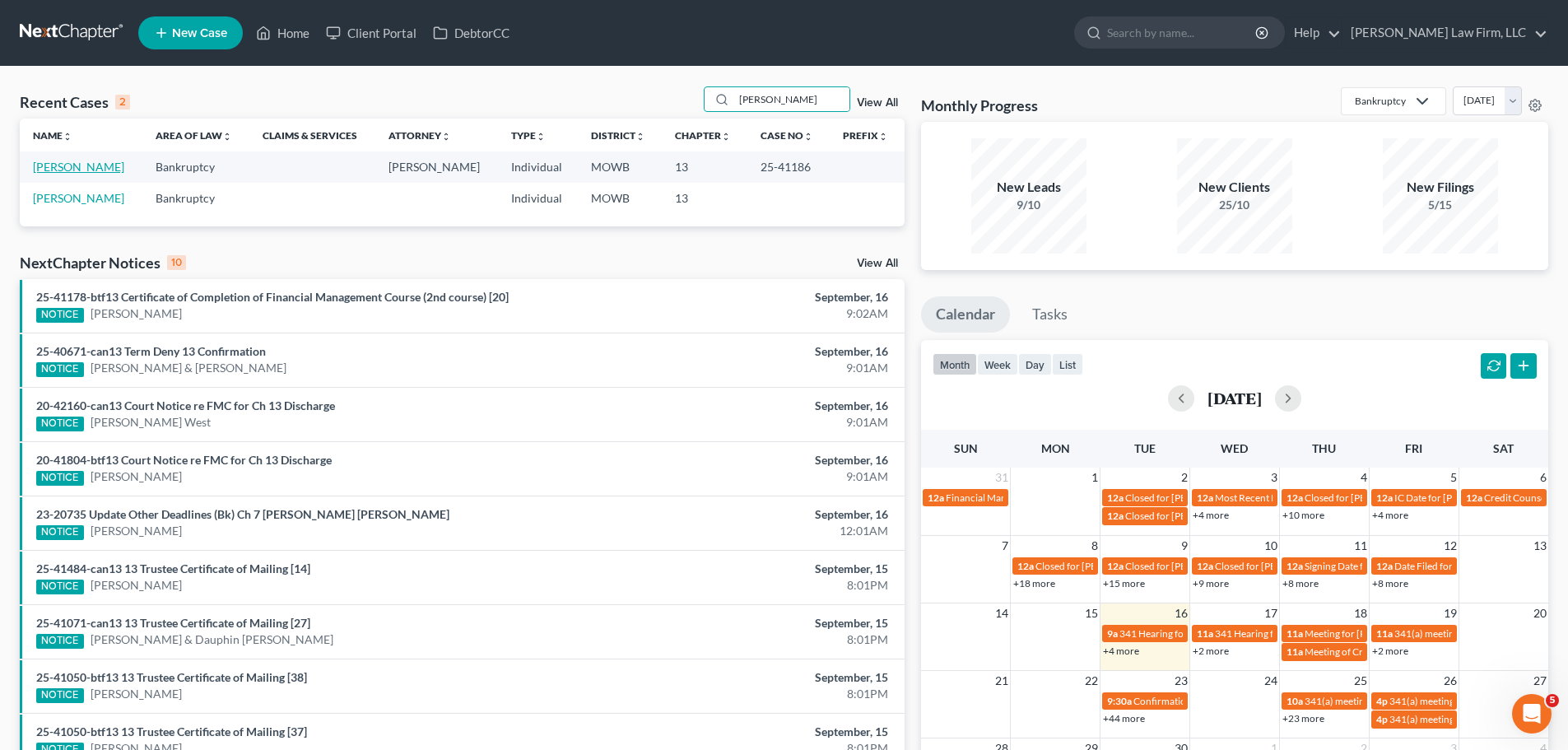
click at [67, 170] on link "[PERSON_NAME]" at bounding box center [78, 167] width 91 height 14
select select "3"
select select "4"
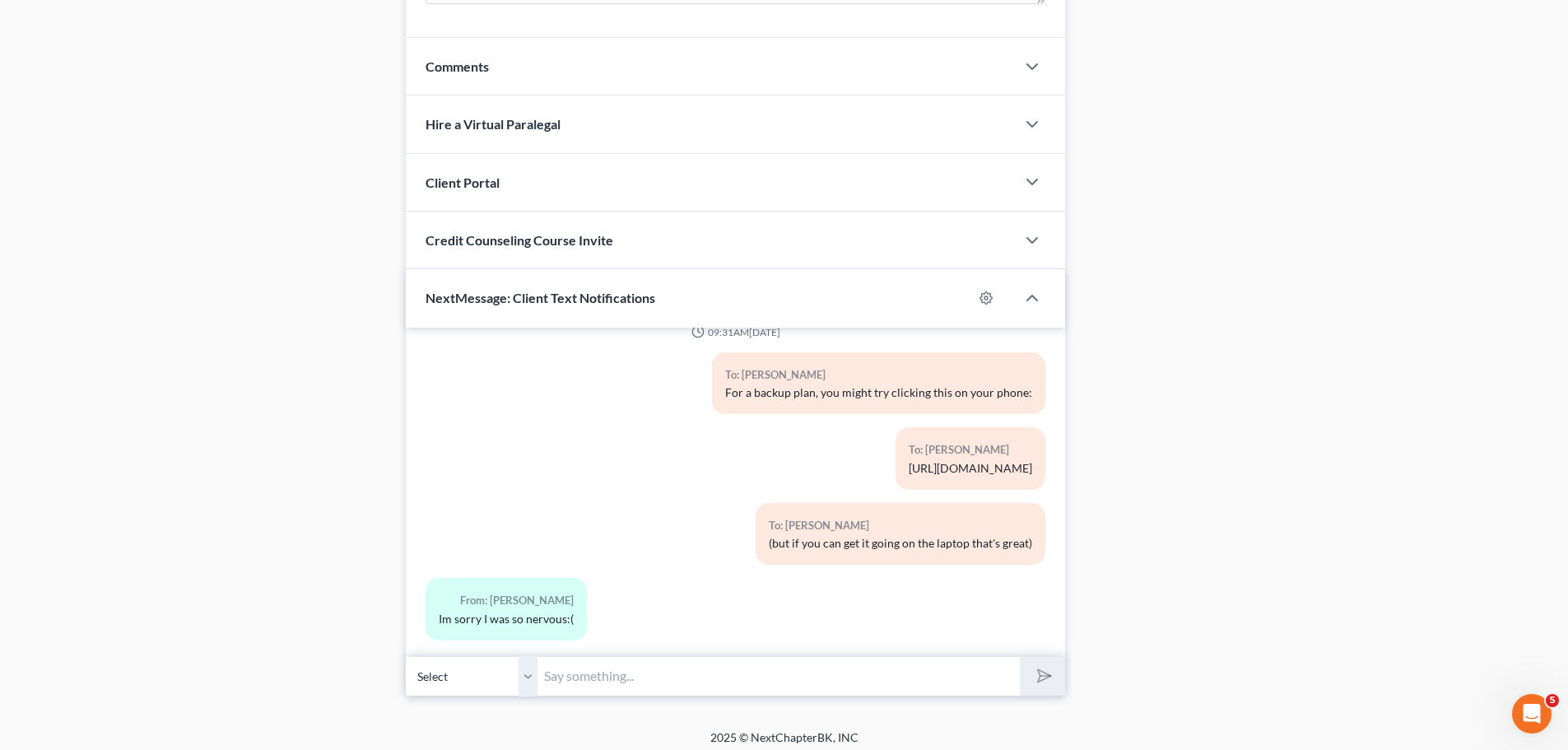
scroll to position [1384, 0]
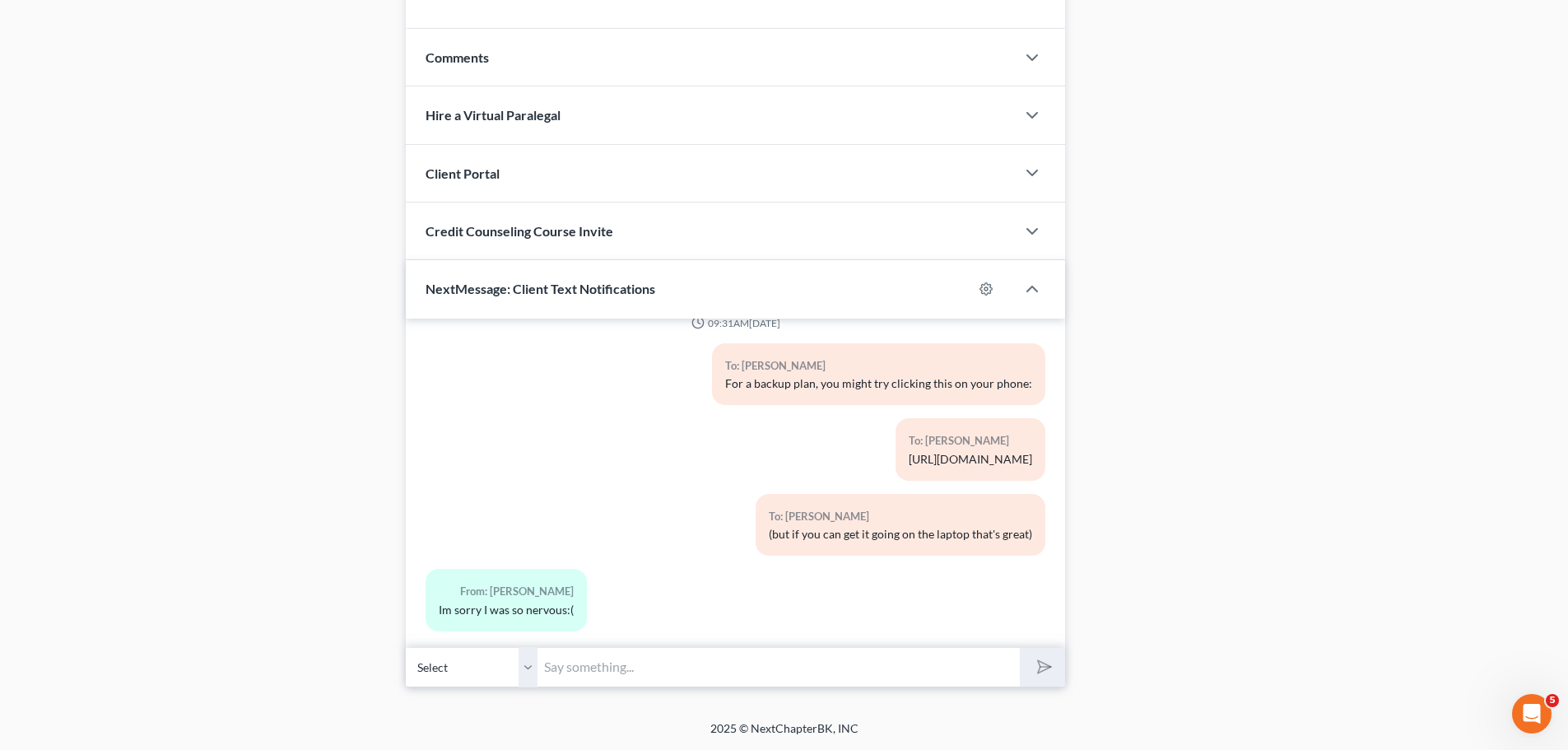
click at [579, 663] on input "text" at bounding box center [778, 667] width 482 height 41
type input "You did great!"
click at [1020, 648] on button "submit" at bounding box center [1042, 667] width 45 height 39
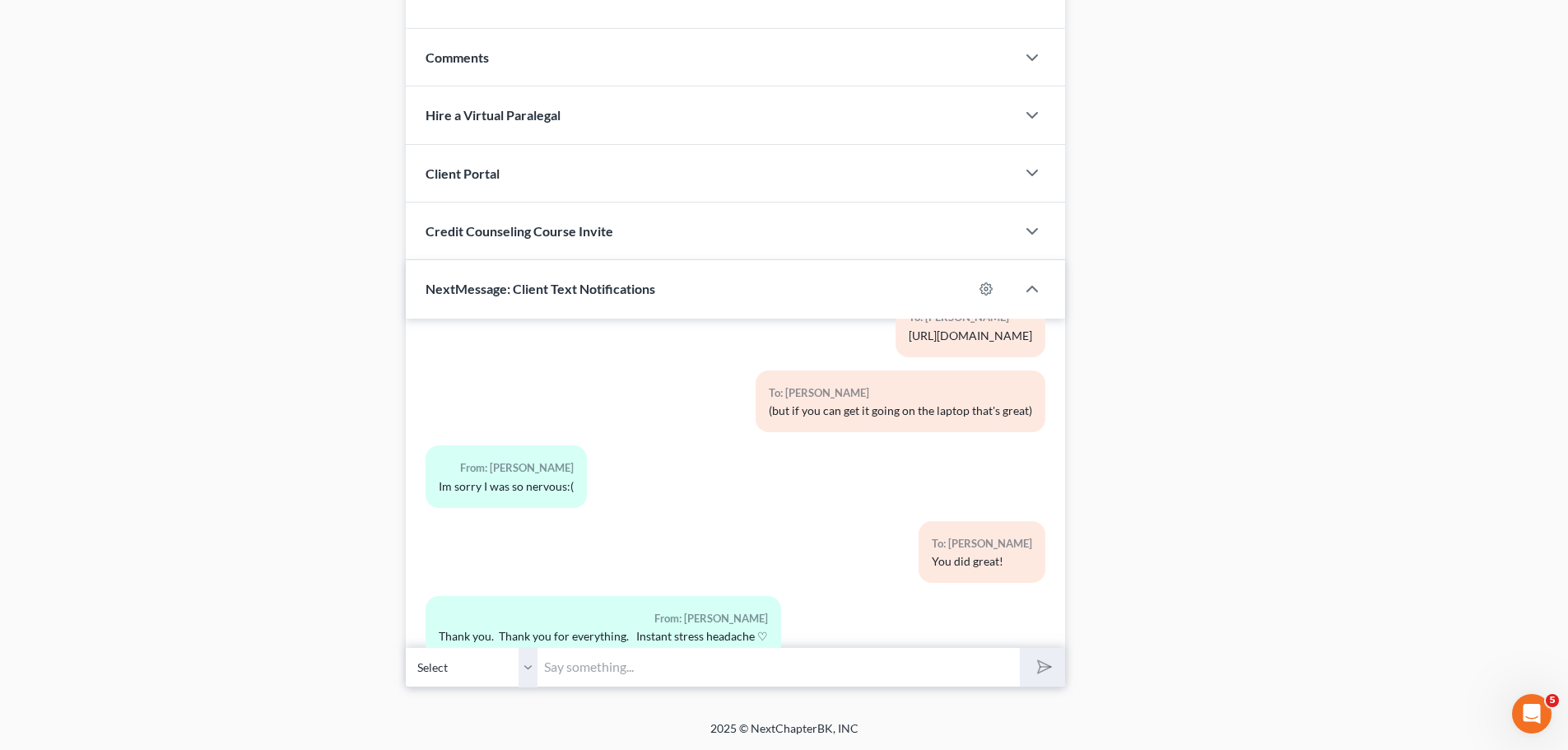
scroll to position [653, 0]
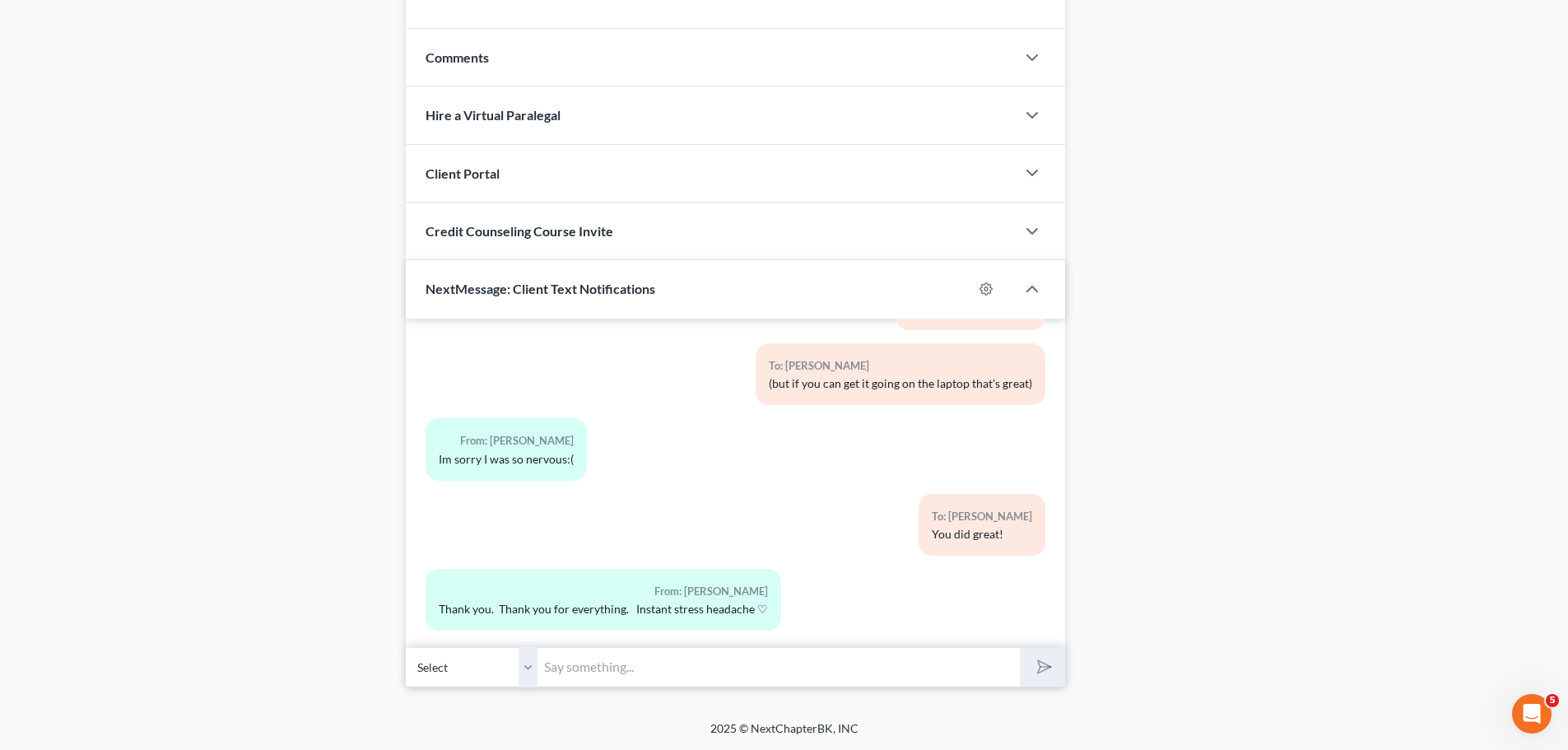
click at [682, 672] on input "text" at bounding box center [778, 667] width 482 height 41
type input "Hopefully it goes as swiftly as it came."
click at [1020, 648] on button "submit" at bounding box center [1042, 667] width 45 height 39
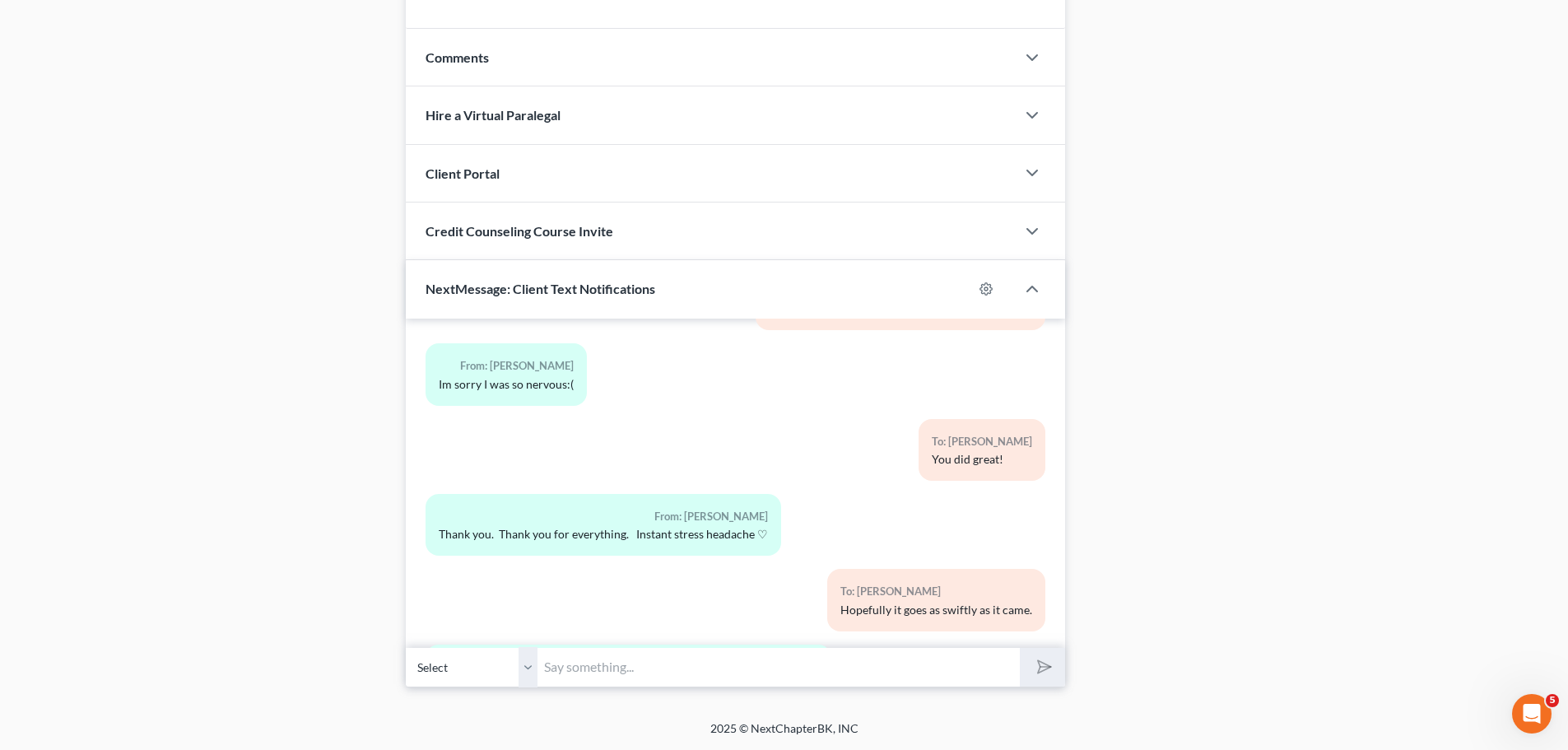
scroll to position [803, 0]
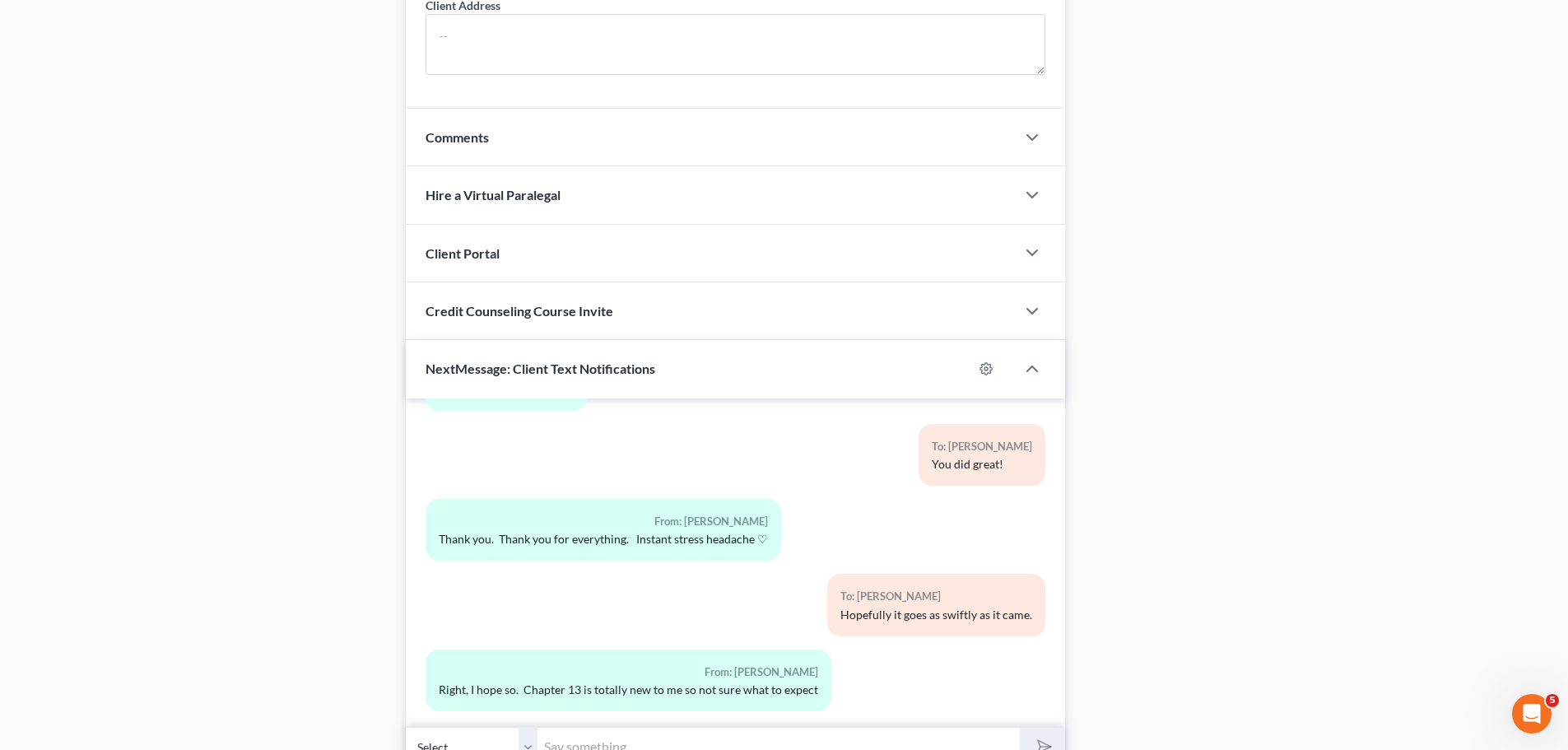
scroll to position [1384, 0]
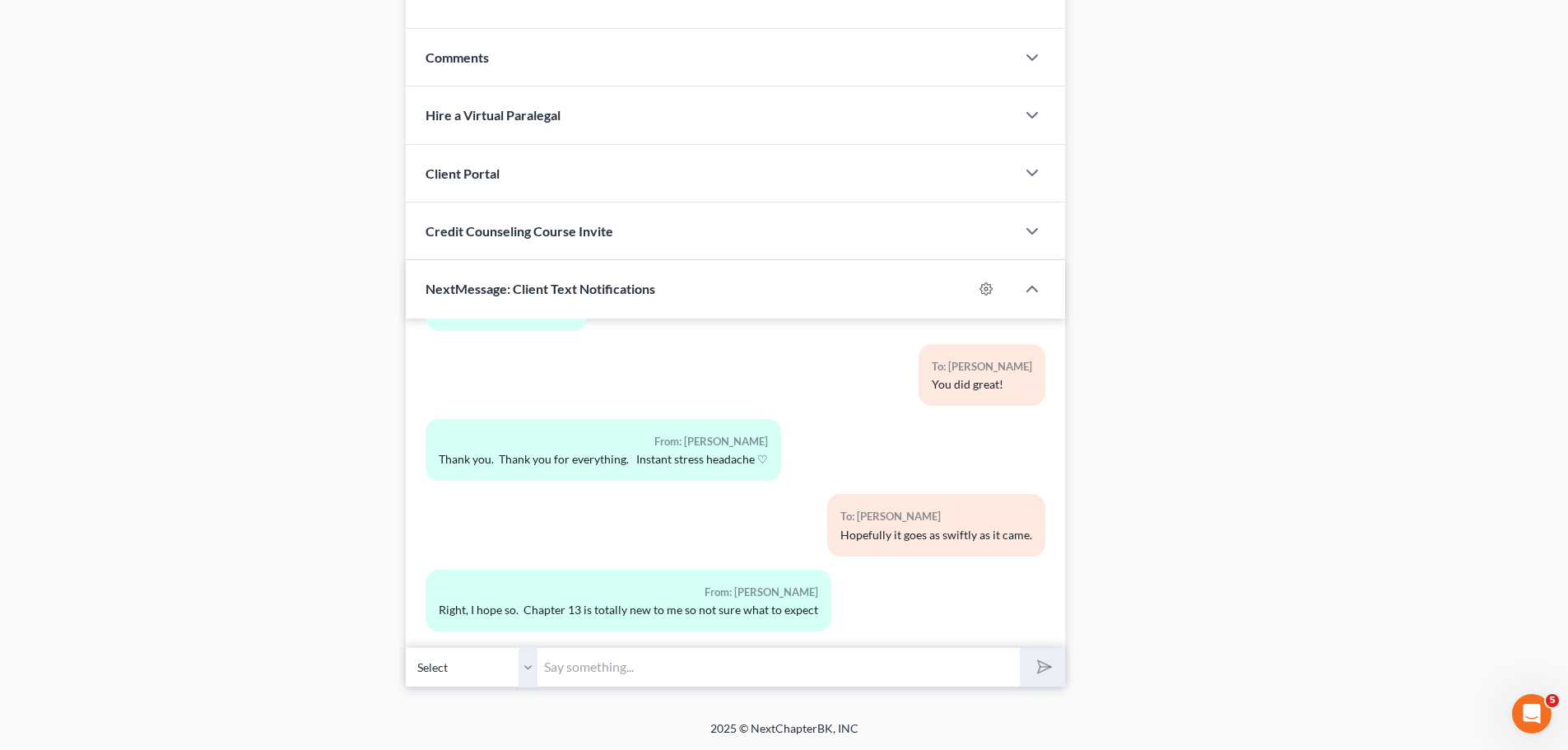
click at [586, 669] on input "text" at bounding box center [778, 667] width 482 height 41
type input "Well, so far so good."
click at [1020, 648] on button "submit" at bounding box center [1042, 667] width 45 height 39
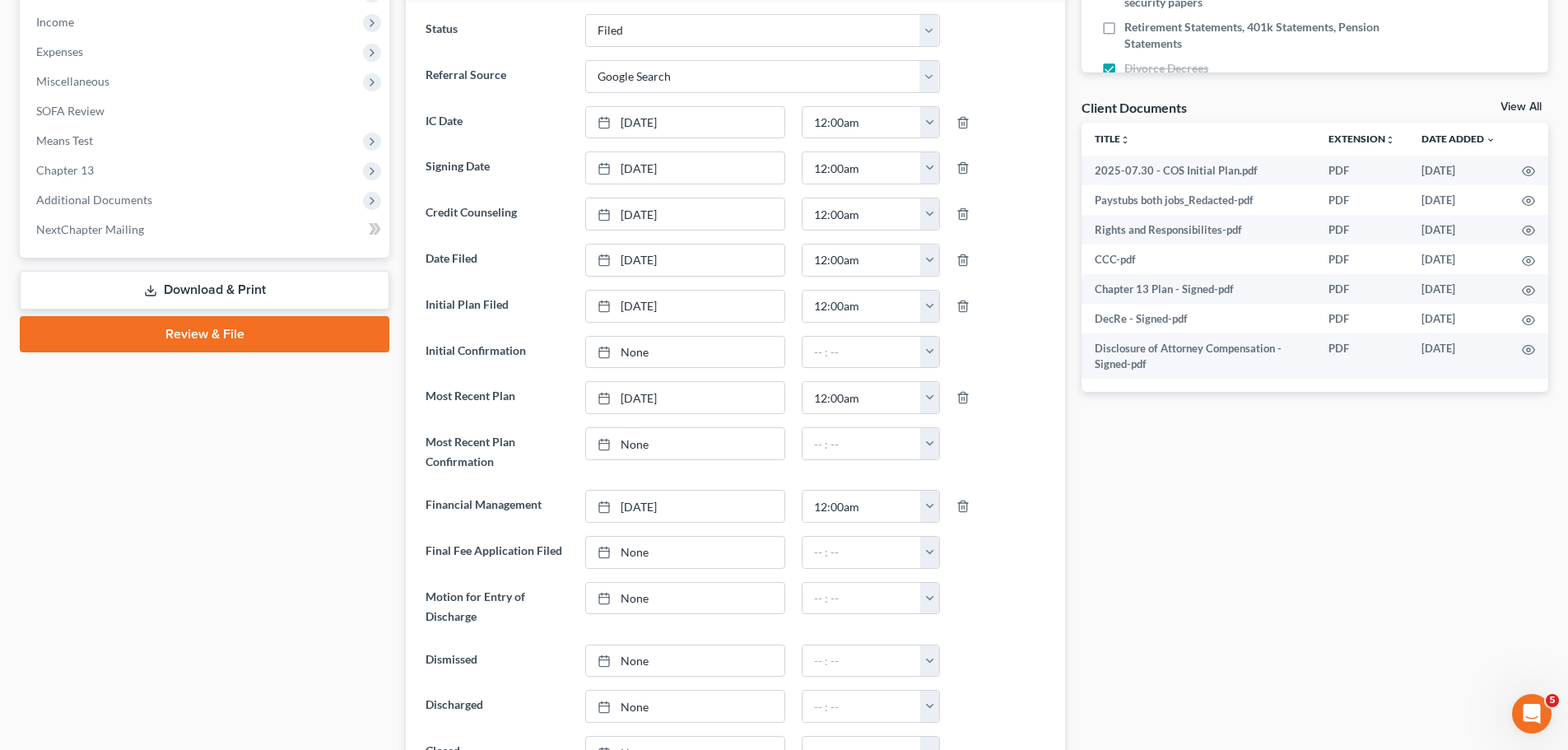
scroll to position [0, 0]
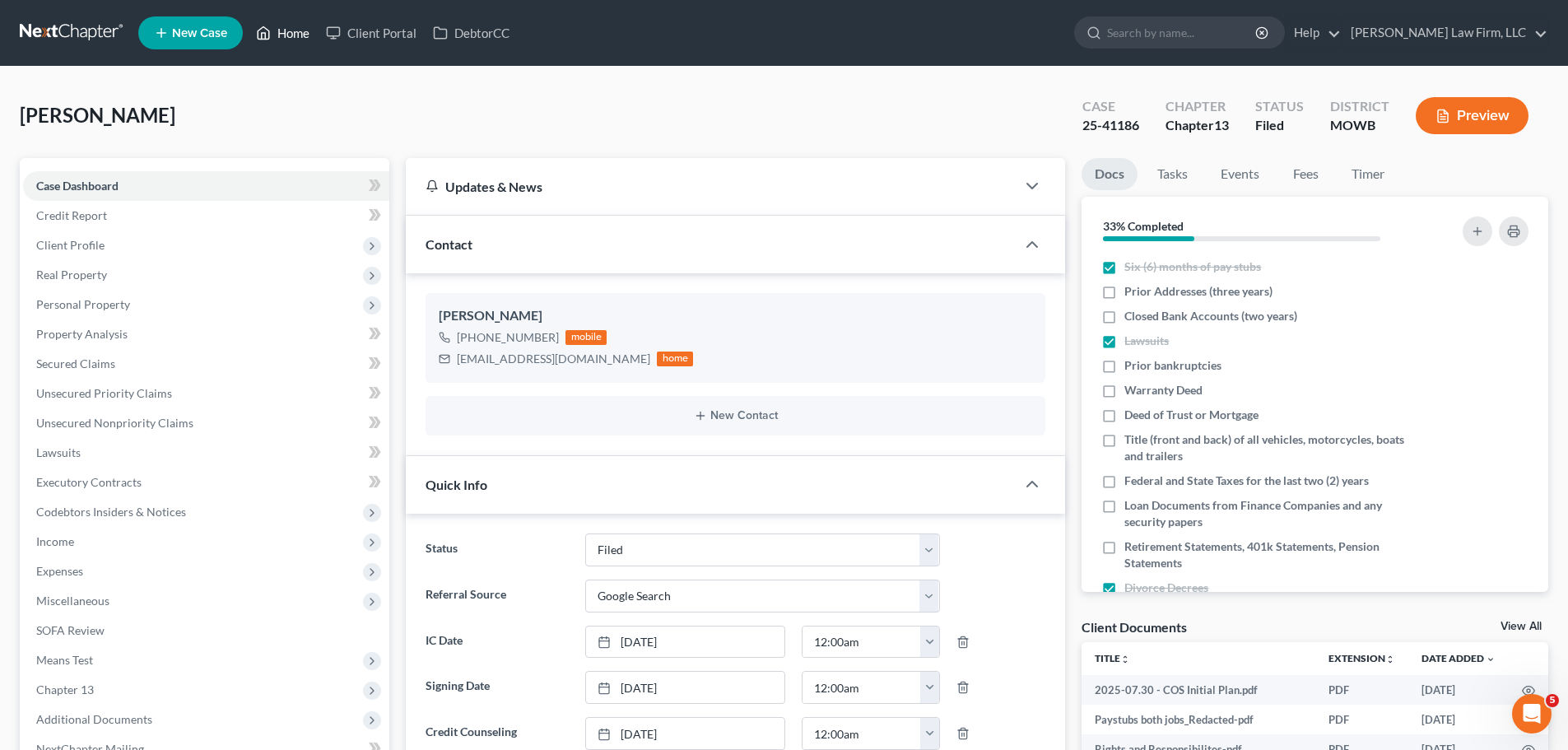
click at [307, 35] on link "Home" at bounding box center [282, 34] width 70 height 30
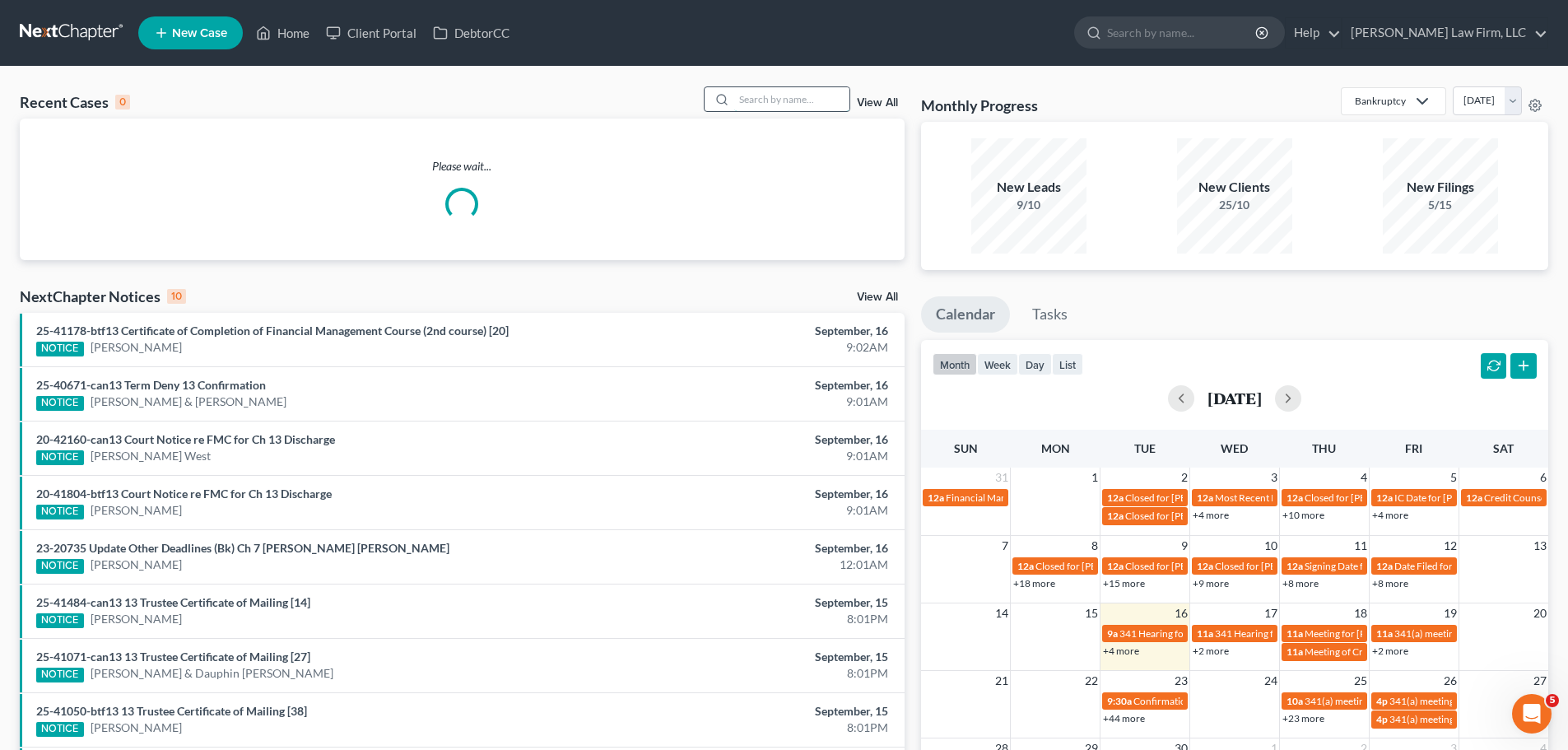
click at [805, 102] on input "search" at bounding box center [792, 99] width 115 height 24
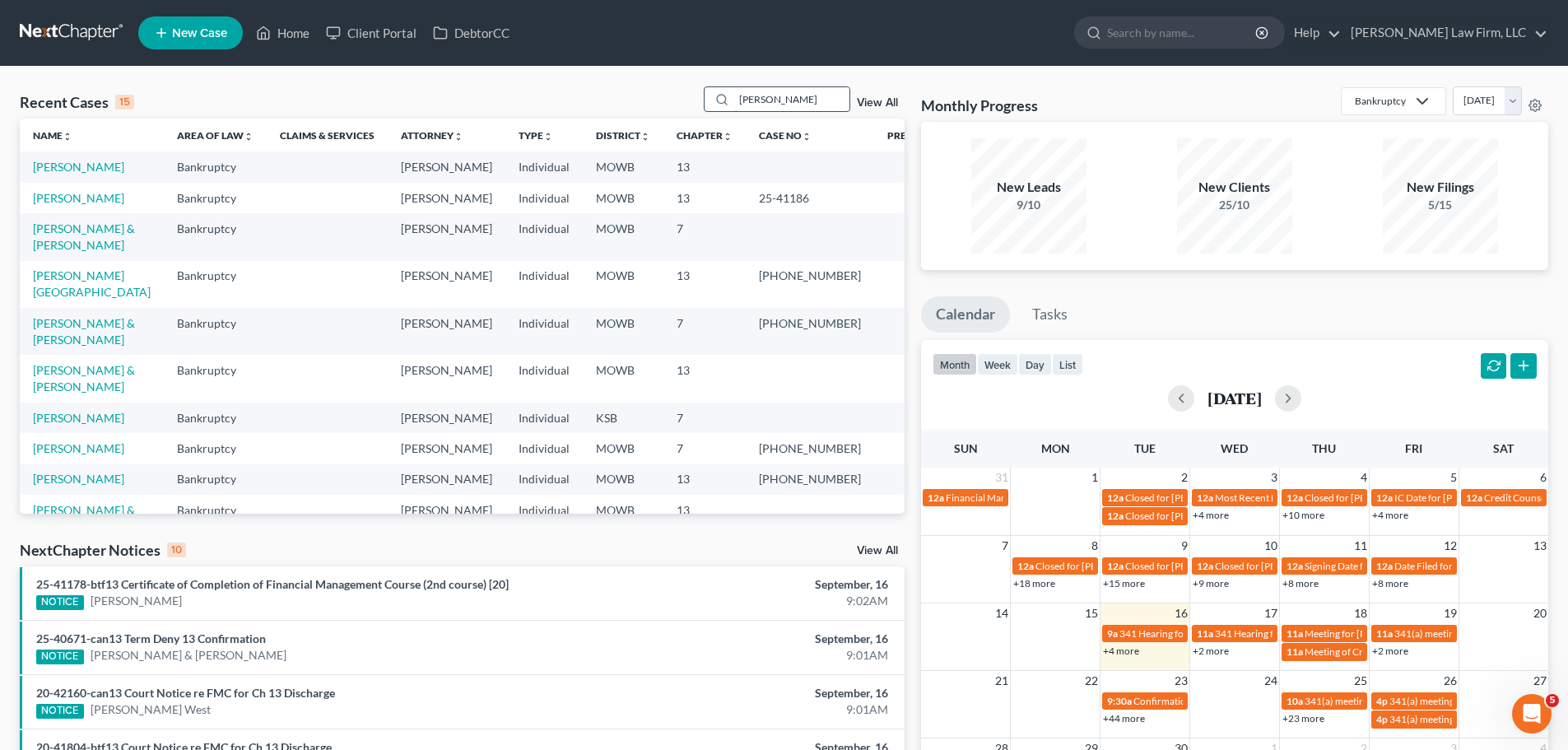
type input "[PERSON_NAME]"
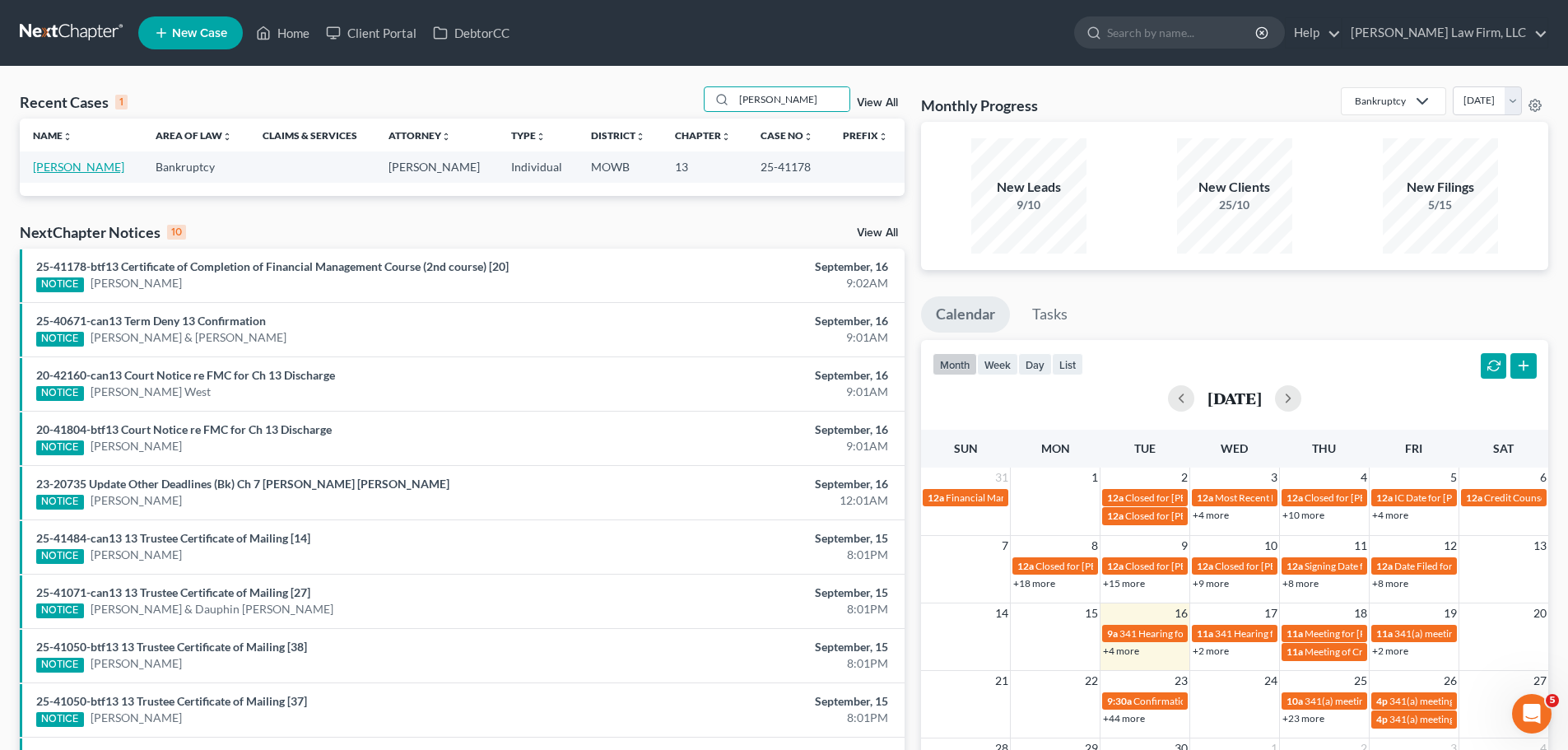
click at [66, 163] on link "[PERSON_NAME]" at bounding box center [78, 167] width 91 height 14
select select "4"
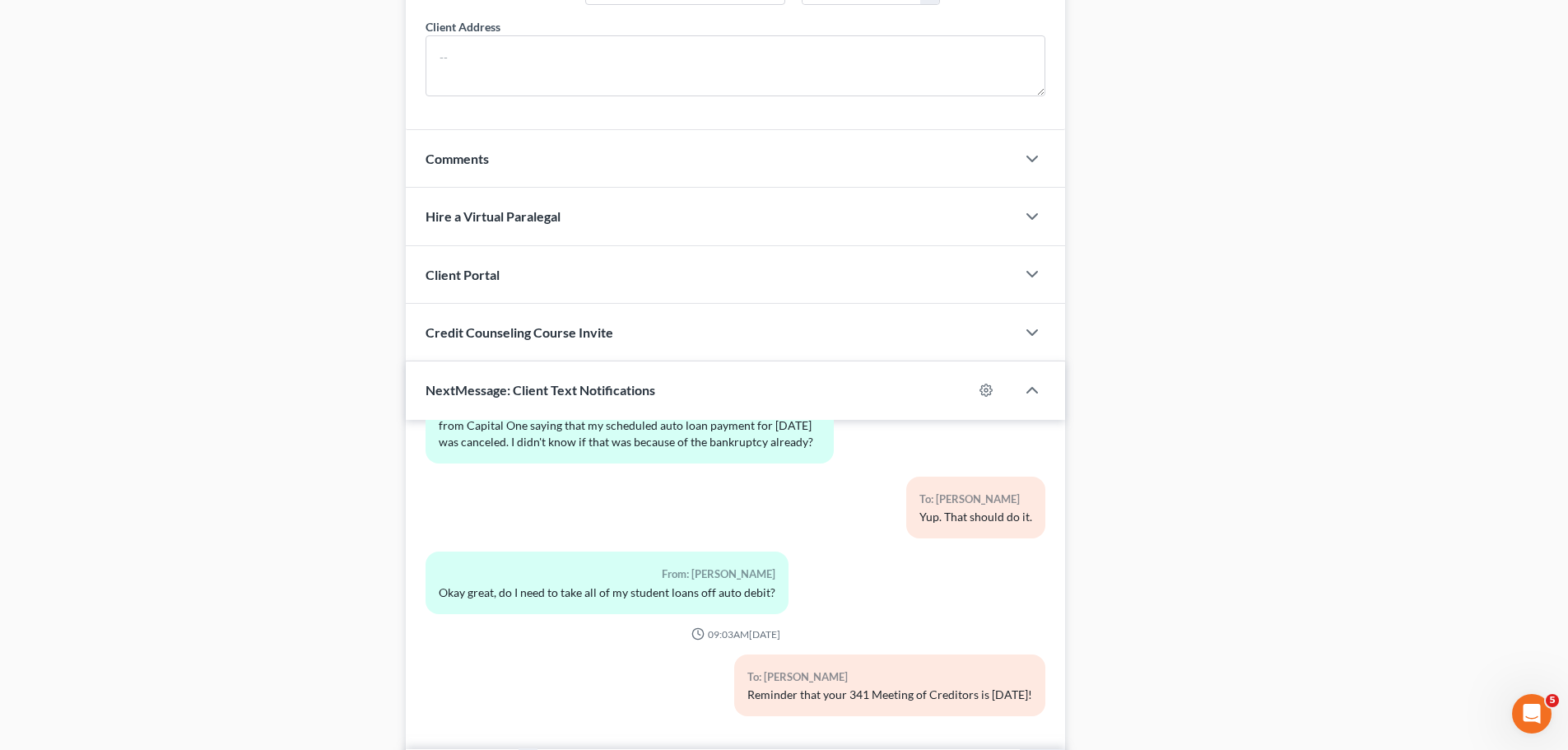
scroll to position [1384, 0]
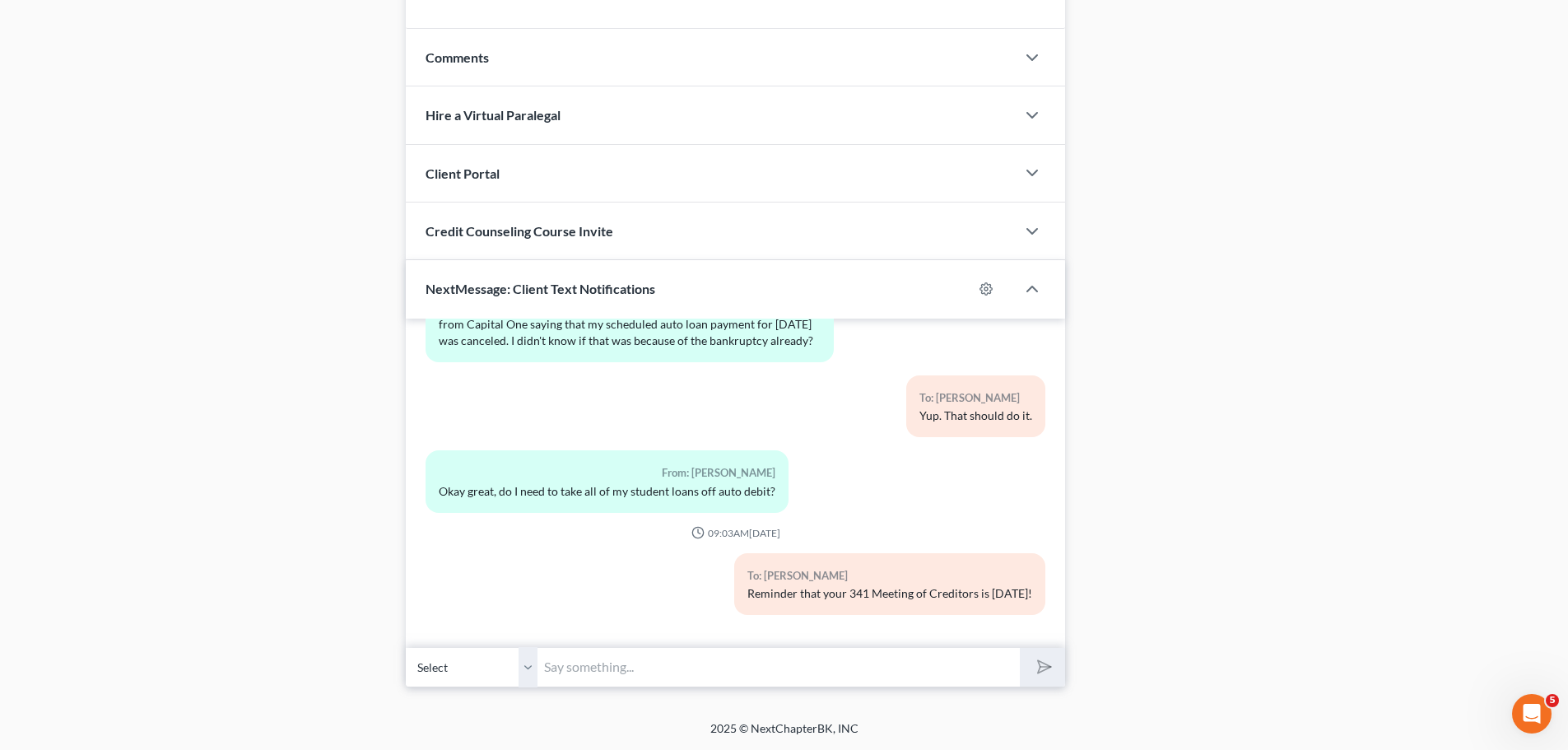
click at [593, 657] on input "text" at bounding box center [778, 667] width 482 height 41
type input "Perfect work there."
click at [1020, 648] on button "submit" at bounding box center [1042, 667] width 45 height 39
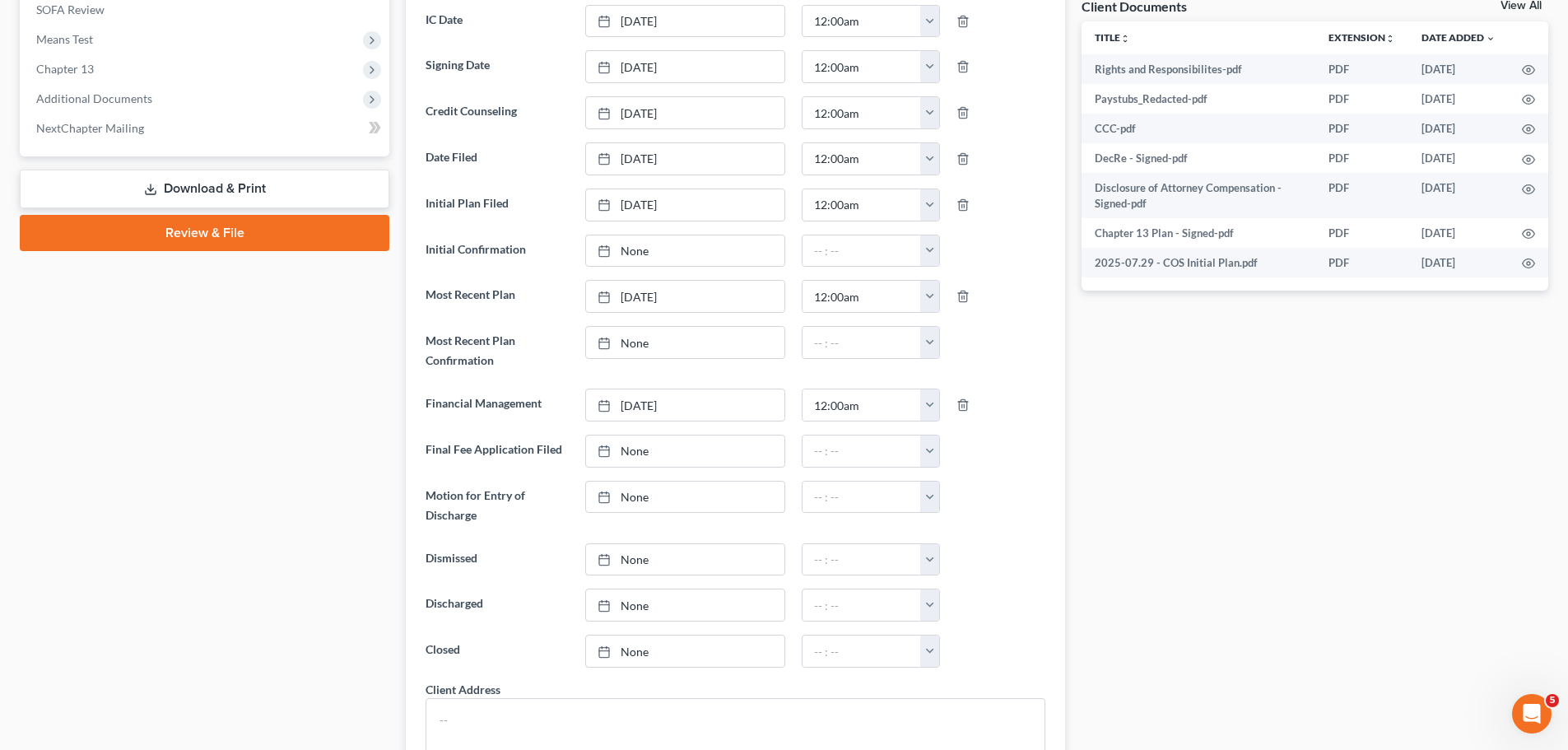
scroll to position [0, 0]
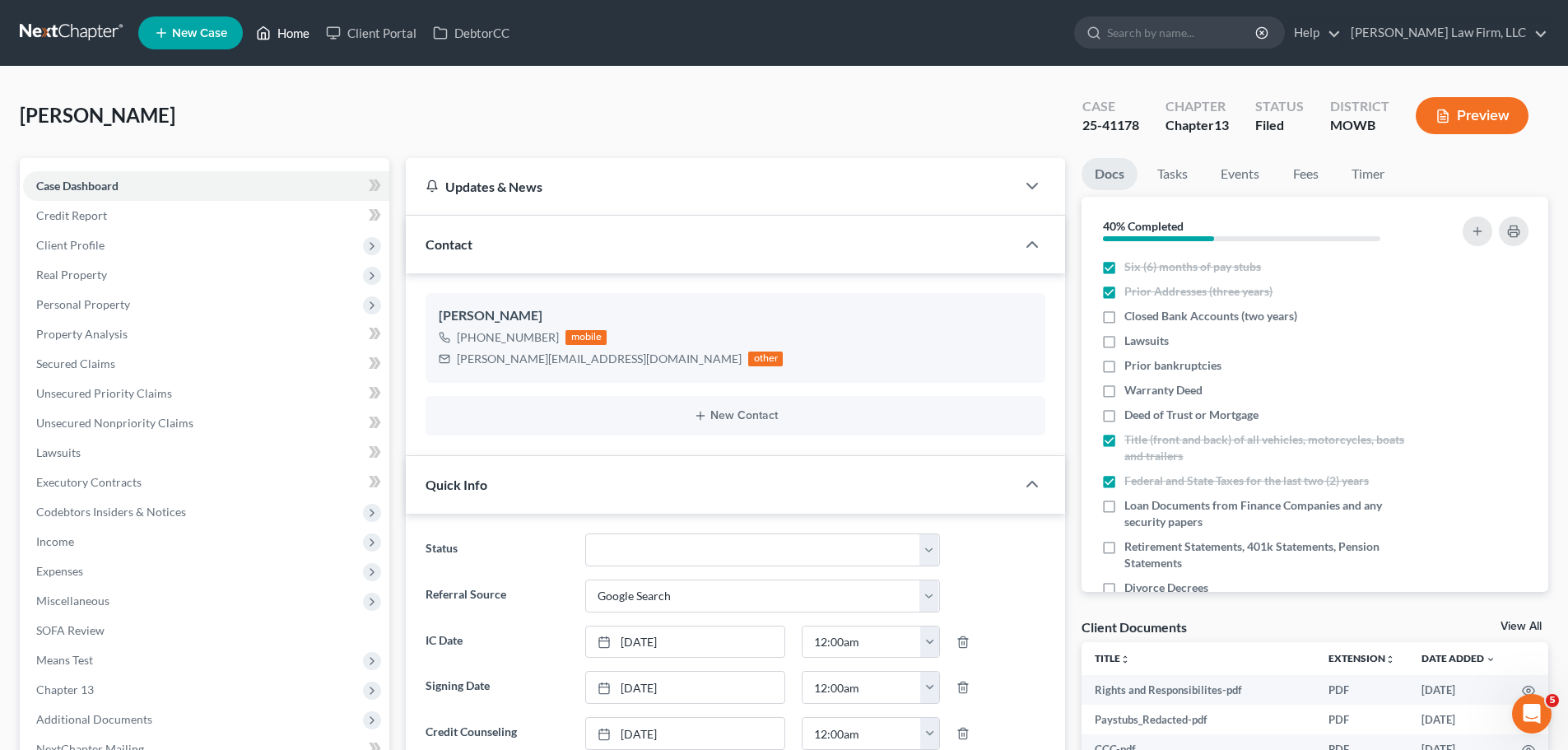
click at [300, 42] on link "Home" at bounding box center [282, 34] width 70 height 30
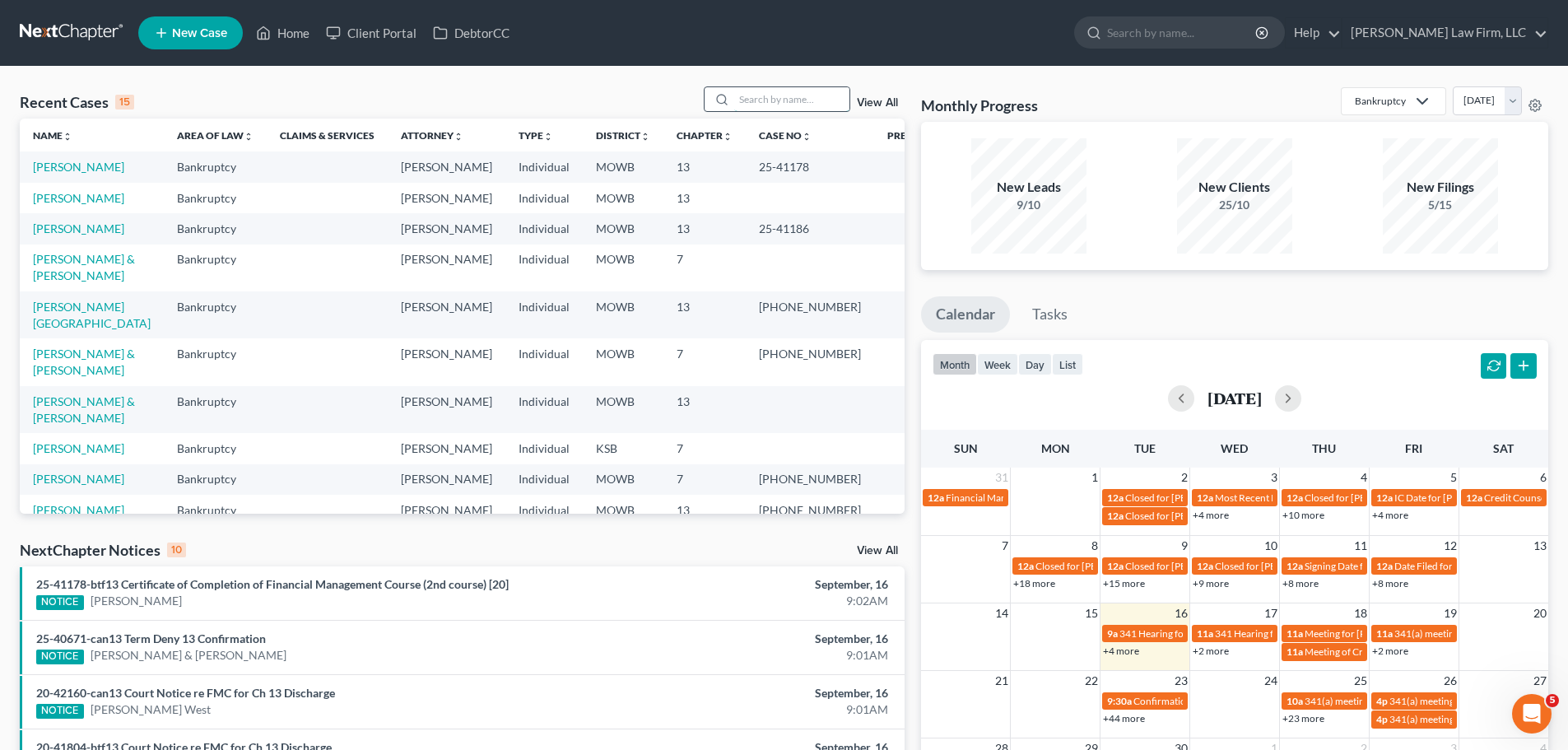
click at [793, 102] on input "search" at bounding box center [792, 99] width 115 height 24
type input "c"
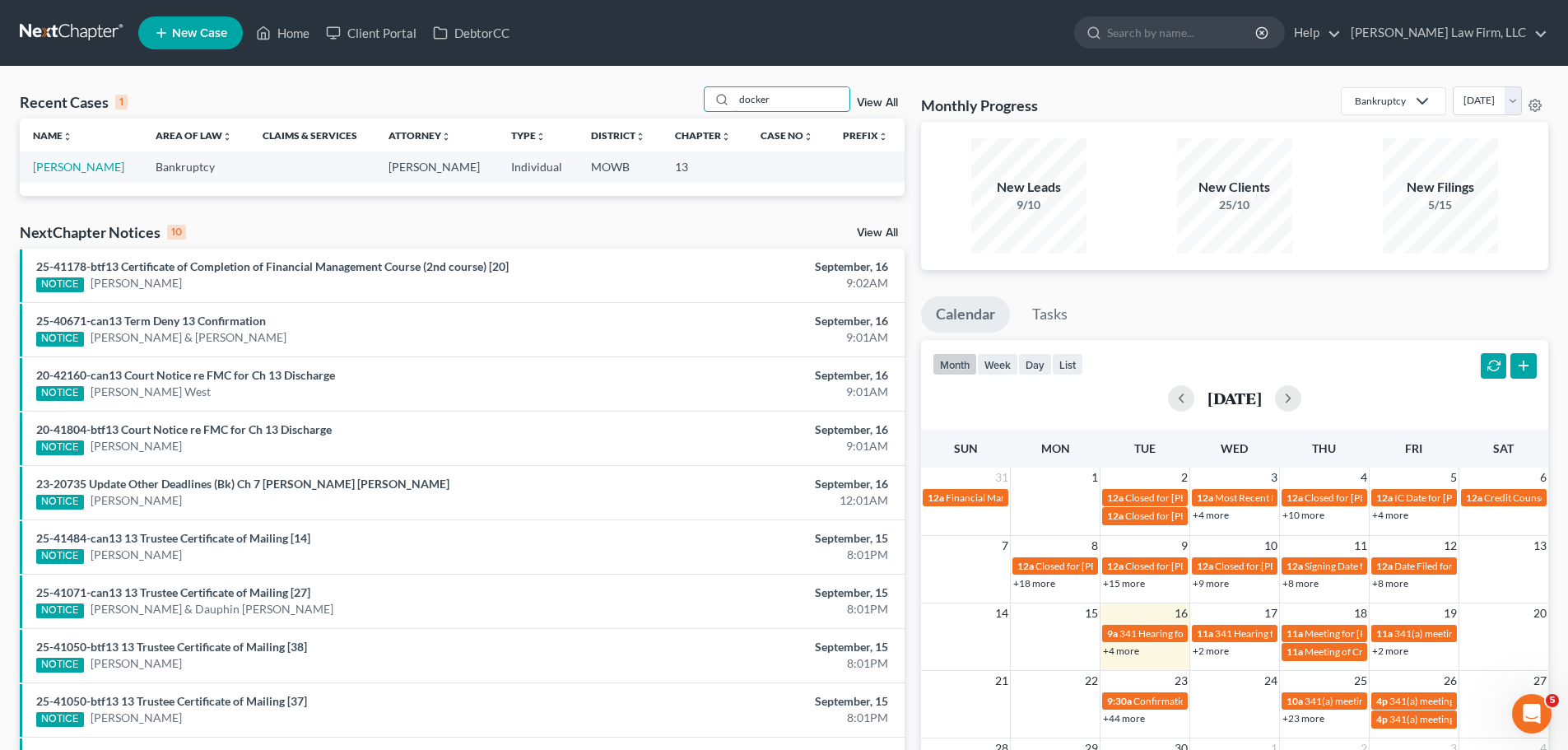
type input "docker"
click at [70, 154] on td "[PERSON_NAME]" at bounding box center [80, 166] width 123 height 30
click at [64, 165] on link "[PERSON_NAME]" at bounding box center [78, 167] width 91 height 14
select select "4"
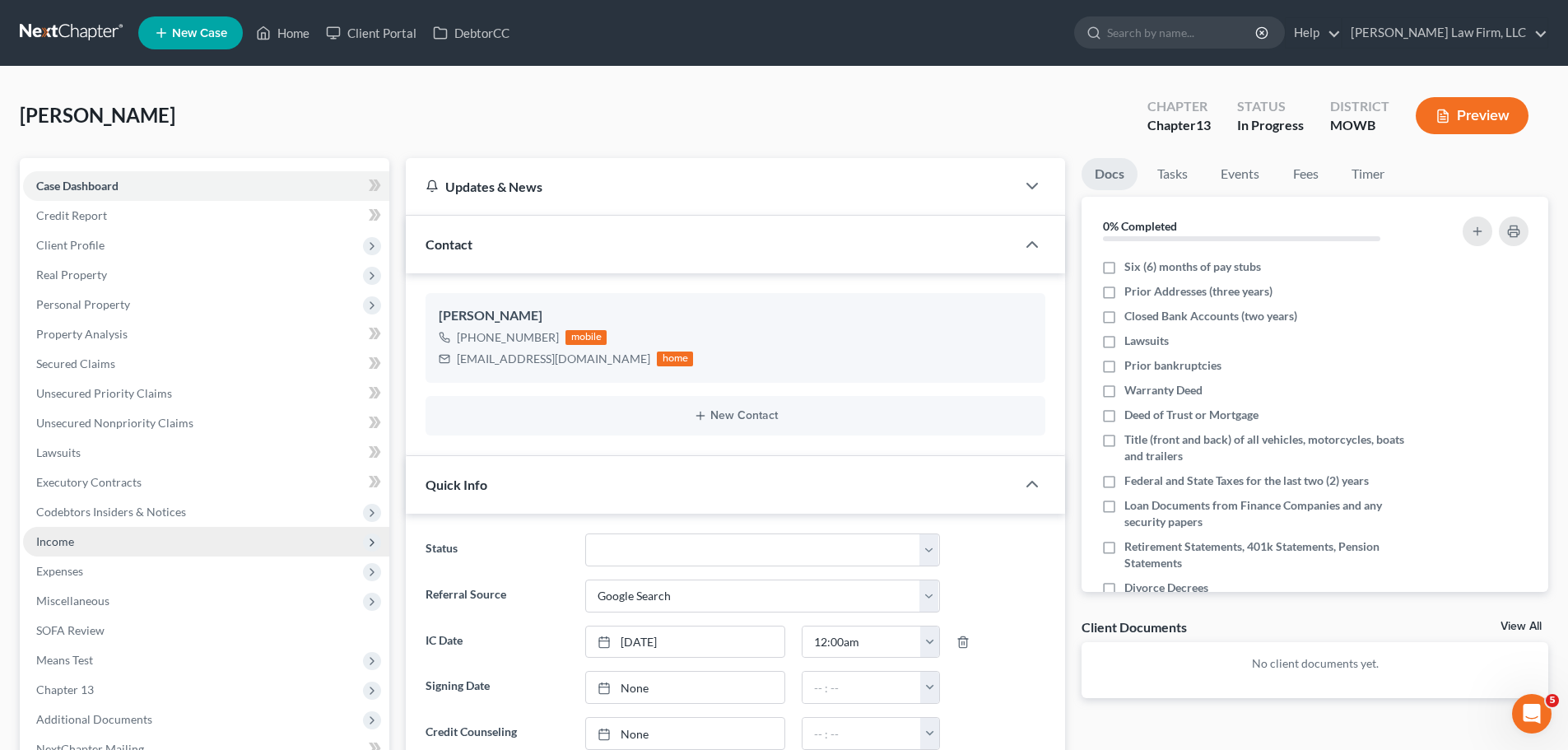
click at [114, 545] on span "Income" at bounding box center [206, 542] width 367 height 30
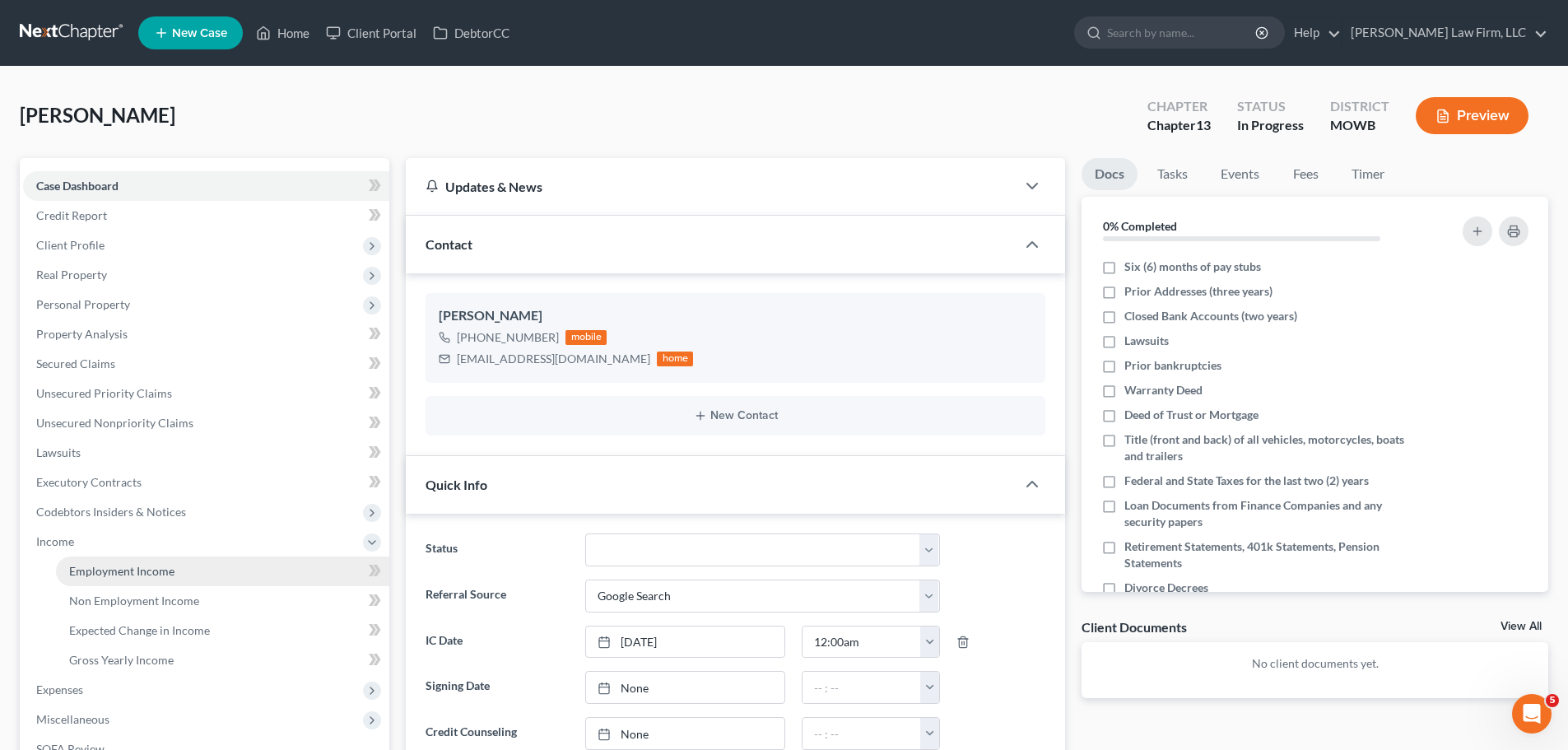
click at [163, 573] on span "Employment Income" at bounding box center [121, 571] width 105 height 14
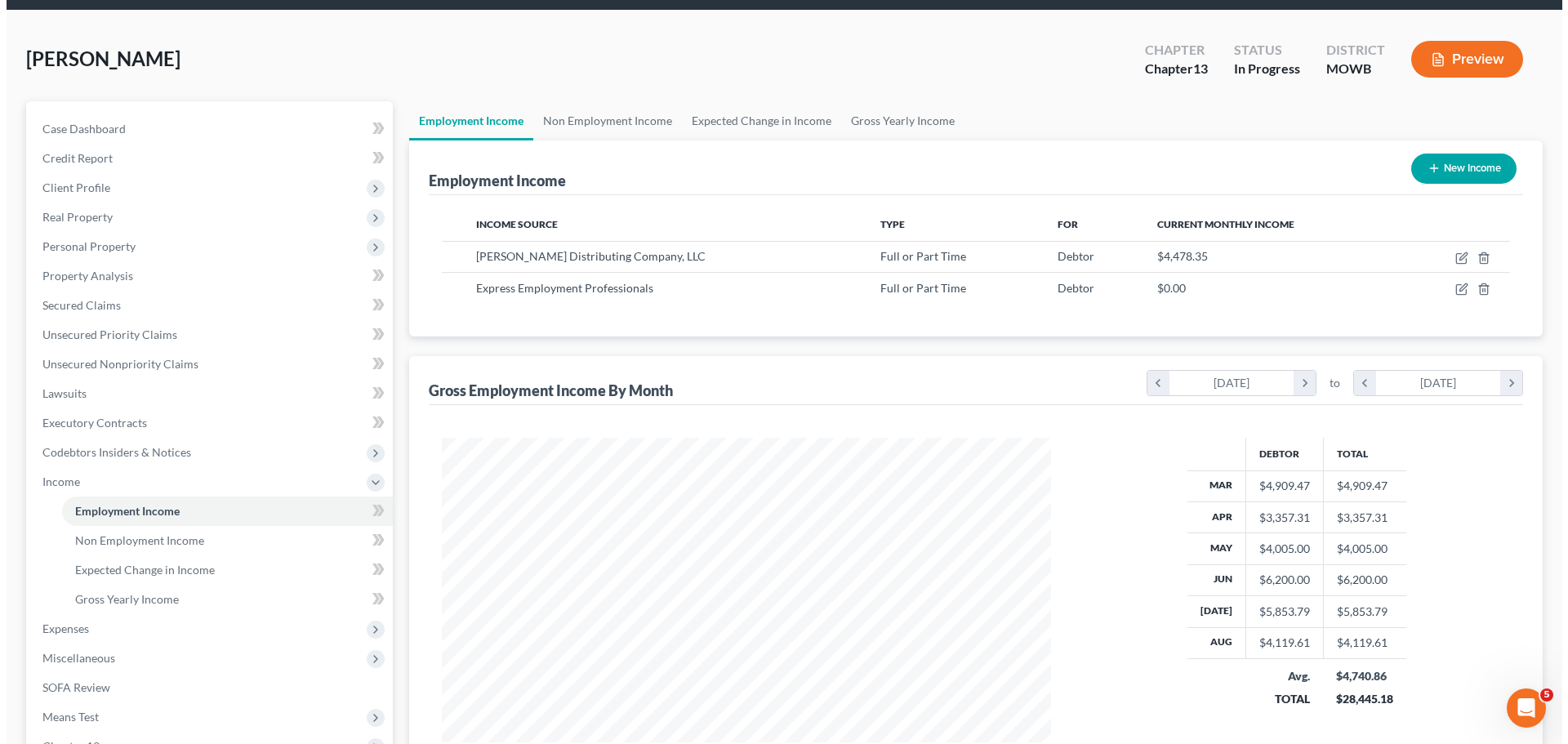
scroll to position [81, 0]
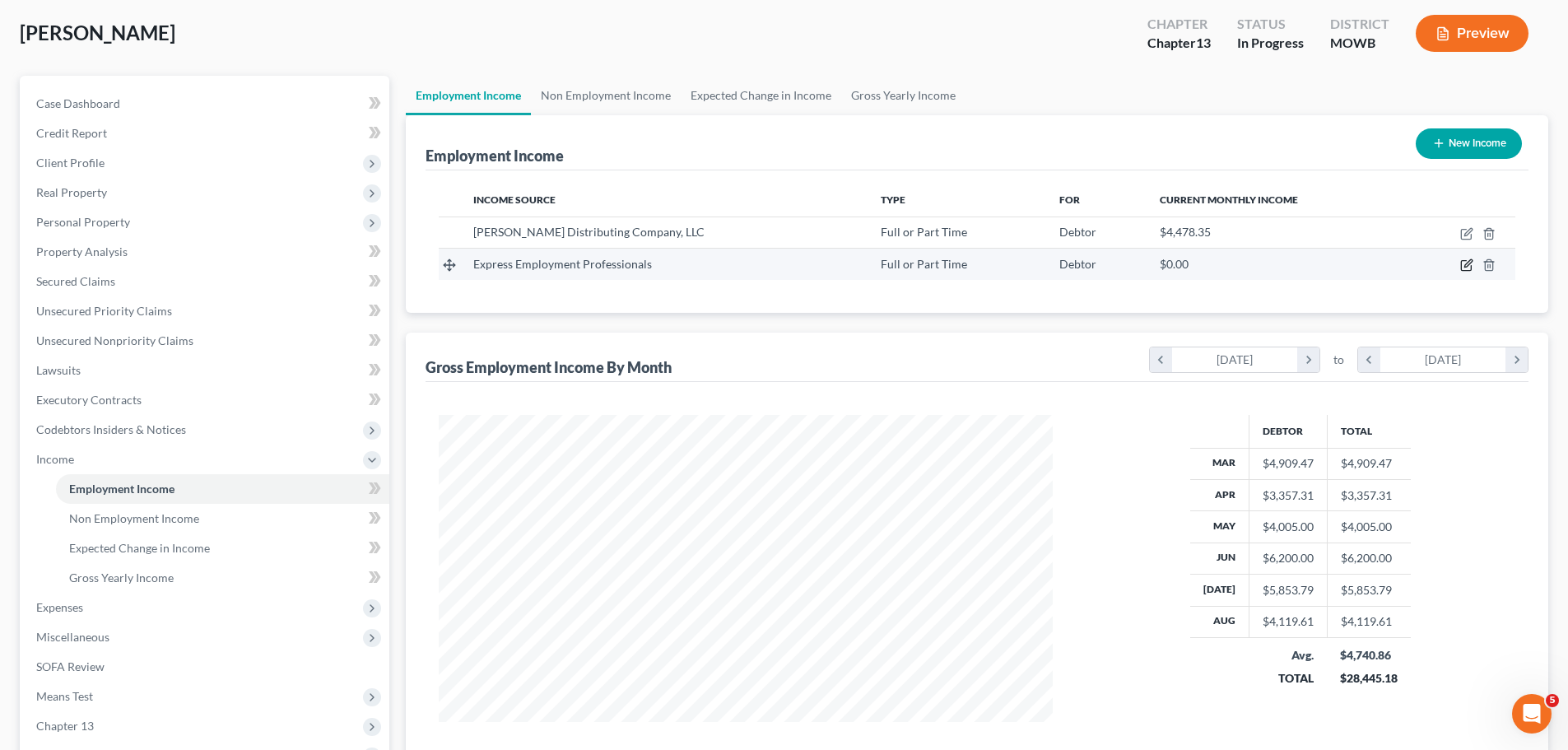
click at [1465, 268] on icon "button" at bounding box center [1468, 263] width 7 height 7
select select "0"
select select "37"
select select "3"
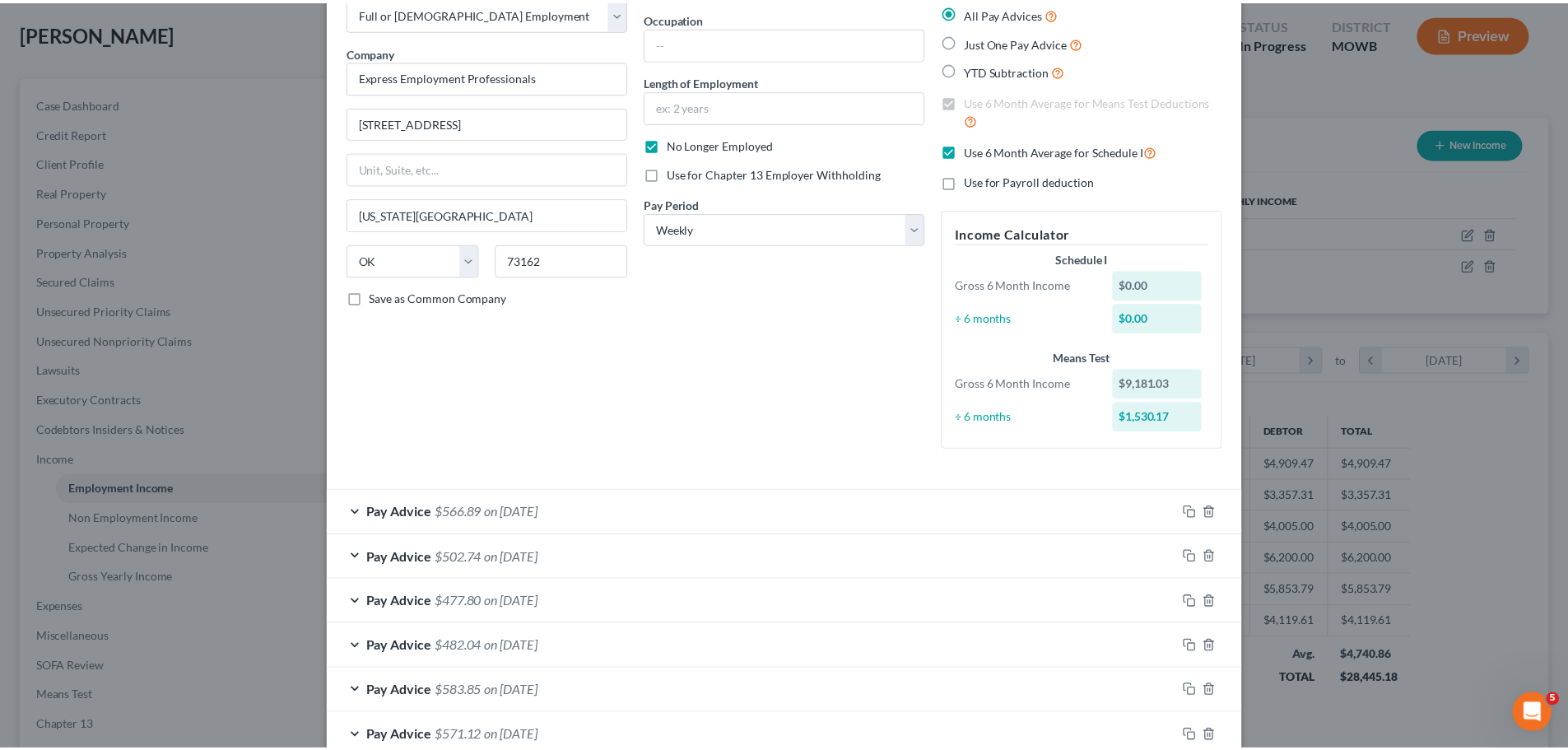
scroll to position [374, 0]
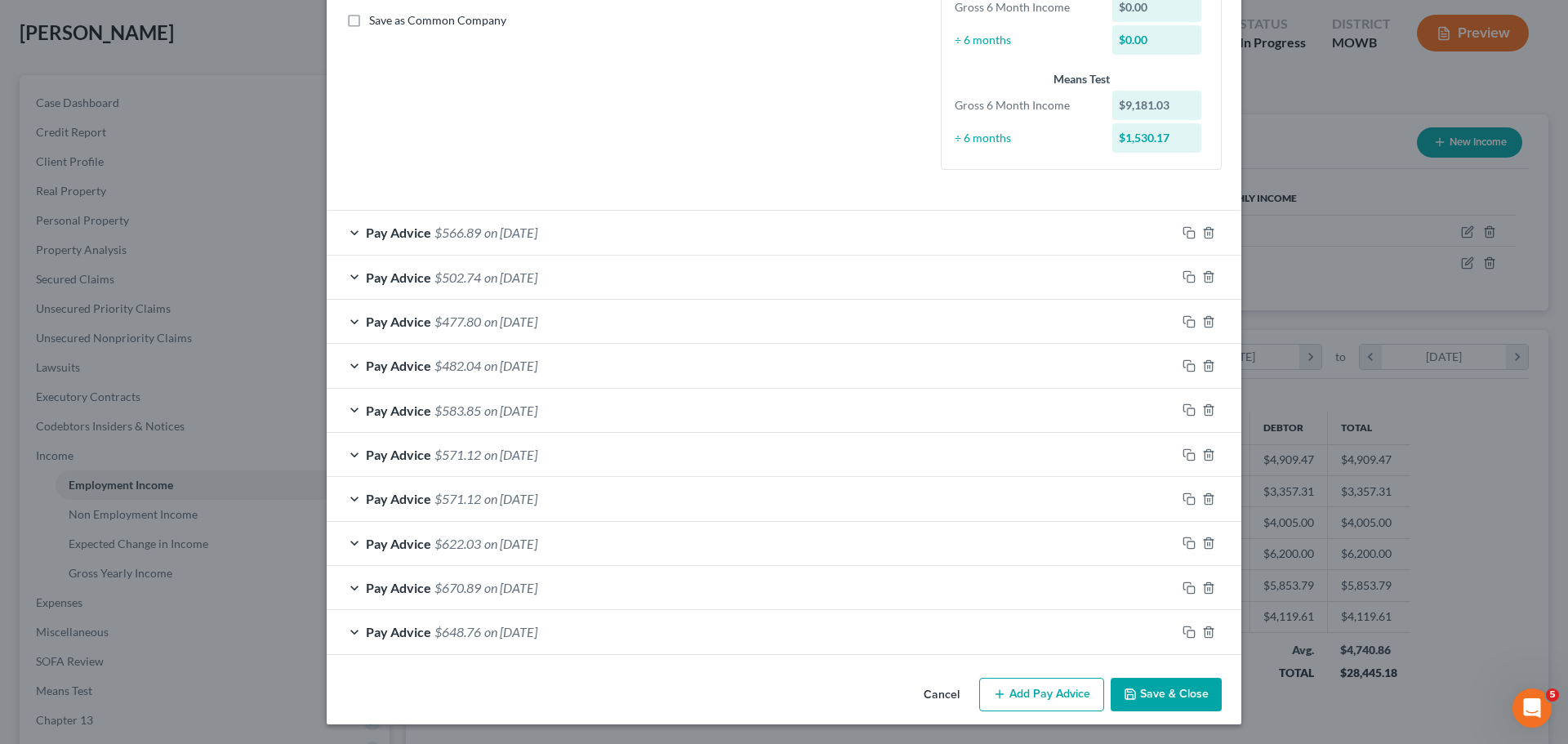
click at [1186, 705] on button "Save & Close" at bounding box center [1166, 694] width 111 height 34
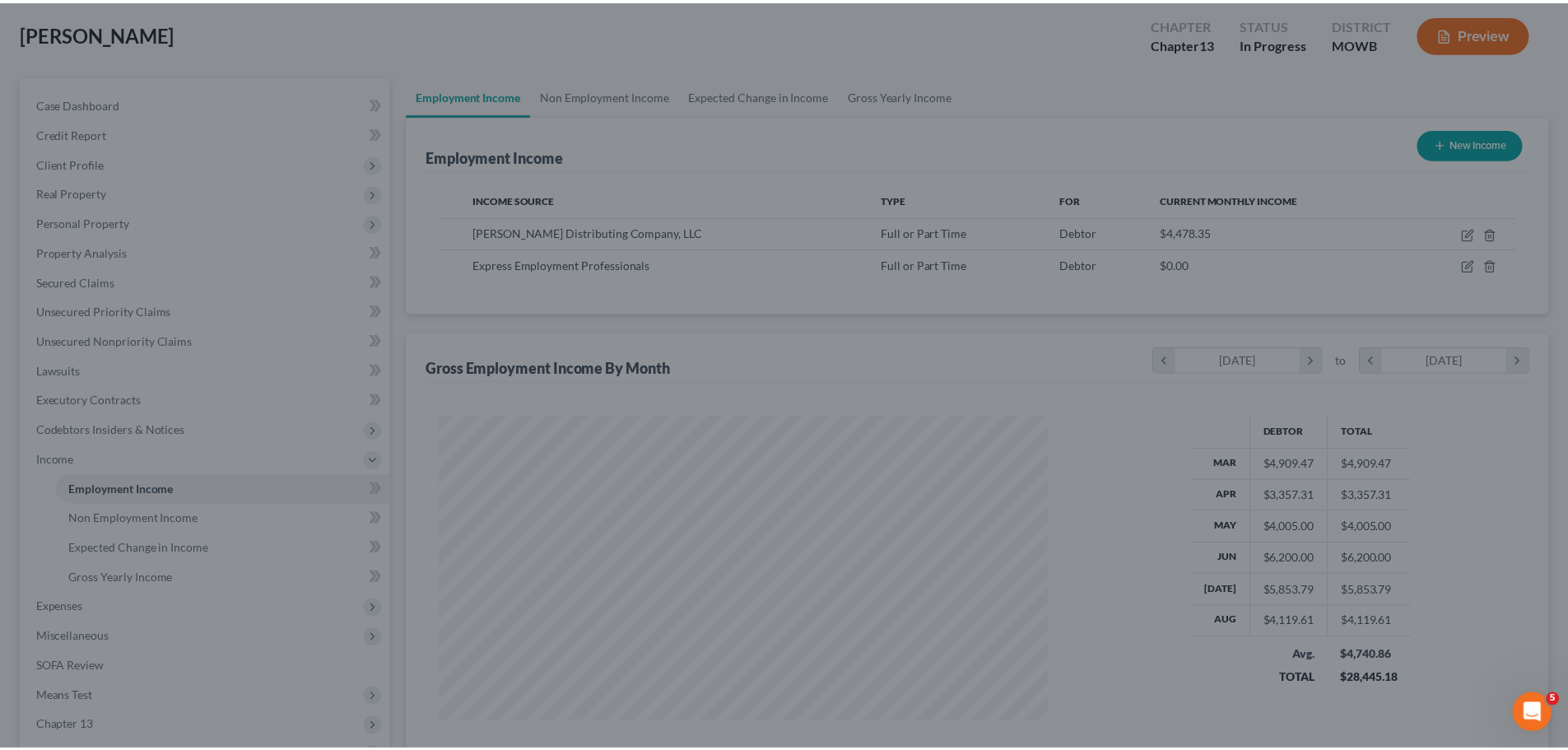
scroll to position [822865, 822514]
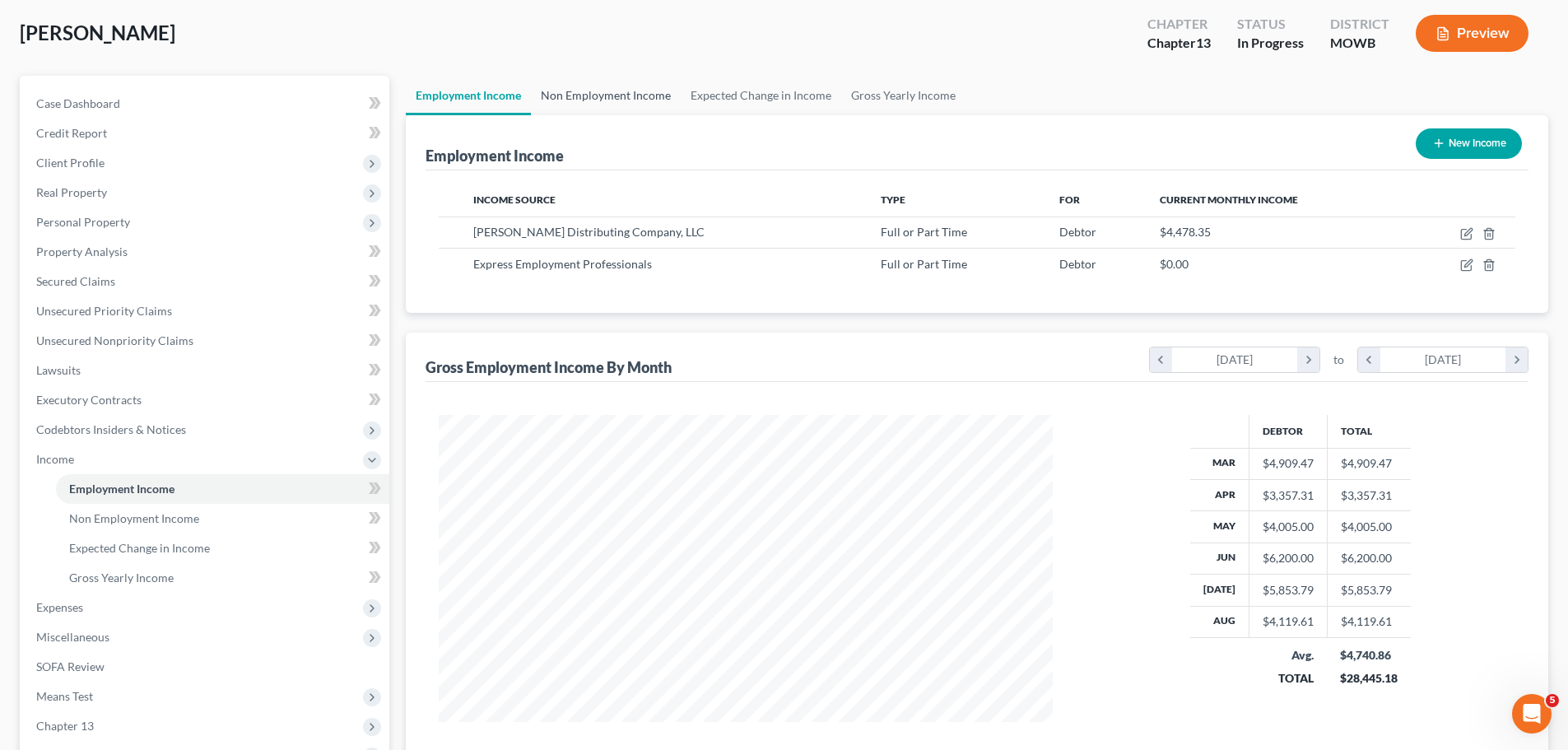
click at [620, 98] on link "Non Employment Income" at bounding box center [606, 95] width 150 height 40
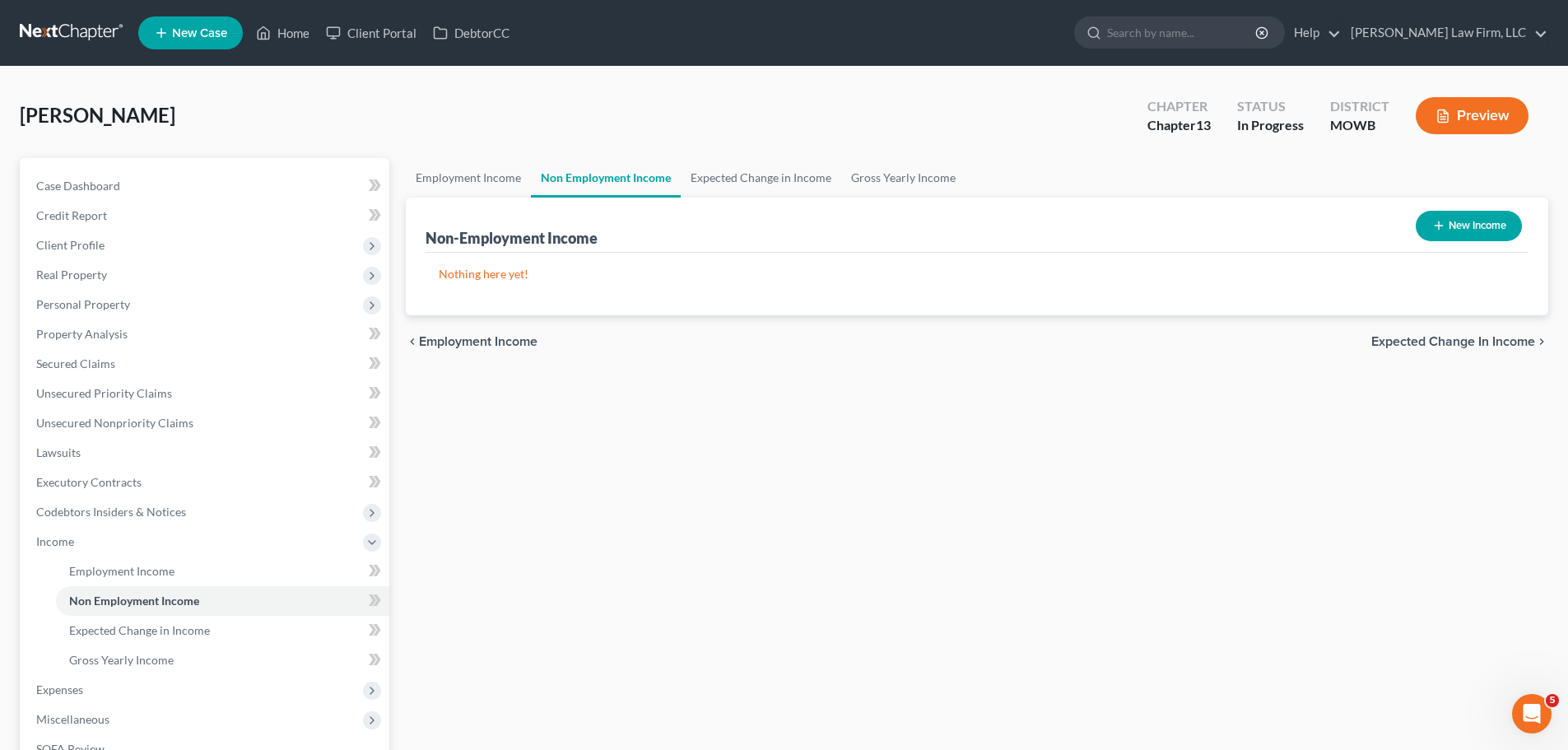
drag, startPoint x: 620, startPoint y: 102, endPoint x: 567, endPoint y: 102, distance: 53.0
click at [567, 102] on div "[PERSON_NAME] Upgraded Chapter Chapter 13 Status In [GEOGRAPHIC_DATA] MOWB Prev…" at bounding box center [784, 122] width 1528 height 72
click at [754, 180] on link "Expected Change in Income" at bounding box center [761, 178] width 161 height 40
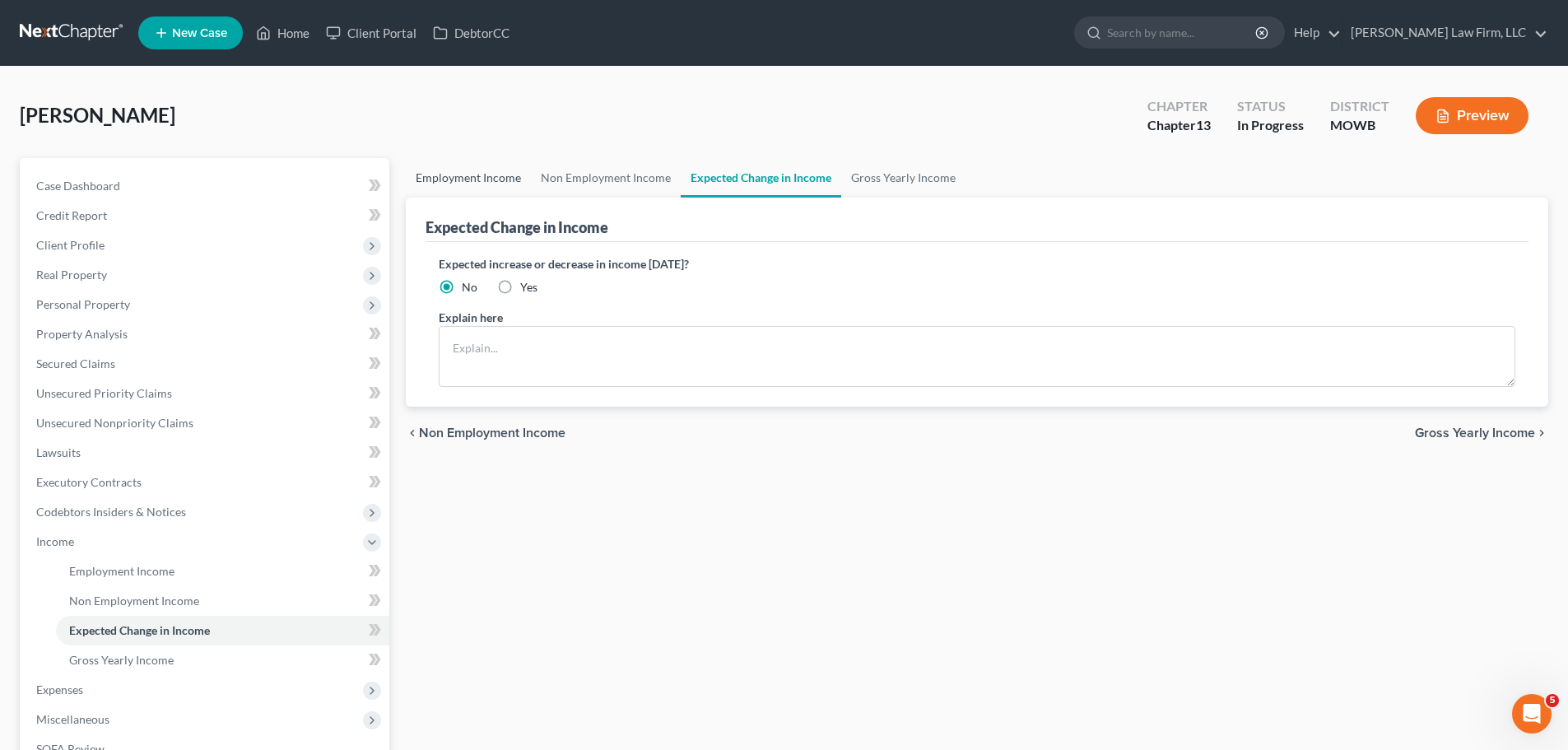
click at [489, 181] on link "Employment Income" at bounding box center [468, 178] width 125 height 40
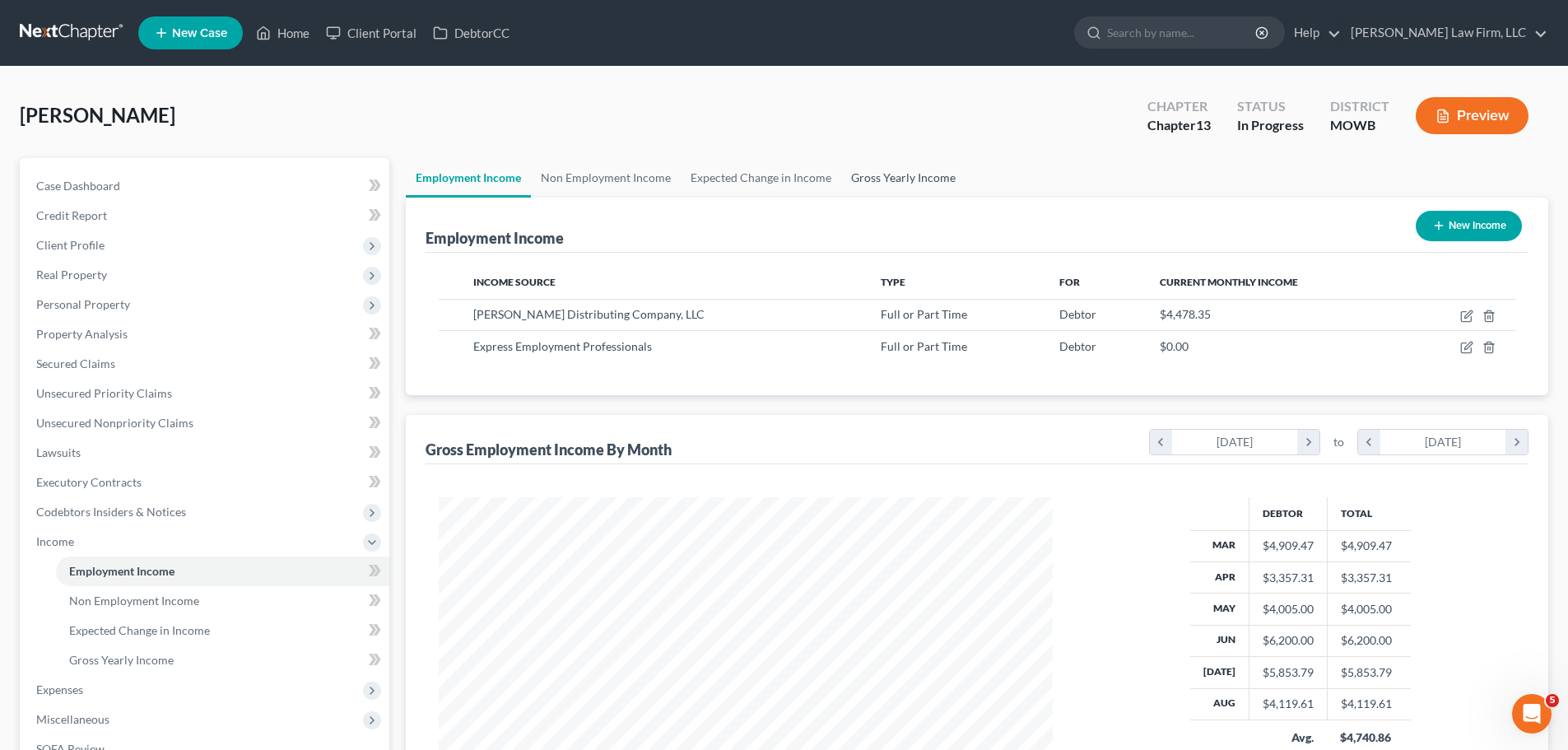
click at [905, 175] on link "Gross Yearly Income" at bounding box center [903, 178] width 125 height 40
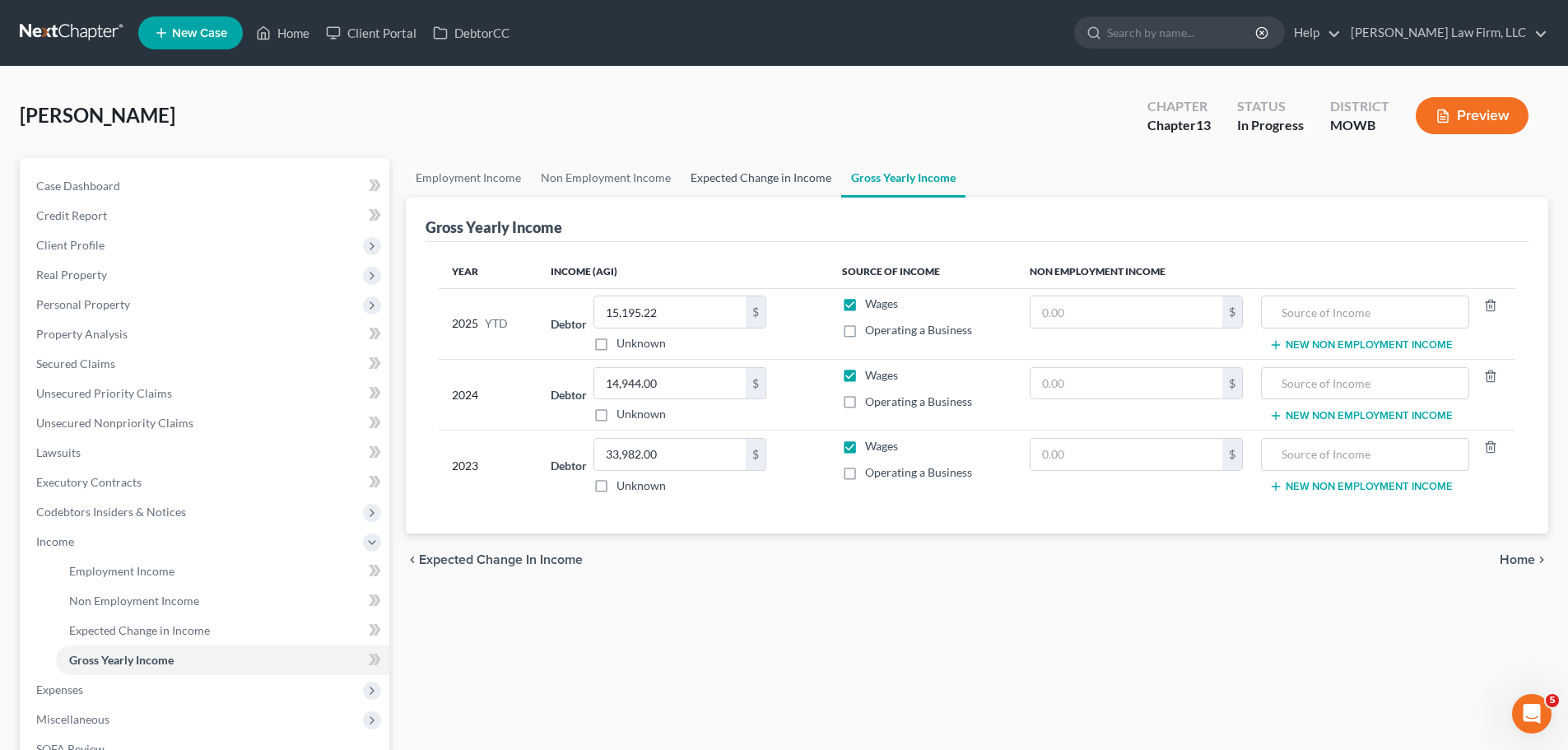
click at [734, 170] on link "Expected Change in Income" at bounding box center [761, 178] width 161 height 40
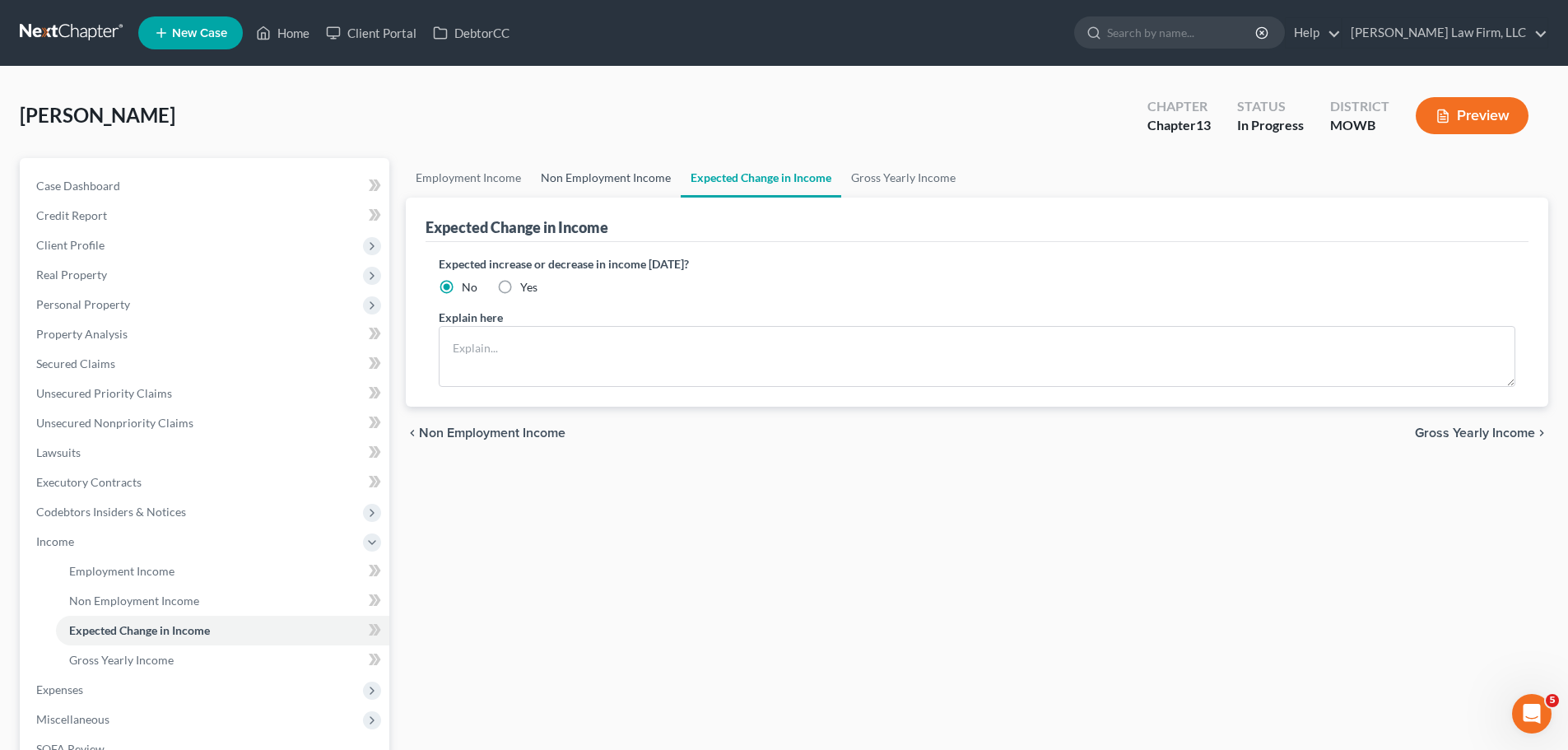
click at [628, 171] on link "Non Employment Income" at bounding box center [606, 178] width 150 height 40
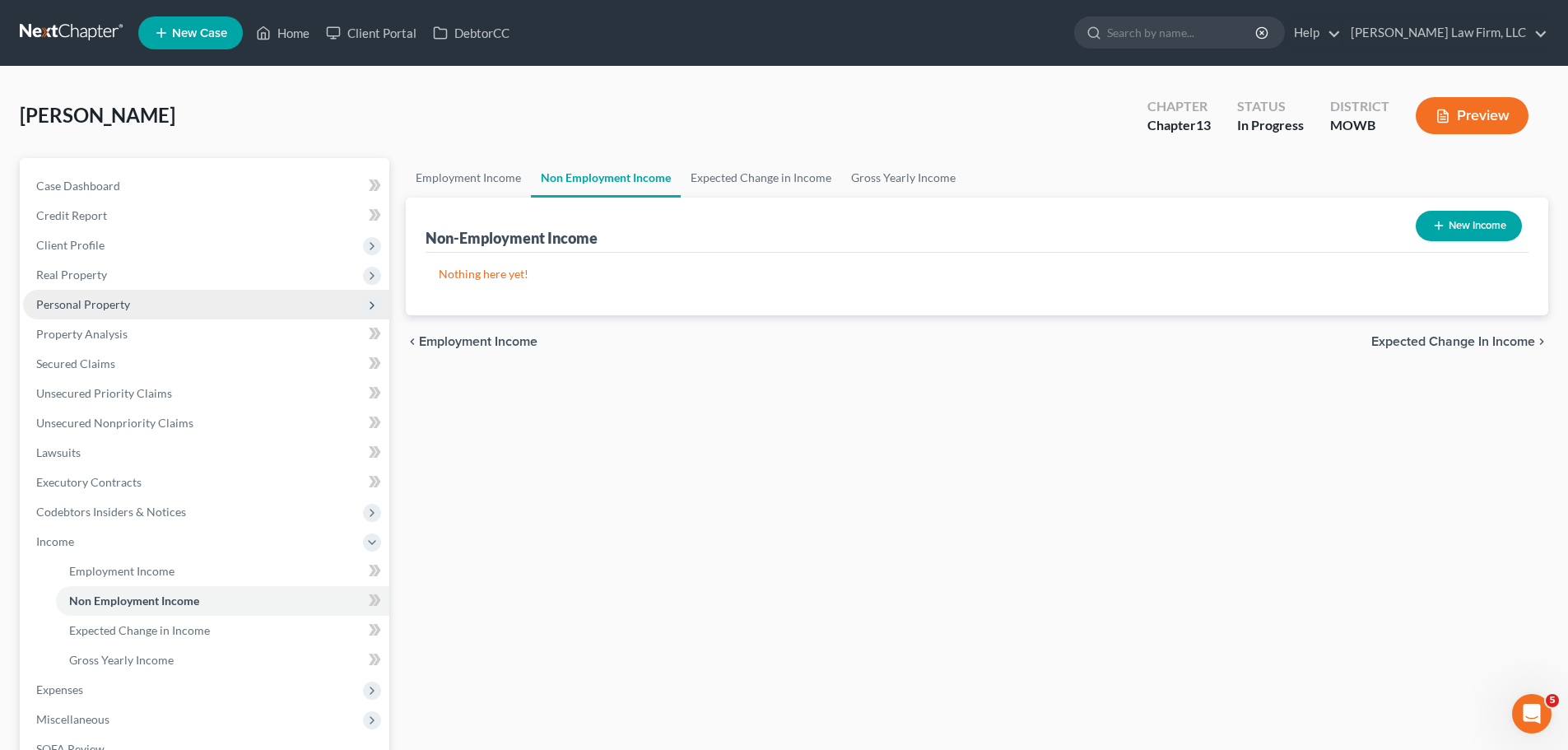
drag, startPoint x: 129, startPoint y: 306, endPoint x: 160, endPoint y: 314, distance: 32.0
click at [160, 314] on span "Personal Property" at bounding box center [206, 305] width 367 height 30
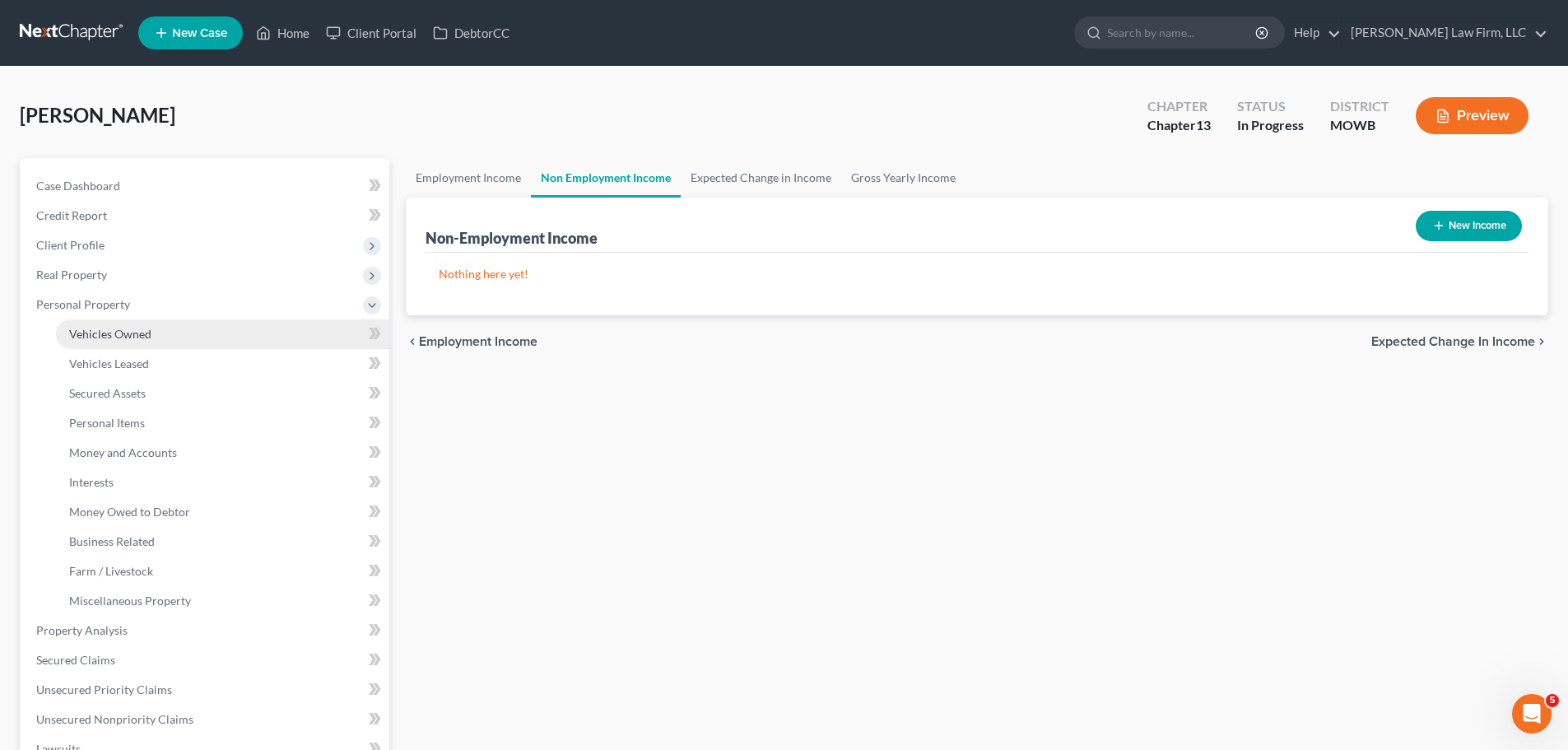
click at [112, 339] on span "Vehicles Owned" at bounding box center [110, 334] width 82 height 14
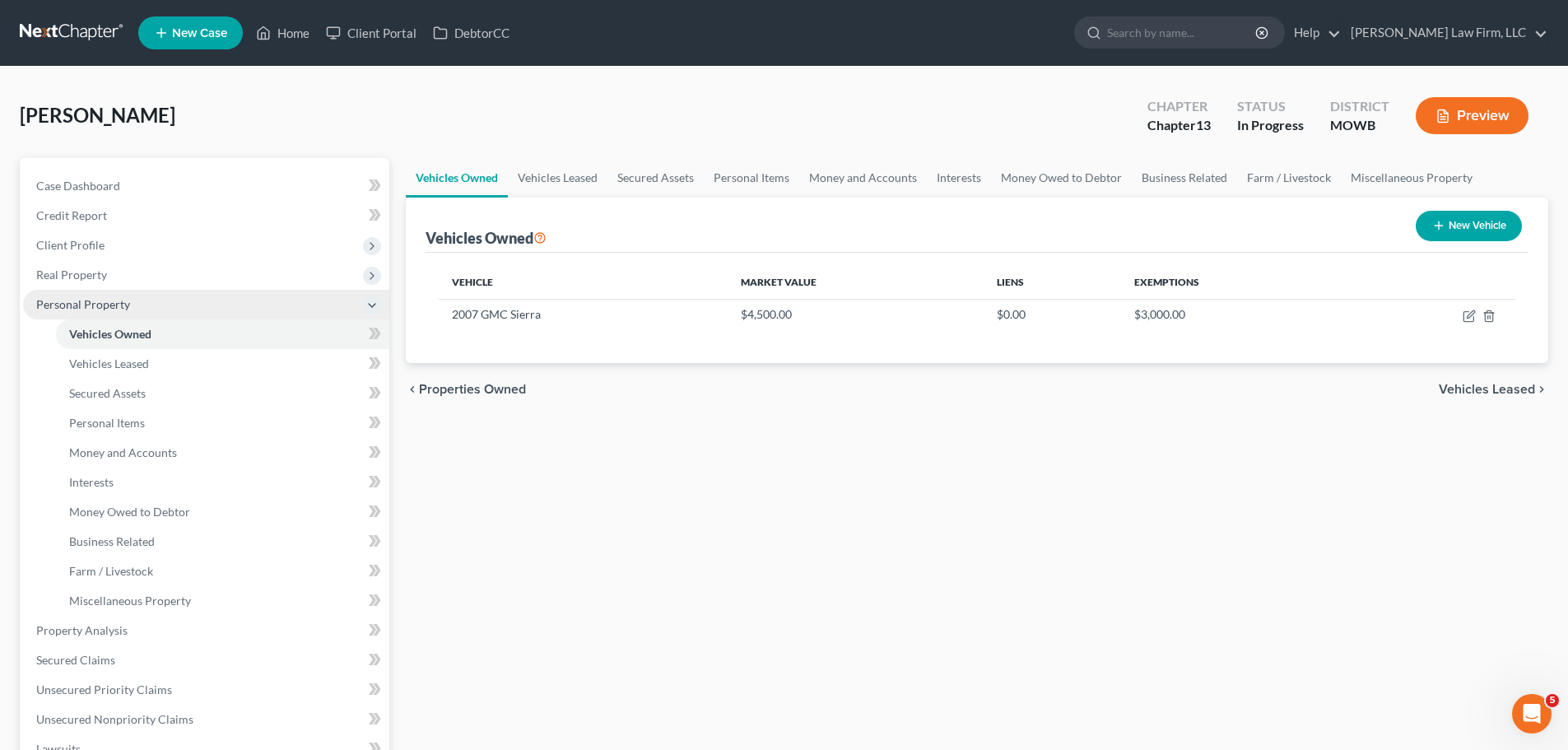
click at [118, 308] on span "Personal Property" at bounding box center [83, 304] width 94 height 14
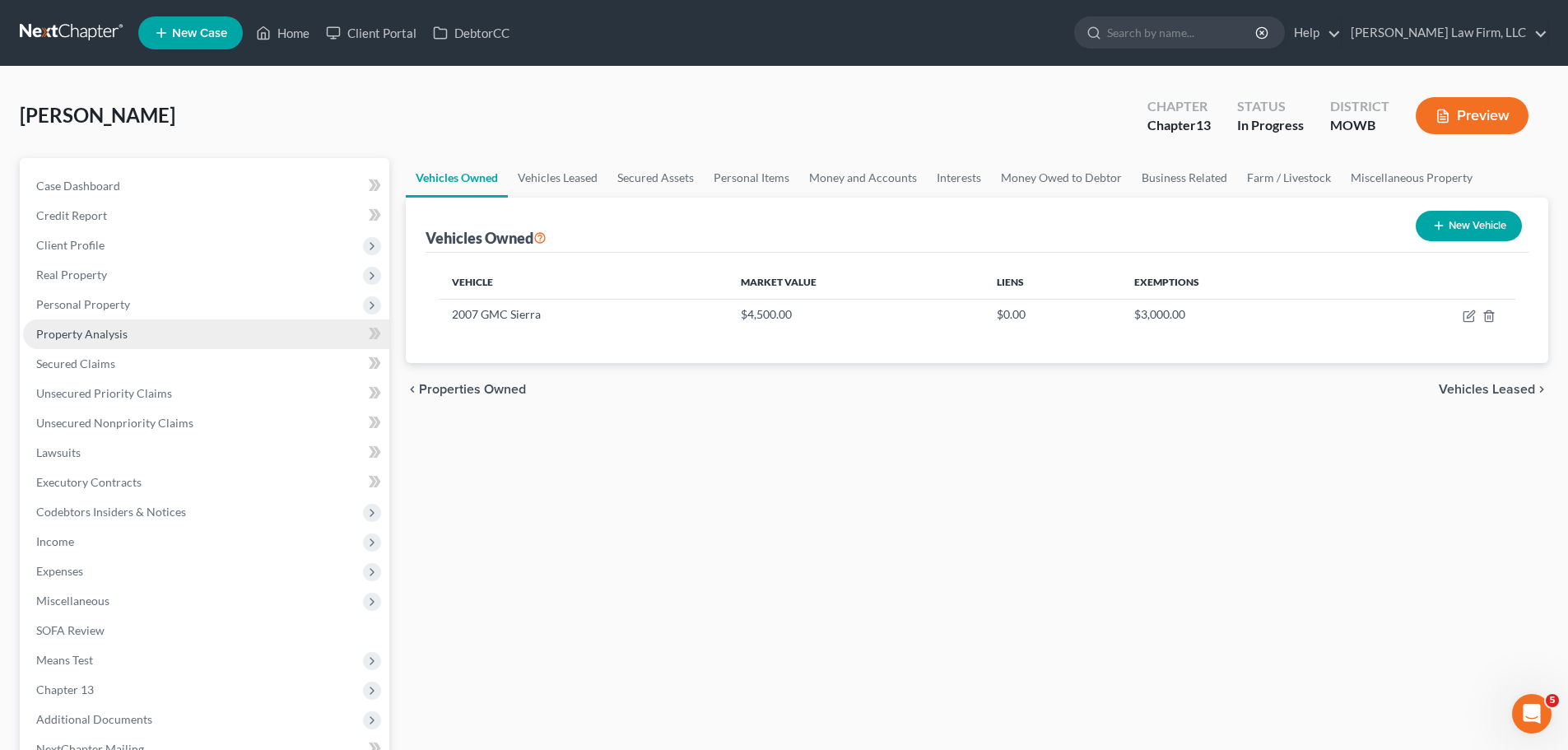
click at [111, 338] on span "Property Analysis" at bounding box center [81, 334] width 91 height 14
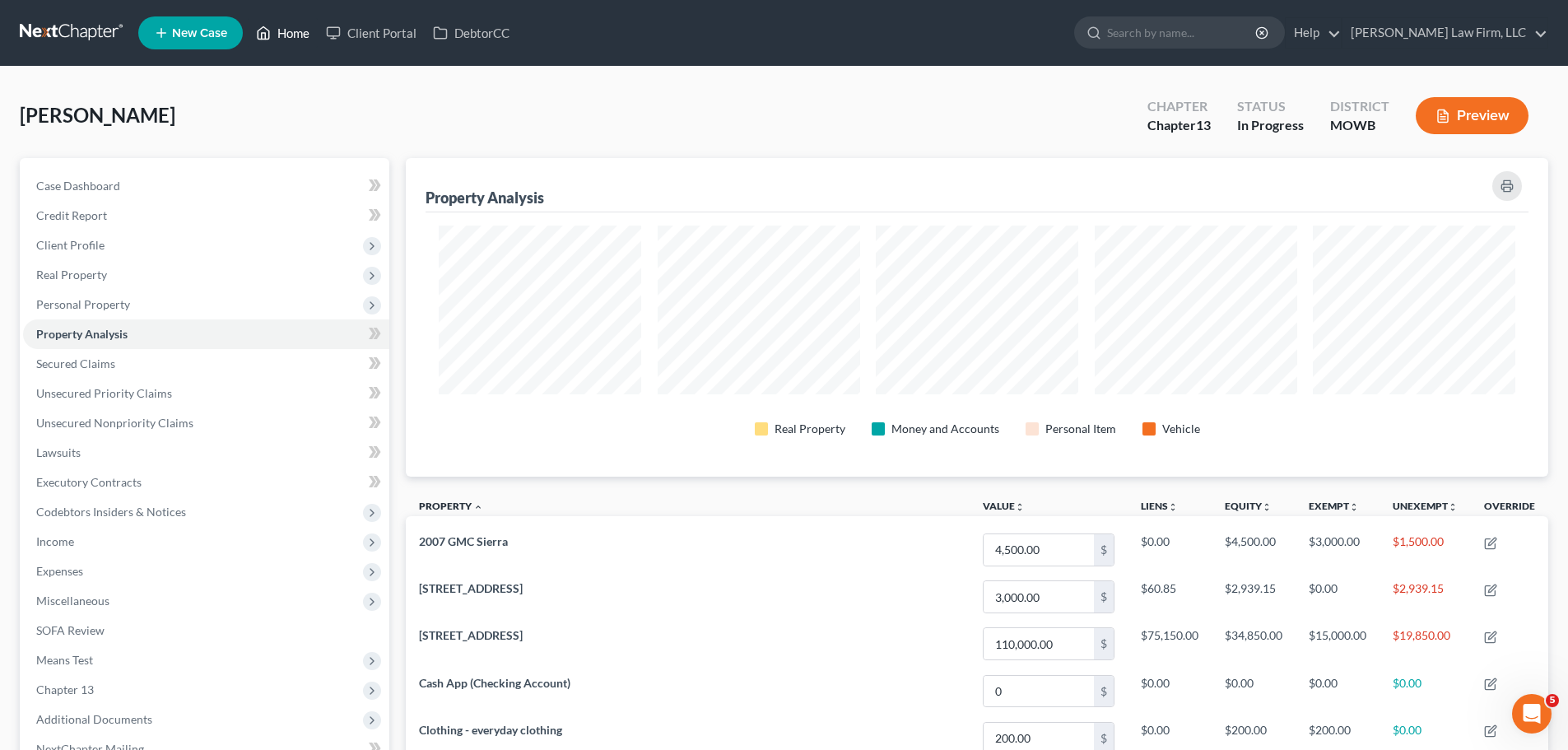
click at [290, 44] on link "Home" at bounding box center [282, 34] width 70 height 30
